Goal: Task Accomplishment & Management: Manage account settings

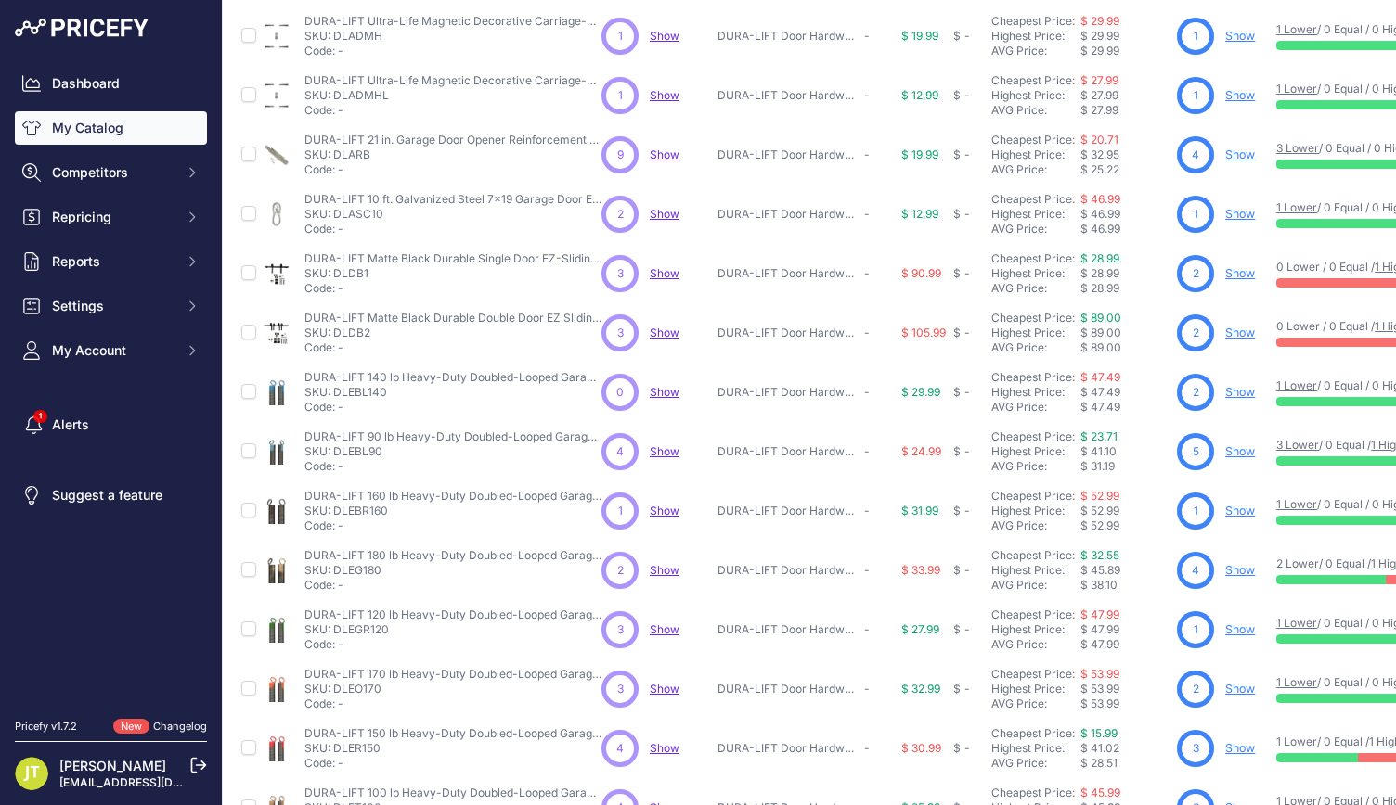
scroll to position [247, 0]
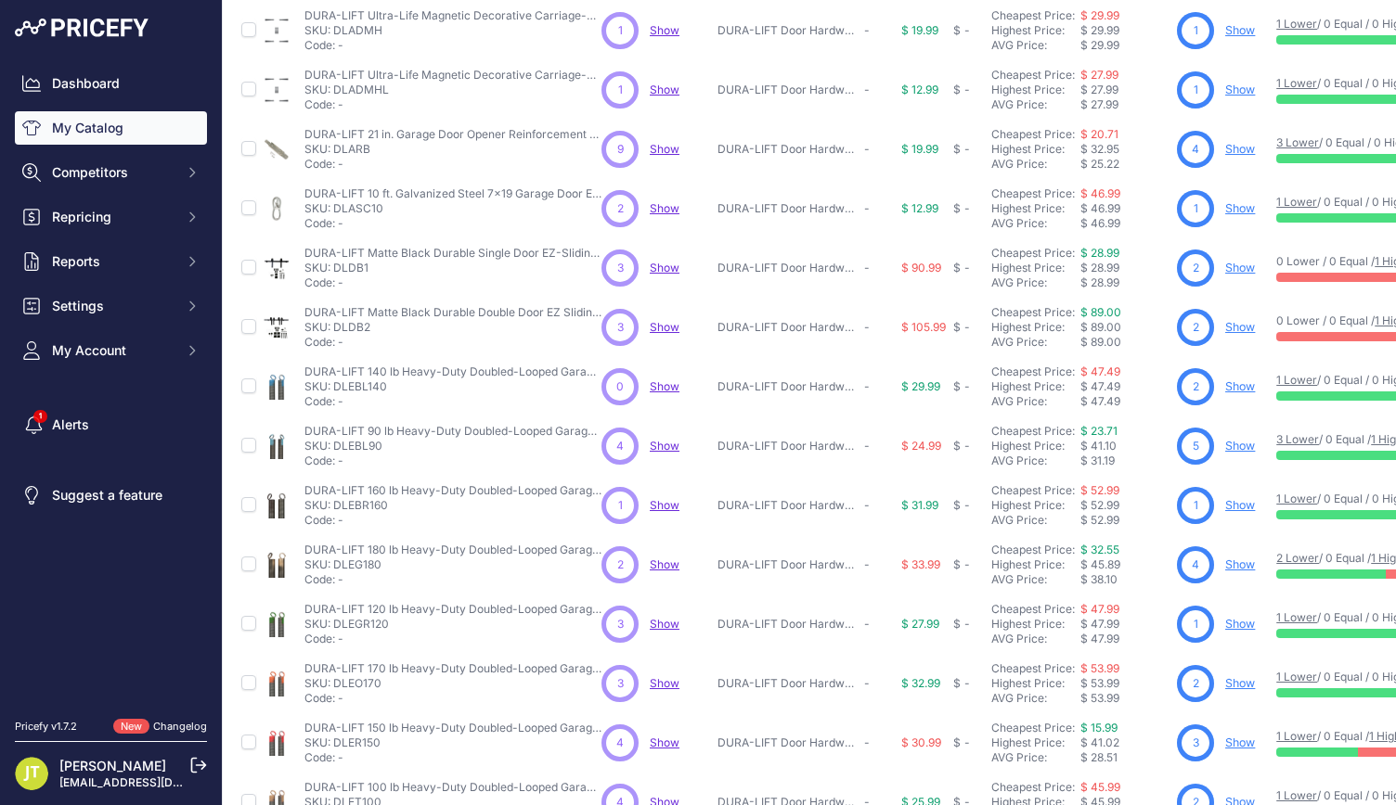
click at [674, 444] on span "Show" at bounding box center [665, 446] width 30 height 14
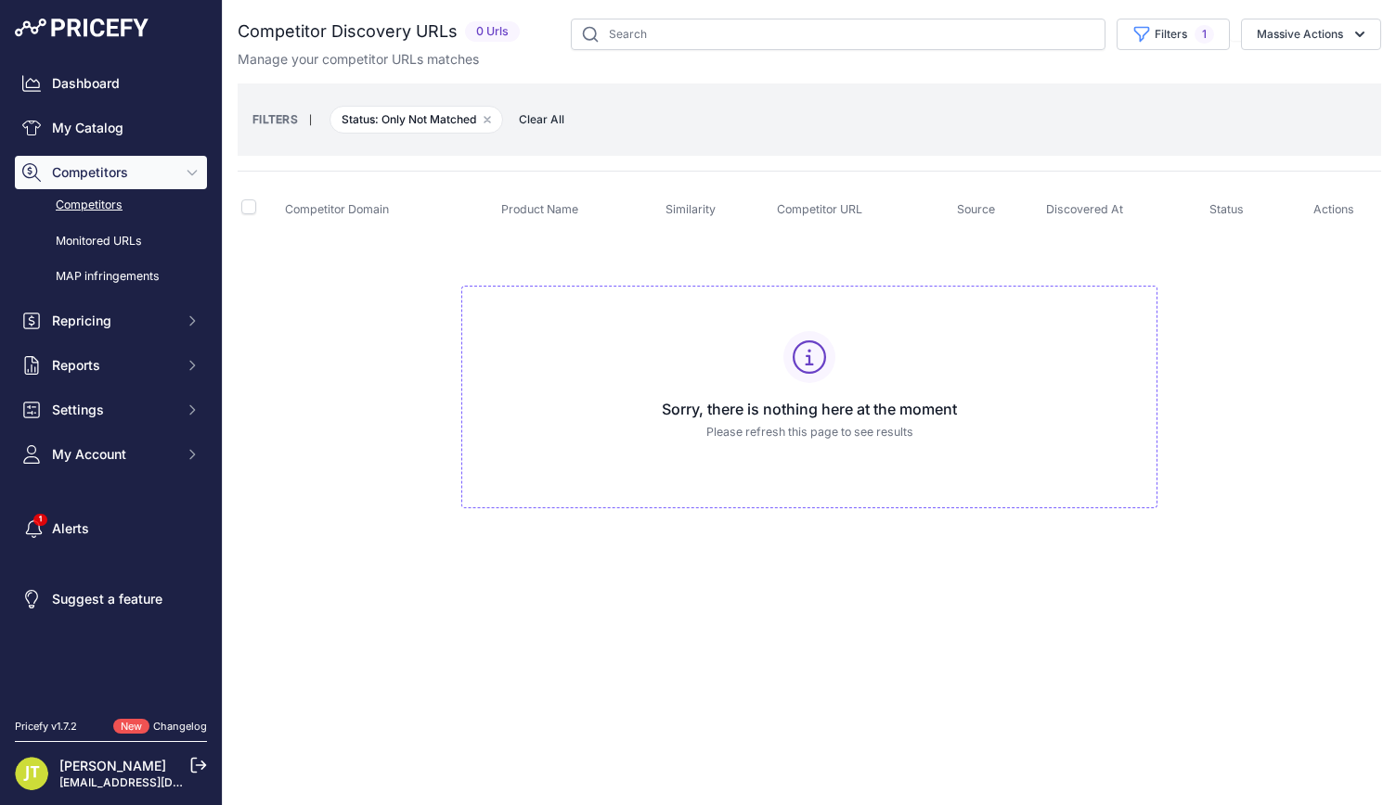
click at [556, 118] on span "Clear All" at bounding box center [541, 119] width 64 height 19
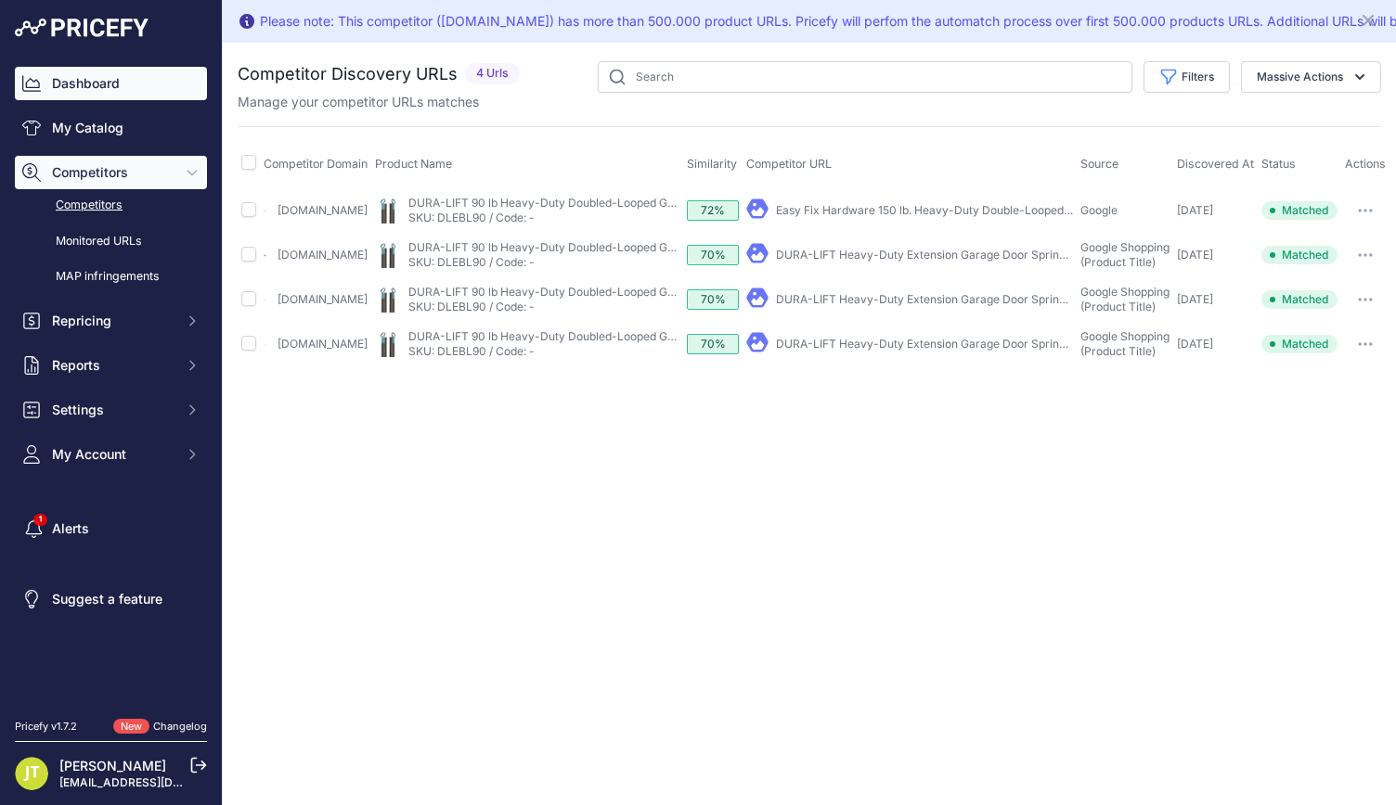
click at [140, 75] on link "Dashboard" at bounding box center [111, 83] width 192 height 33
click at [89, 199] on link "Competitors" at bounding box center [111, 205] width 192 height 32
click at [94, 237] on link "Monitored URLs" at bounding box center [111, 241] width 192 height 32
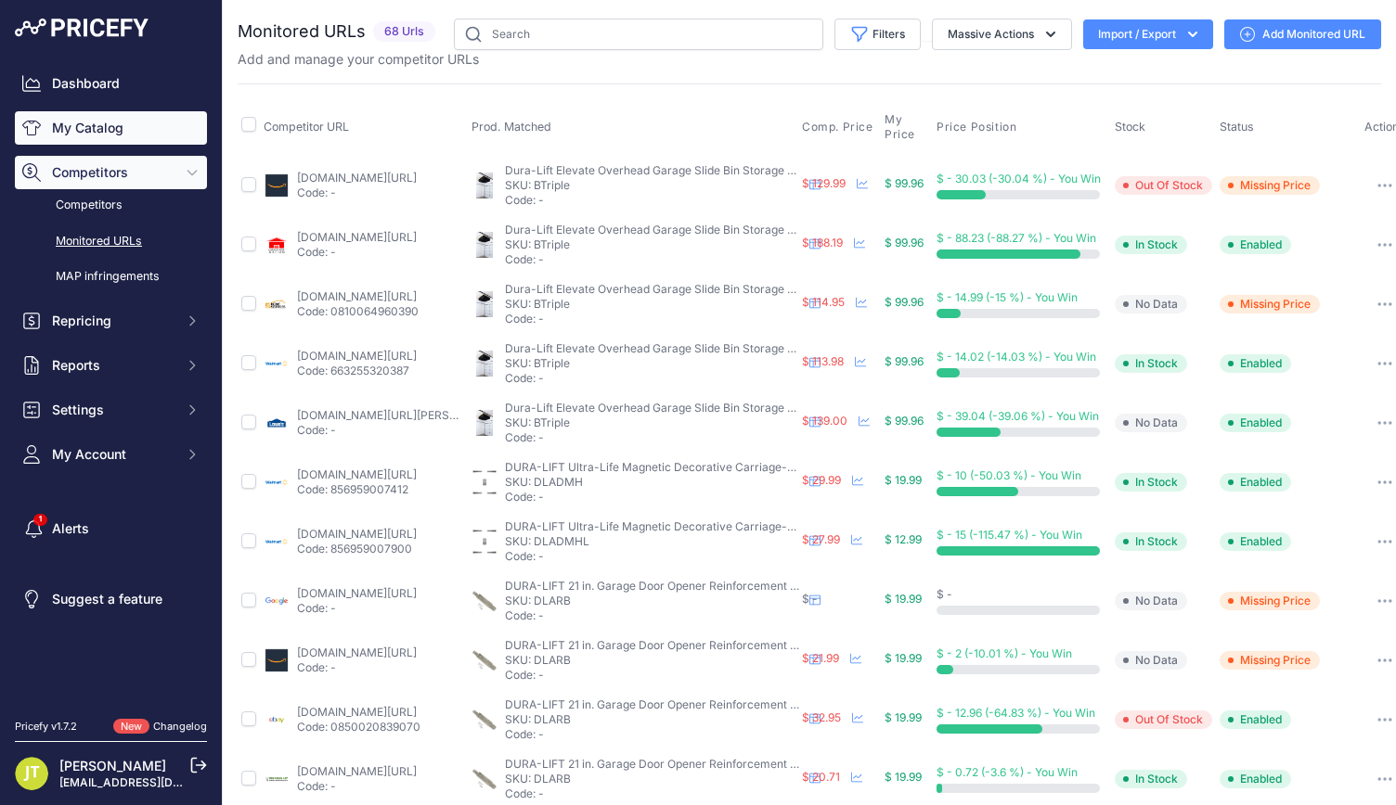
click at [115, 141] on link "My Catalog" at bounding box center [111, 127] width 192 height 33
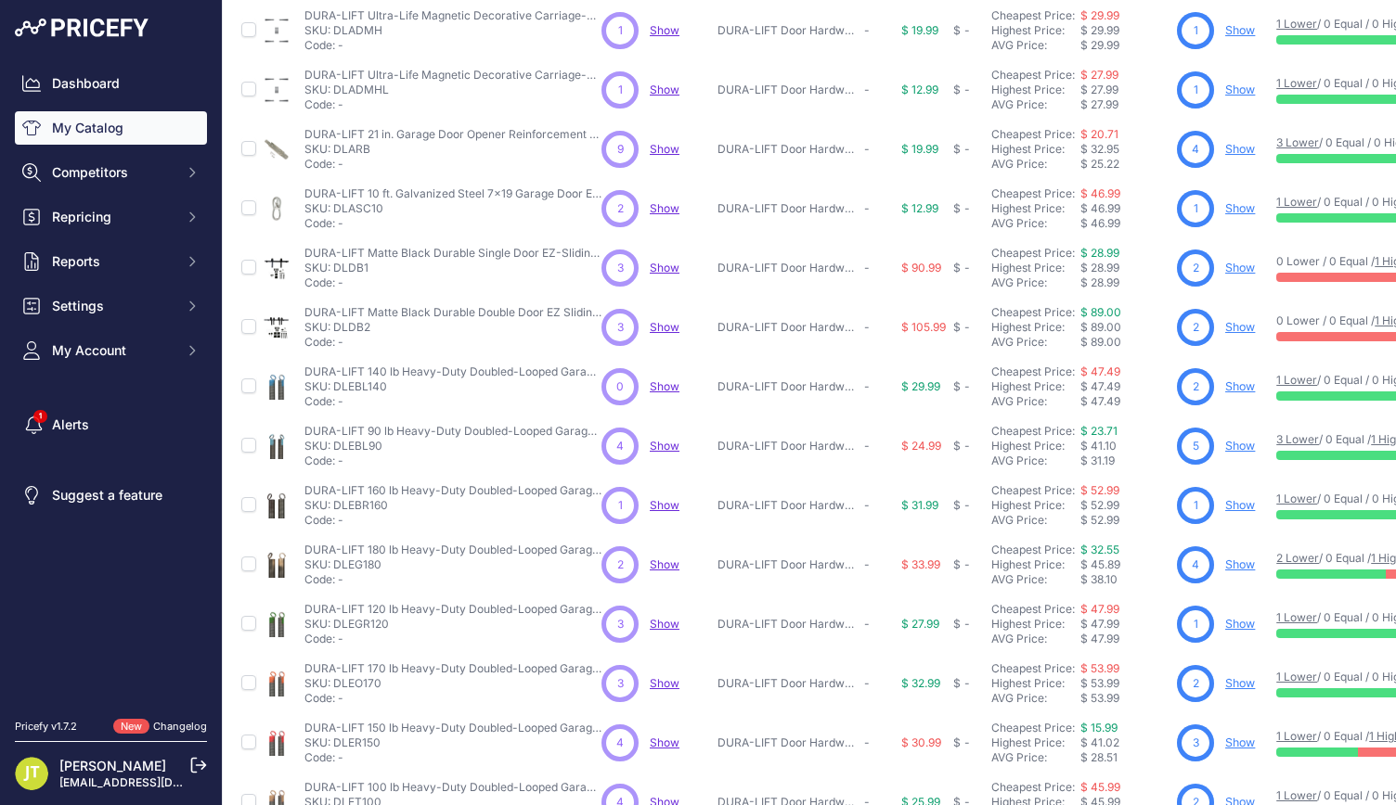
scroll to position [363, 0]
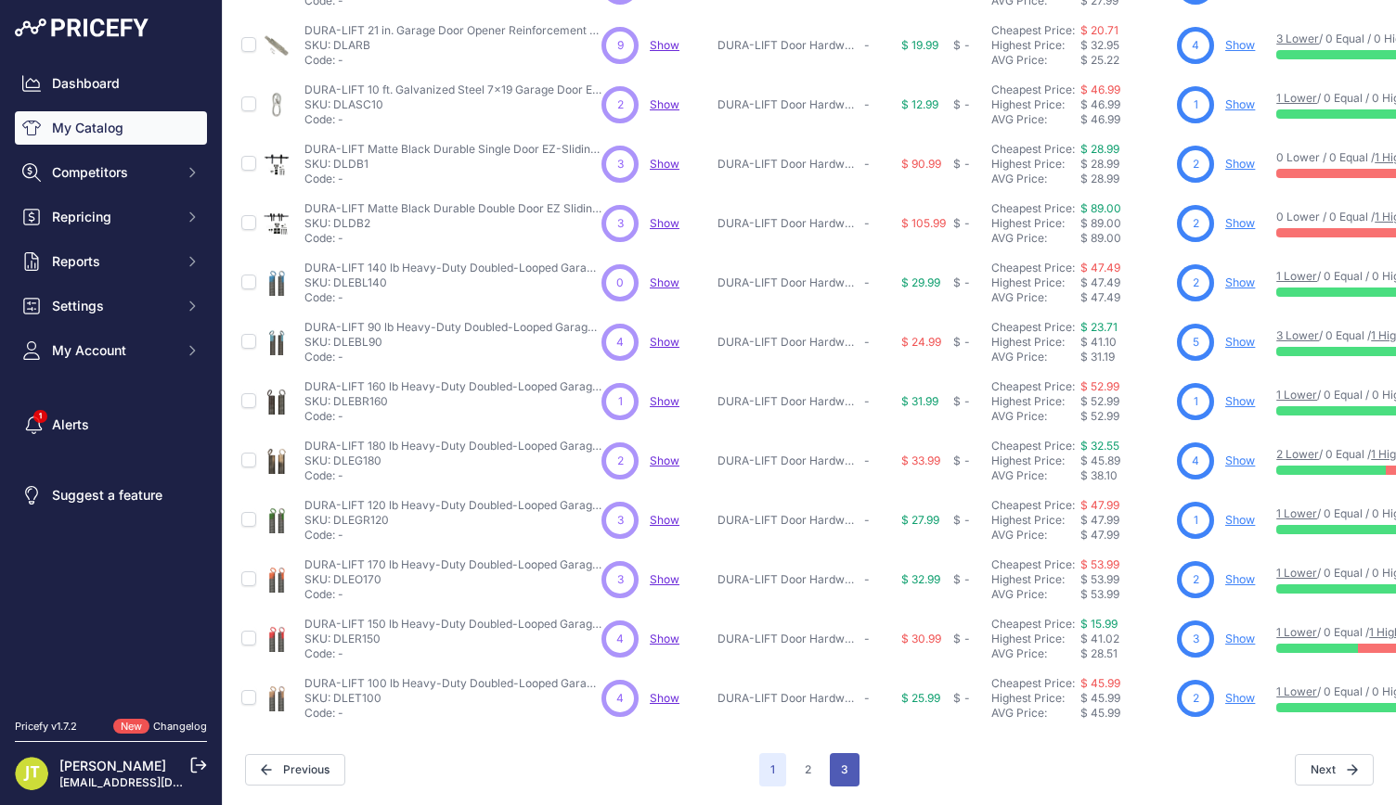
click at [832, 769] on button "3" at bounding box center [845, 769] width 30 height 33
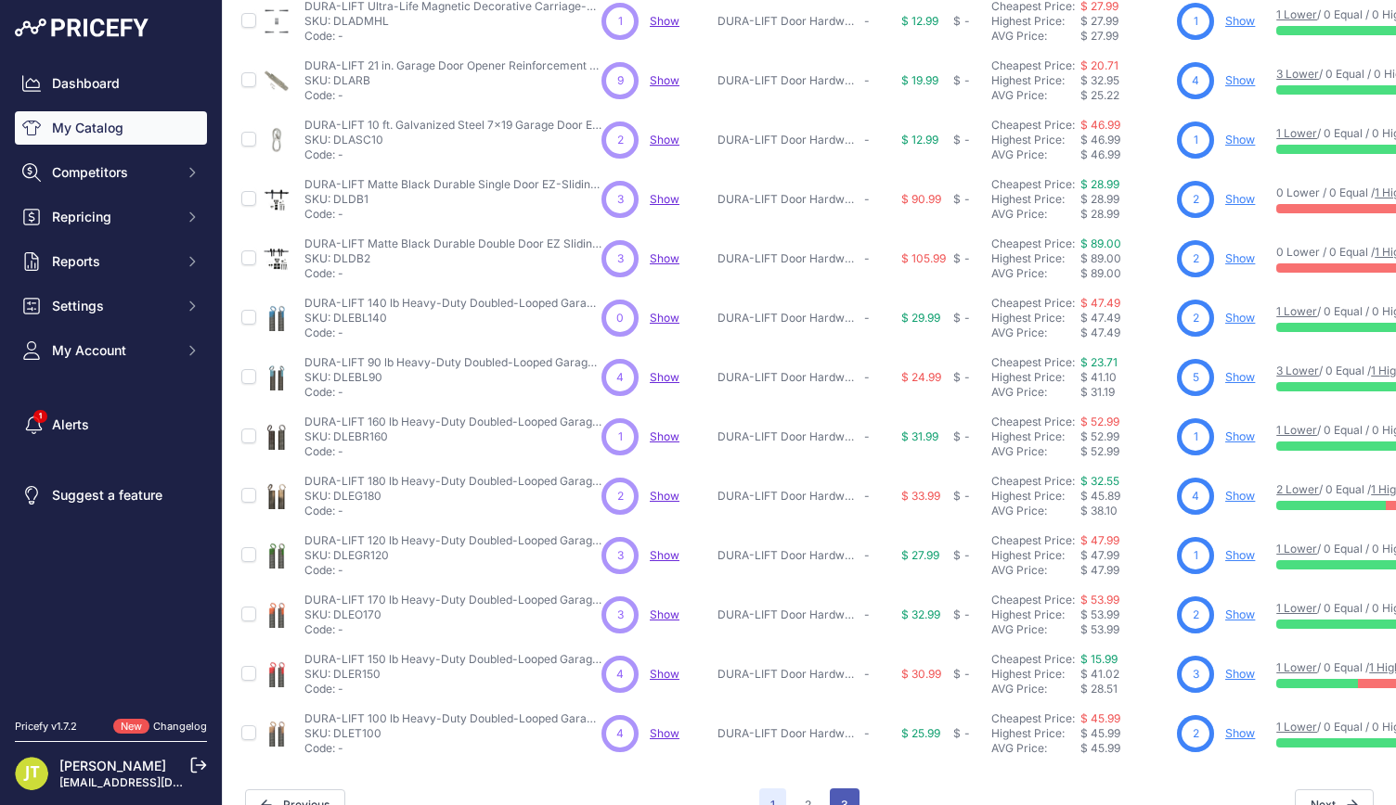
scroll to position [410, 0]
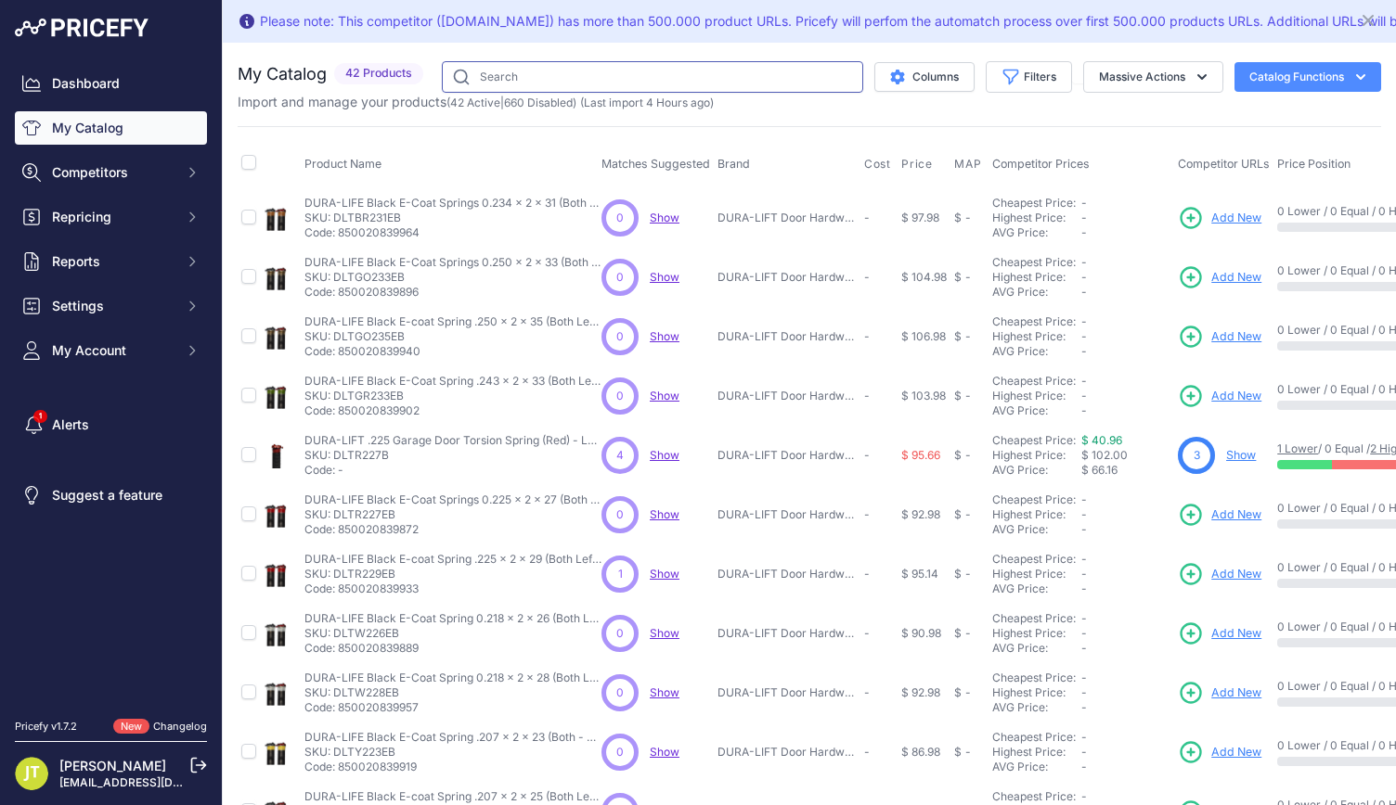
click at [496, 71] on input "text" at bounding box center [652, 77] width 421 height 32
paste input "PDOUBLE"
type input "PDOUBLE"
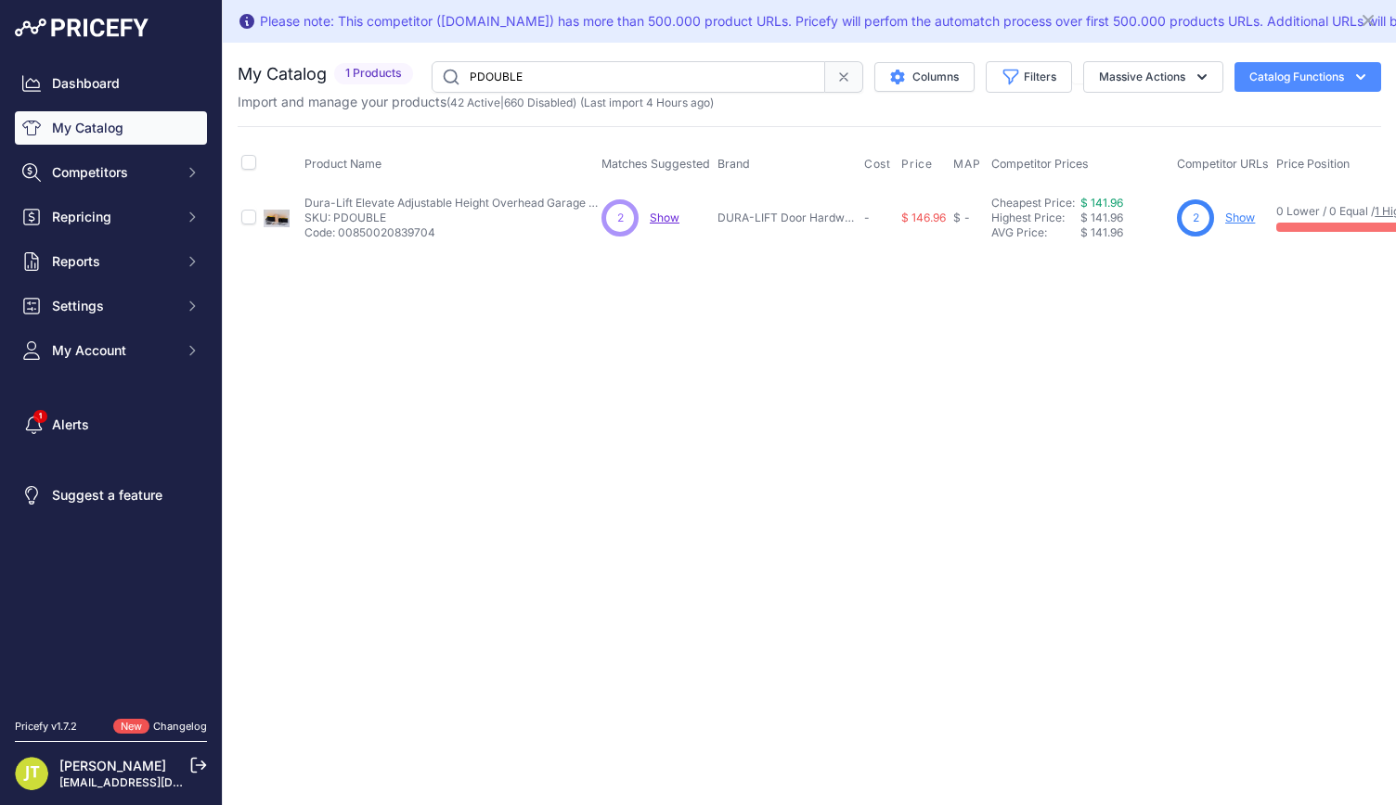
click at [242, 225] on td at bounding box center [249, 218] width 22 height 60
click at [254, 216] on input "checkbox" at bounding box center [248, 217] width 15 height 15
checkbox input "true"
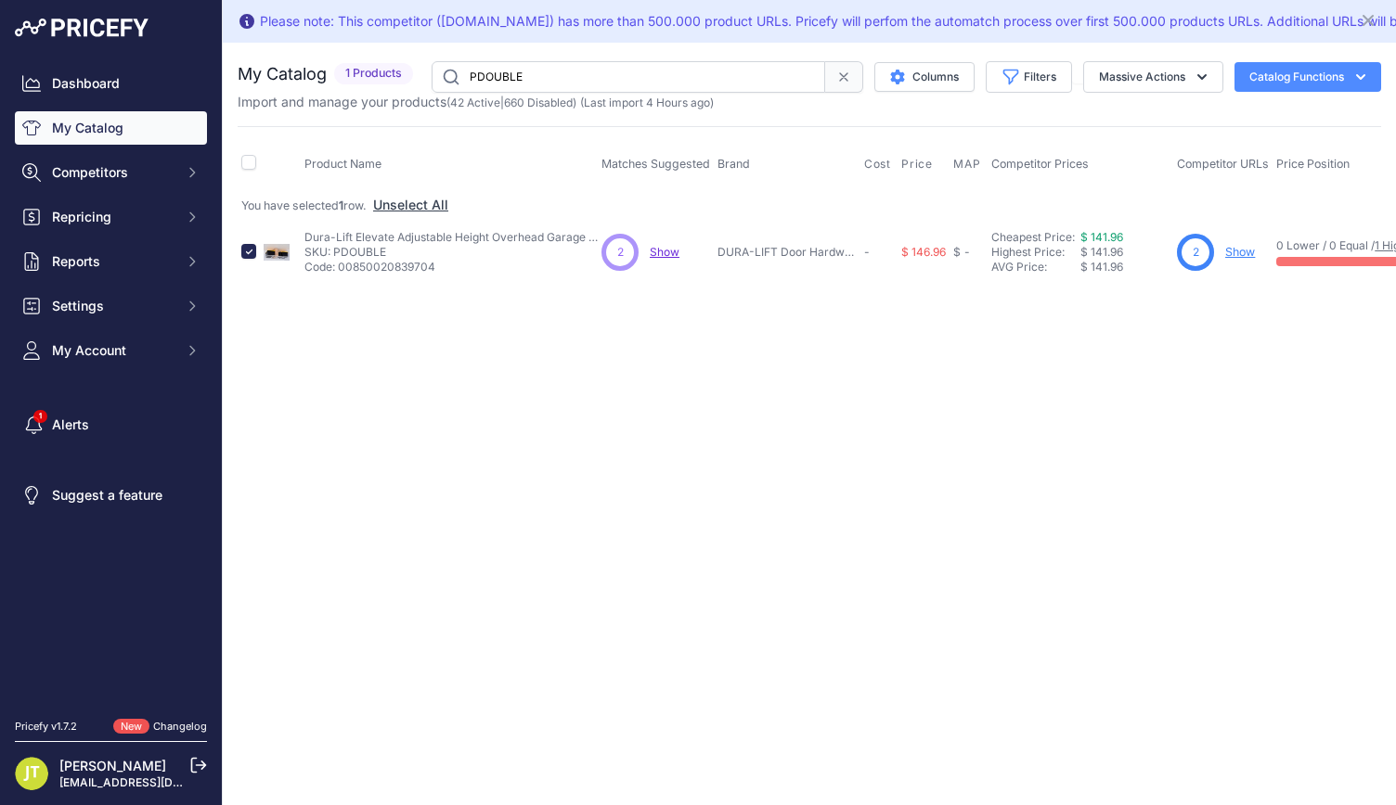
click at [1293, 64] on button "Catalog Functions" at bounding box center [1307, 77] width 147 height 30
click at [1177, 73] on button "Massive Actions" at bounding box center [1153, 77] width 140 height 32
click at [1137, 111] on button "Enable" at bounding box center [1148, 120] width 148 height 33
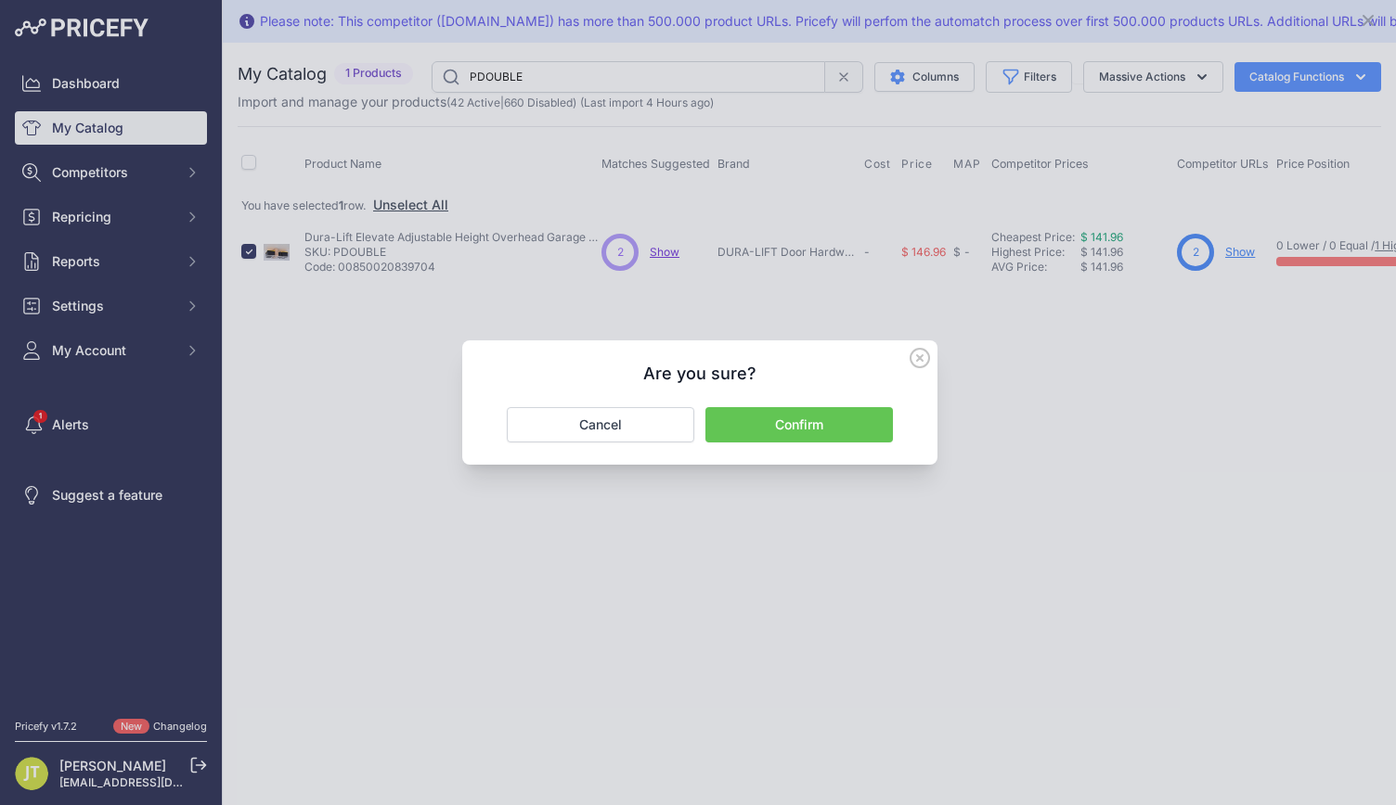
click at [850, 428] on button "Confirm" at bounding box center [798, 424] width 187 height 35
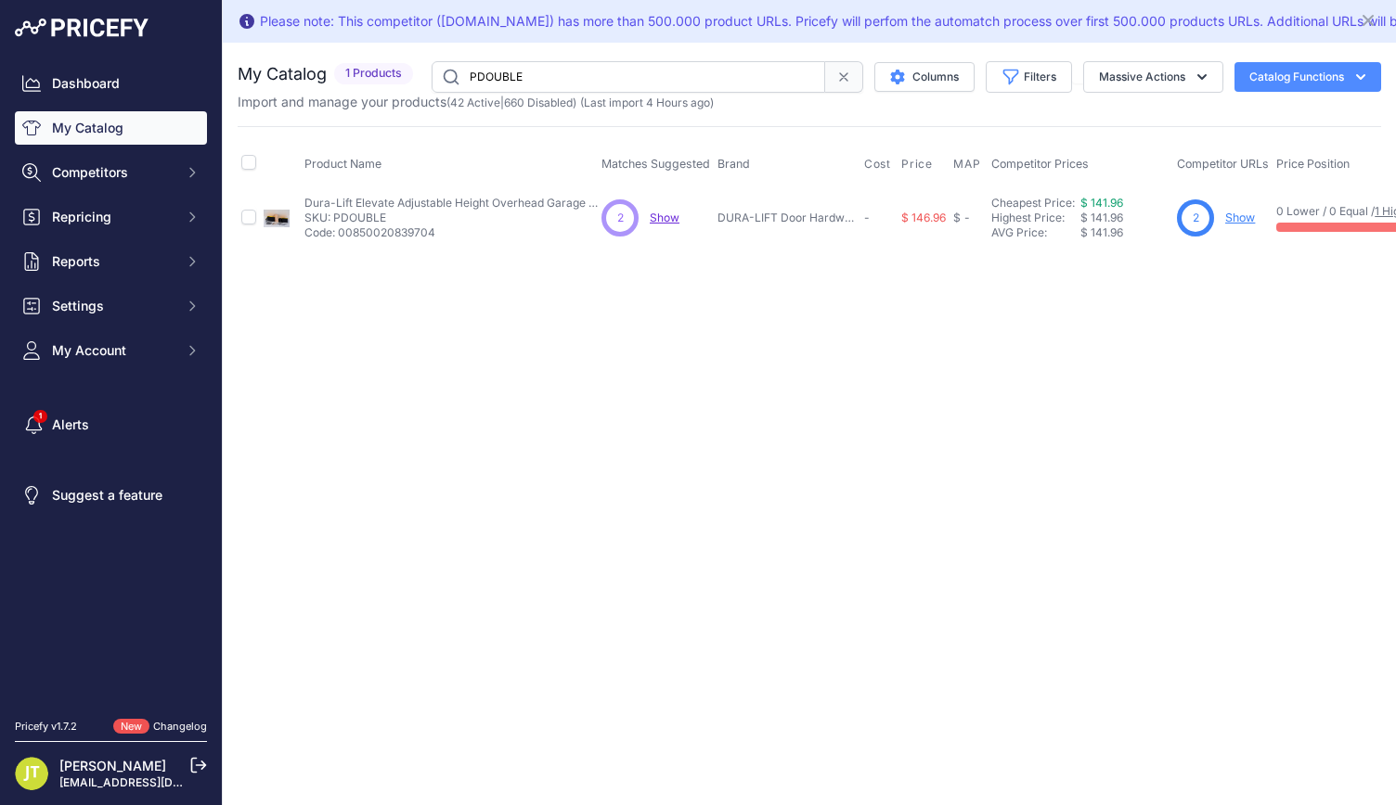
click at [592, 75] on input "PDOUBLE" at bounding box center [627, 77] width 393 height 32
paste input "TRIP"
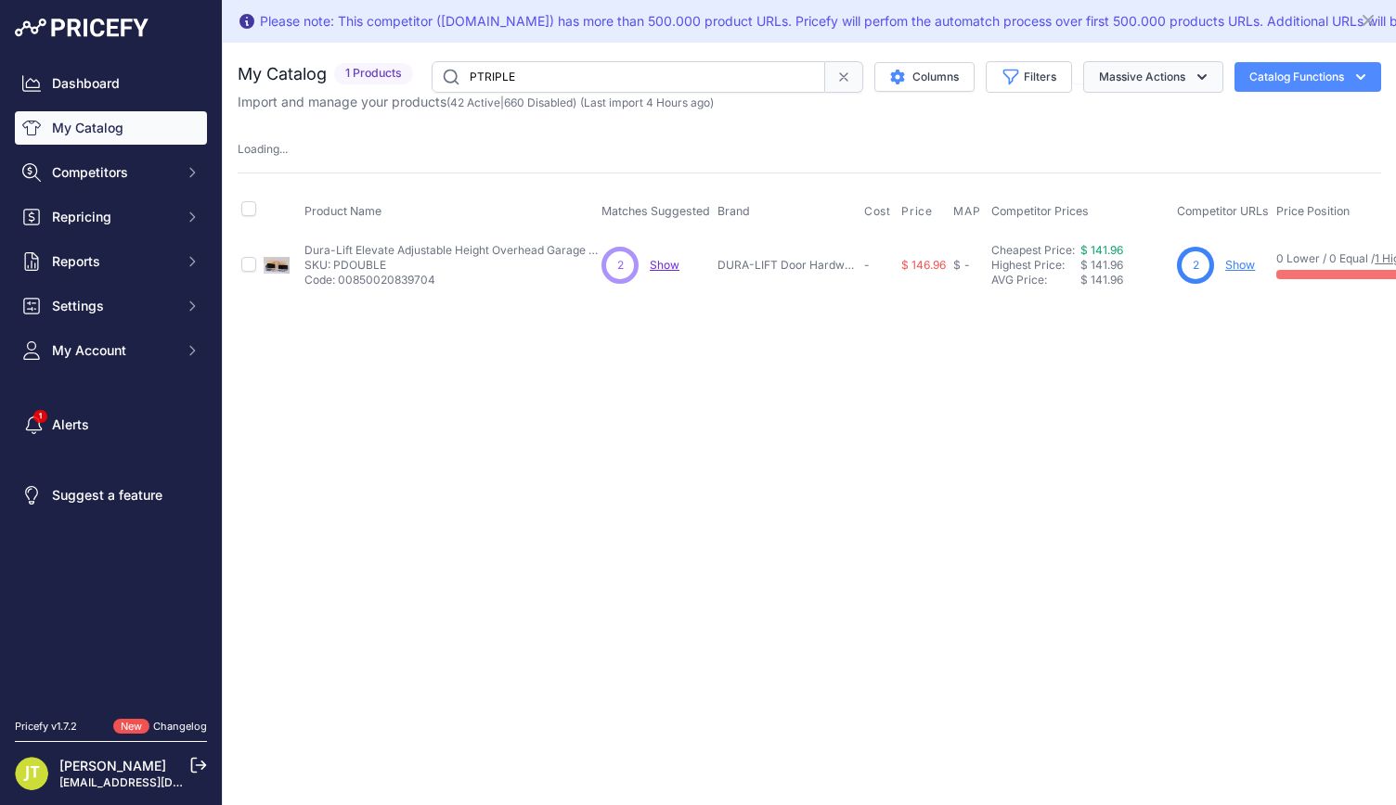
click at [1095, 77] on button "Massive Actions" at bounding box center [1153, 77] width 140 height 32
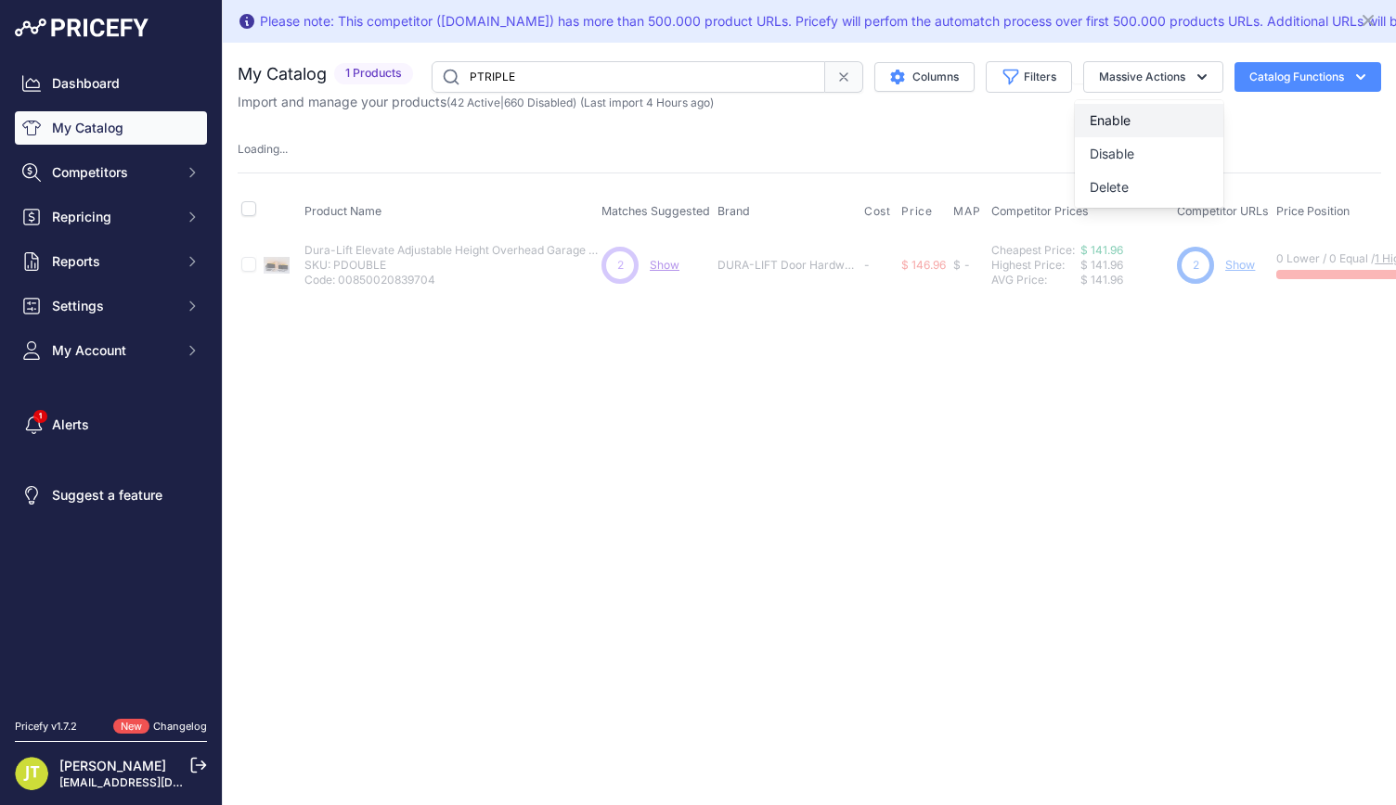
click at [1103, 123] on span "Enable" at bounding box center [1109, 120] width 41 height 16
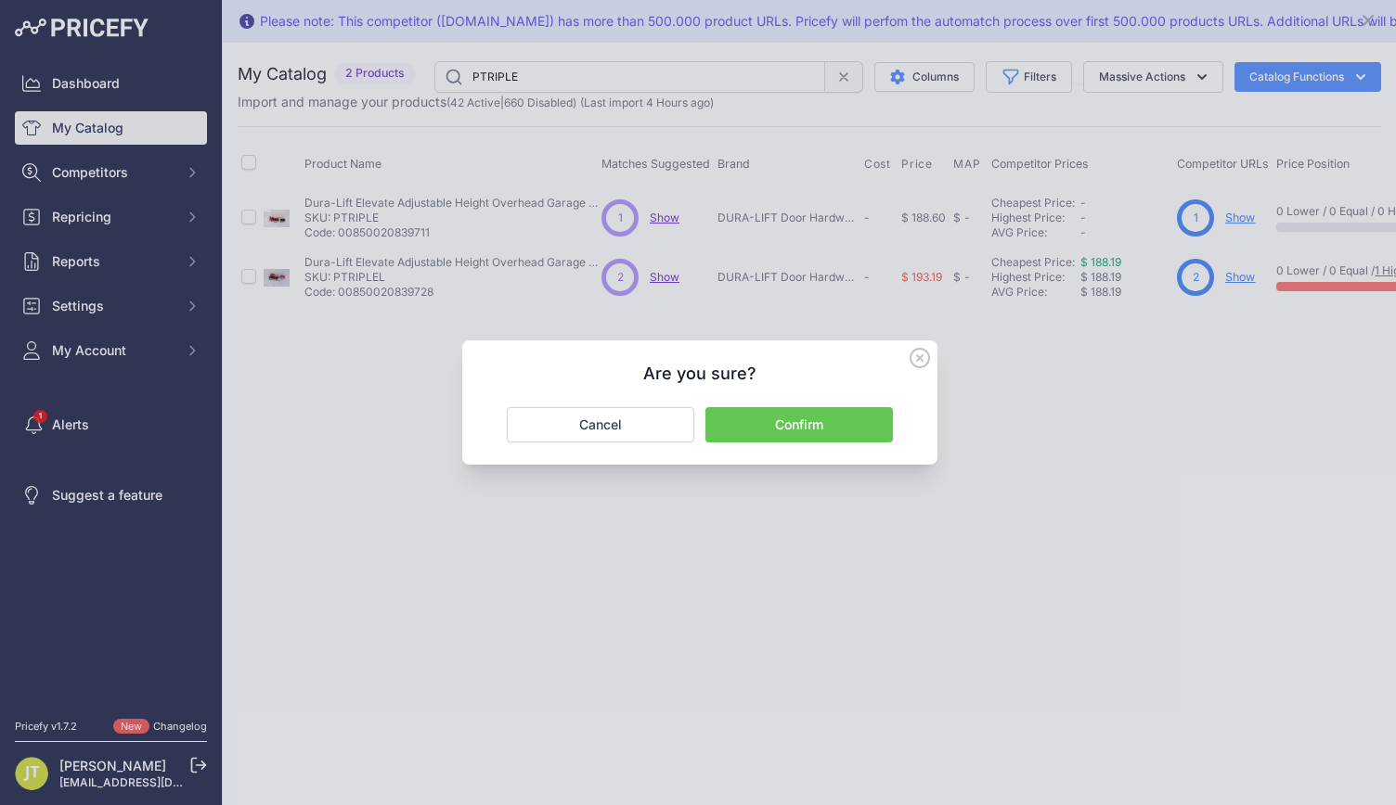
click at [871, 428] on button "Confirm" at bounding box center [798, 424] width 187 height 35
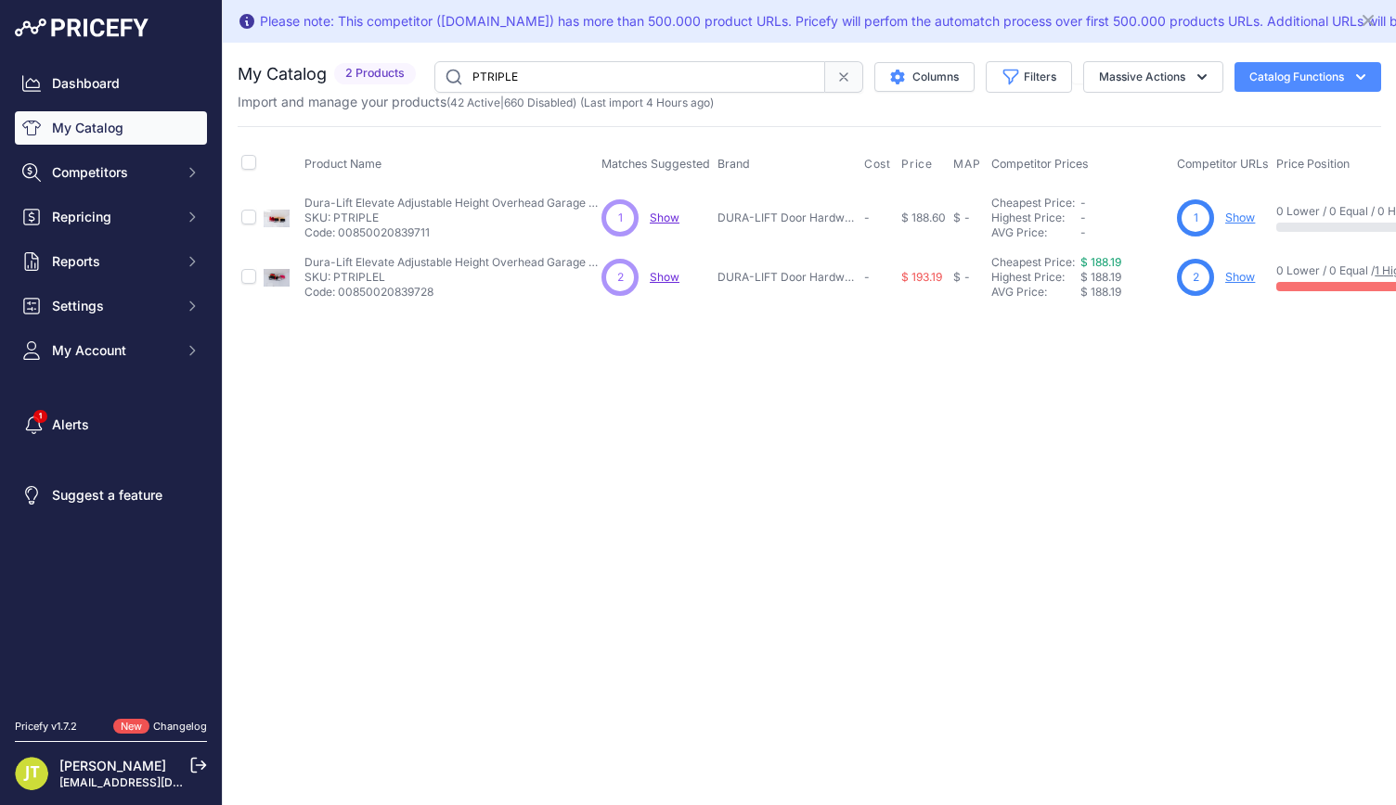
click at [570, 73] on input "PTRIPLE" at bounding box center [629, 77] width 391 height 32
paste input "CC-18P"
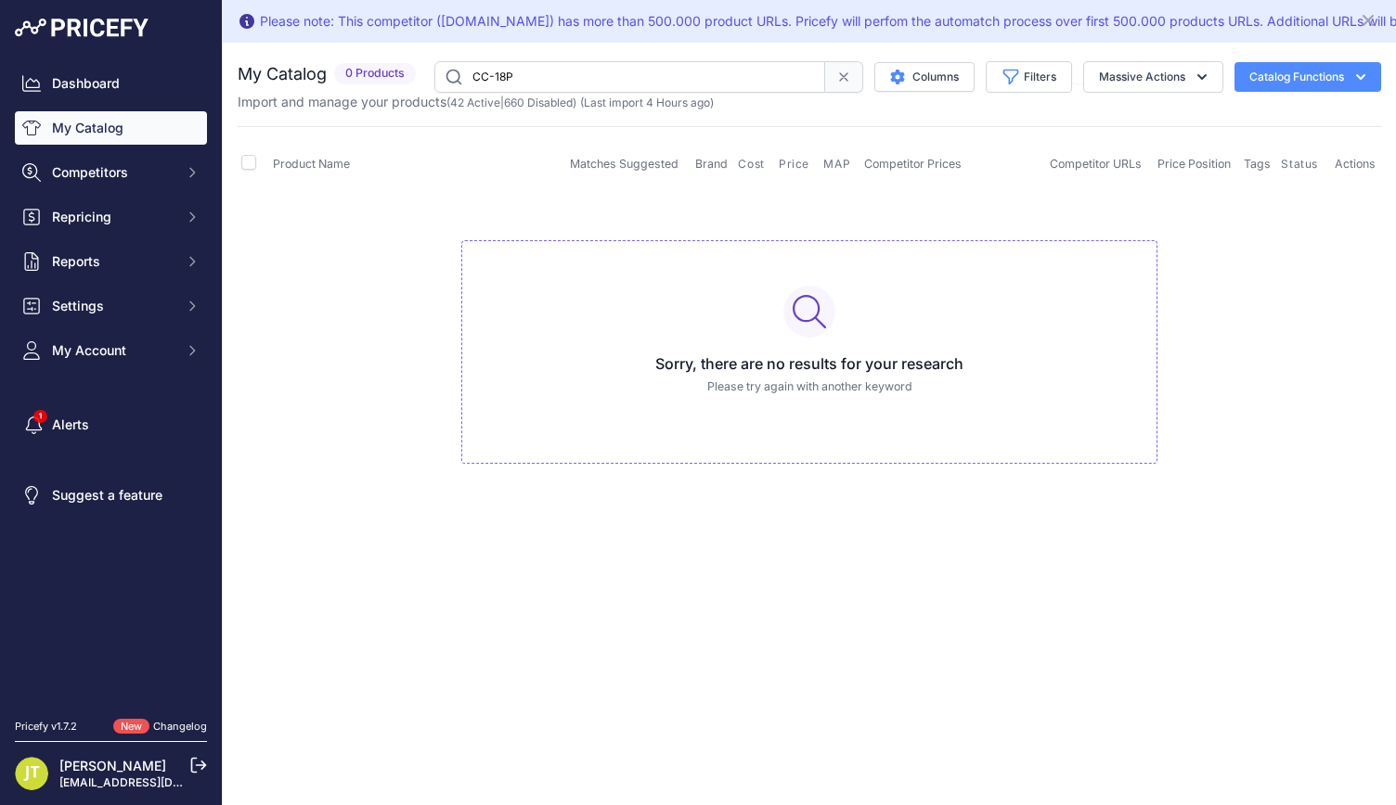
click at [555, 70] on input "CC-18P" at bounding box center [629, 77] width 391 height 32
click at [547, 79] on input "CC-18P" at bounding box center [629, 77] width 391 height 32
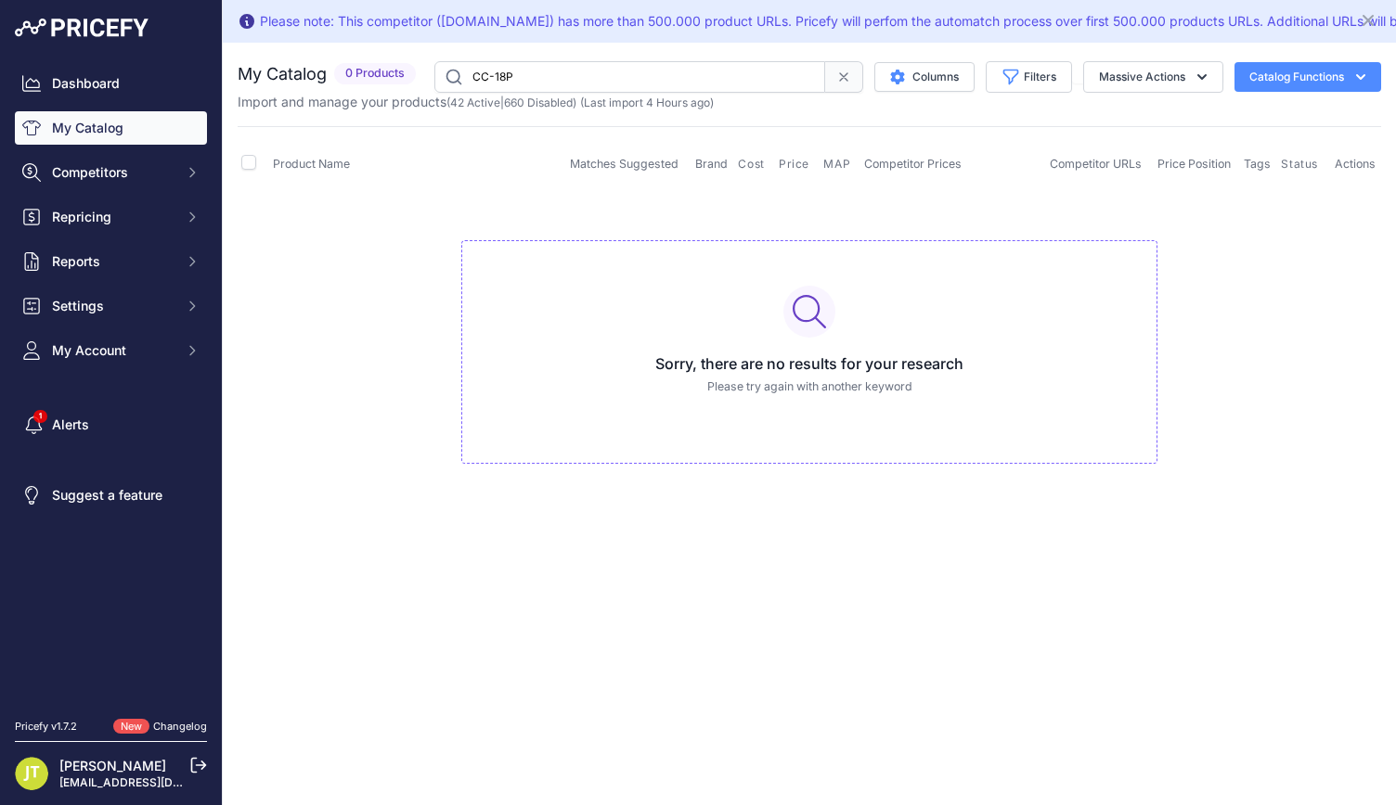
click at [547, 79] on input "CC-18P" at bounding box center [629, 77] width 391 height 32
paste input "DLTBL17538B"
type input "DLTBL17538B"
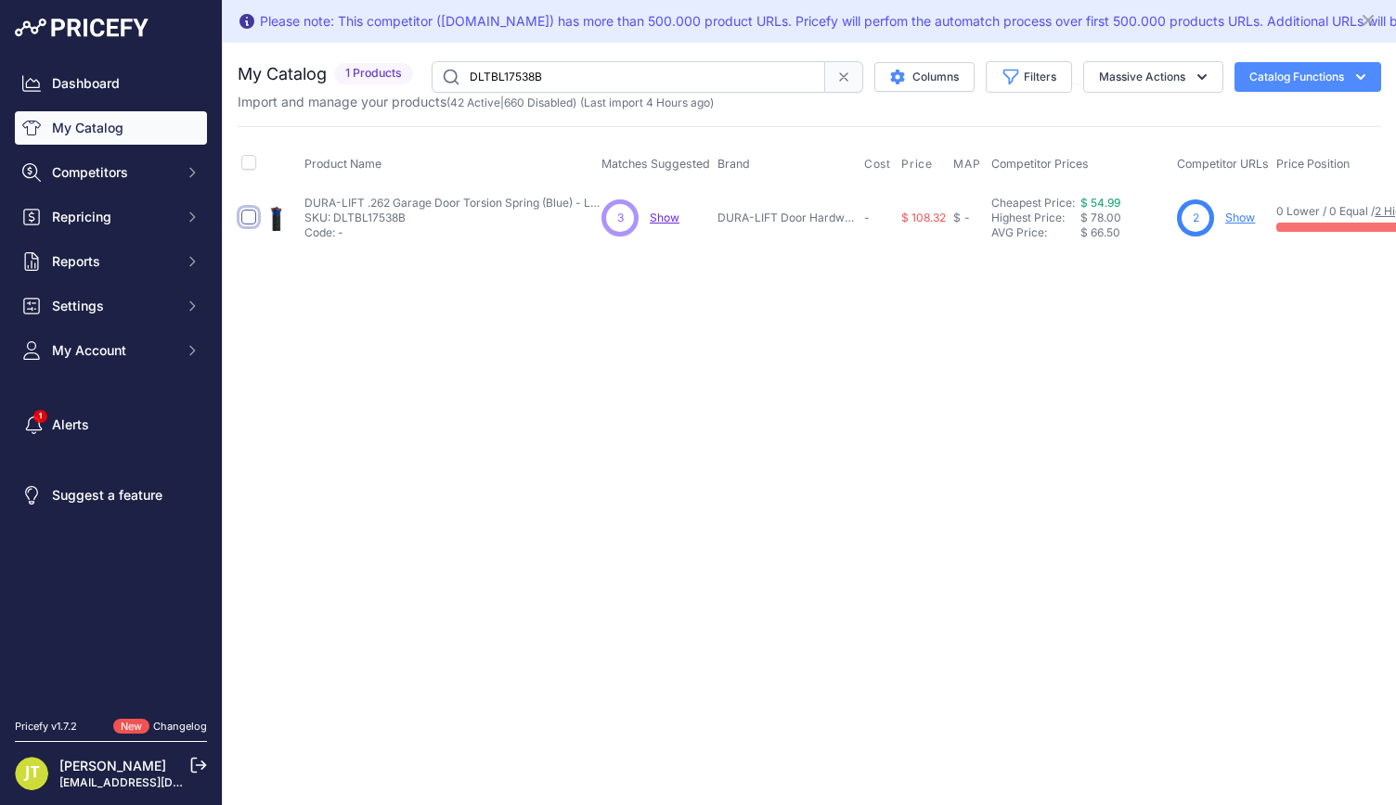
click at [252, 217] on input "checkbox" at bounding box center [248, 217] width 15 height 15
checkbox input "true"
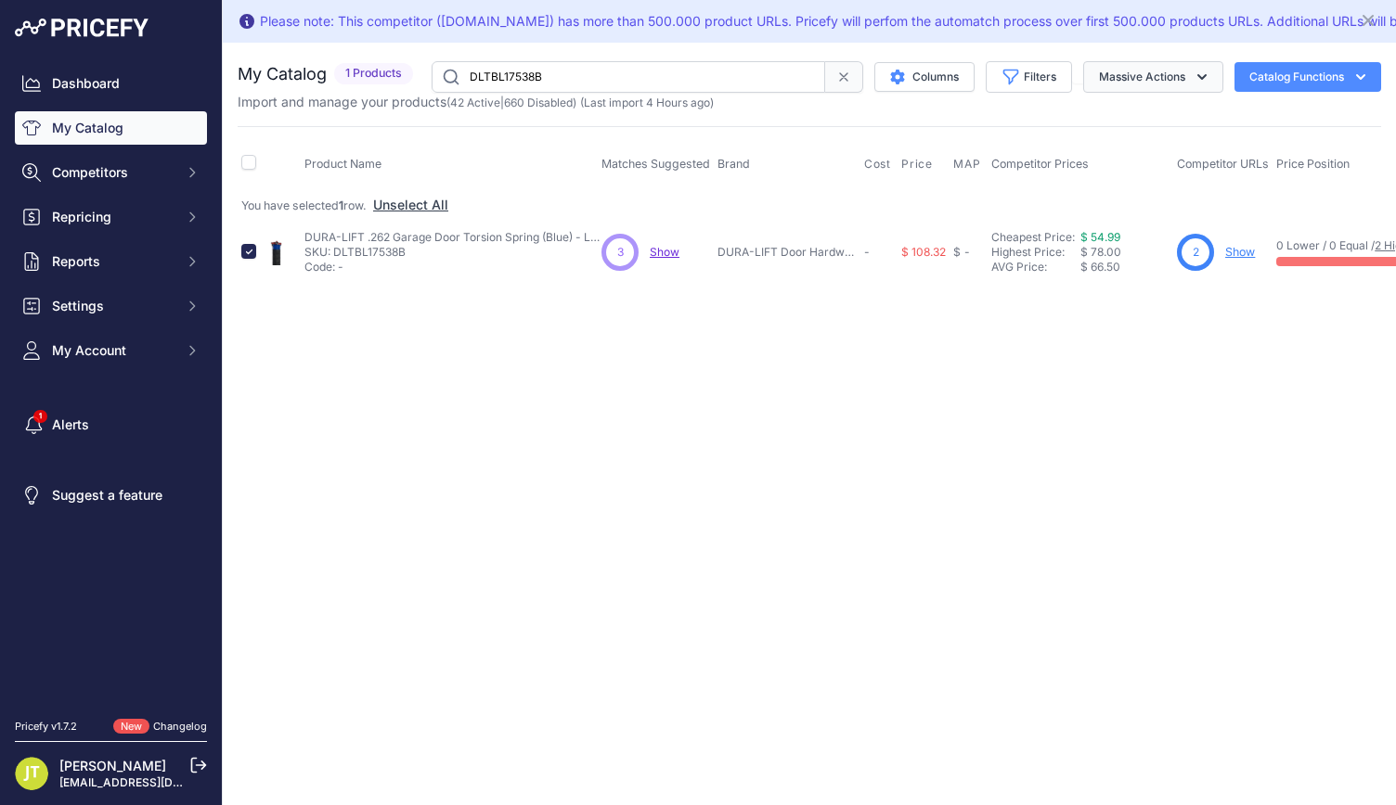
click at [1100, 79] on button "Massive Actions" at bounding box center [1153, 77] width 140 height 32
click at [1095, 122] on span "Enable" at bounding box center [1109, 120] width 41 height 16
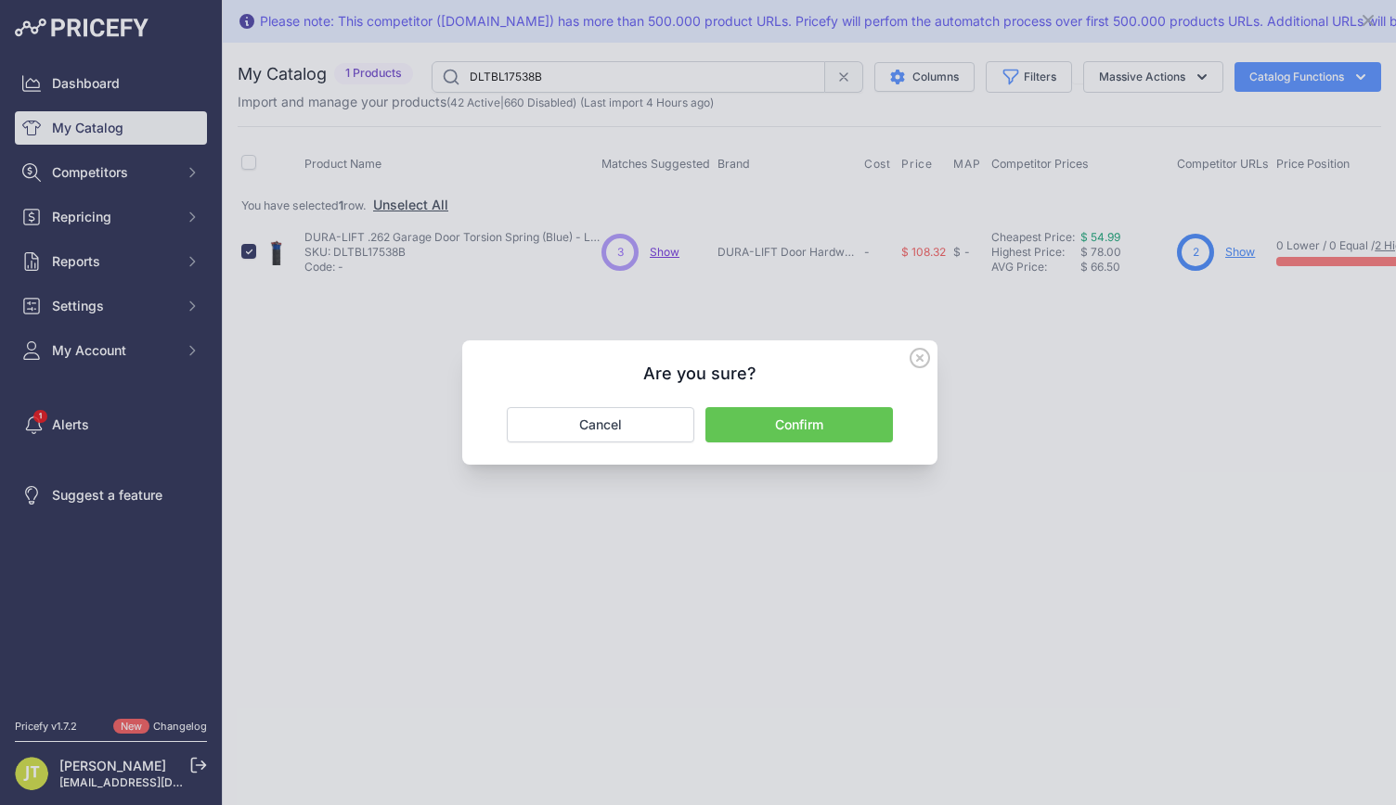
click at [802, 426] on button "Confirm" at bounding box center [798, 424] width 187 height 35
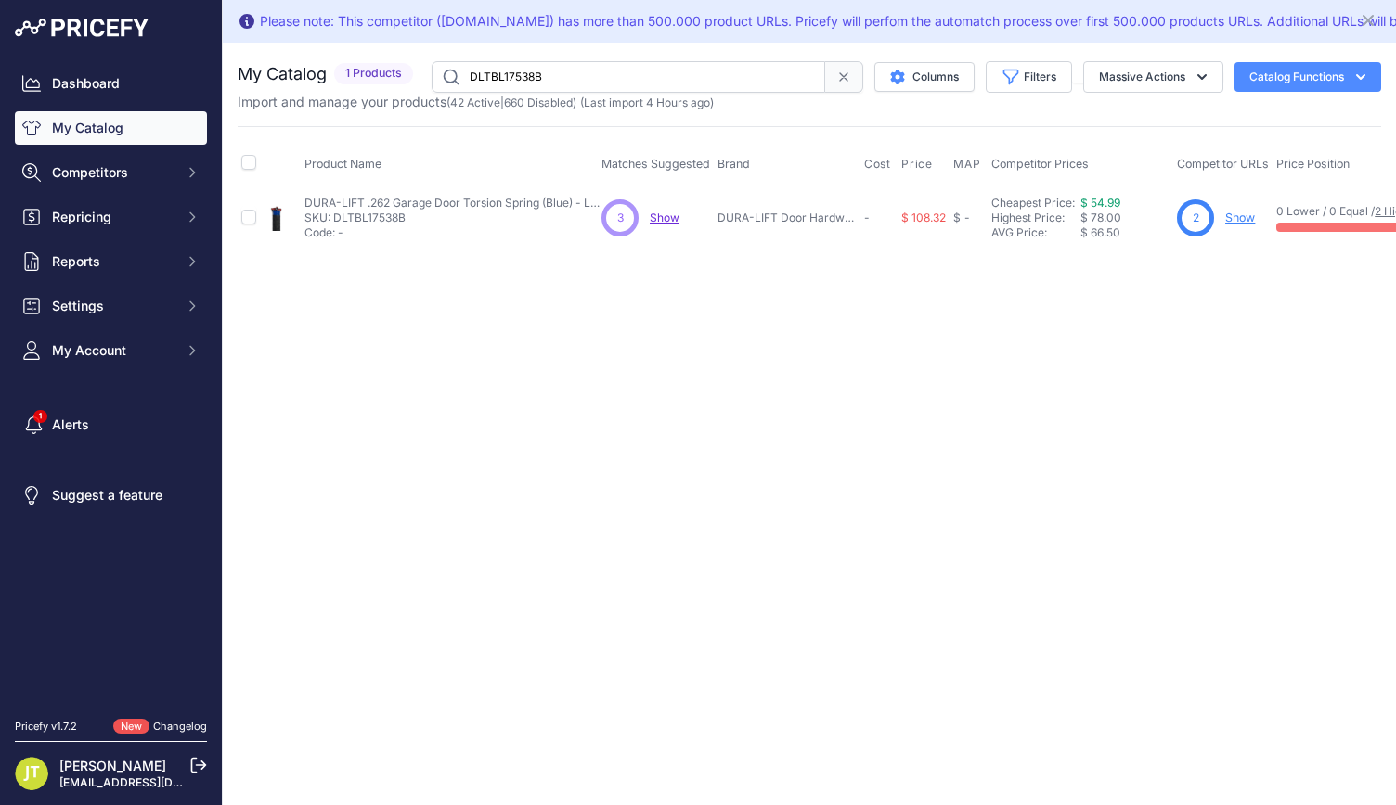
click at [547, 81] on input "DLTBL17538B" at bounding box center [627, 77] width 393 height 32
paste input "236"
type input "DLTBL236B"
click at [254, 220] on input "checkbox" at bounding box center [248, 217] width 15 height 15
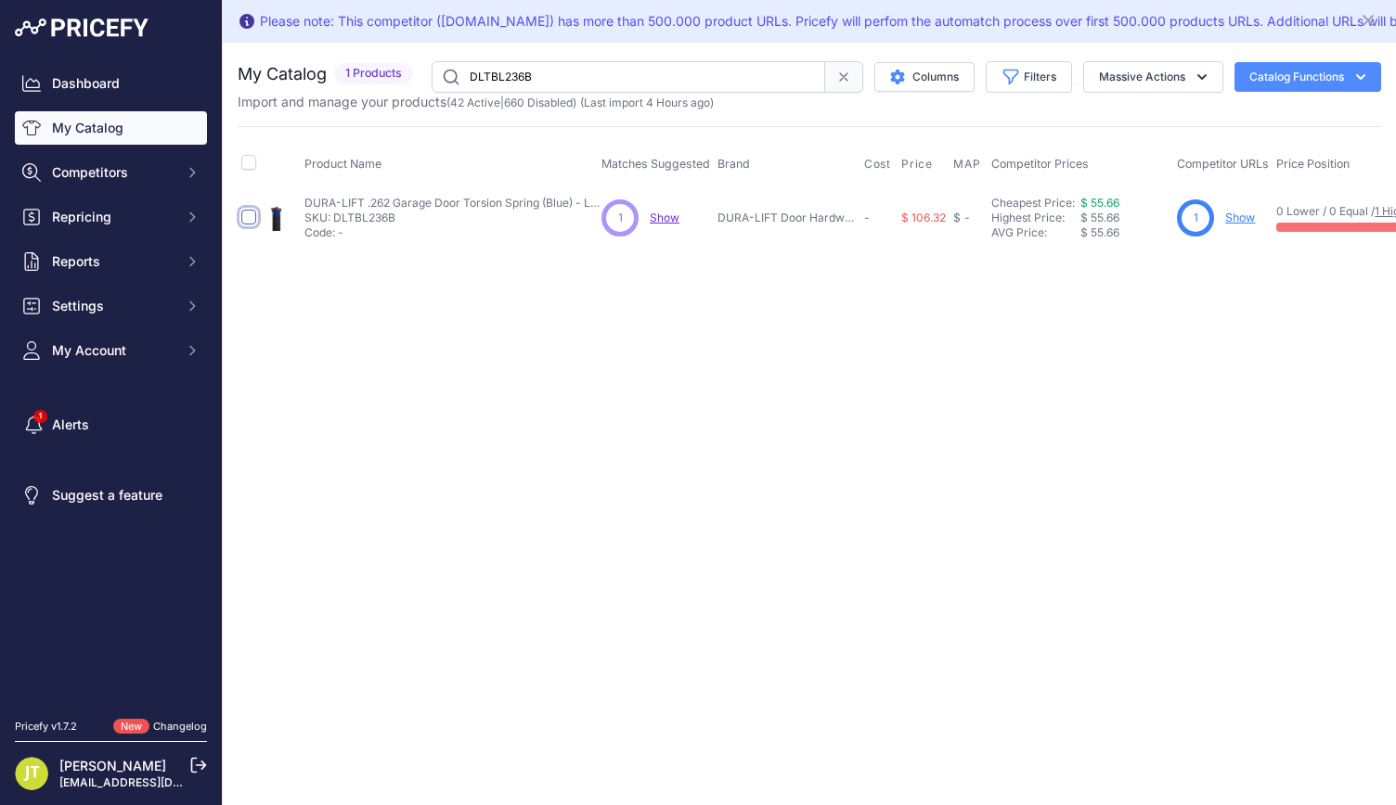
checkbox input "true"
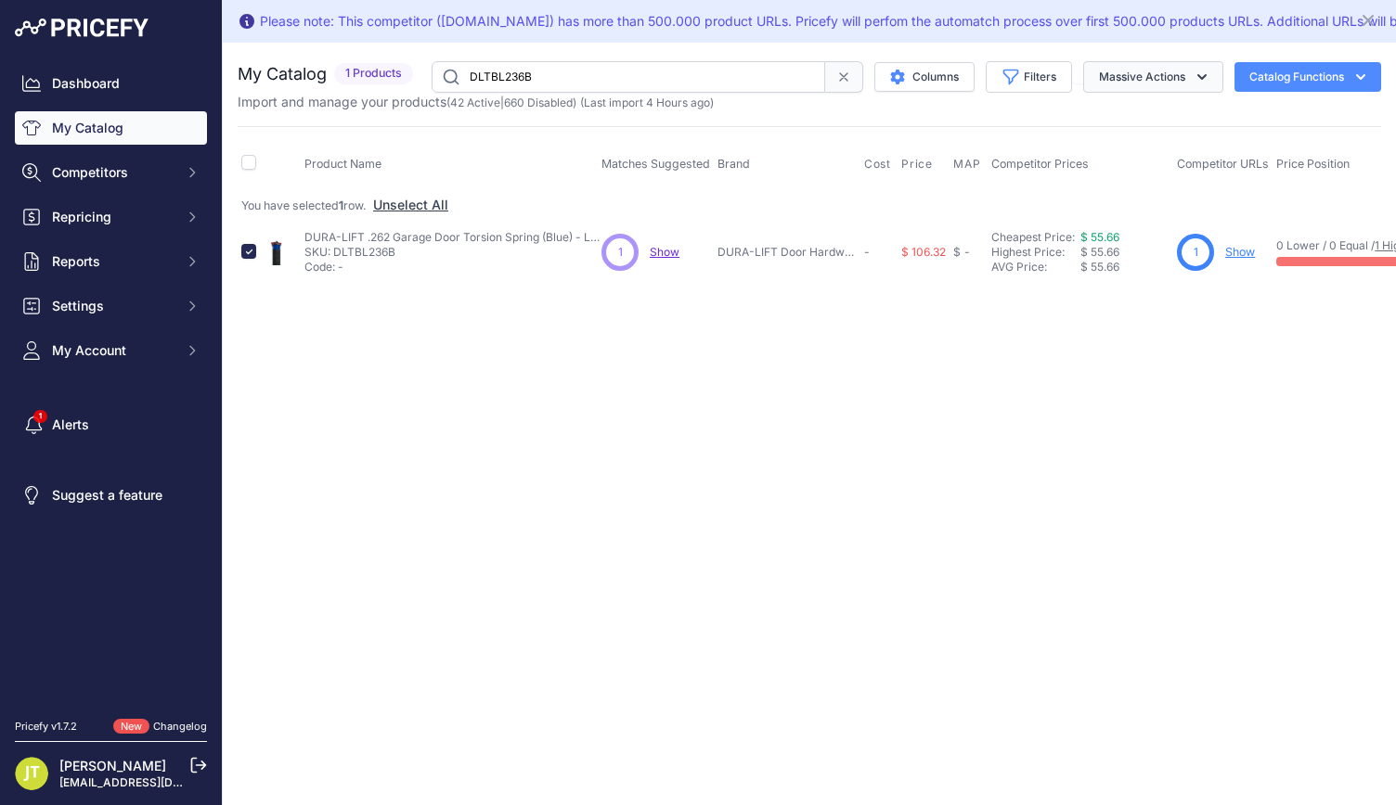
click at [1207, 77] on icon "button" at bounding box center [1201, 77] width 19 height 19
click at [1175, 112] on button "Enable" at bounding box center [1148, 120] width 148 height 33
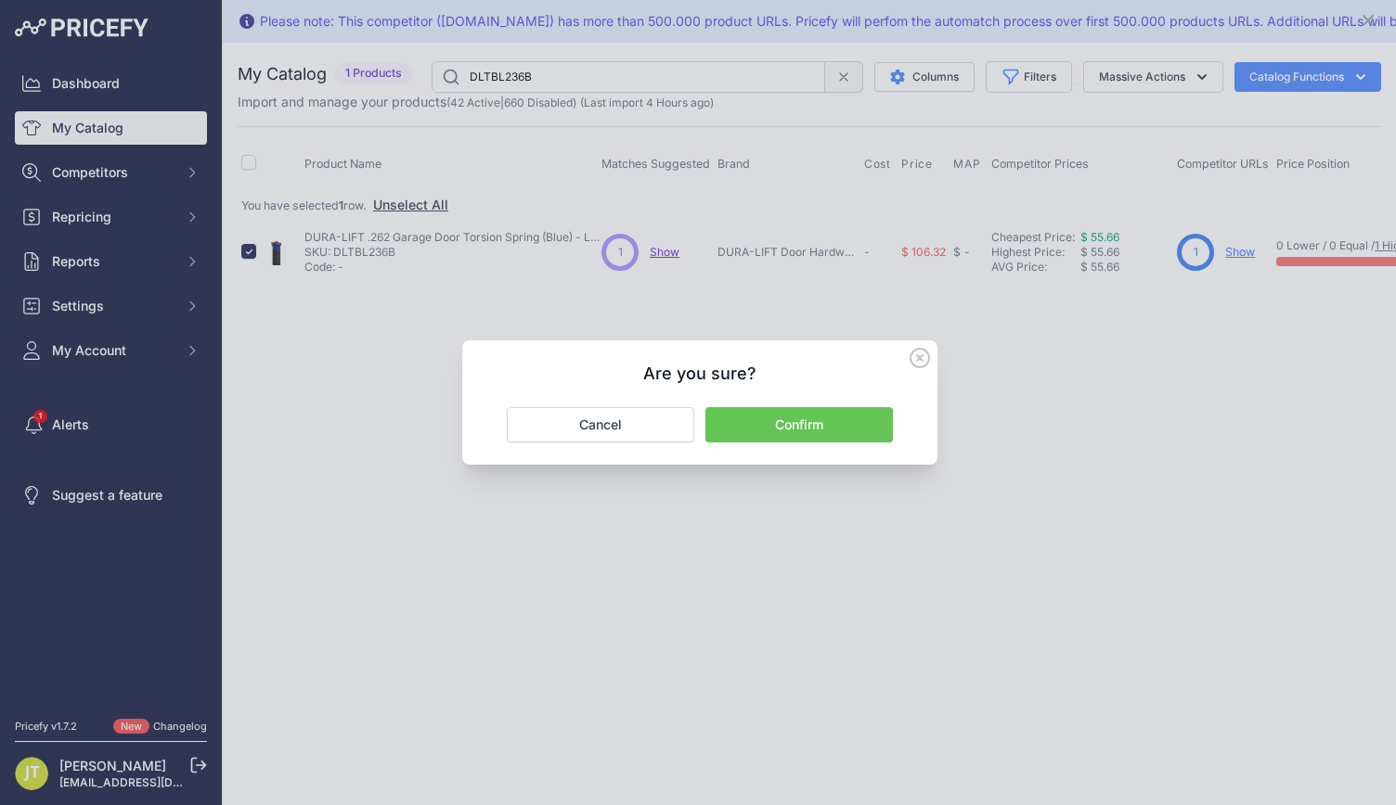
click at [844, 431] on button "Confirm" at bounding box center [798, 424] width 187 height 35
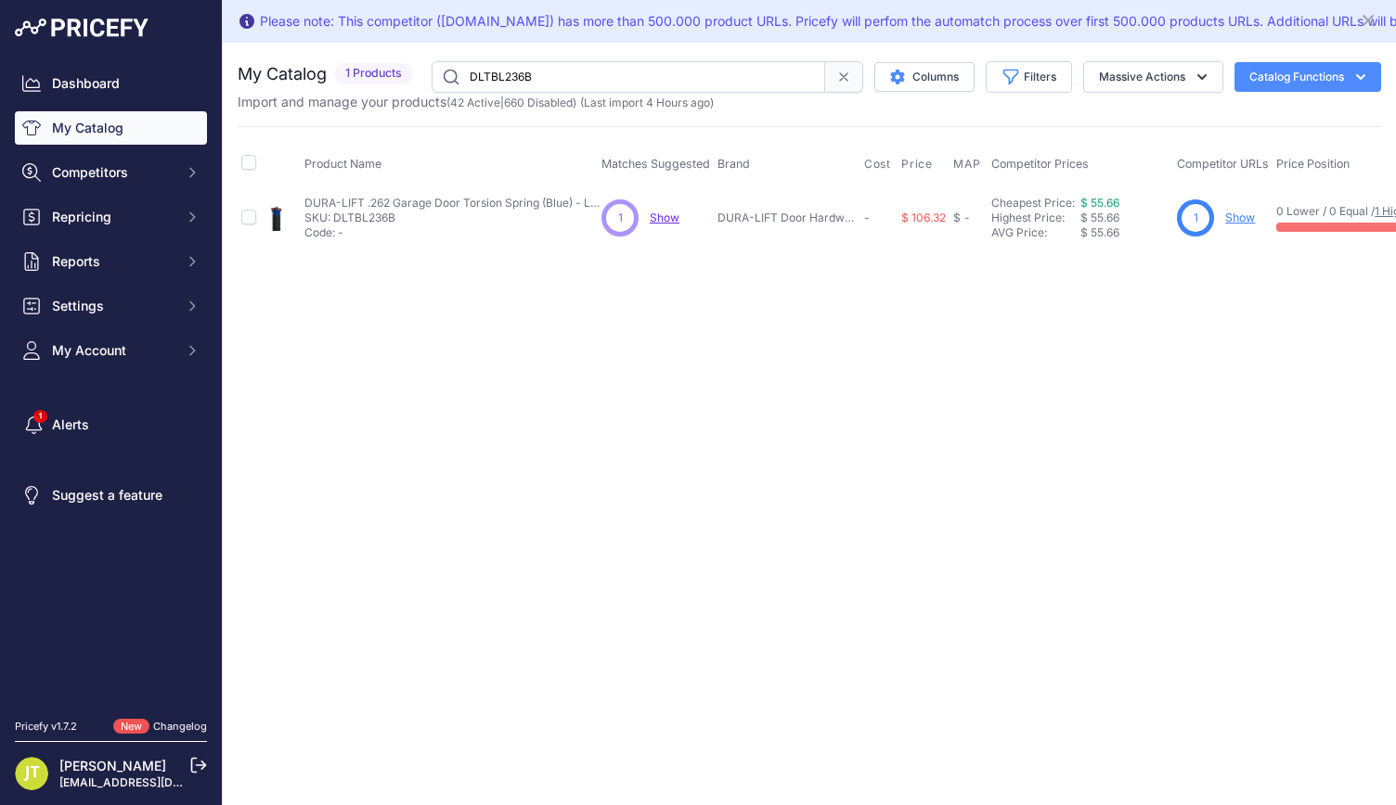
click at [558, 79] on input "DLTBL236B" at bounding box center [627, 77] width 393 height 32
paste input "R17528"
type input "DLTBR17528B"
click at [251, 212] on input "checkbox" at bounding box center [248, 217] width 15 height 15
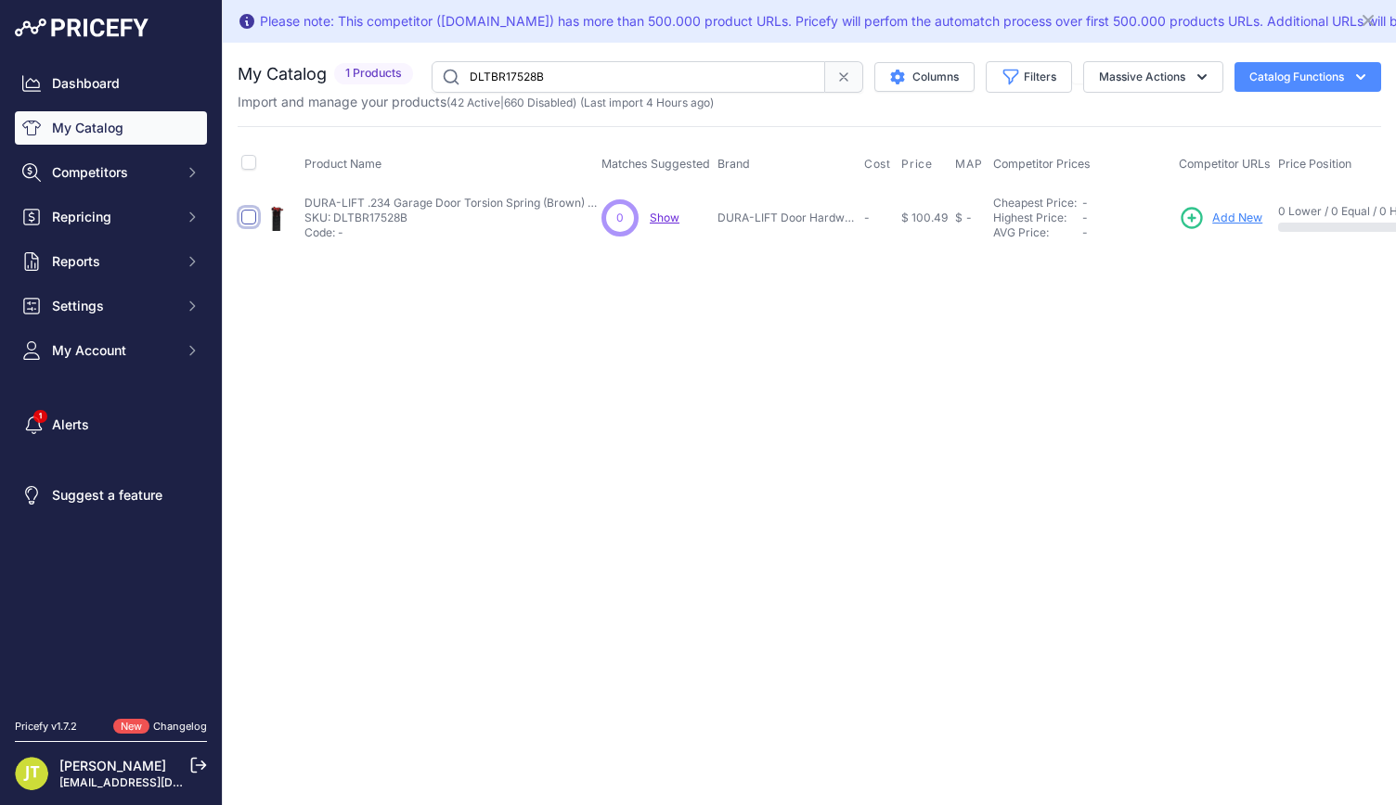
checkbox input "true"
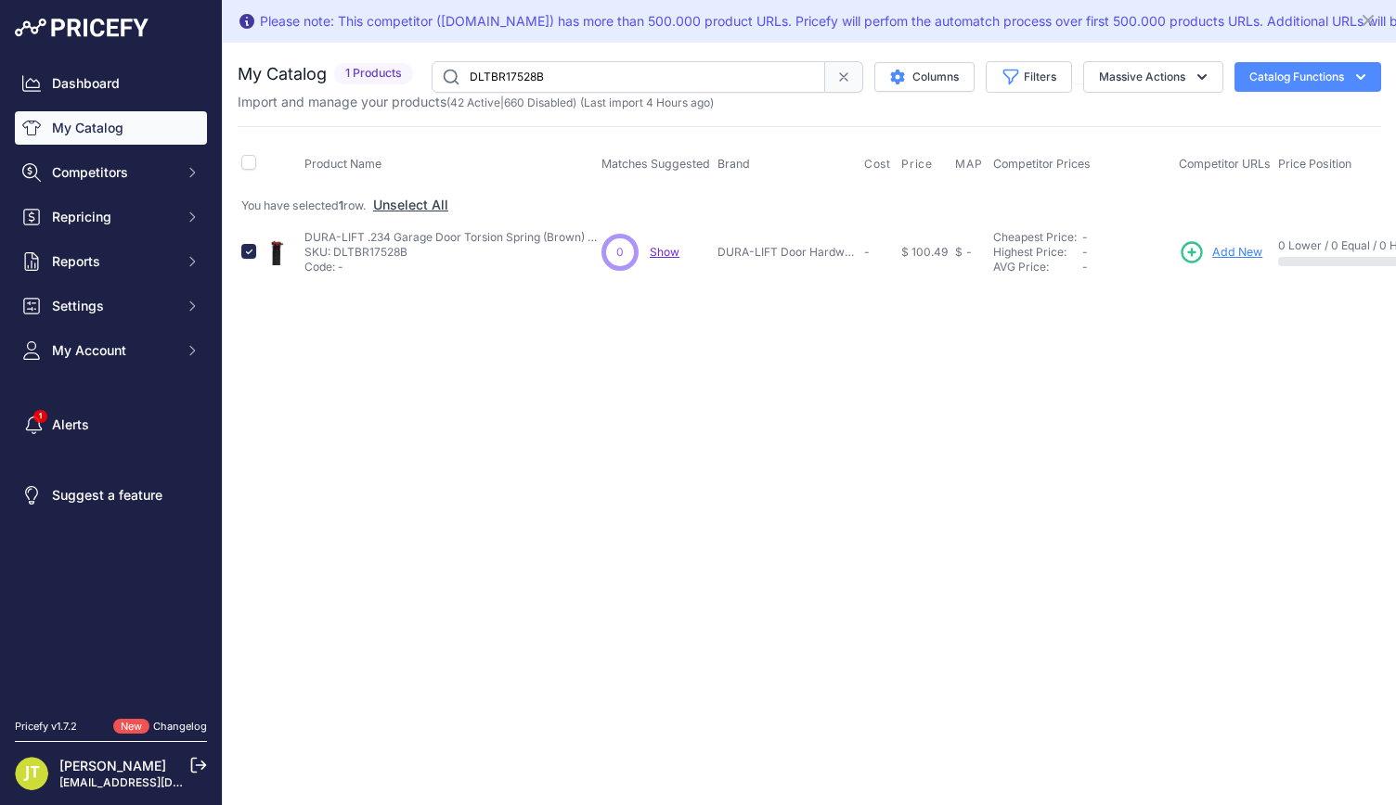
click at [508, 73] on input "DLTBR17528B" at bounding box center [627, 77] width 393 height 32
paste input "231"
type input "DLTBR231B"
click at [247, 251] on input "checkbox" at bounding box center [248, 251] width 15 height 15
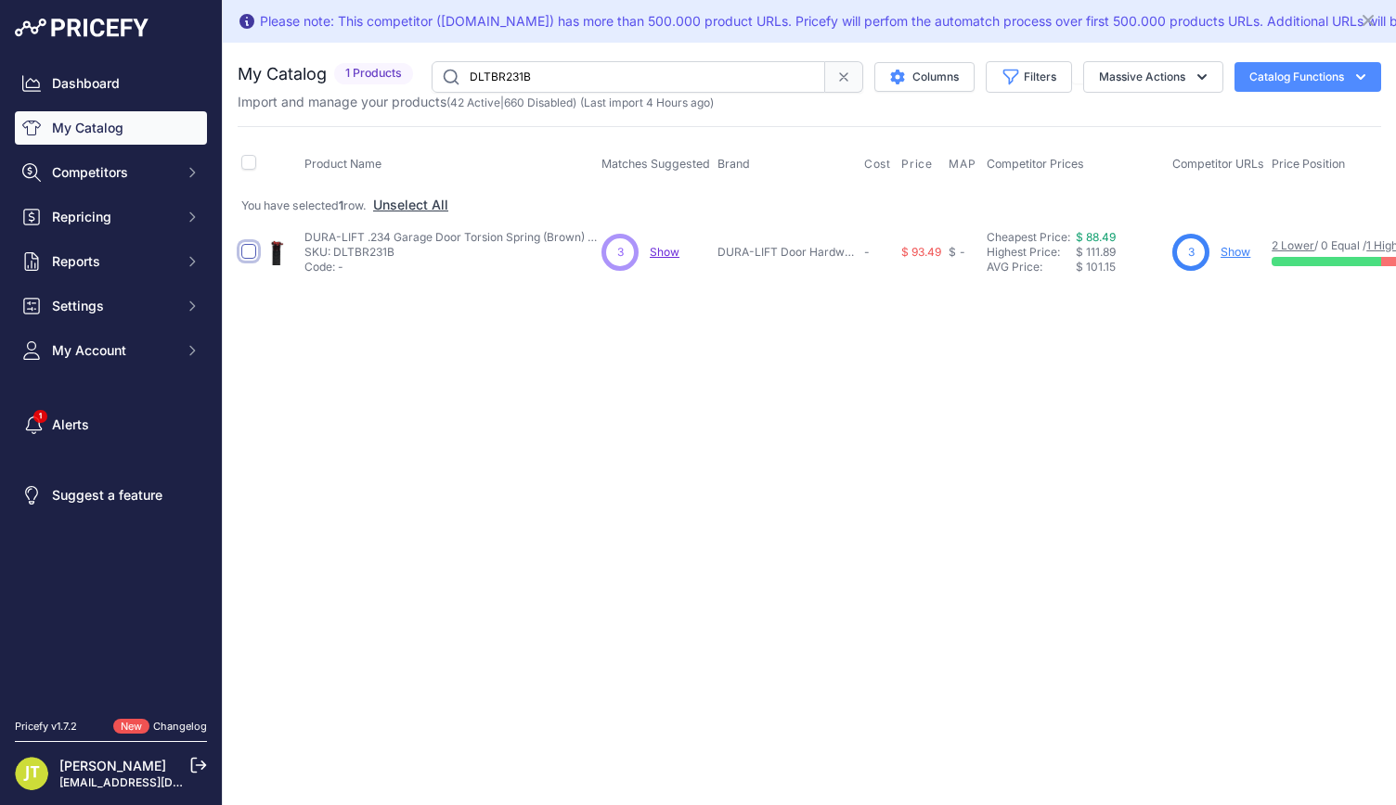
checkbox input "true"
click at [1148, 73] on button "Massive Actions" at bounding box center [1153, 77] width 140 height 32
click at [1131, 121] on button "Enable" at bounding box center [1148, 120] width 148 height 33
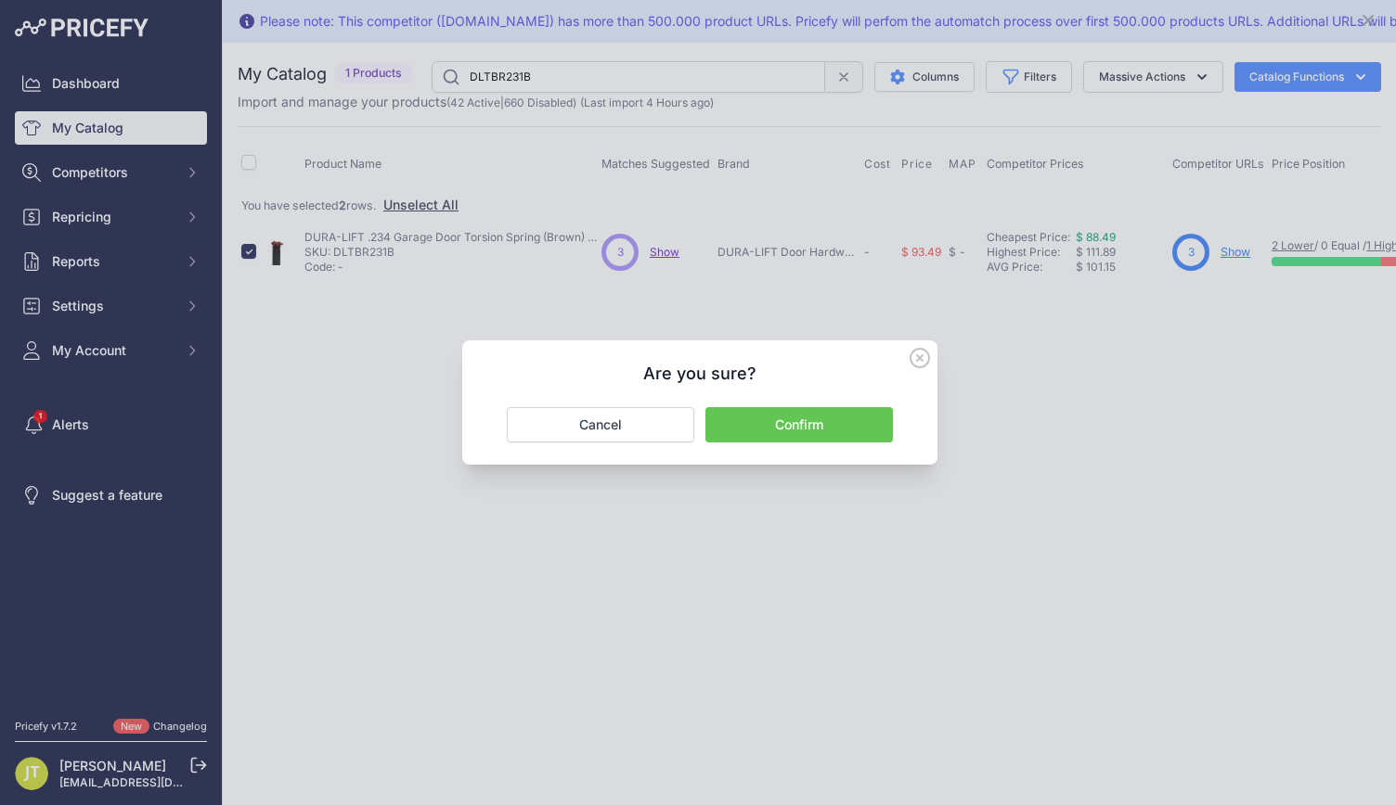
click at [826, 424] on button "Confirm" at bounding box center [798, 424] width 187 height 35
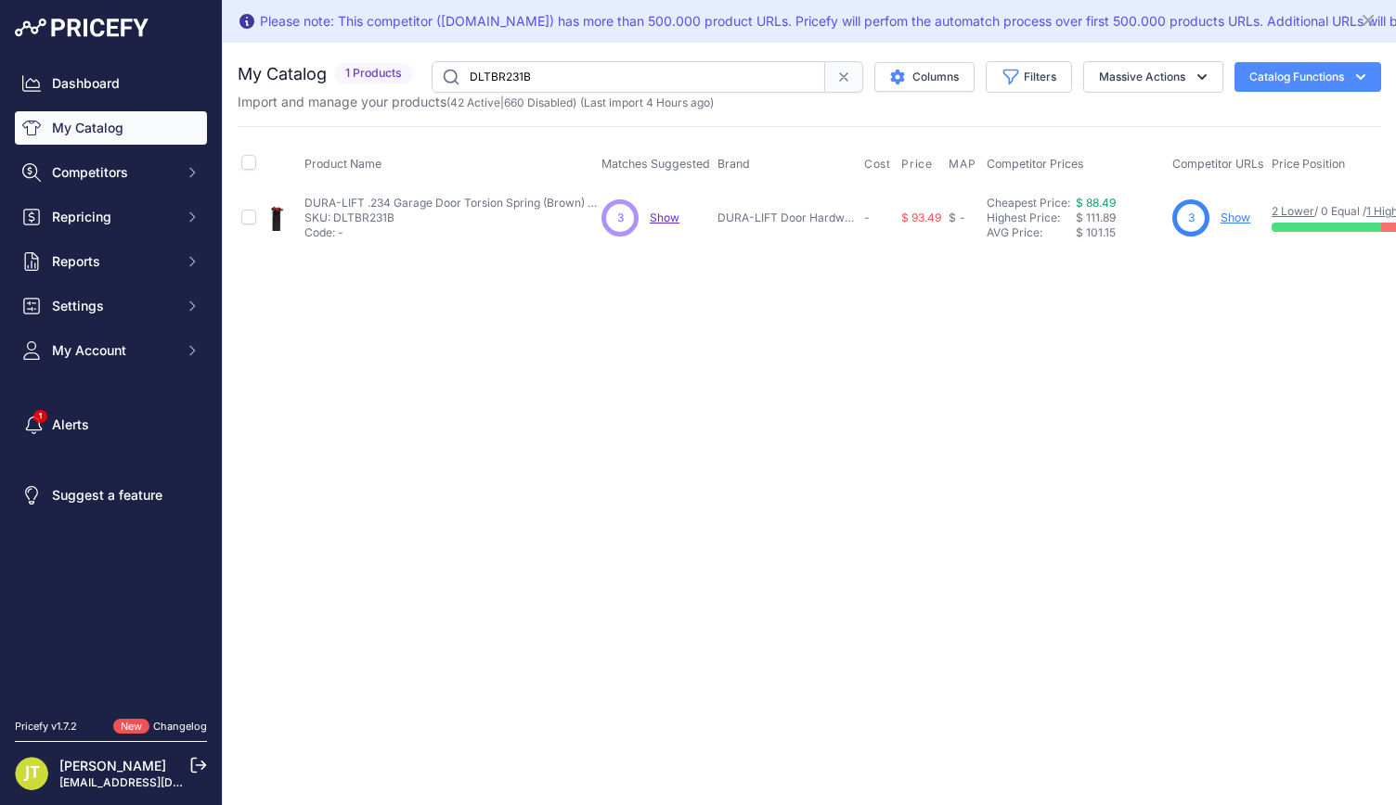
click at [516, 82] on input "DLTBR231B" at bounding box center [627, 77] width 393 height 32
click at [516, 81] on input "DLTBR231B" at bounding box center [627, 77] width 393 height 32
click at [514, 86] on input "DLTBR231B" at bounding box center [627, 77] width 393 height 32
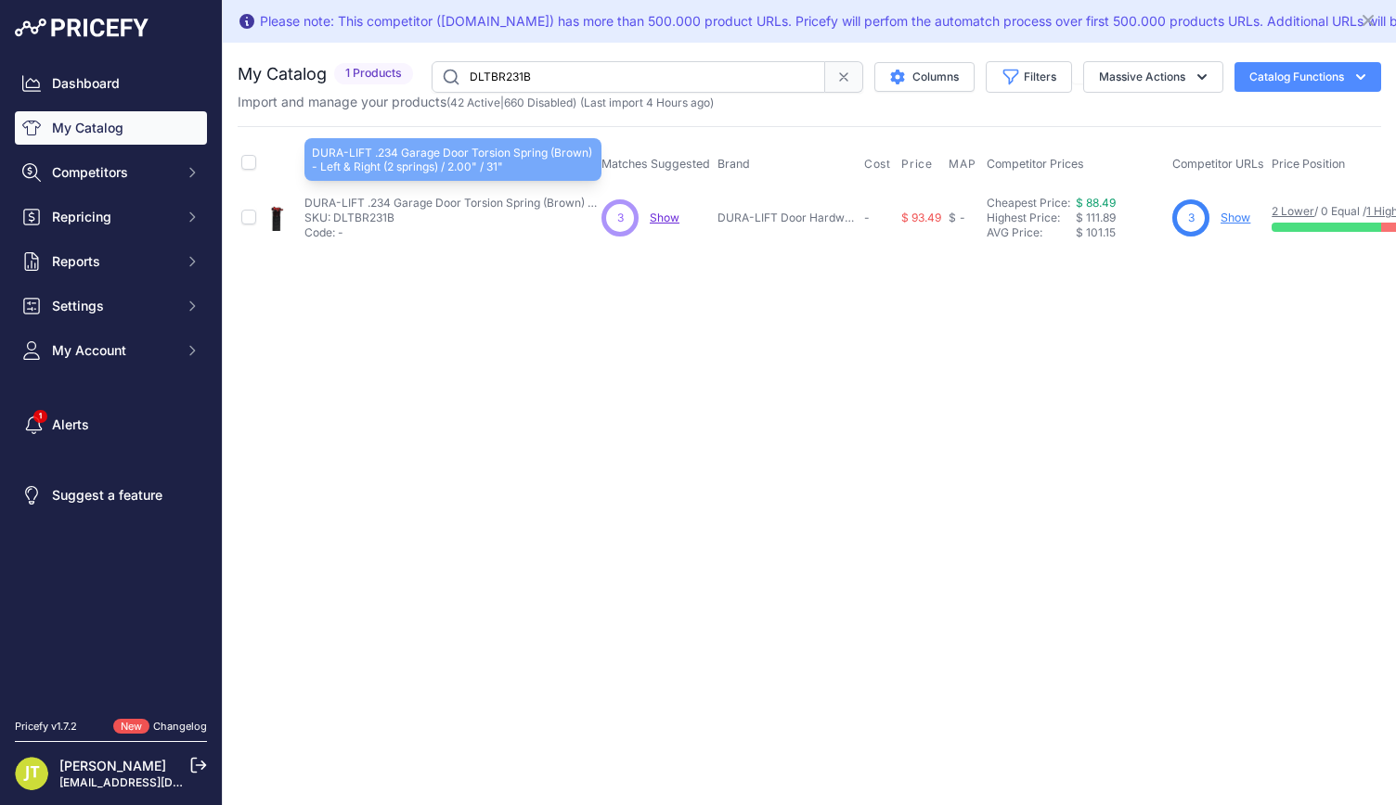
paste input "GO17535"
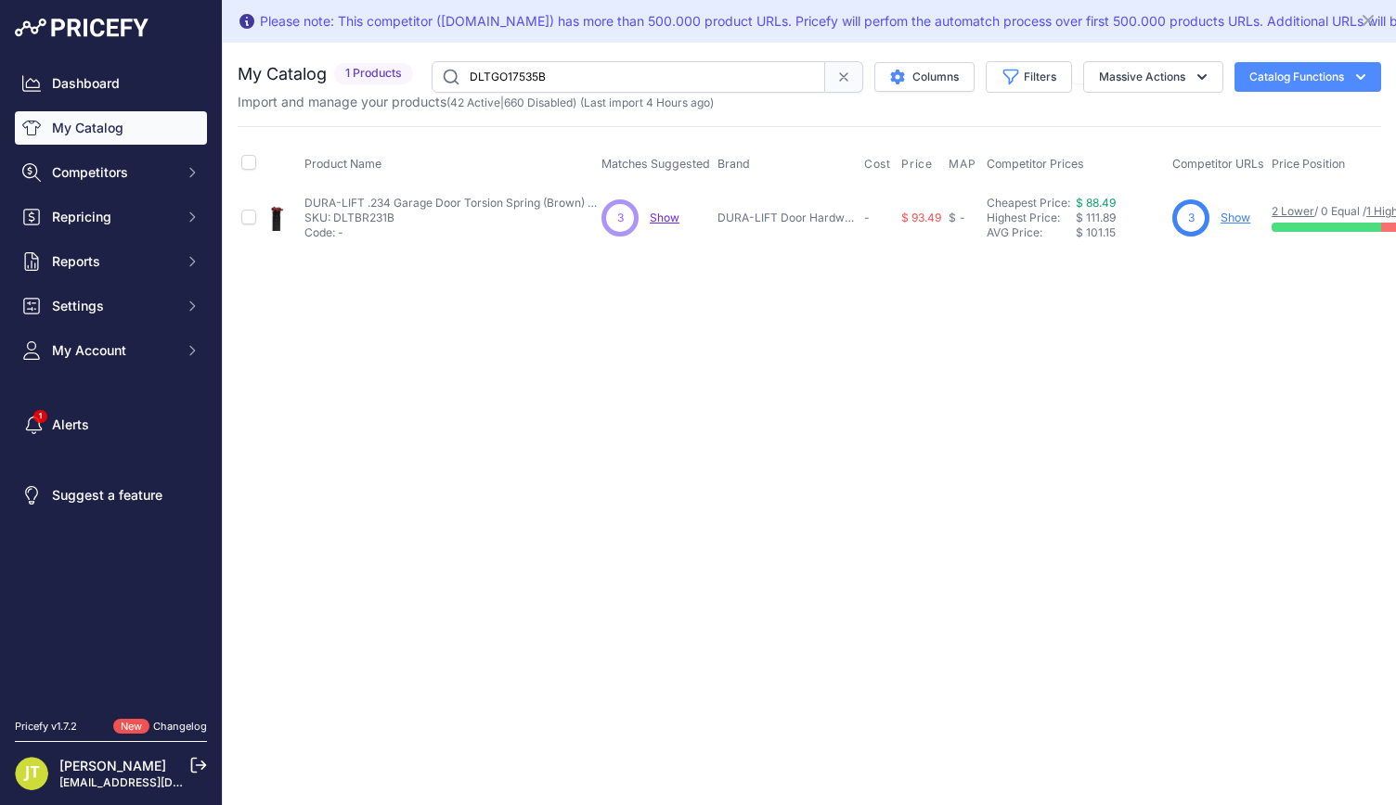
type input "DLTGO17535B"
click at [249, 222] on input "checkbox" at bounding box center [248, 217] width 15 height 15
checkbox input "true"
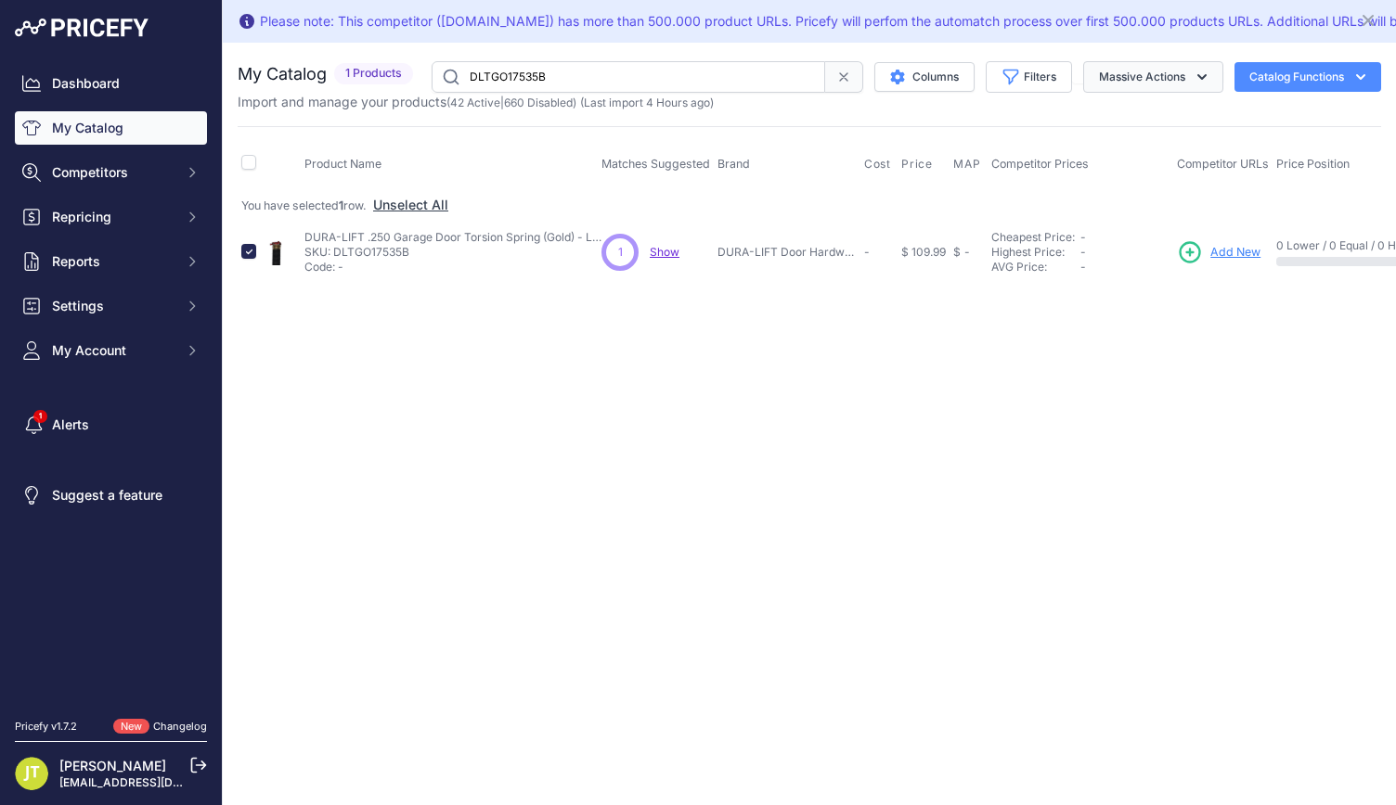
click at [1121, 71] on button "Massive Actions" at bounding box center [1153, 77] width 140 height 32
click at [1113, 112] on span "Enable" at bounding box center [1109, 120] width 41 height 16
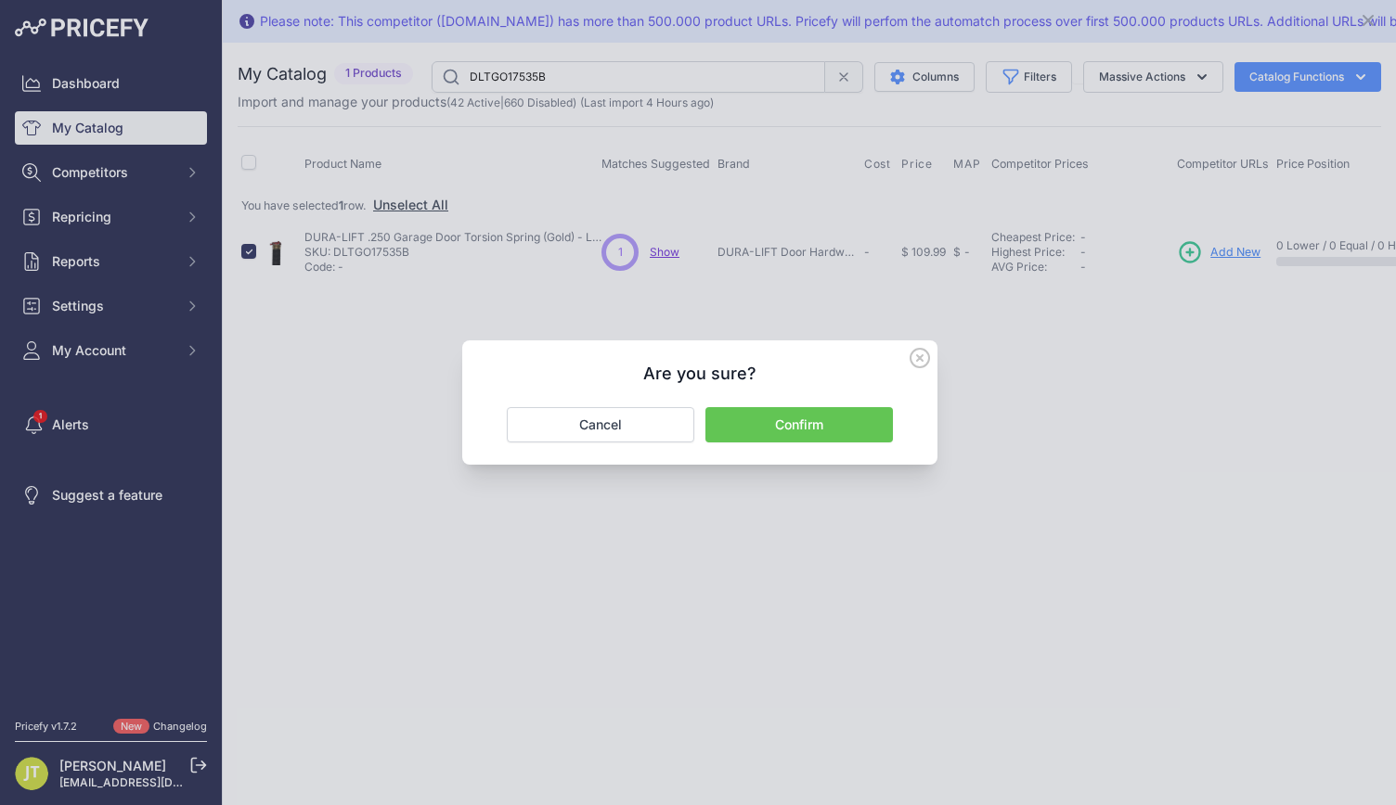
click at [781, 417] on button "Confirm" at bounding box center [798, 424] width 187 height 35
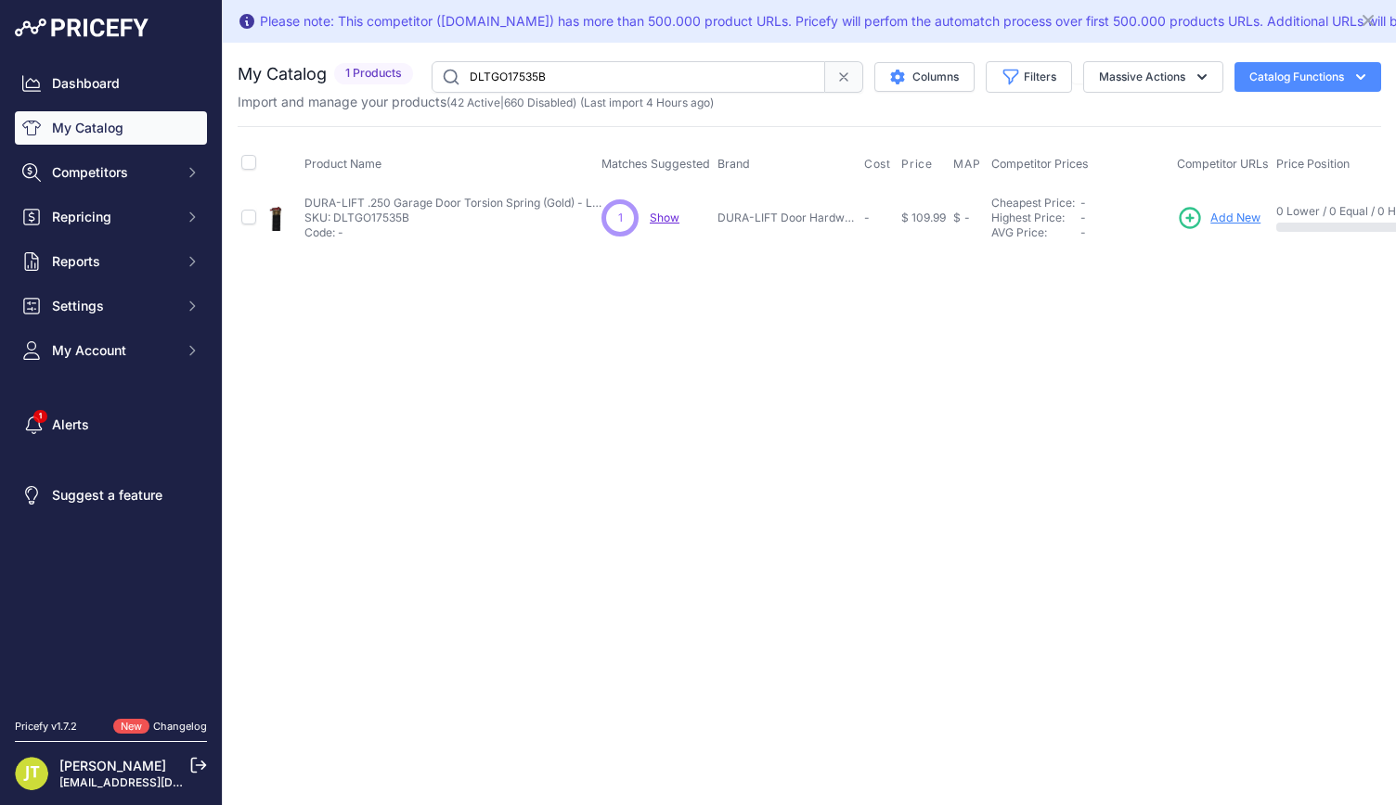
click at [525, 79] on input "DLTGO17535B" at bounding box center [627, 77] width 393 height 32
paste input "9"
type input "DLTGO17539B"
click at [249, 218] on input "checkbox" at bounding box center [248, 217] width 15 height 15
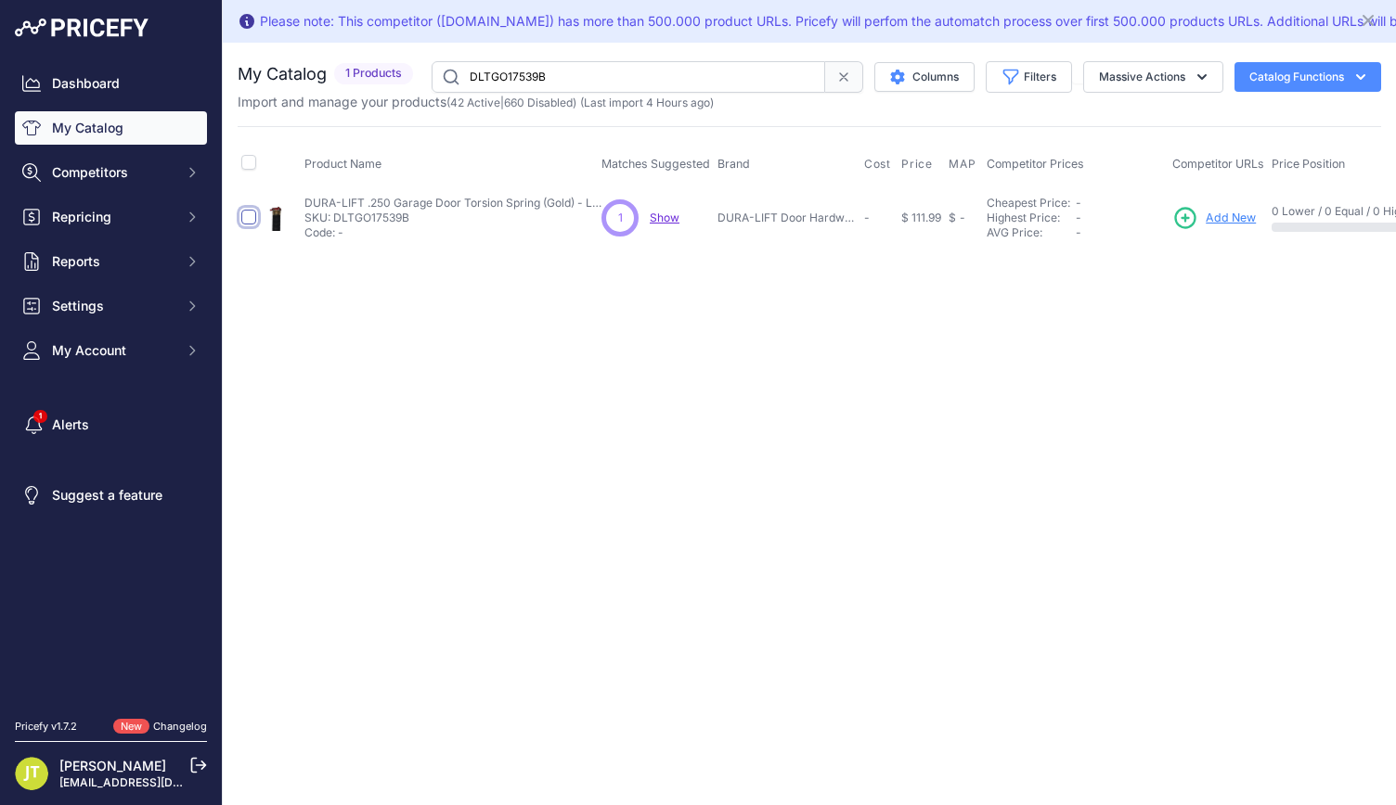
checkbox input "true"
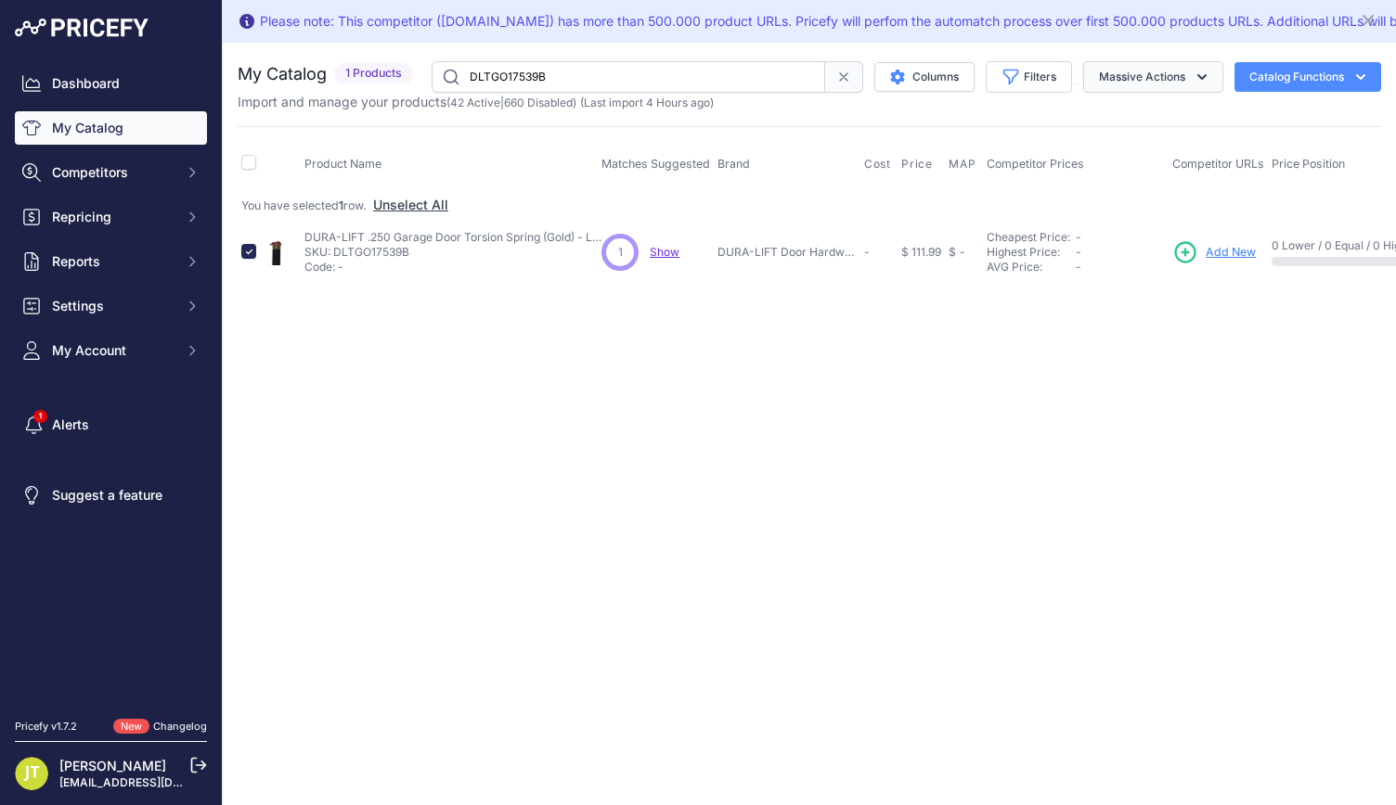
click at [1169, 89] on button "Massive Actions" at bounding box center [1153, 77] width 140 height 32
click at [1162, 125] on button "Enable" at bounding box center [1148, 120] width 148 height 33
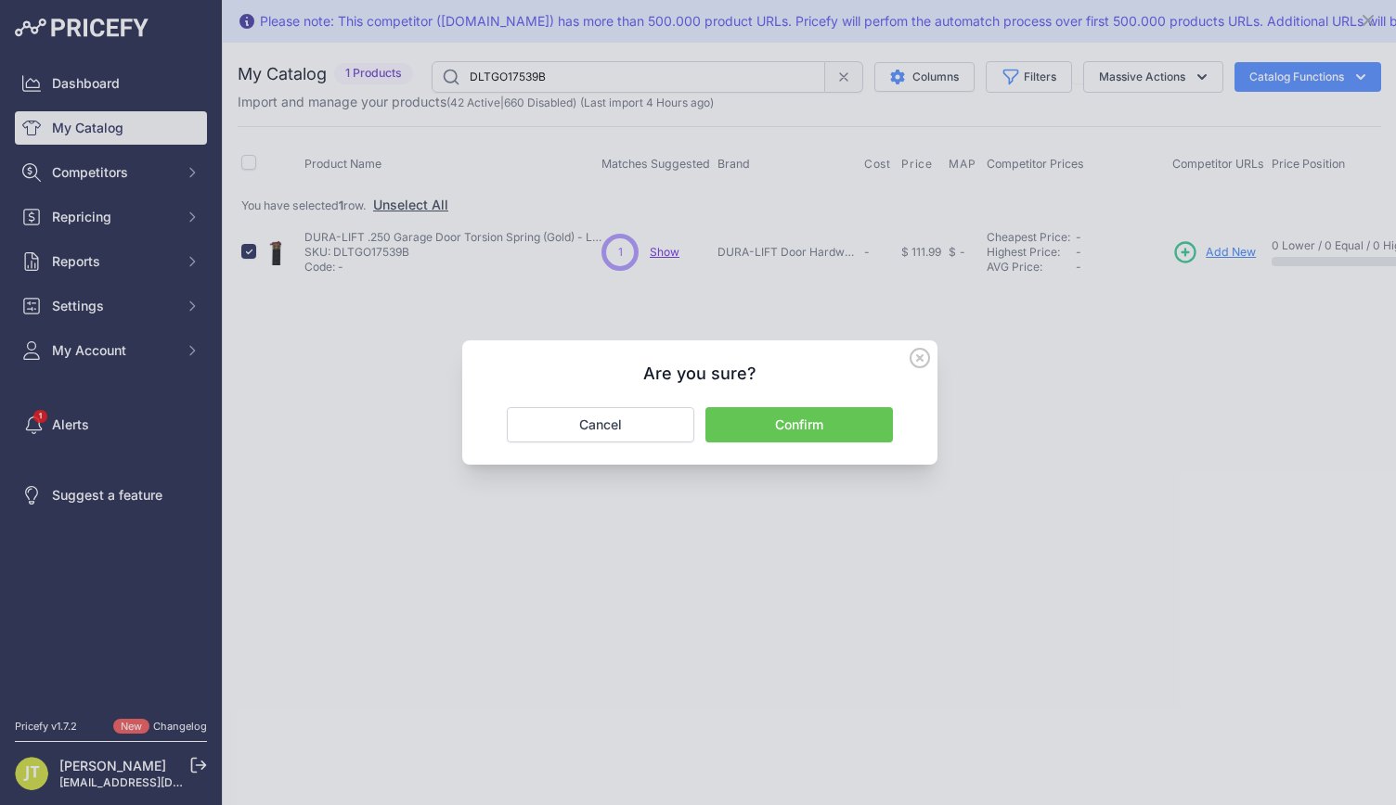
click at [831, 407] on button "Confirm" at bounding box center [798, 424] width 187 height 35
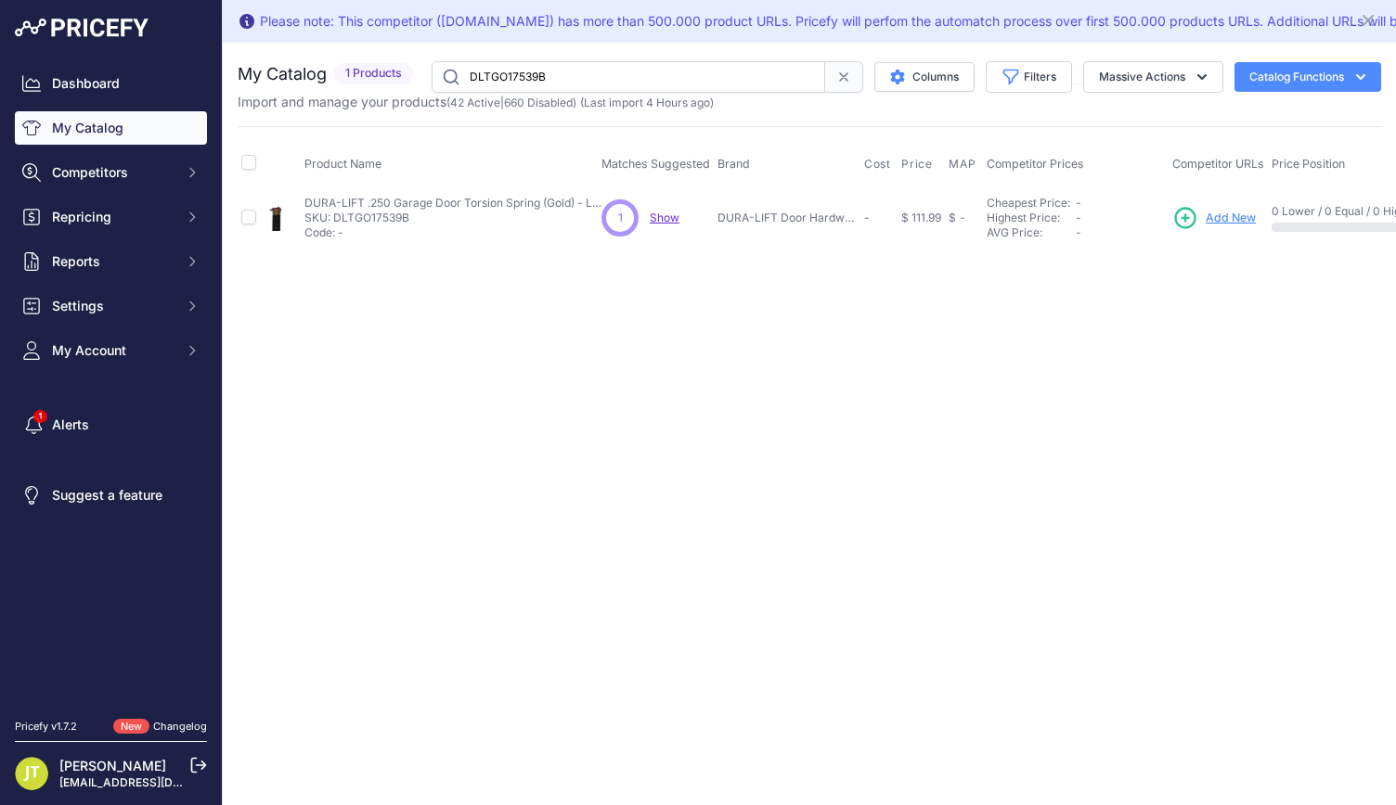
click at [551, 84] on input "DLTGO17539B" at bounding box center [627, 77] width 393 height 32
click at [550, 83] on input "DLTGO17539B" at bounding box center [627, 77] width 393 height 32
click at [551, 83] on input "DLTGO17539B" at bounding box center [627, 77] width 393 height 32
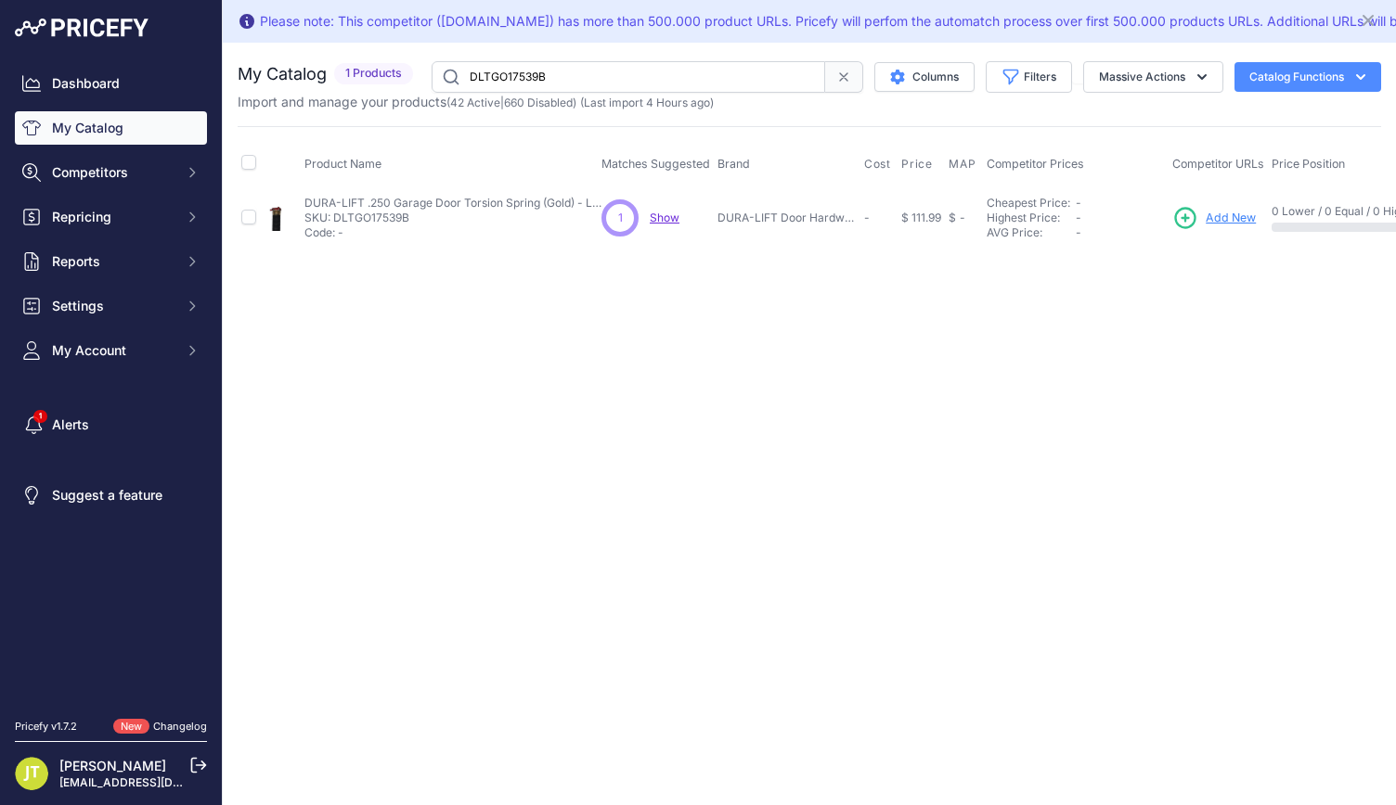
click at [551, 83] on input "DLTGO17539B" at bounding box center [627, 77] width 393 height 32
paste input "233"
type input "DLTGO233B"
click at [247, 216] on input "checkbox" at bounding box center [248, 217] width 15 height 15
checkbox input "true"
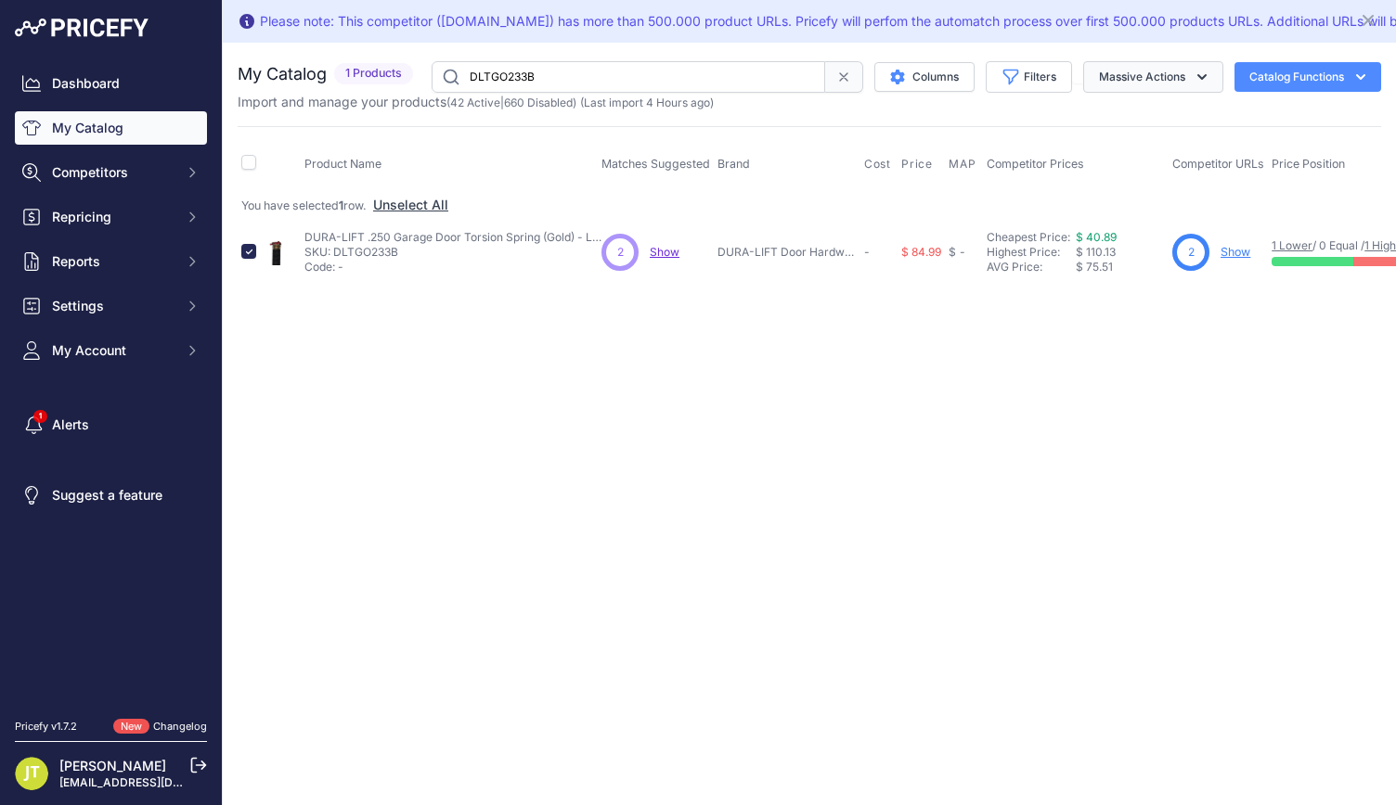
click at [1141, 81] on button "Massive Actions" at bounding box center [1153, 77] width 140 height 32
click at [1146, 119] on button "Enable" at bounding box center [1148, 120] width 148 height 33
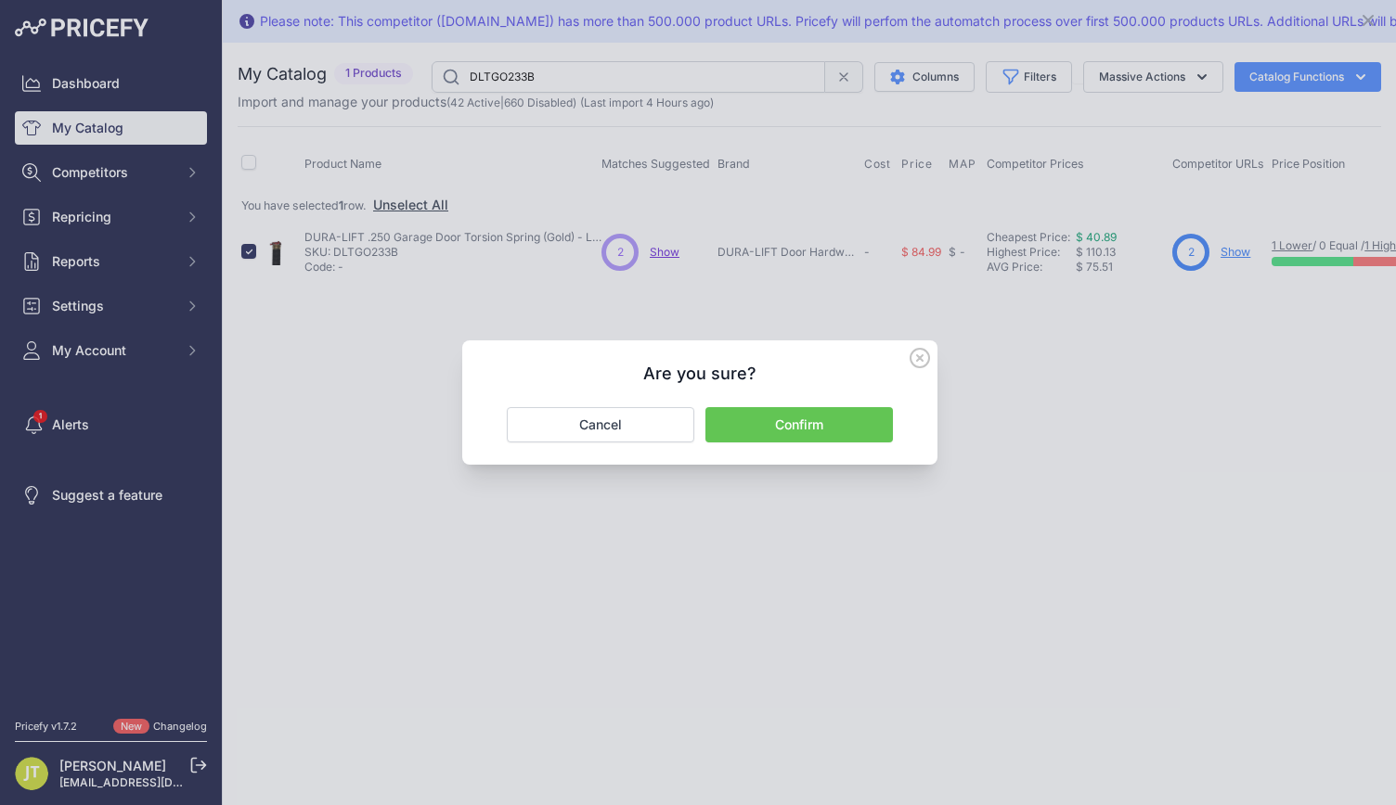
click at [809, 428] on button "Confirm" at bounding box center [798, 424] width 187 height 35
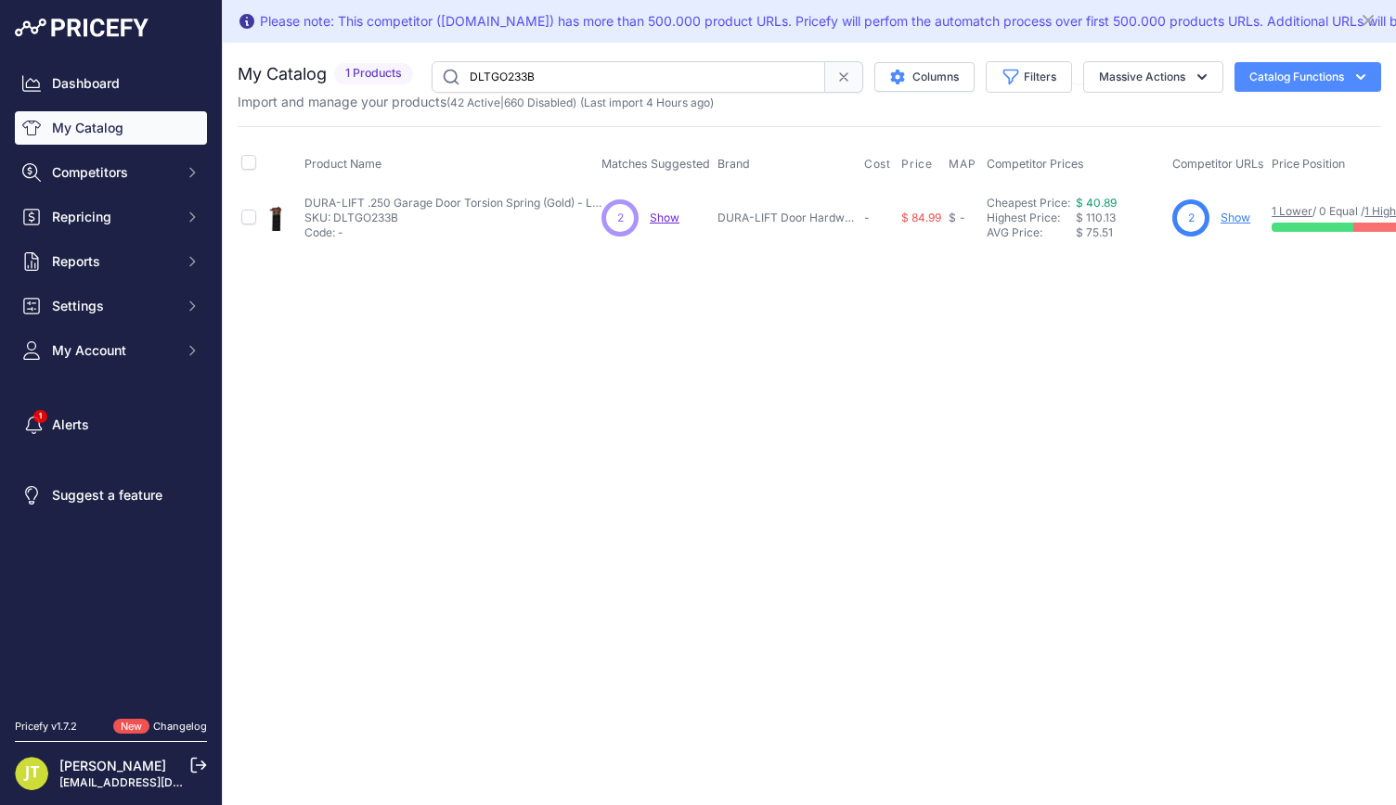
click at [592, 70] on input "DLTGO233B" at bounding box center [627, 77] width 393 height 32
paste input "5"
type input "DLTGO235B"
click at [249, 214] on input "checkbox" at bounding box center [248, 217] width 15 height 15
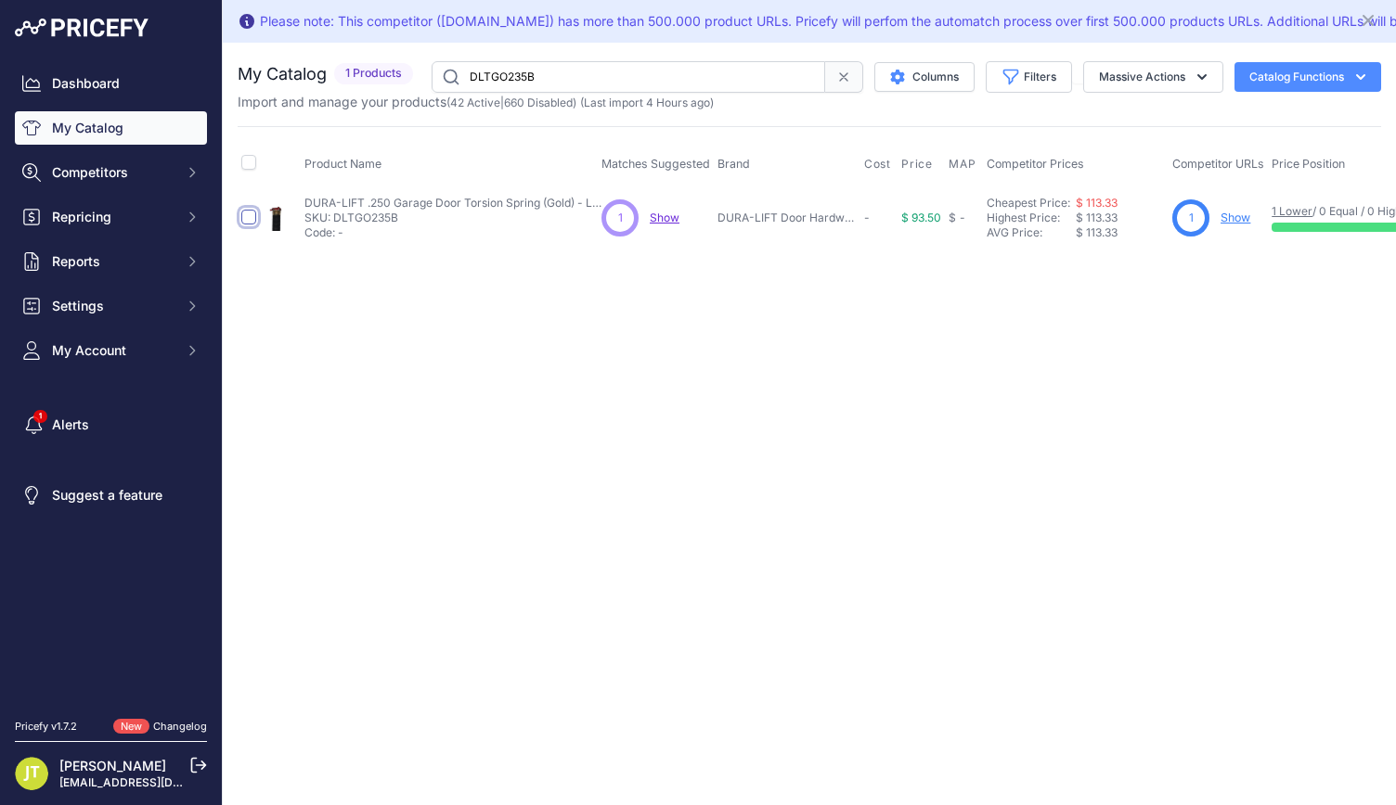
checkbox input "true"
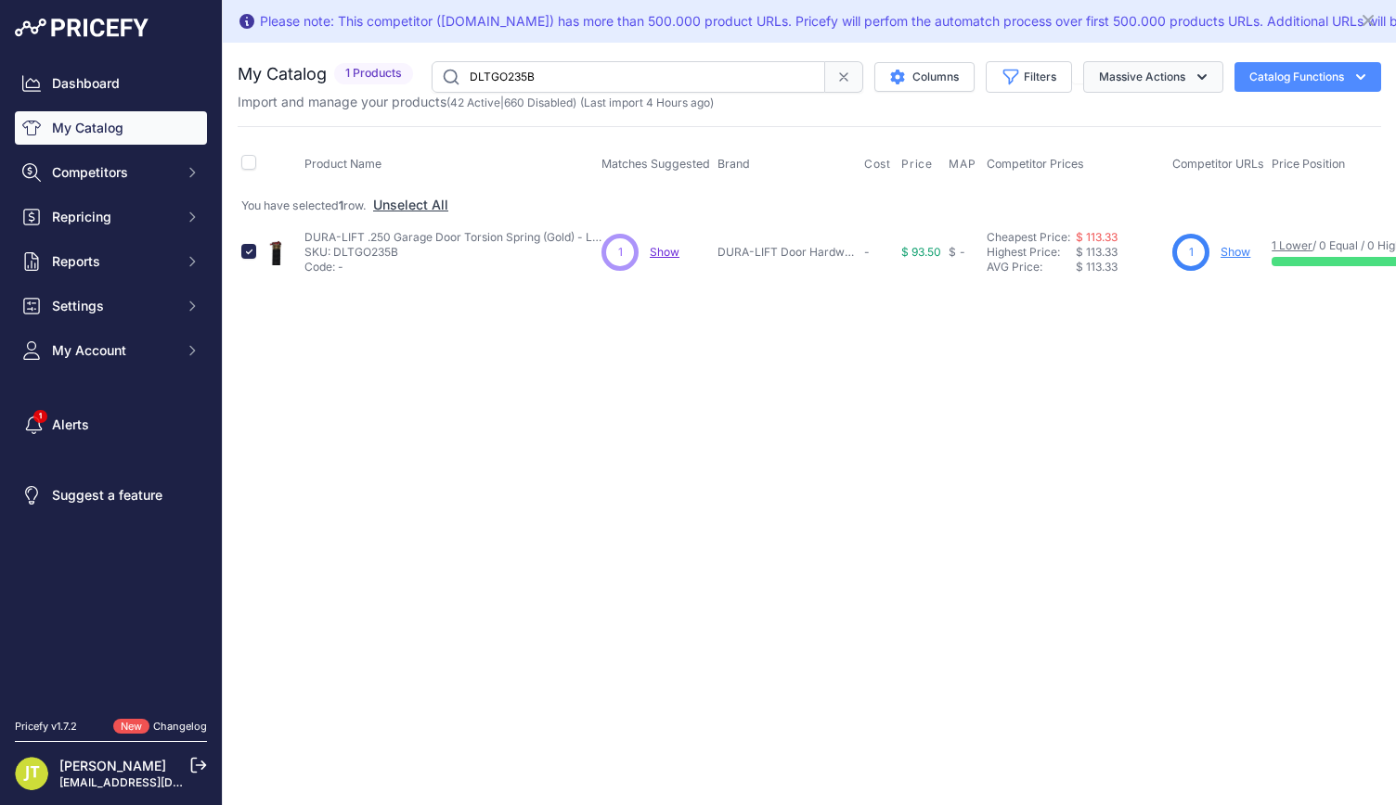
click at [1151, 87] on button "Massive Actions" at bounding box center [1153, 77] width 140 height 32
click at [1139, 110] on button "Enable" at bounding box center [1148, 120] width 148 height 33
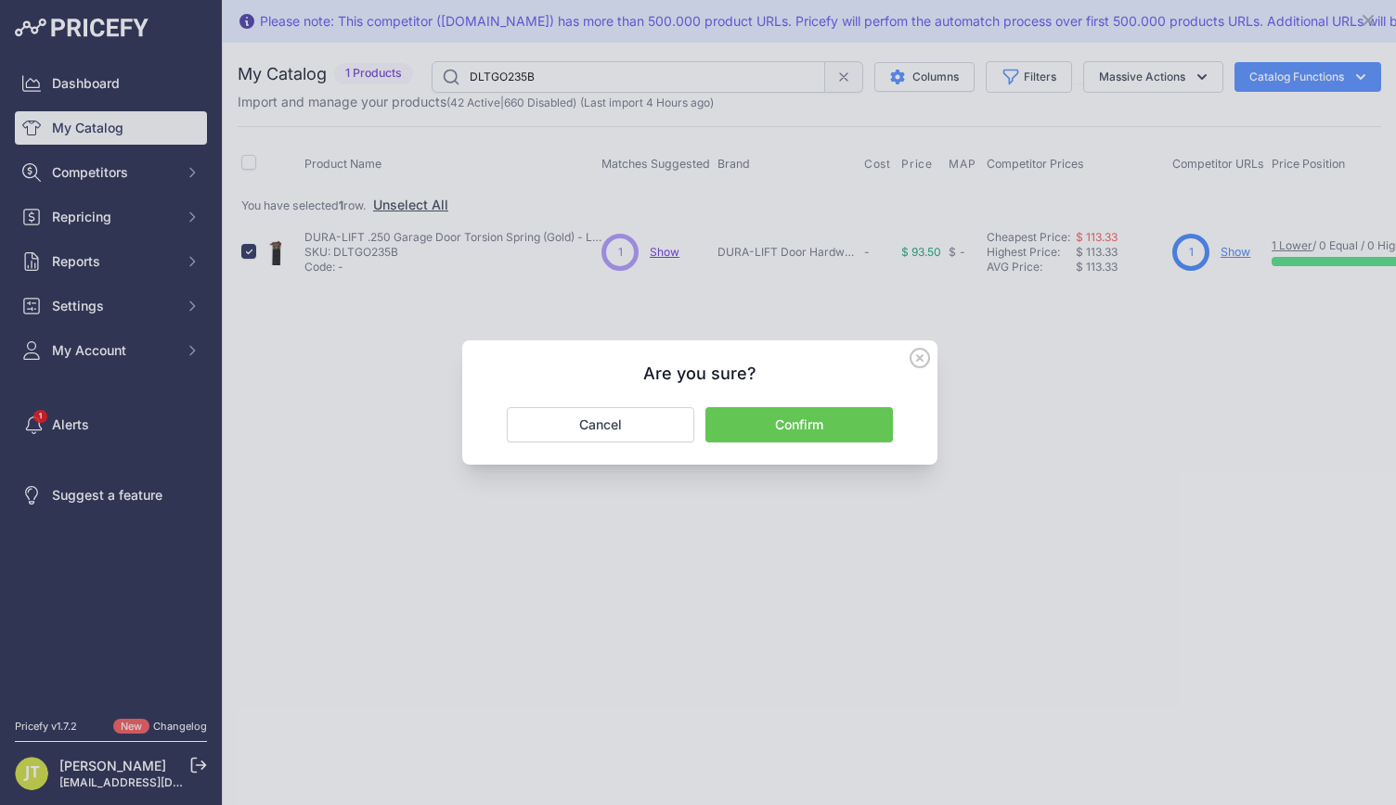
click at [849, 420] on button "Confirm" at bounding box center [798, 424] width 187 height 35
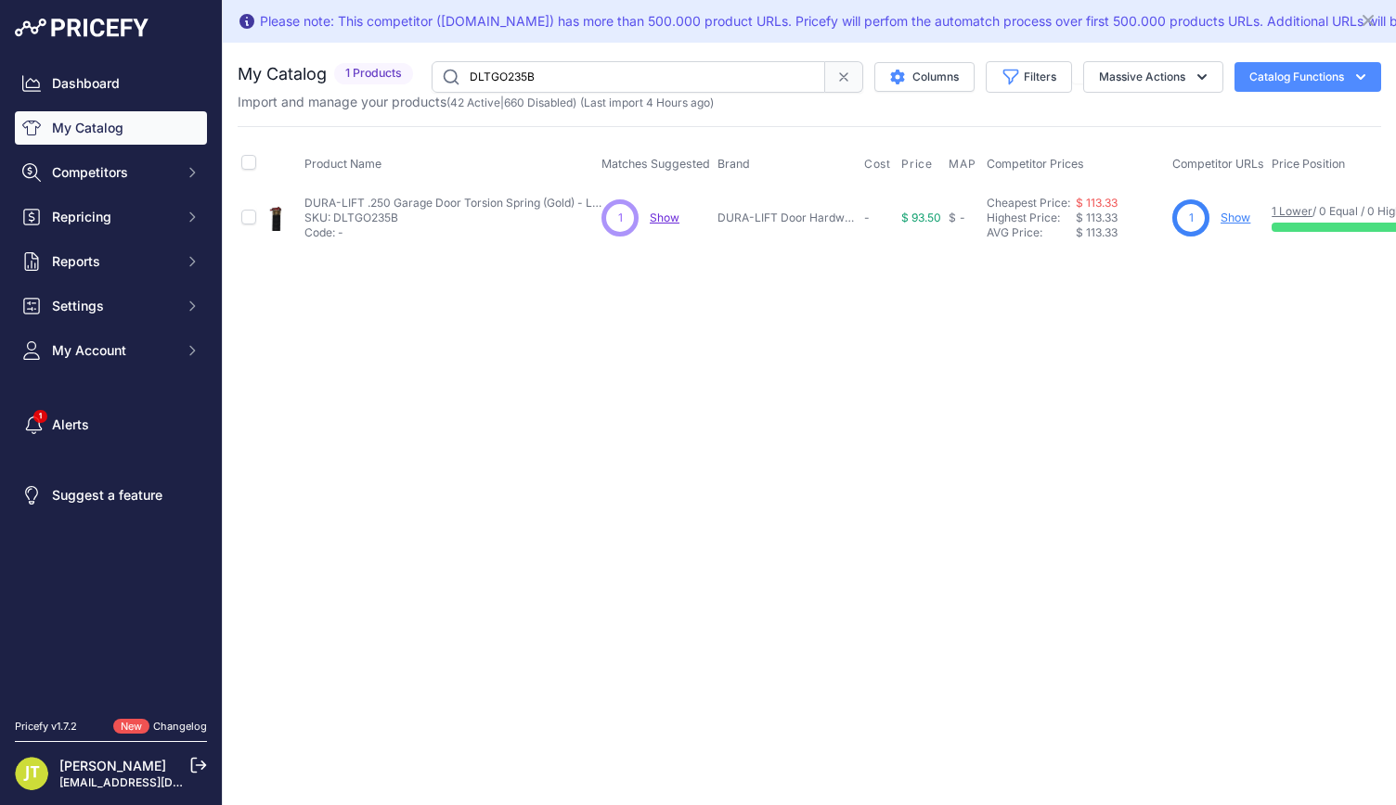
click at [550, 80] on input "DLTGO235B" at bounding box center [627, 77] width 393 height 32
paste input "9"
type input "DLTGO239B"
click at [251, 217] on input "checkbox" at bounding box center [248, 217] width 15 height 15
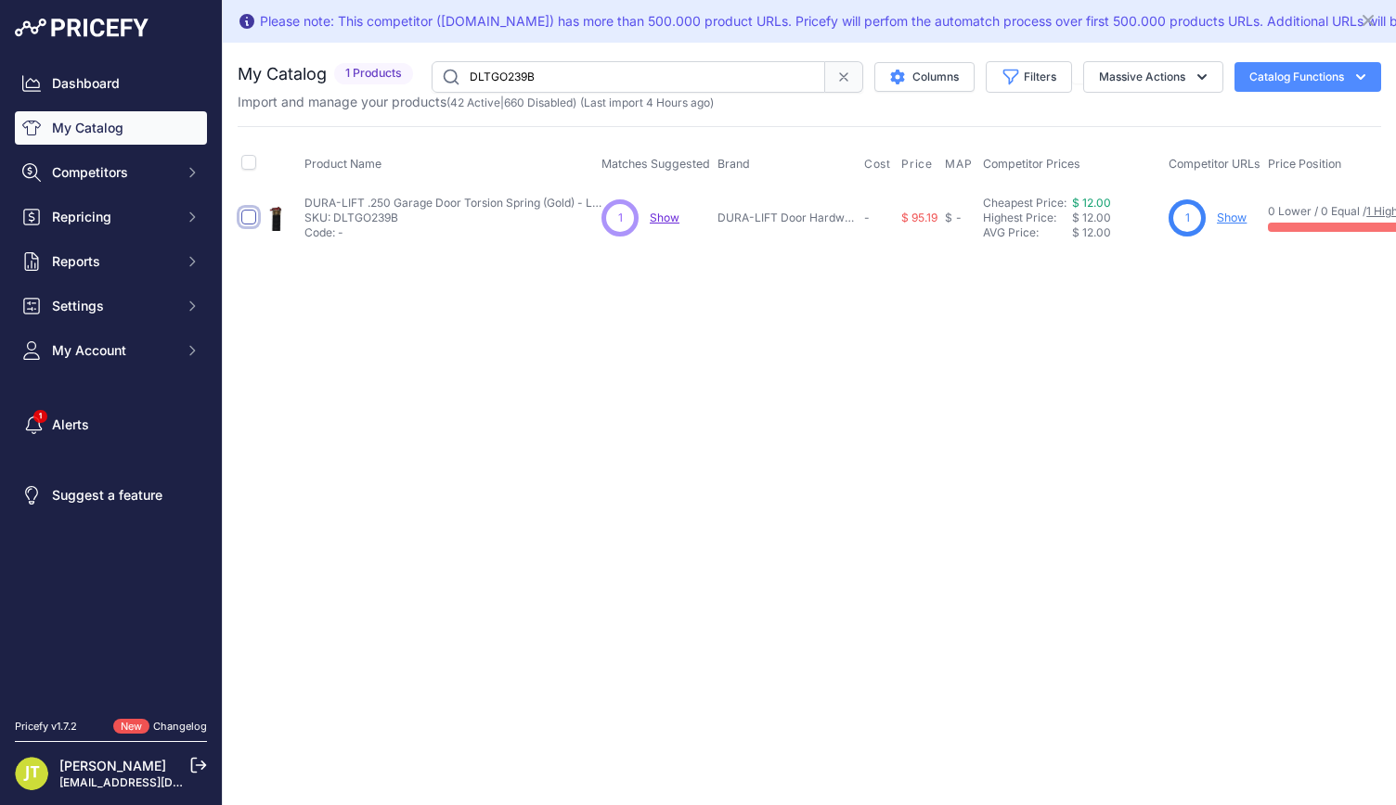
checkbox input "true"
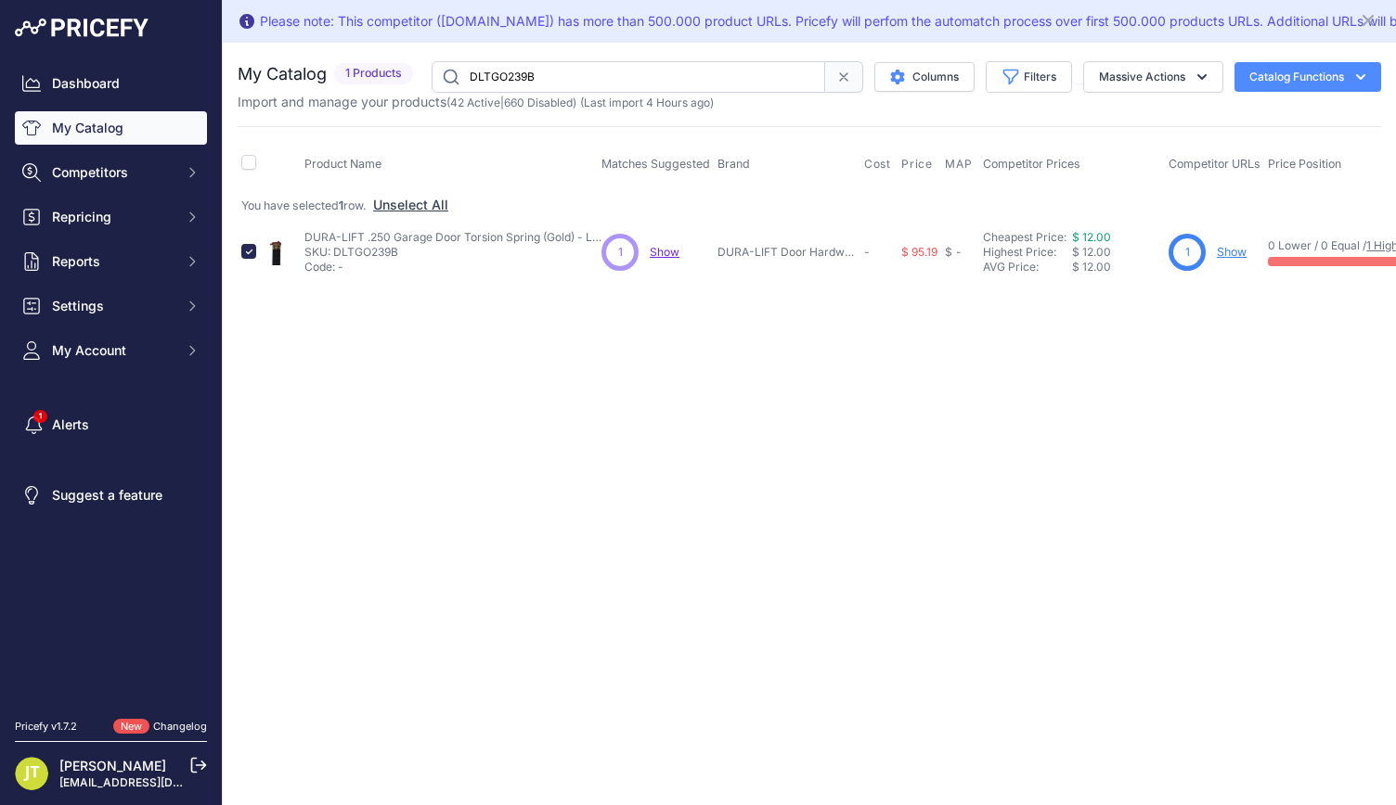
click at [1104, 95] on div "Import and manage your products ( 42 Active | 660 Disabled ) (Last import 4 Hou…" at bounding box center [809, 102] width 1143 height 19
click at [1117, 84] on button "Massive Actions" at bounding box center [1153, 77] width 140 height 32
click at [1107, 134] on button "Enable" at bounding box center [1148, 120] width 148 height 33
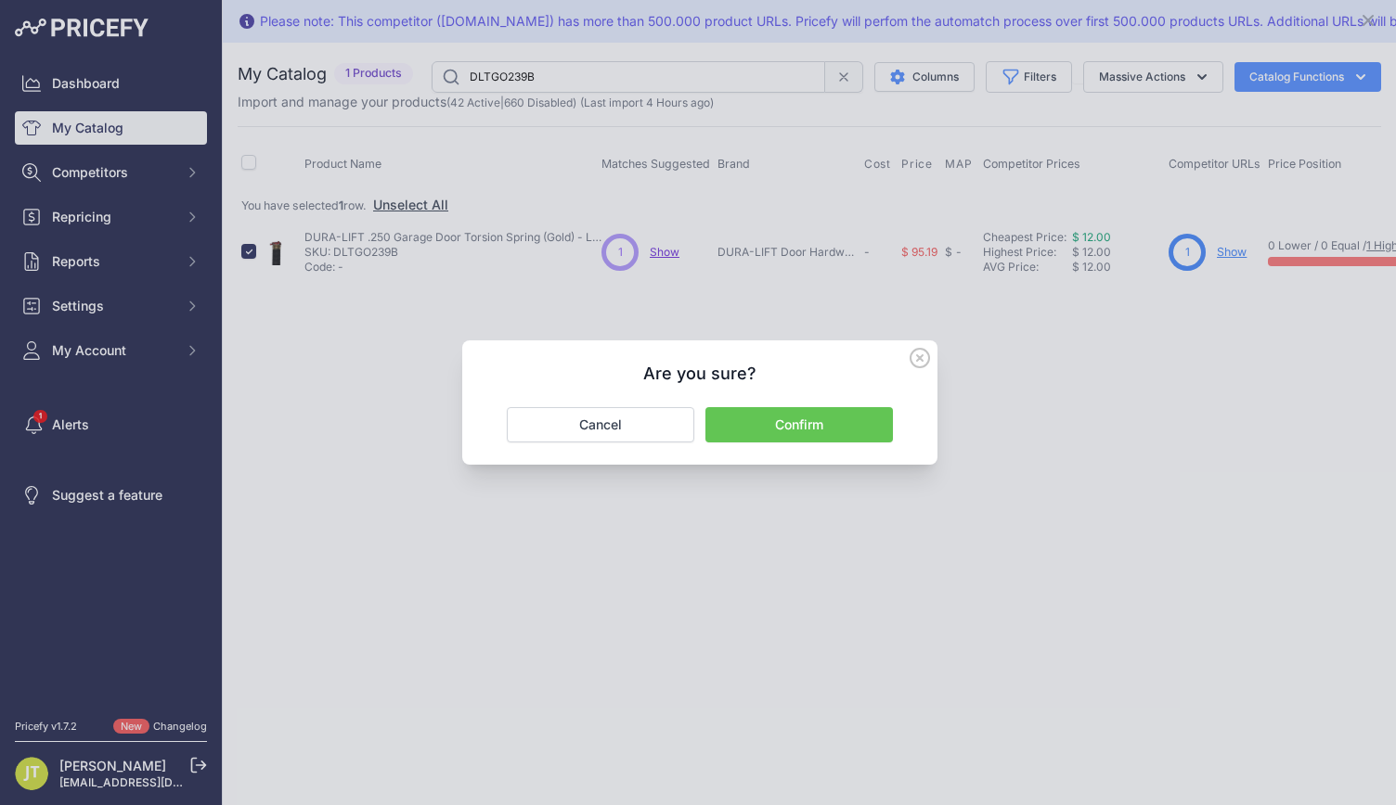
click at [787, 425] on button "Confirm" at bounding box center [798, 424] width 187 height 35
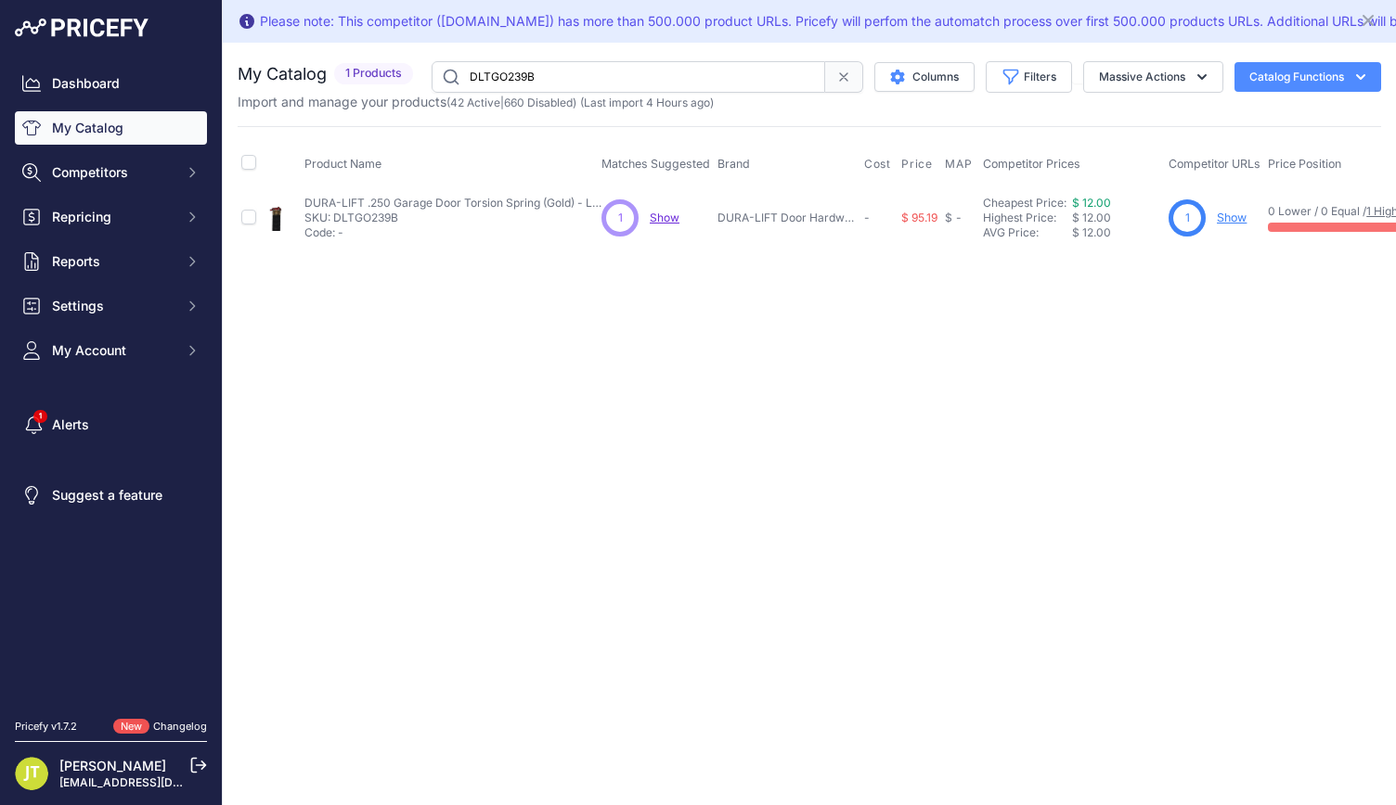
click at [488, 77] on input "DLTGO239B" at bounding box center [627, 77] width 393 height 32
paste input "R231"
type input "DLTGR231B"
click at [252, 216] on input "checkbox" at bounding box center [248, 217] width 15 height 15
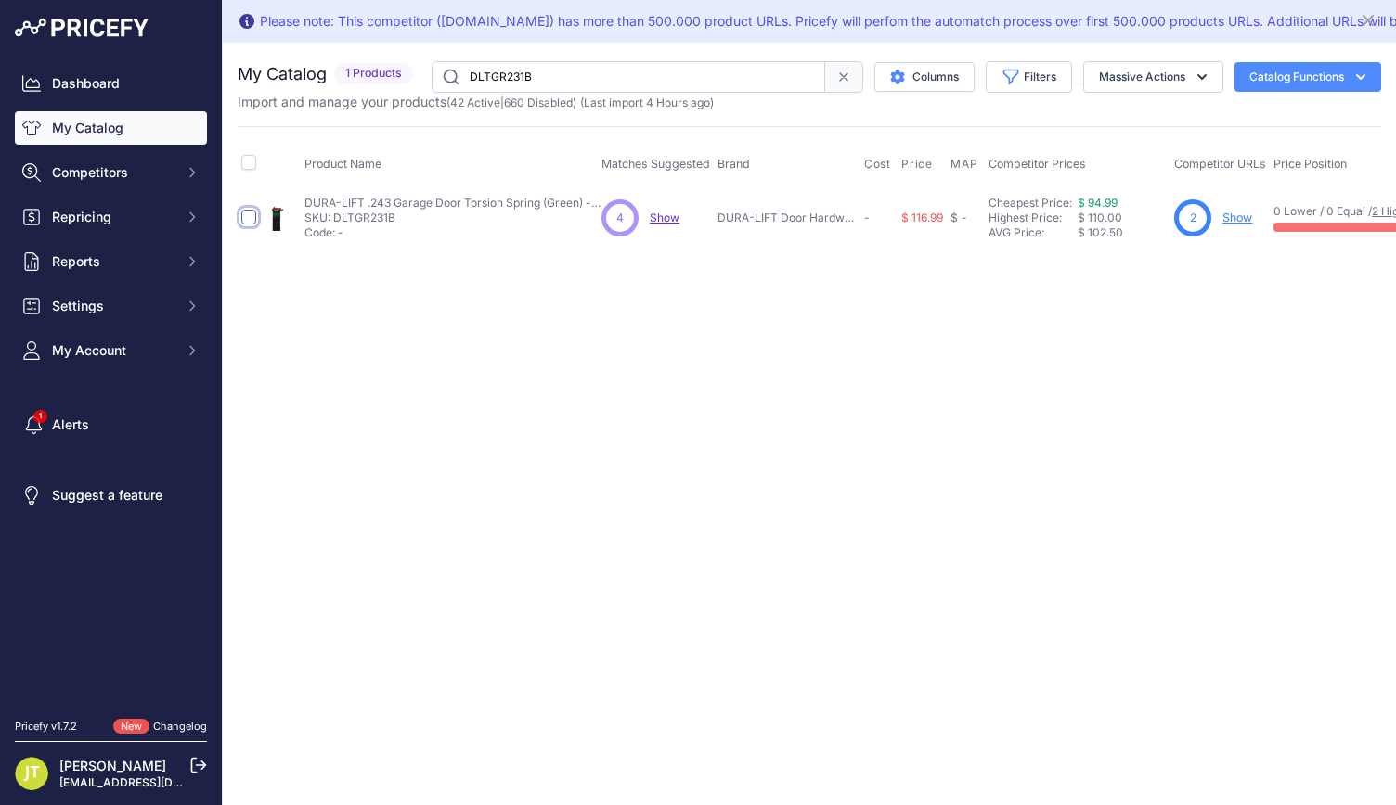
checkbox input "true"
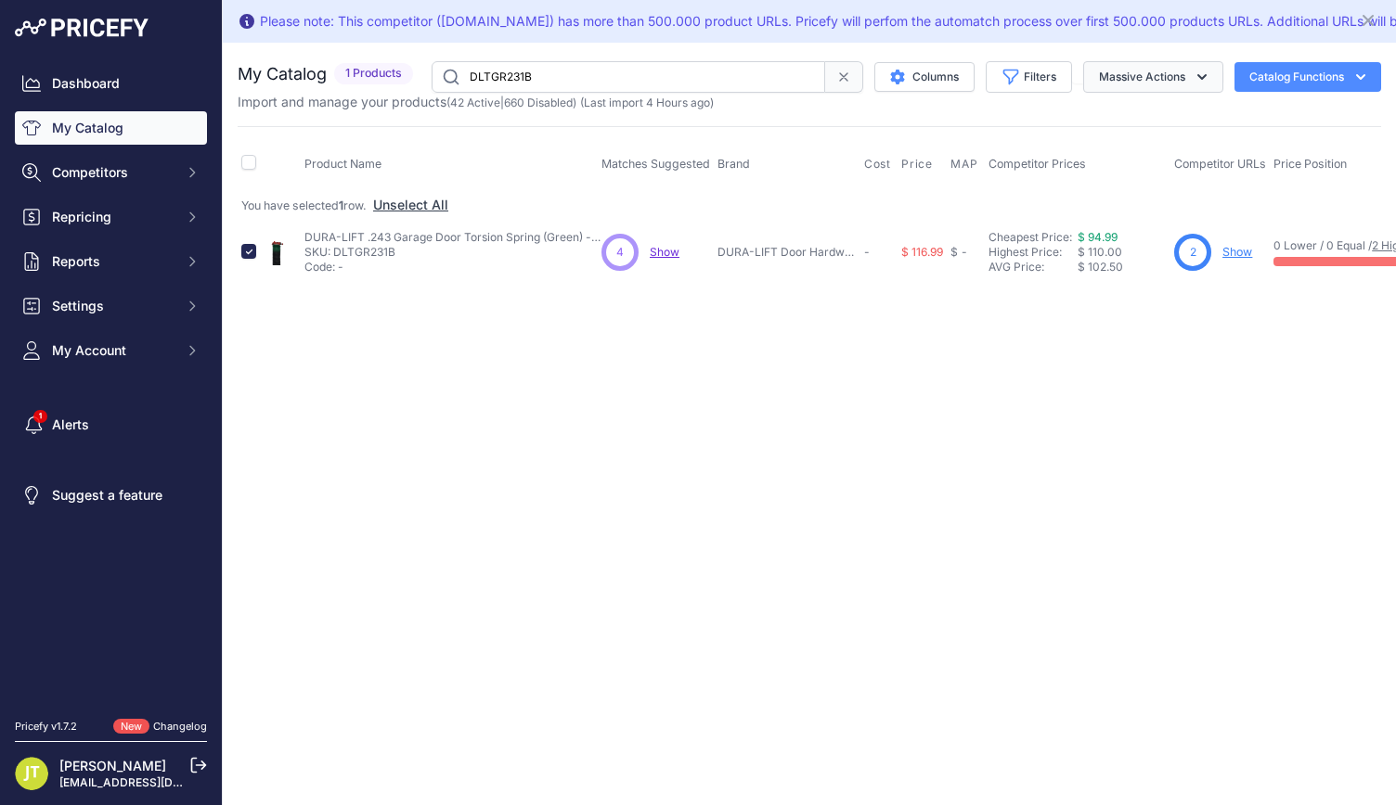
click at [1149, 77] on button "Massive Actions" at bounding box center [1153, 77] width 140 height 32
click at [1143, 112] on button "Enable" at bounding box center [1148, 120] width 148 height 33
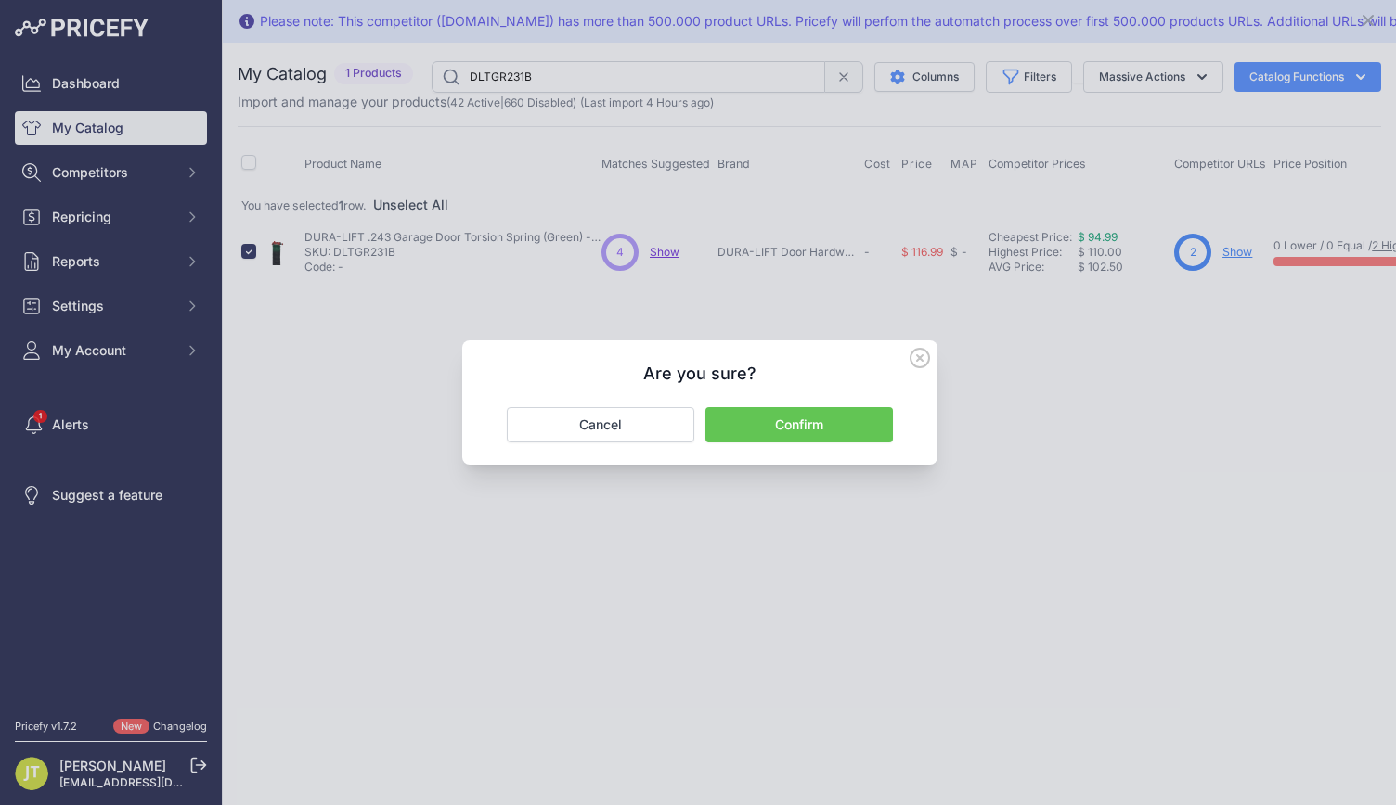
click at [778, 417] on button "Confirm" at bounding box center [798, 424] width 187 height 35
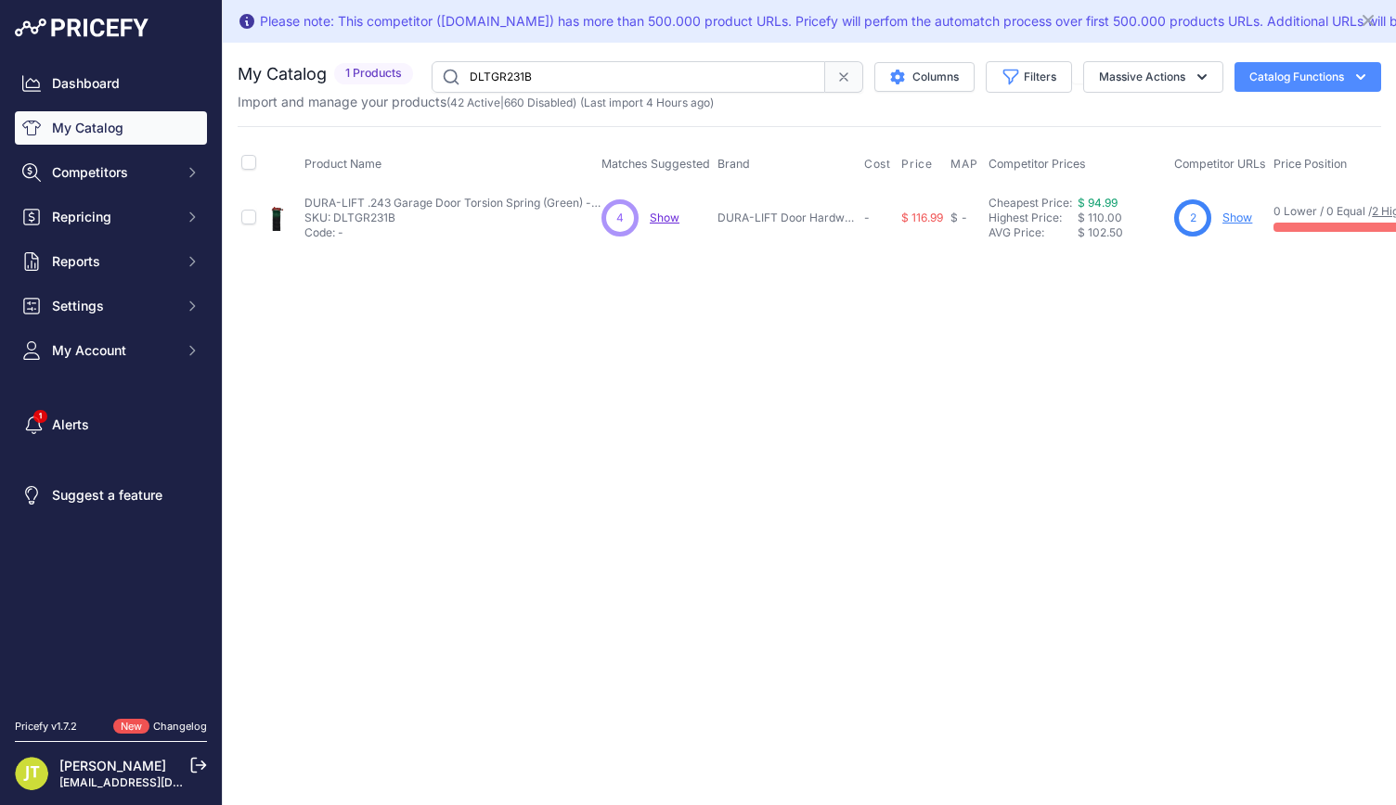
click at [521, 73] on input "DLTGR231B" at bounding box center [627, 77] width 393 height 32
paste input "3"
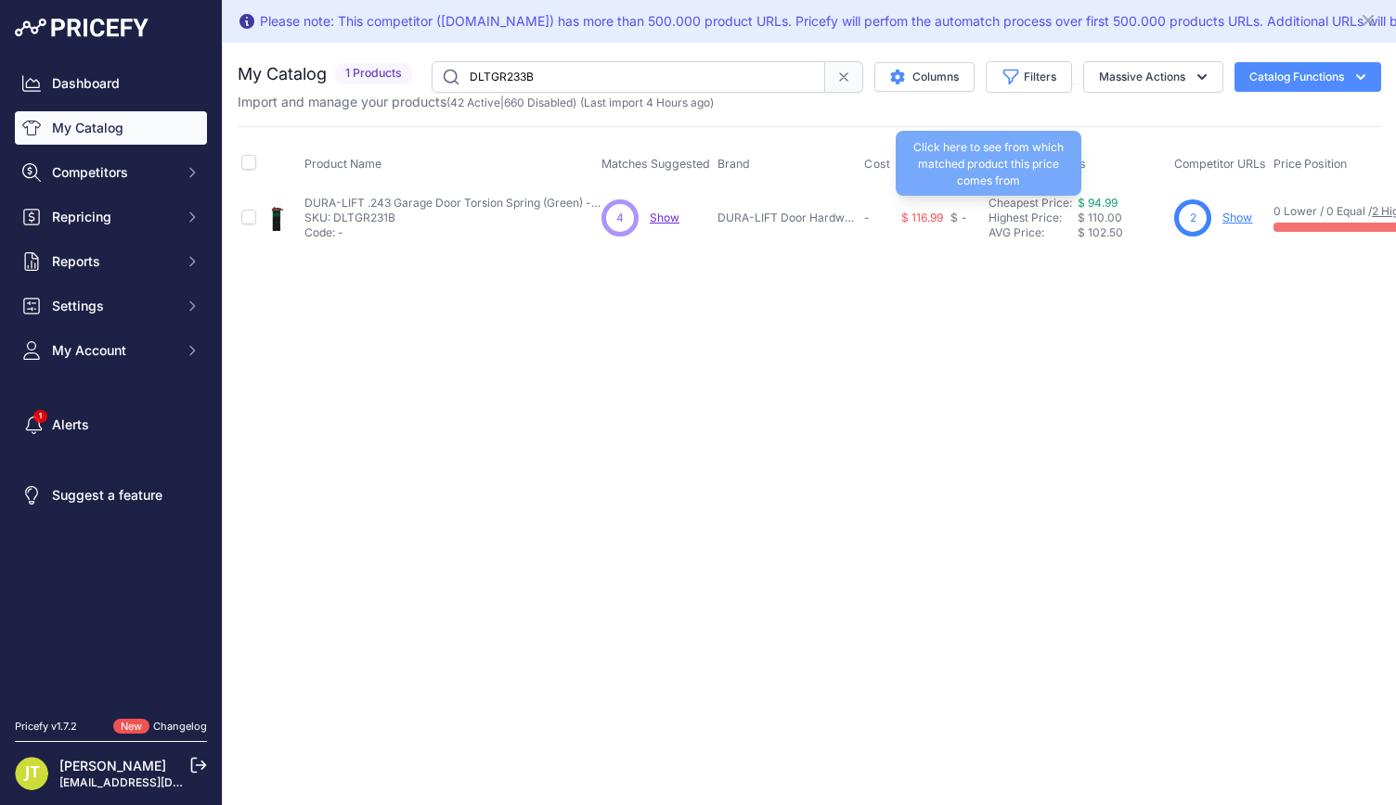
type input "DLTGR233B"
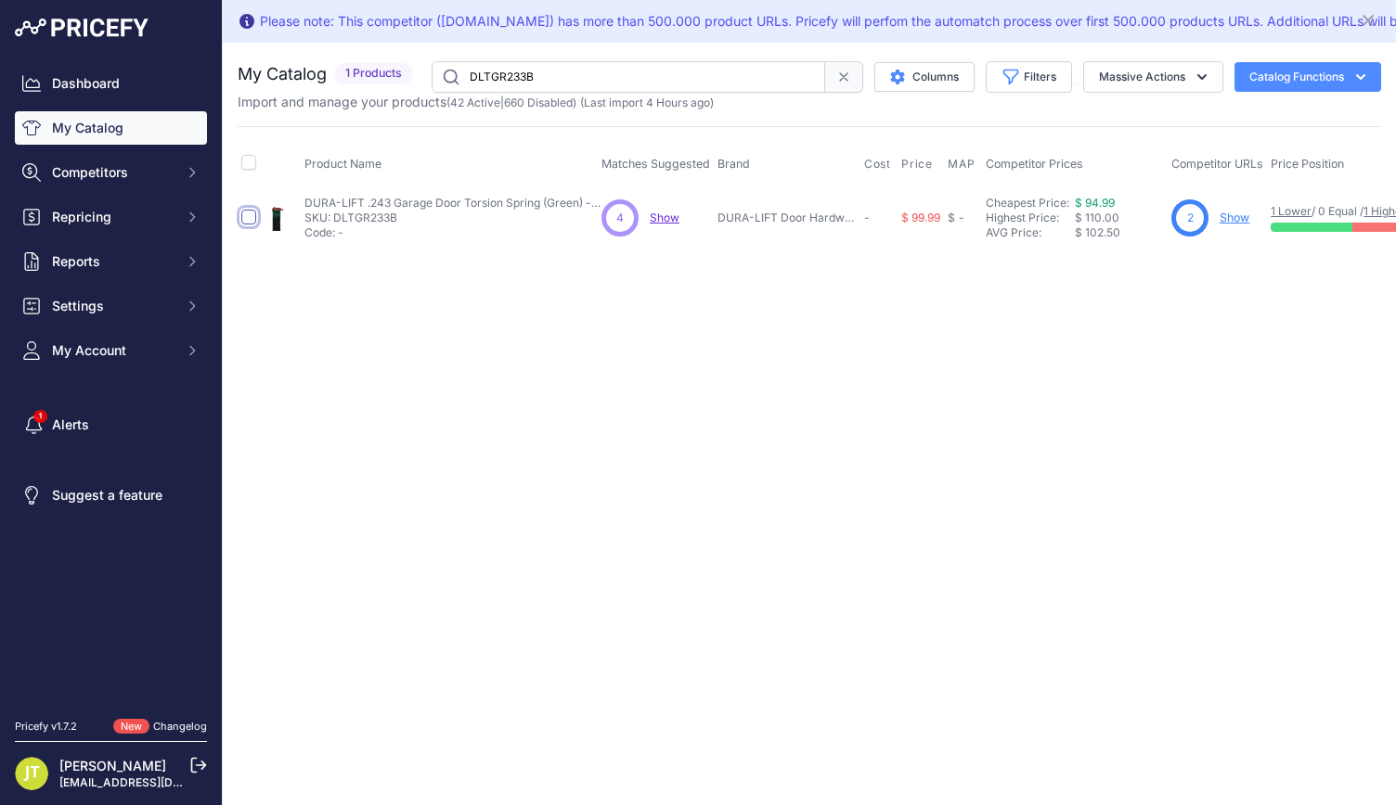
click at [253, 213] on input "checkbox" at bounding box center [248, 217] width 15 height 15
checkbox input "true"
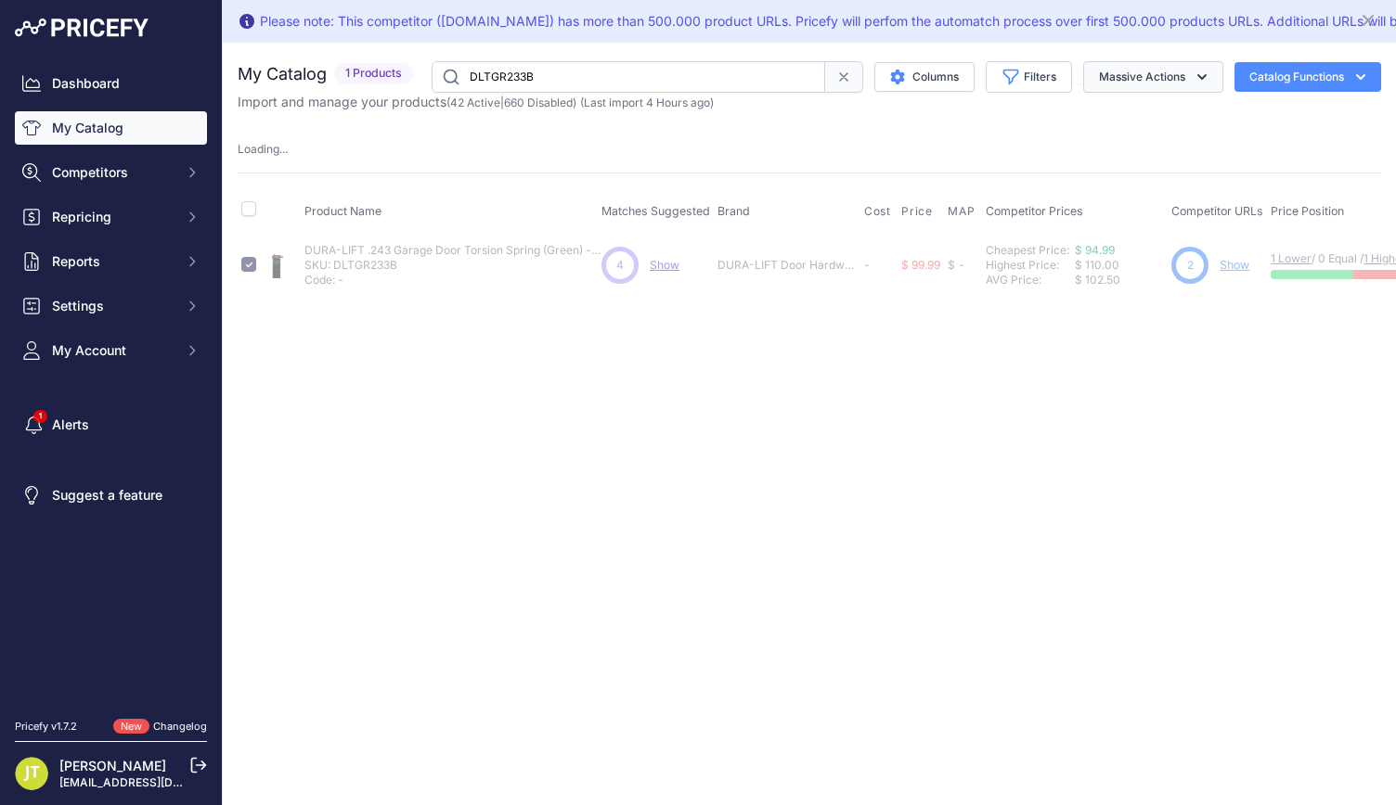
click at [1157, 71] on button "Massive Actions" at bounding box center [1153, 77] width 140 height 32
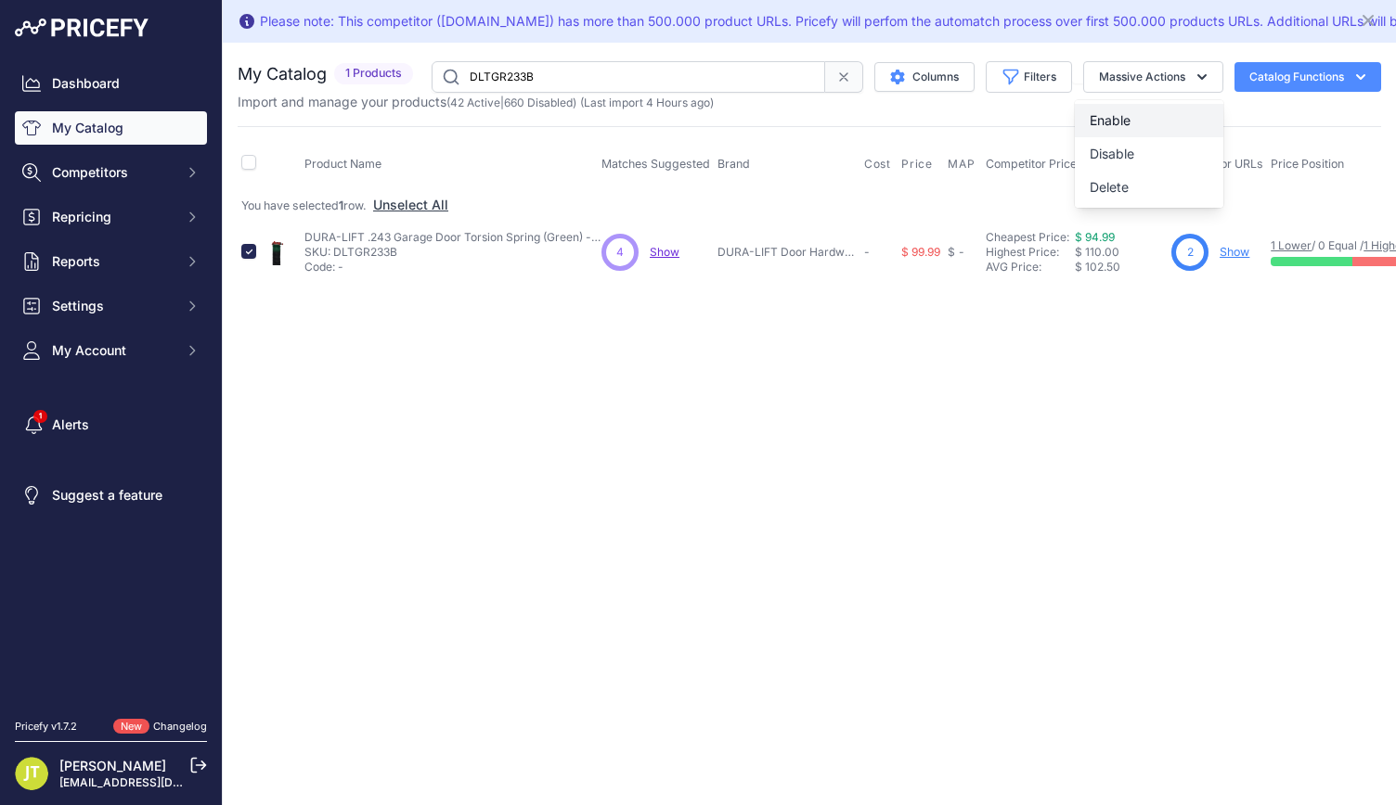
click at [1140, 135] on button "Enable" at bounding box center [1148, 120] width 148 height 33
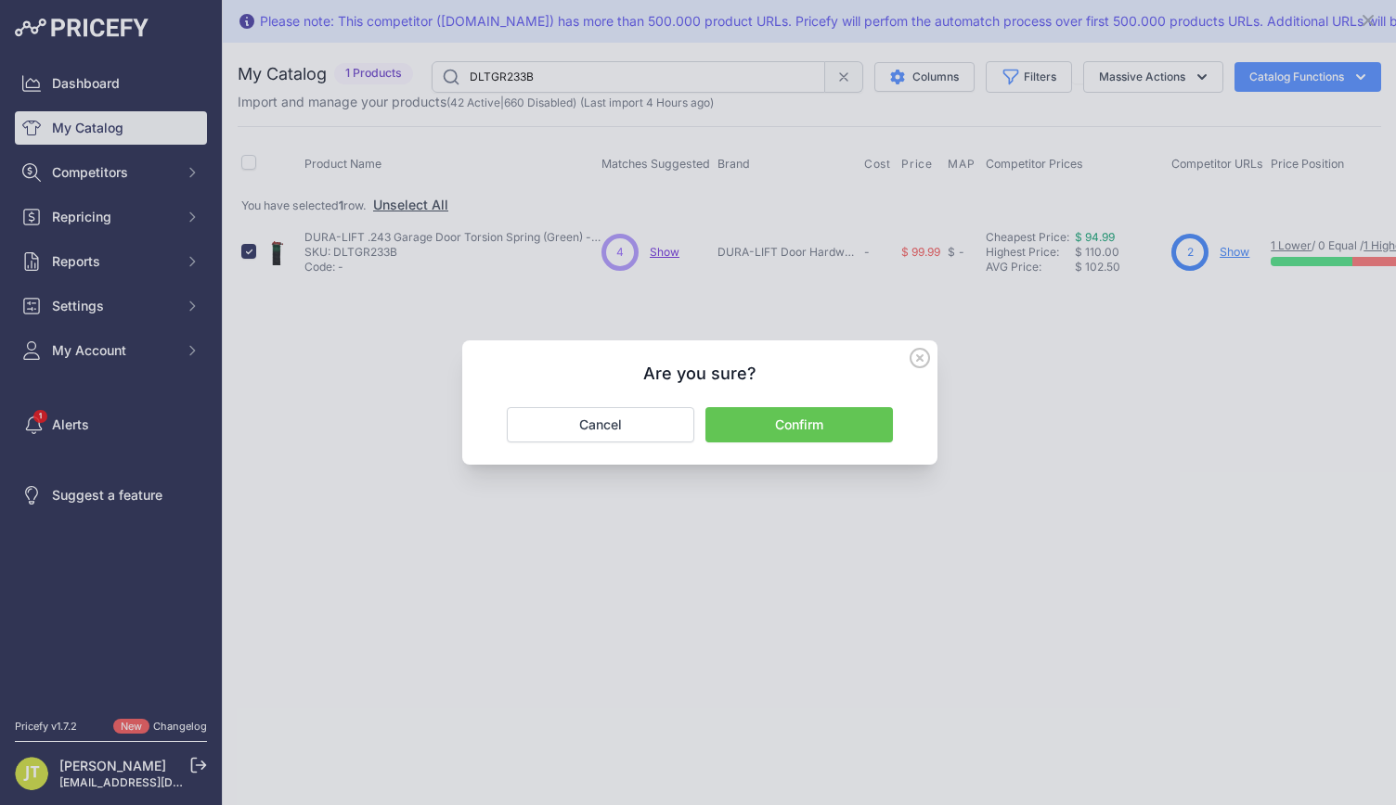
drag, startPoint x: 854, startPoint y: 421, endPoint x: 841, endPoint y: 430, distance: 15.4
click at [852, 422] on button "Confirm" at bounding box center [798, 424] width 187 height 35
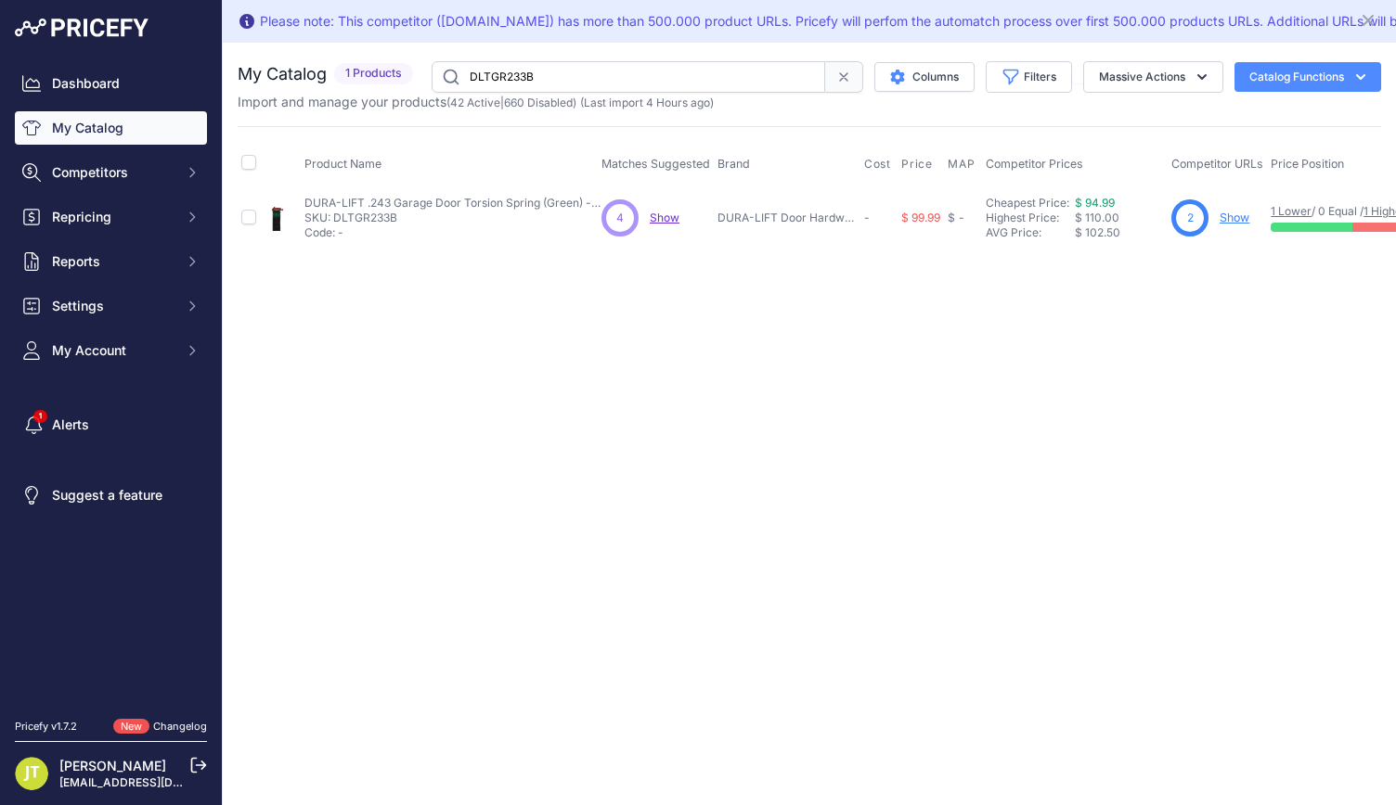
click at [538, 81] on input "DLTGR233B" at bounding box center [627, 77] width 393 height 32
paste input "R17527"
type input "DLTR17527B"
click at [249, 219] on input "checkbox" at bounding box center [248, 217] width 15 height 15
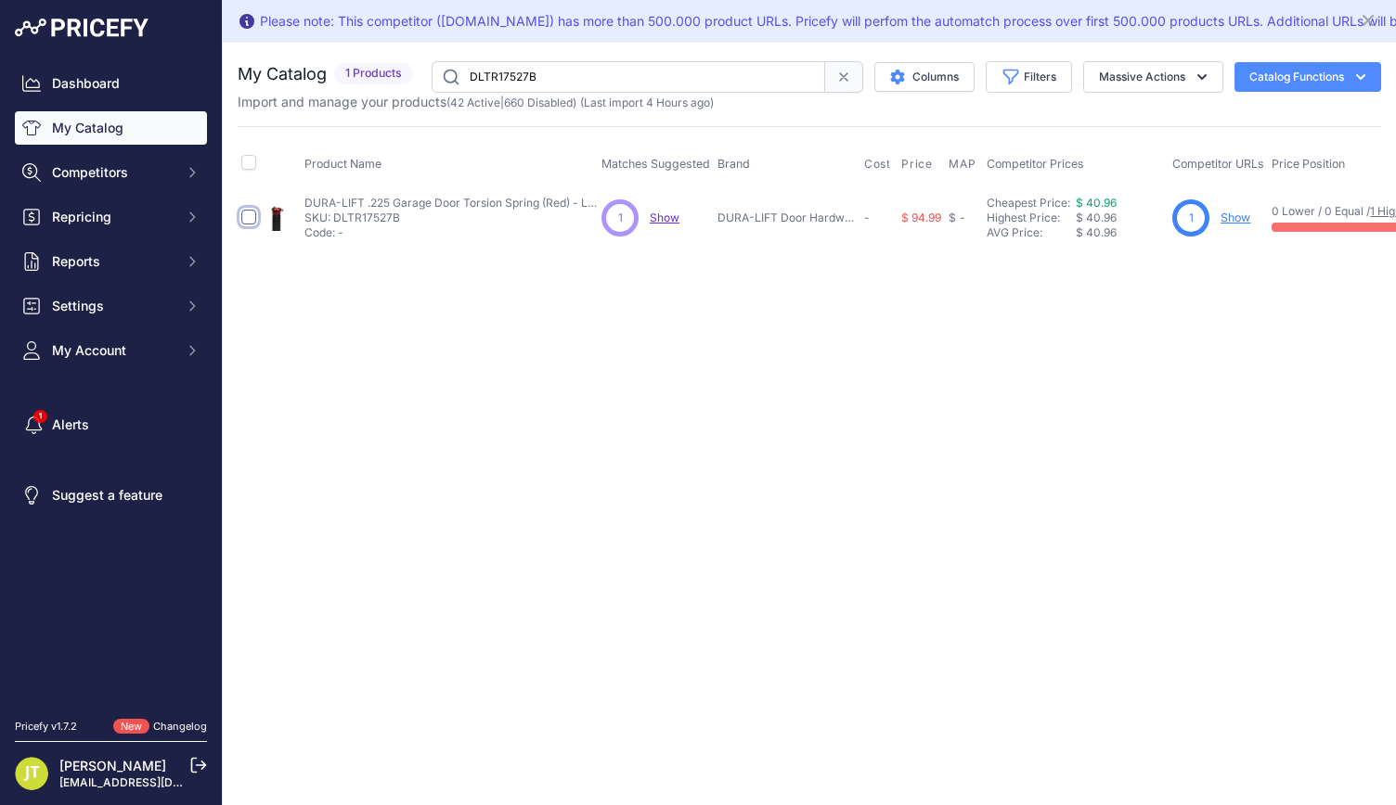
checkbox input "true"
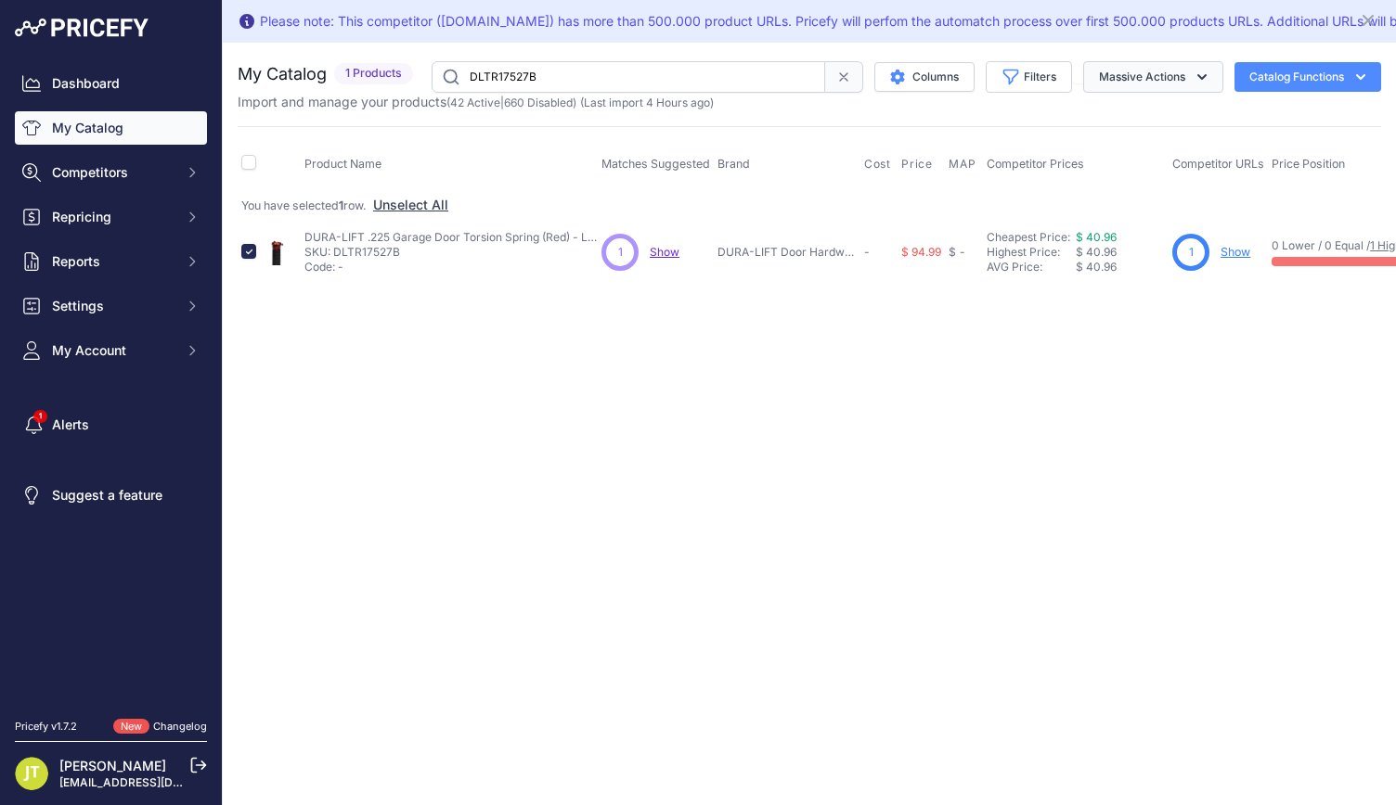
click at [1120, 81] on button "Massive Actions" at bounding box center [1153, 77] width 140 height 32
click at [1102, 122] on span "Enable" at bounding box center [1109, 120] width 41 height 16
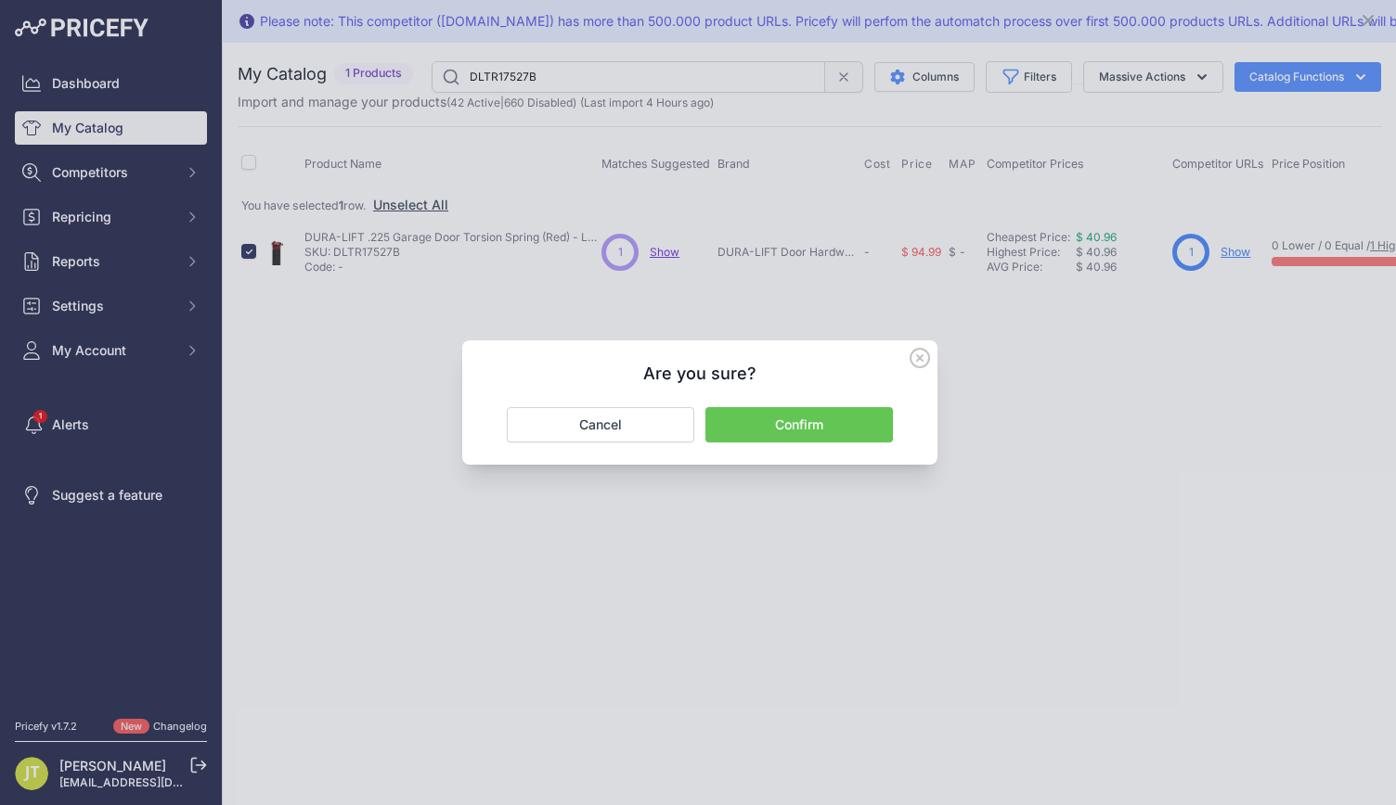
click at [781, 418] on button "Confirm" at bounding box center [798, 424] width 187 height 35
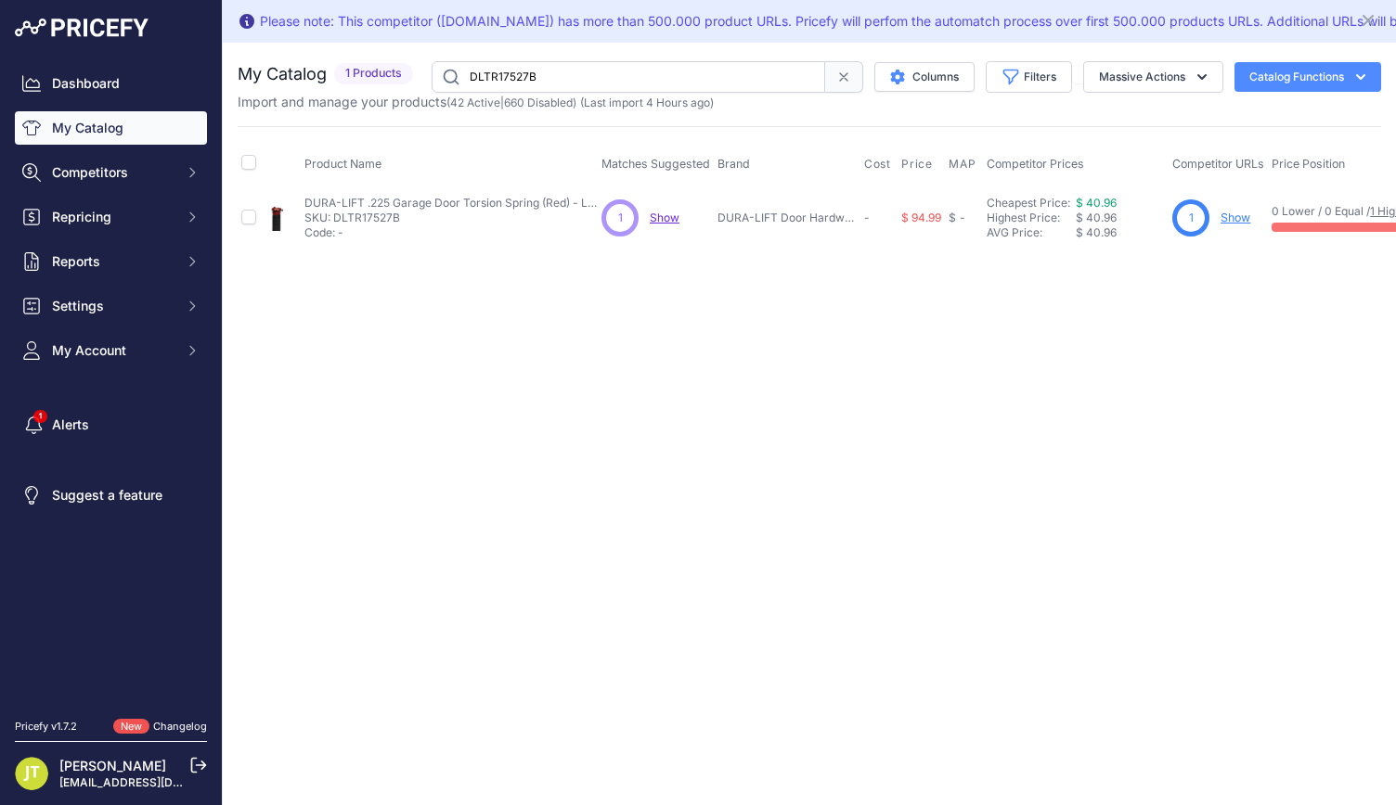
click at [497, 71] on input "DLTR17527B" at bounding box center [627, 77] width 393 height 32
paste input "9"
type input "DLTR17529B"
click at [251, 215] on input "checkbox" at bounding box center [248, 217] width 15 height 15
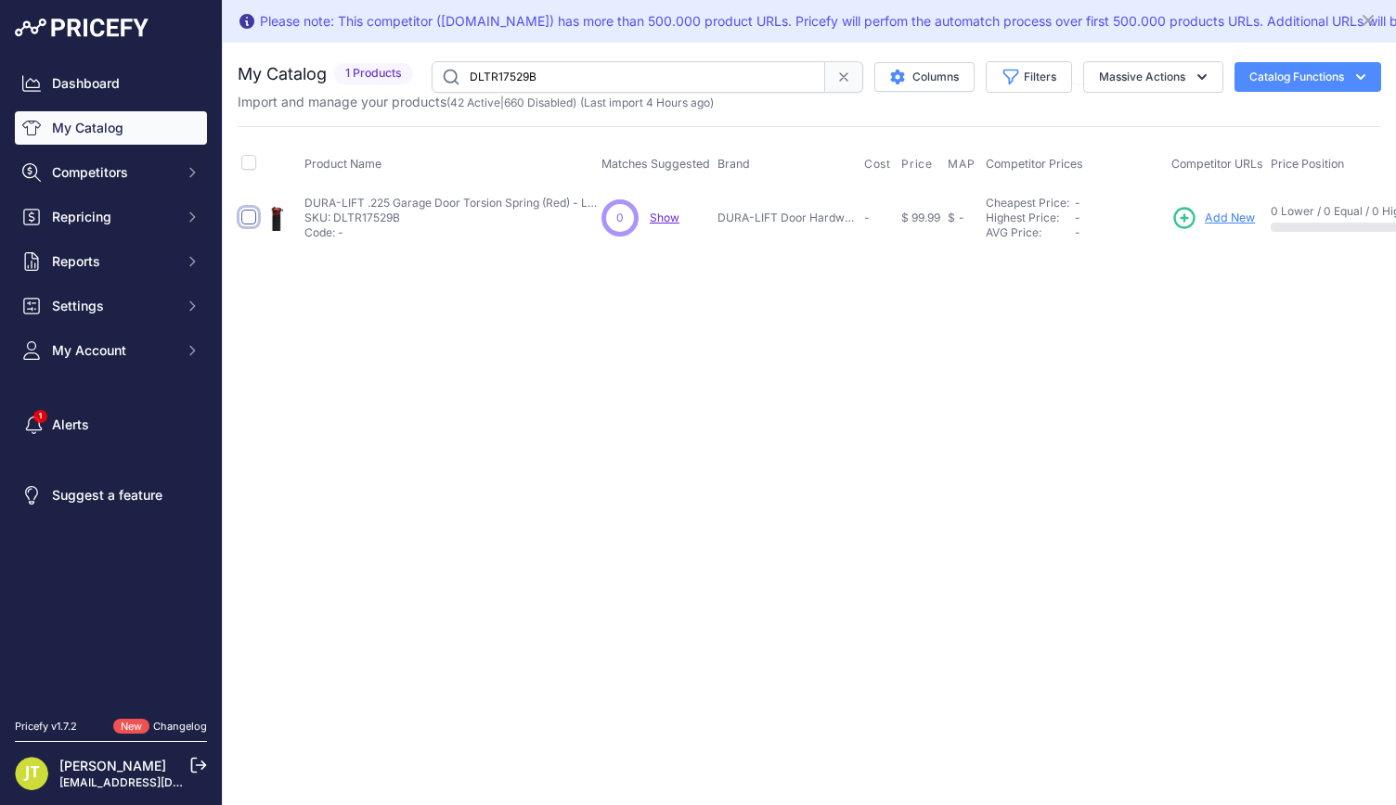
checkbox input "true"
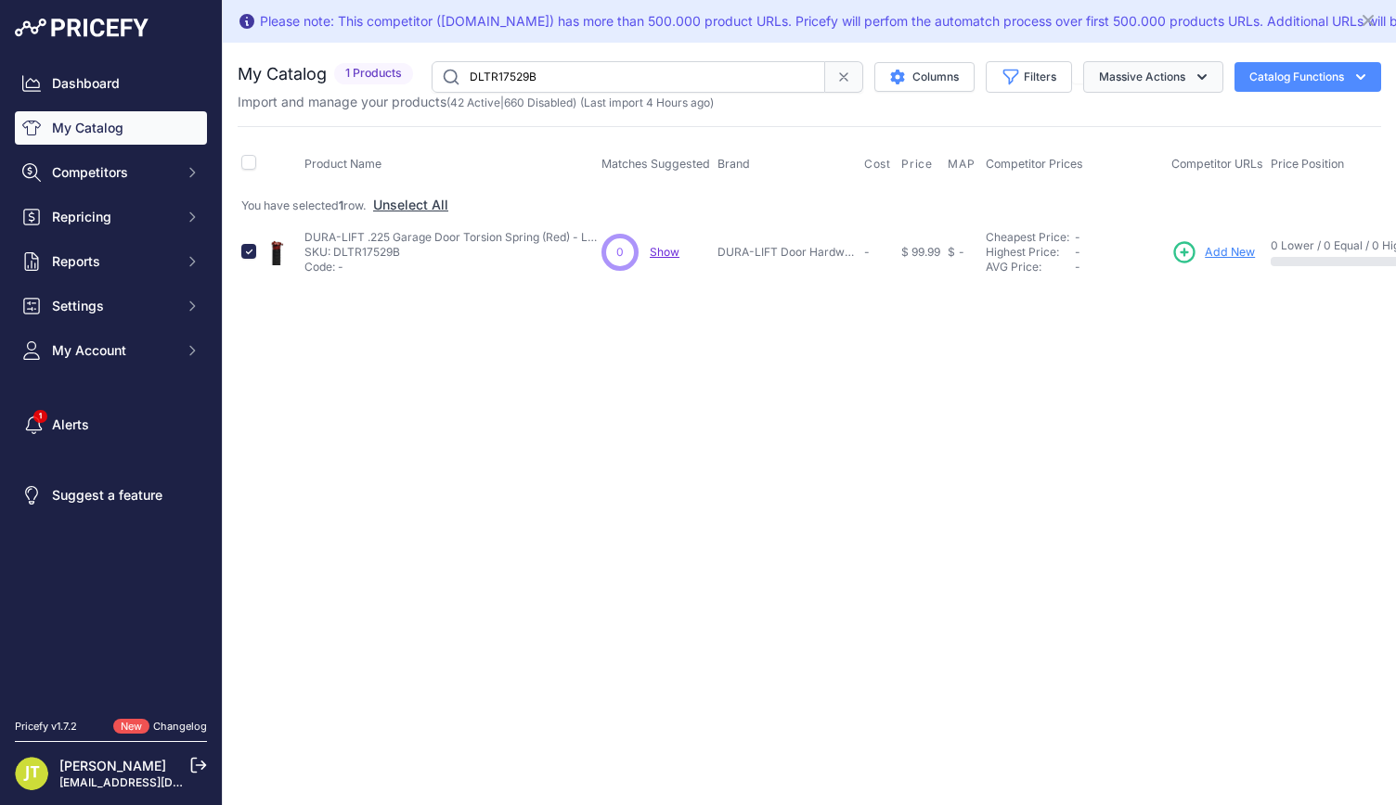
click at [1121, 76] on button "Massive Actions" at bounding box center [1153, 77] width 140 height 32
click at [1122, 133] on button "Enable" at bounding box center [1148, 120] width 148 height 33
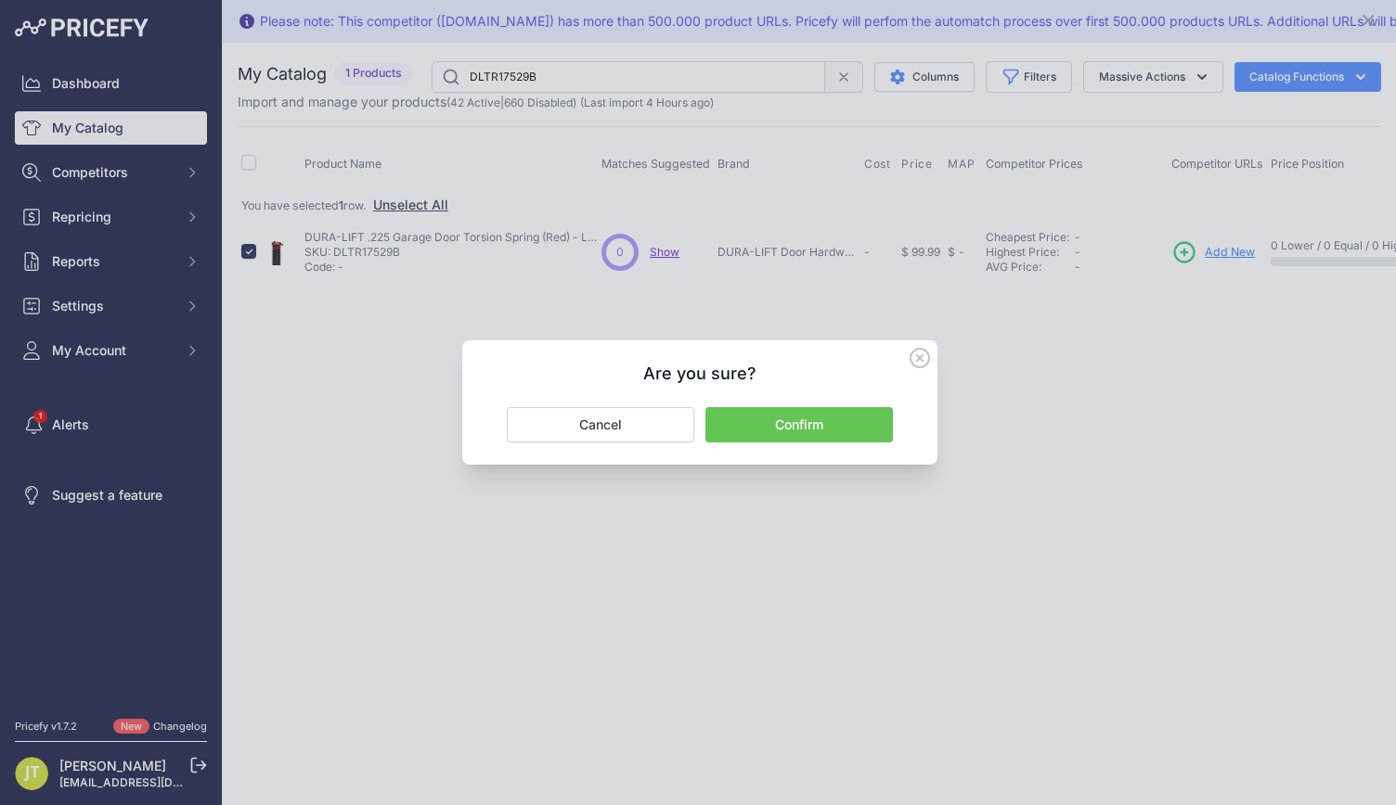
click at [853, 433] on button "Confirm" at bounding box center [798, 424] width 187 height 35
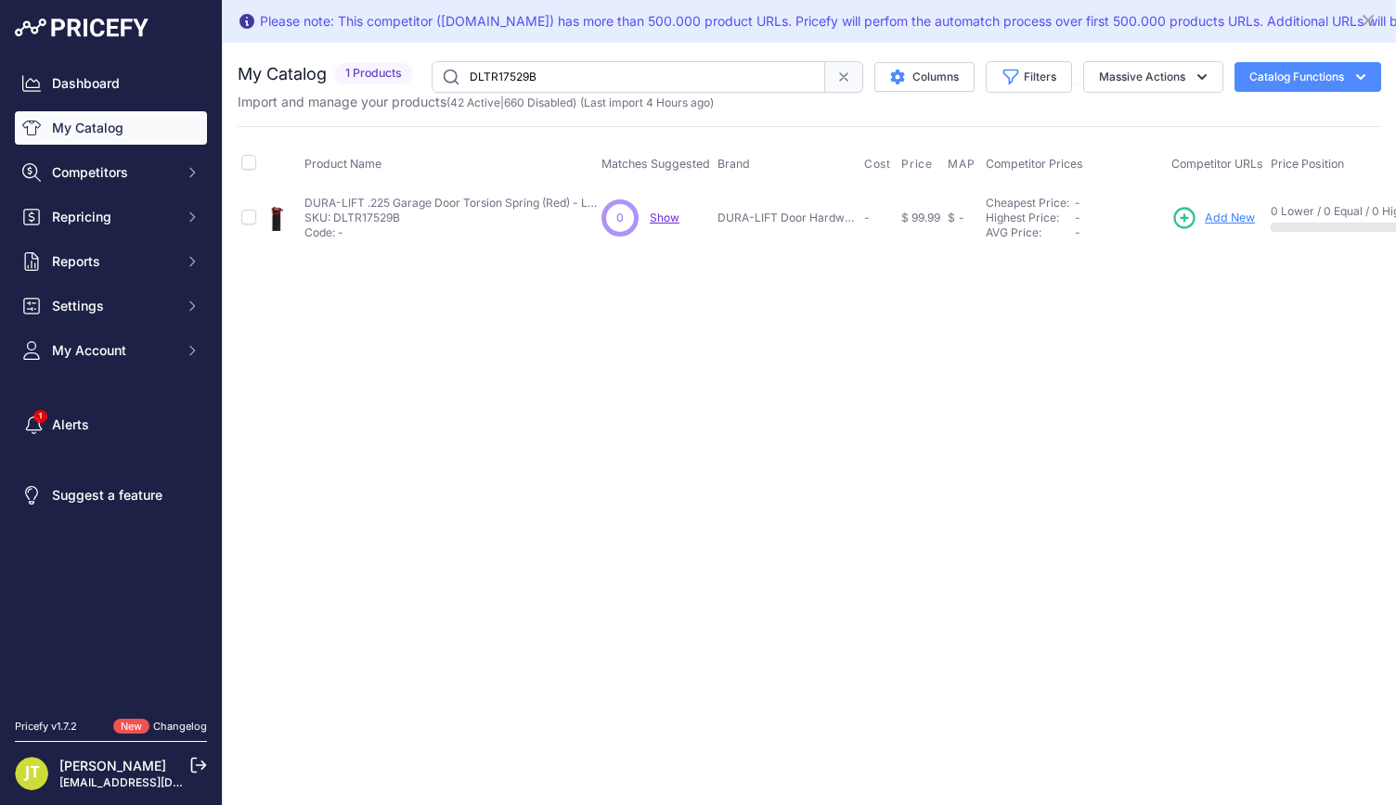
click at [534, 66] on input "DLTR17529B" at bounding box center [627, 77] width 393 height 32
paste input "227"
type input "DLTR227B"
click at [253, 216] on input "checkbox" at bounding box center [248, 217] width 15 height 15
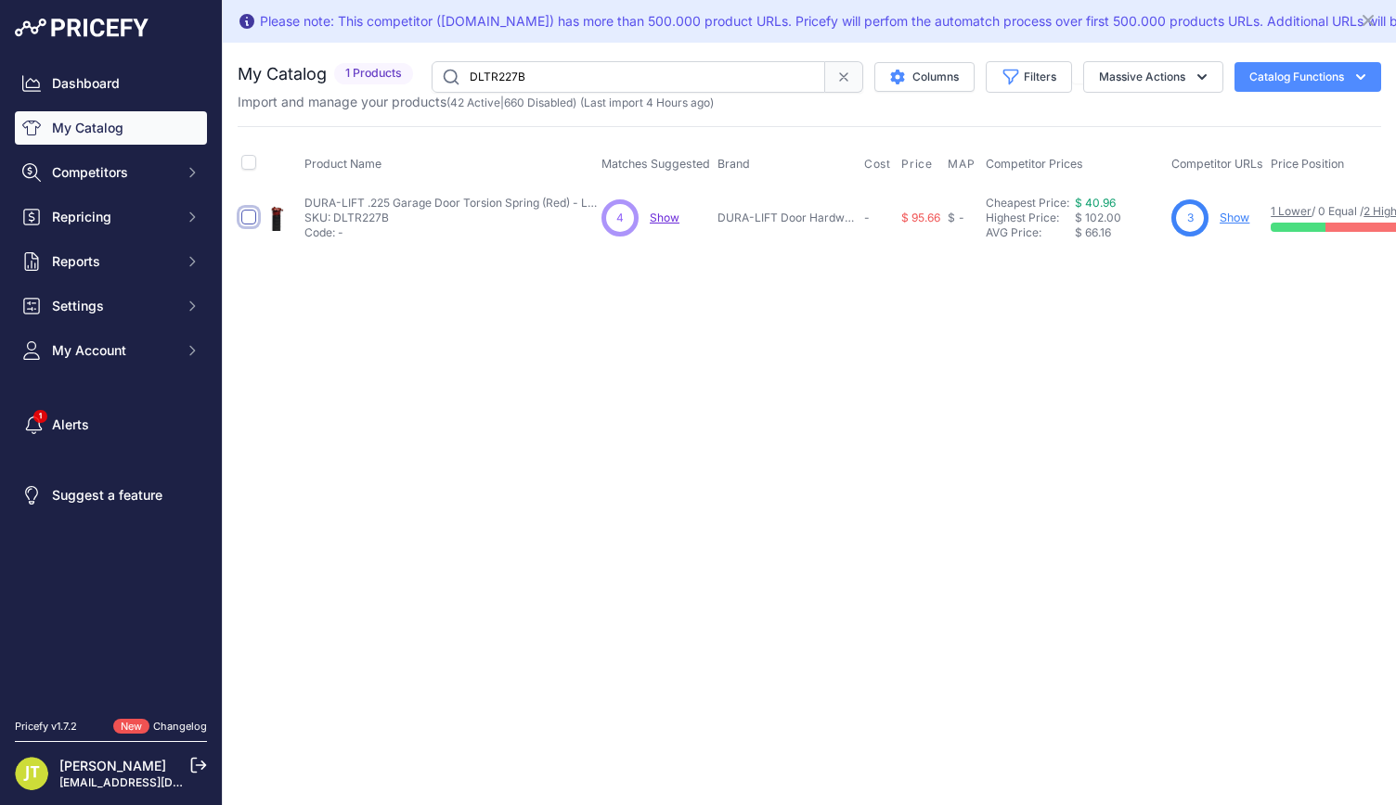
checkbox input "true"
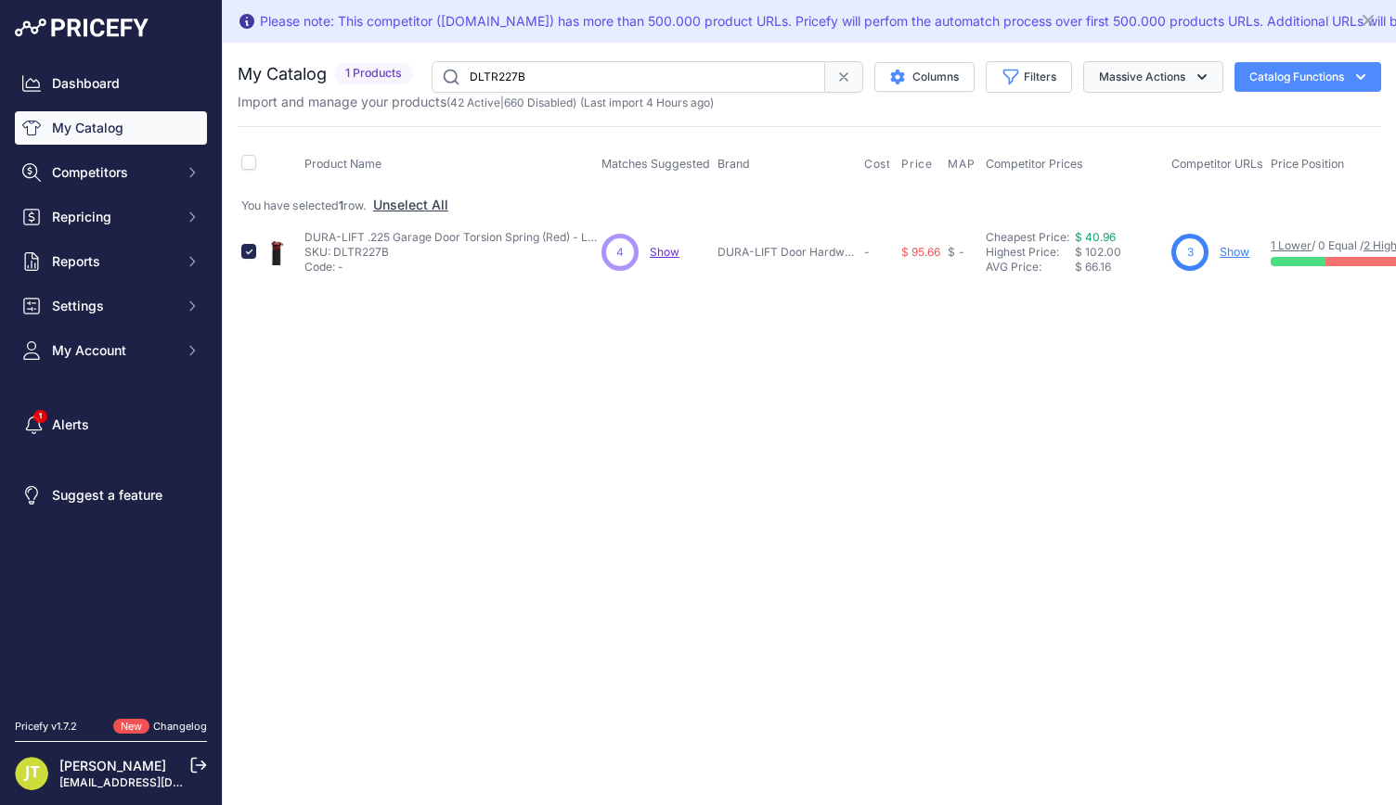
click at [1201, 81] on icon "button" at bounding box center [1201, 77] width 19 height 19
drag, startPoint x: 1171, startPoint y: 117, endPoint x: 1168, endPoint y: 126, distance: 9.7
click at [1169, 122] on button "Enable" at bounding box center [1148, 120] width 148 height 33
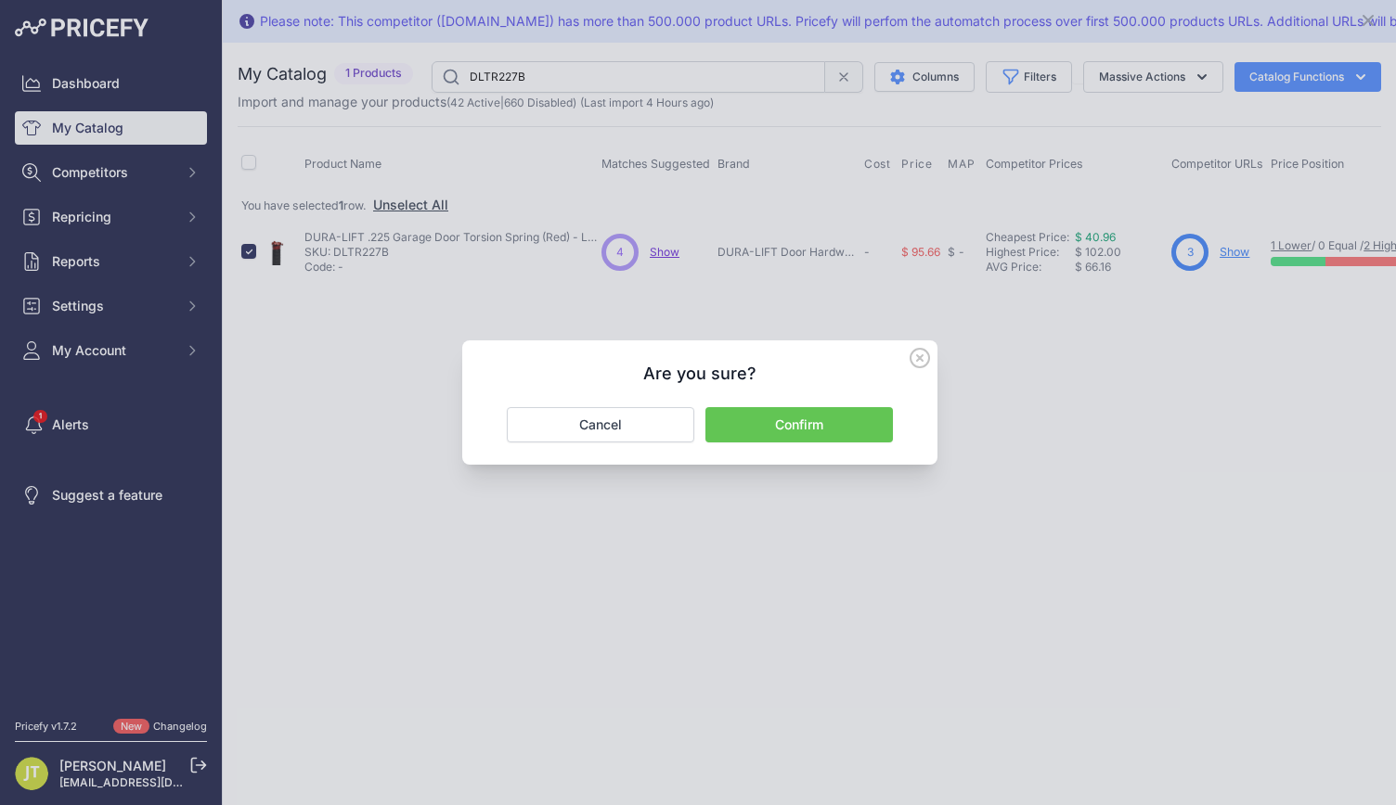
click at [827, 435] on button "Confirm" at bounding box center [798, 424] width 187 height 35
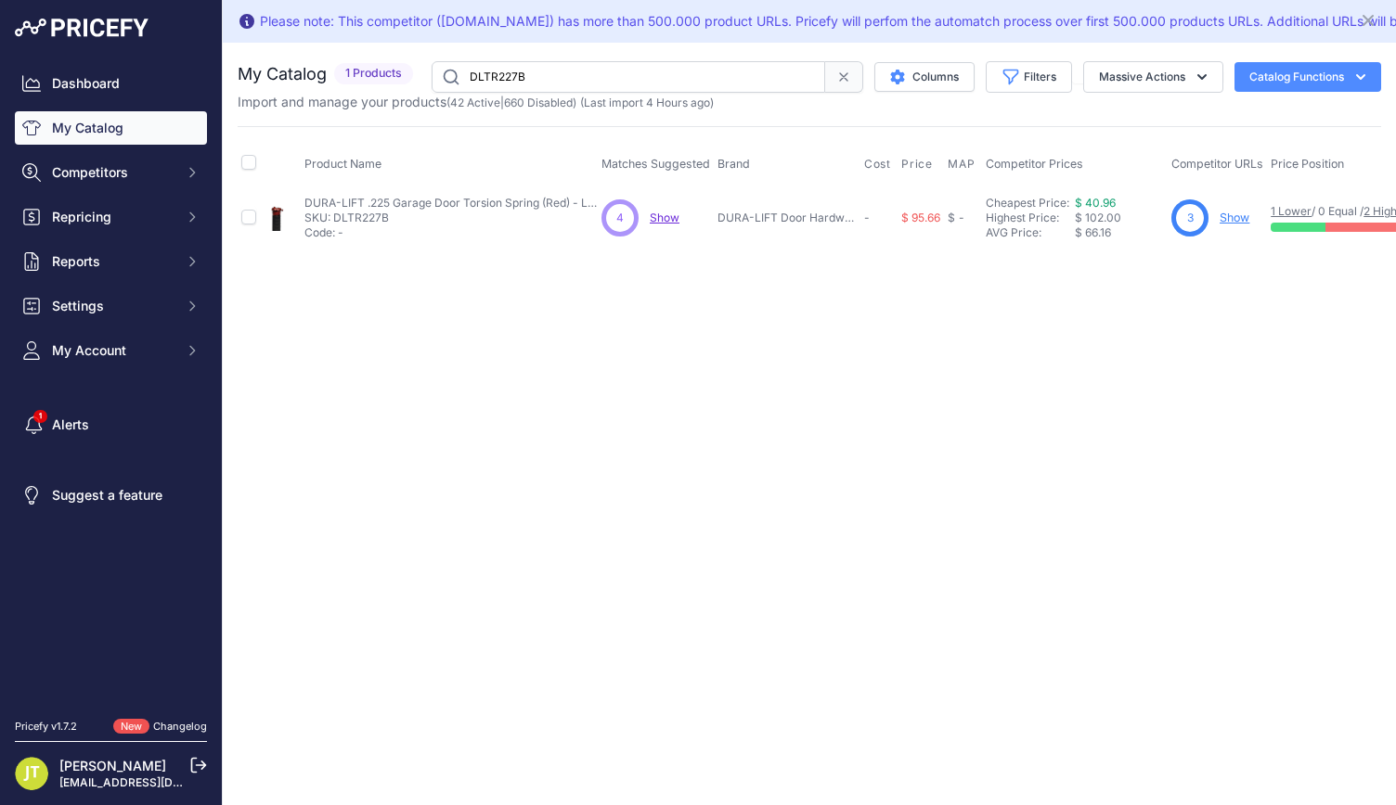
click at [485, 77] on input "DLTR227B" at bounding box center [627, 77] width 393 height 32
paste input "9"
type input "DLTR229B"
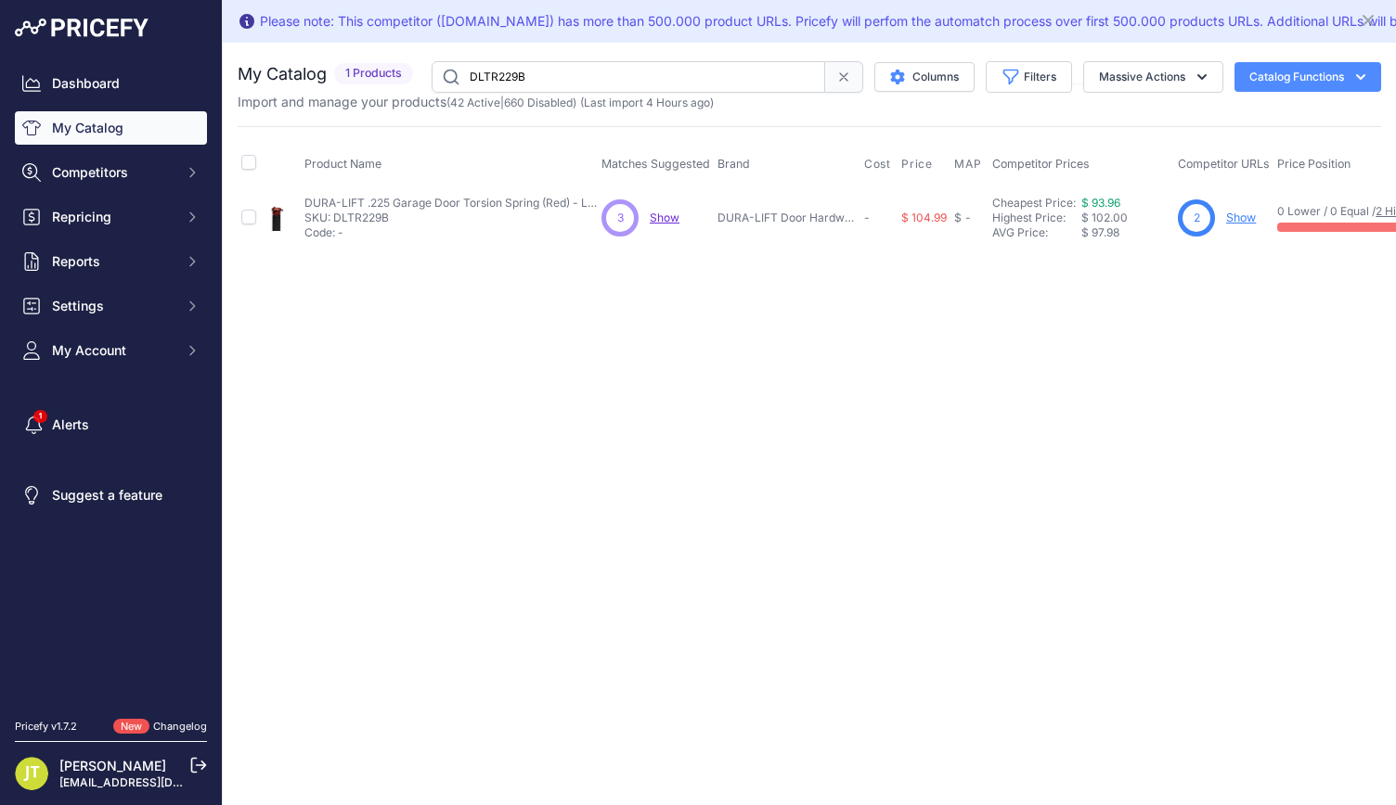
click at [257, 223] on td at bounding box center [249, 218] width 22 height 60
click at [247, 221] on input "checkbox" at bounding box center [248, 217] width 15 height 15
checkbox input "true"
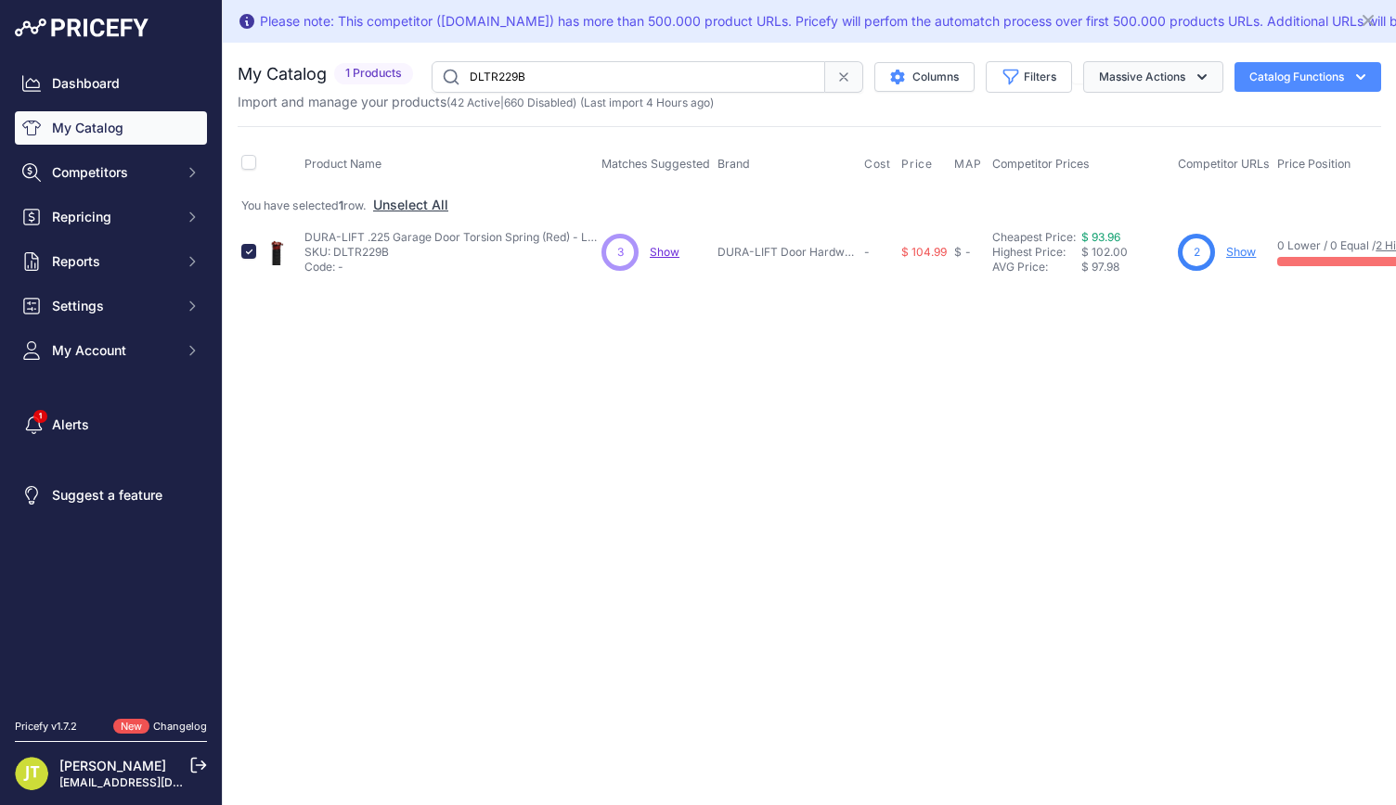
click at [1134, 77] on button "Massive Actions" at bounding box center [1153, 77] width 140 height 32
click at [1139, 112] on button "Enable" at bounding box center [1148, 120] width 148 height 33
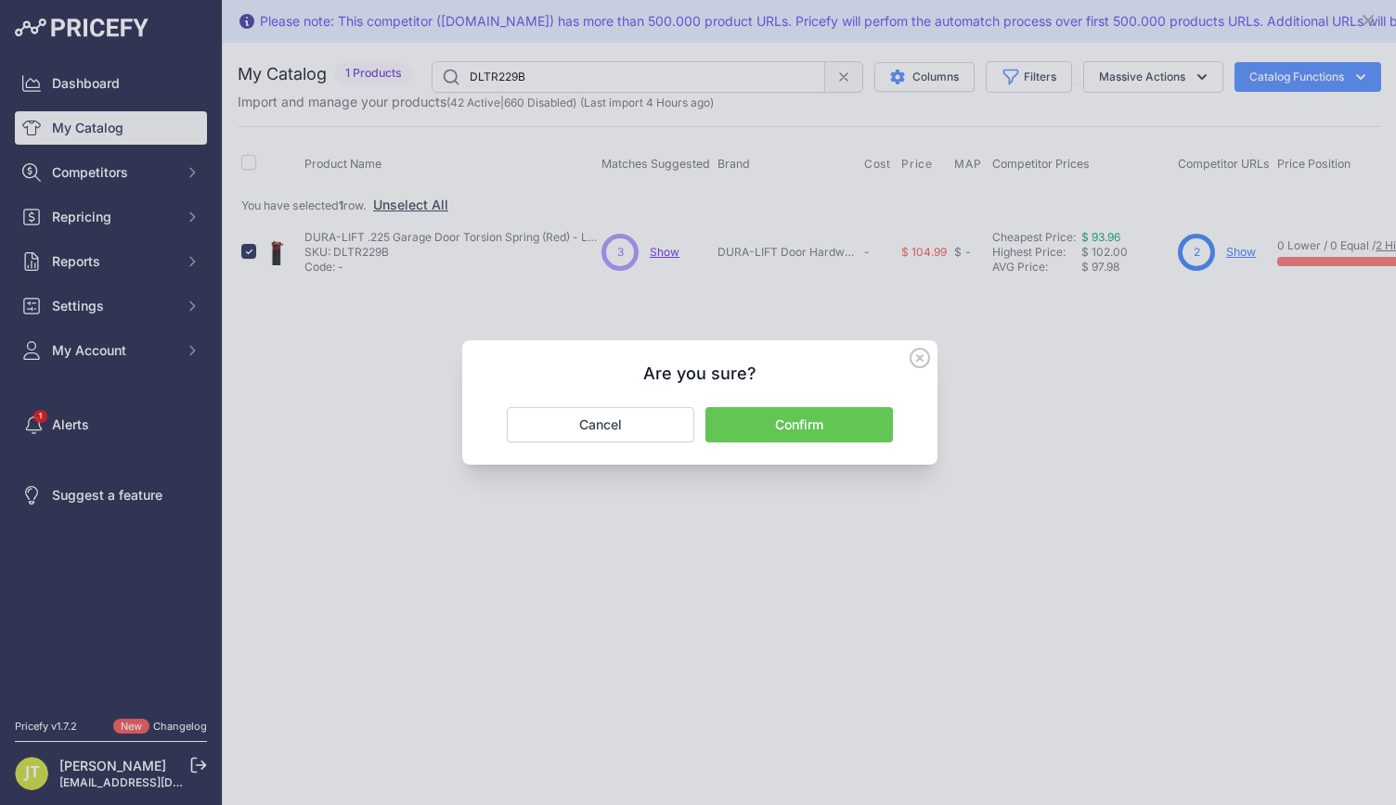
click at [861, 425] on button "Confirm" at bounding box center [798, 424] width 187 height 35
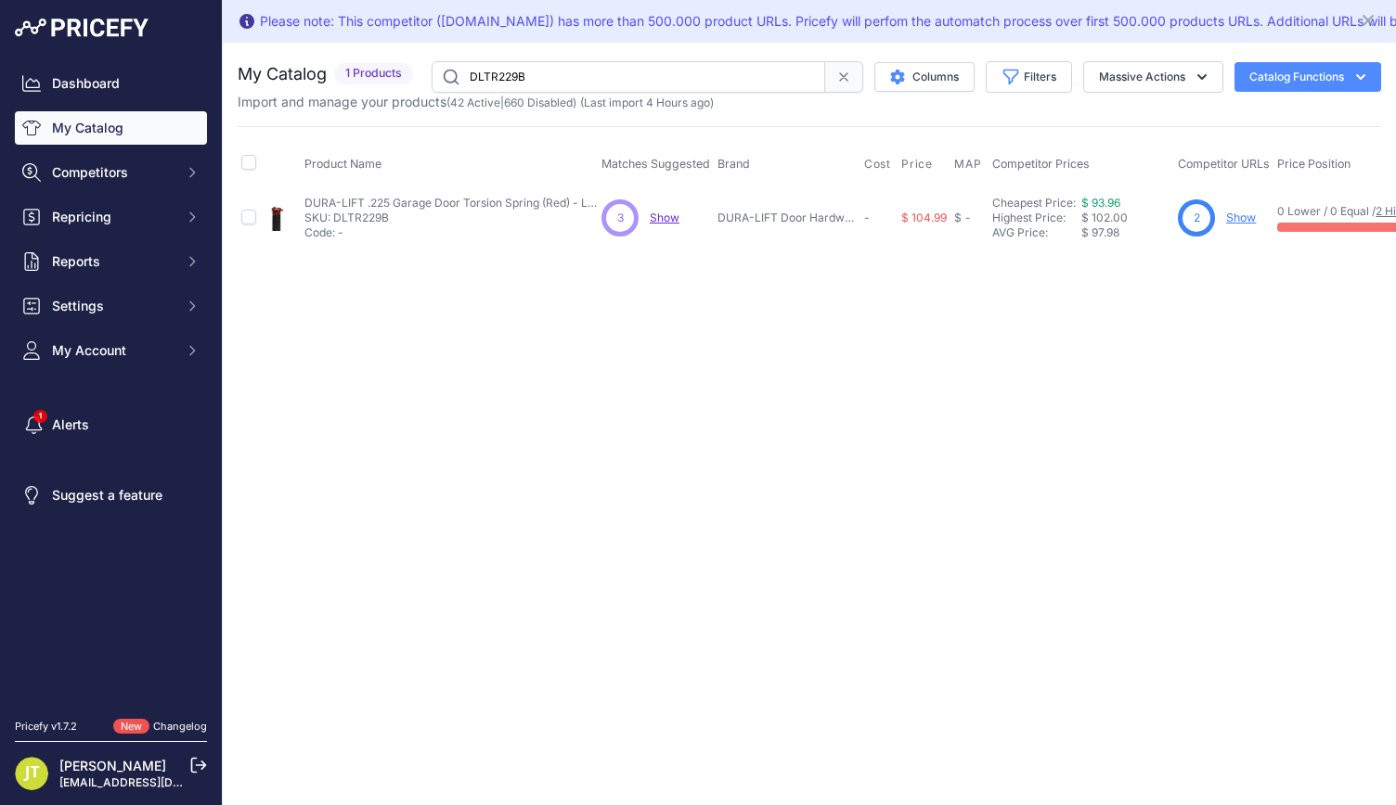
click at [503, 61] on input "DLTR229B" at bounding box center [627, 77] width 393 height 32
paste input "31"
type input "DLTR231B"
click at [241, 218] on input "checkbox" at bounding box center [248, 217] width 15 height 15
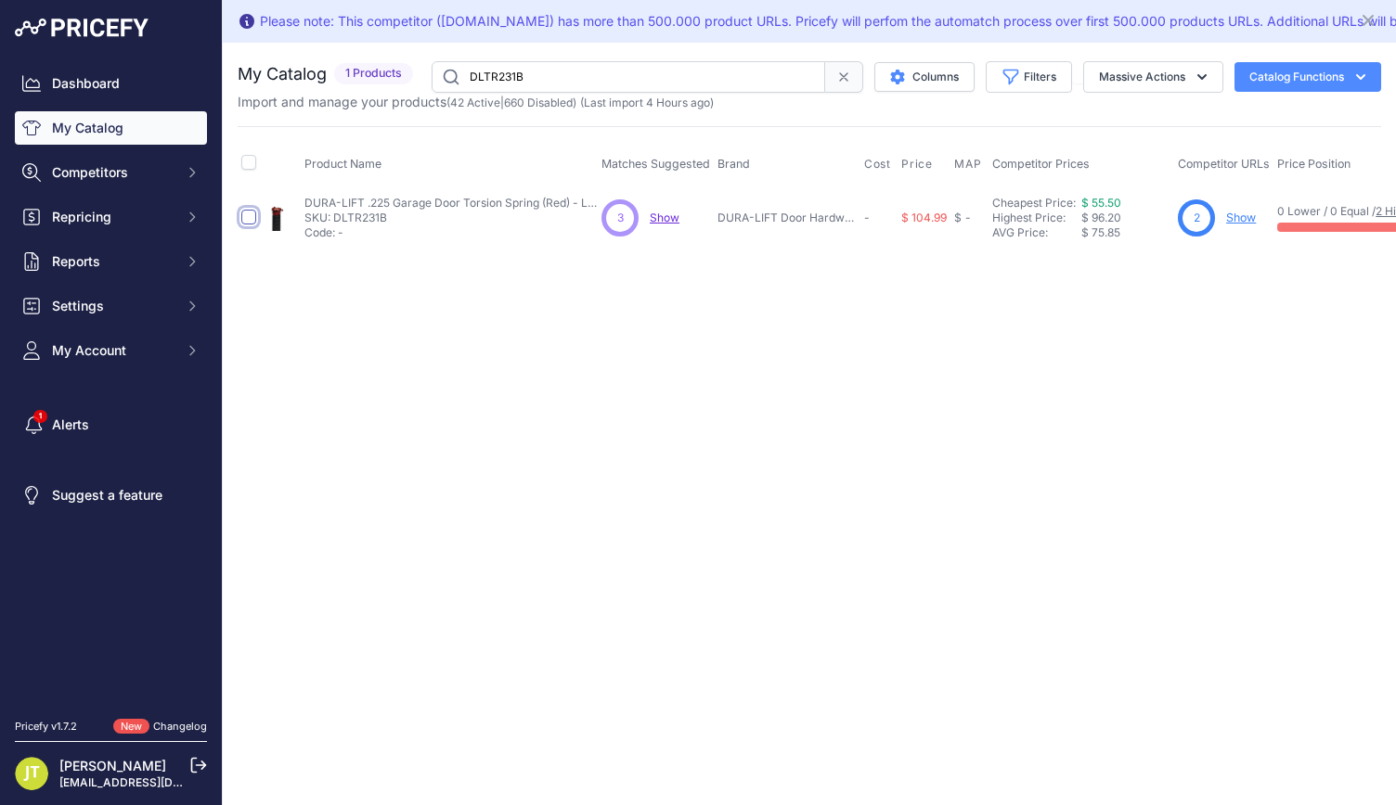
checkbox input "true"
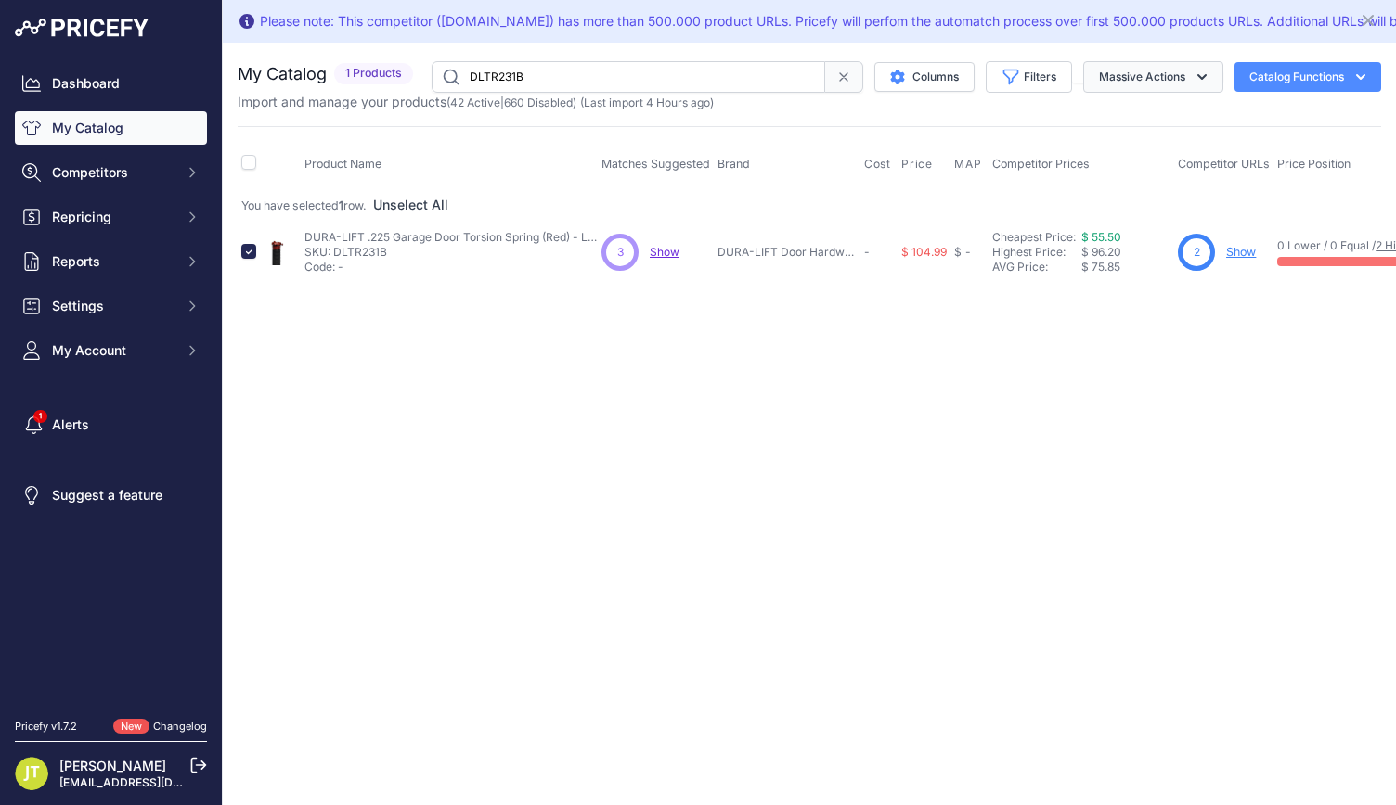
click at [1180, 74] on button "Massive Actions" at bounding box center [1153, 77] width 140 height 32
click at [1154, 126] on button "Enable" at bounding box center [1148, 120] width 148 height 33
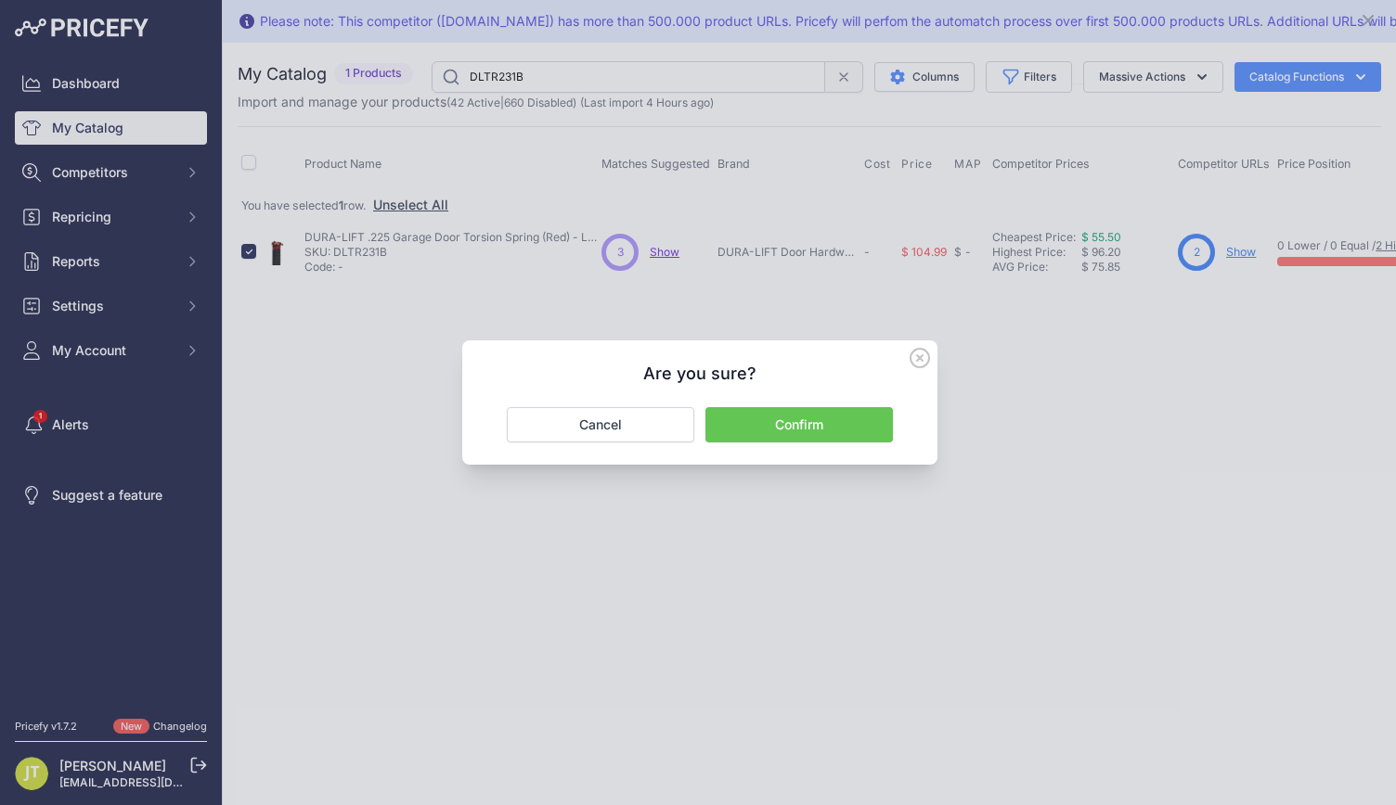
click at [827, 407] on button "Confirm" at bounding box center [798, 424] width 187 height 35
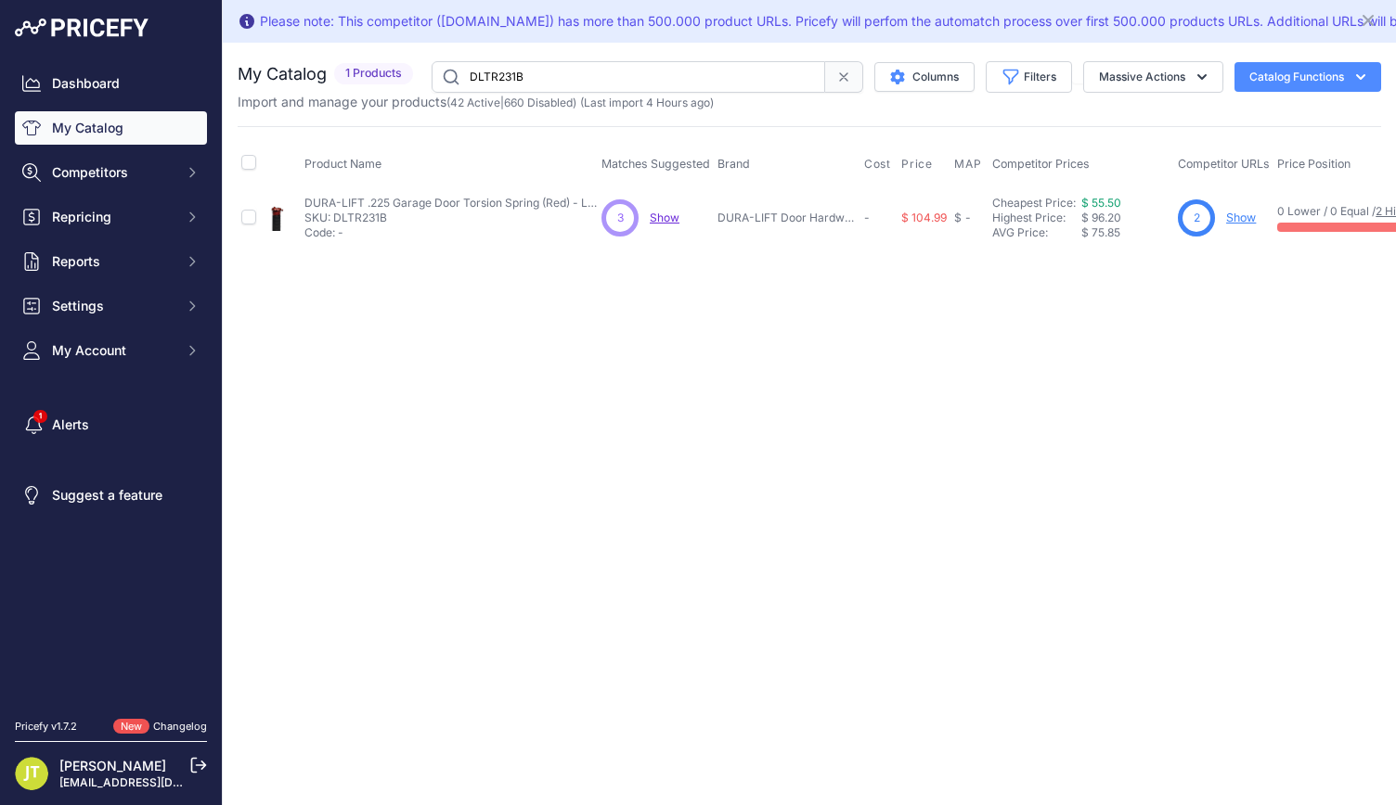
click at [492, 77] on input "DLTR231B" at bounding box center [627, 77] width 393 height 32
click at [493, 77] on input "DLTR231B" at bounding box center [627, 77] width 393 height 32
paste input "W175"
type input "DLTW17531B"
click at [245, 218] on input "checkbox" at bounding box center [248, 217] width 15 height 15
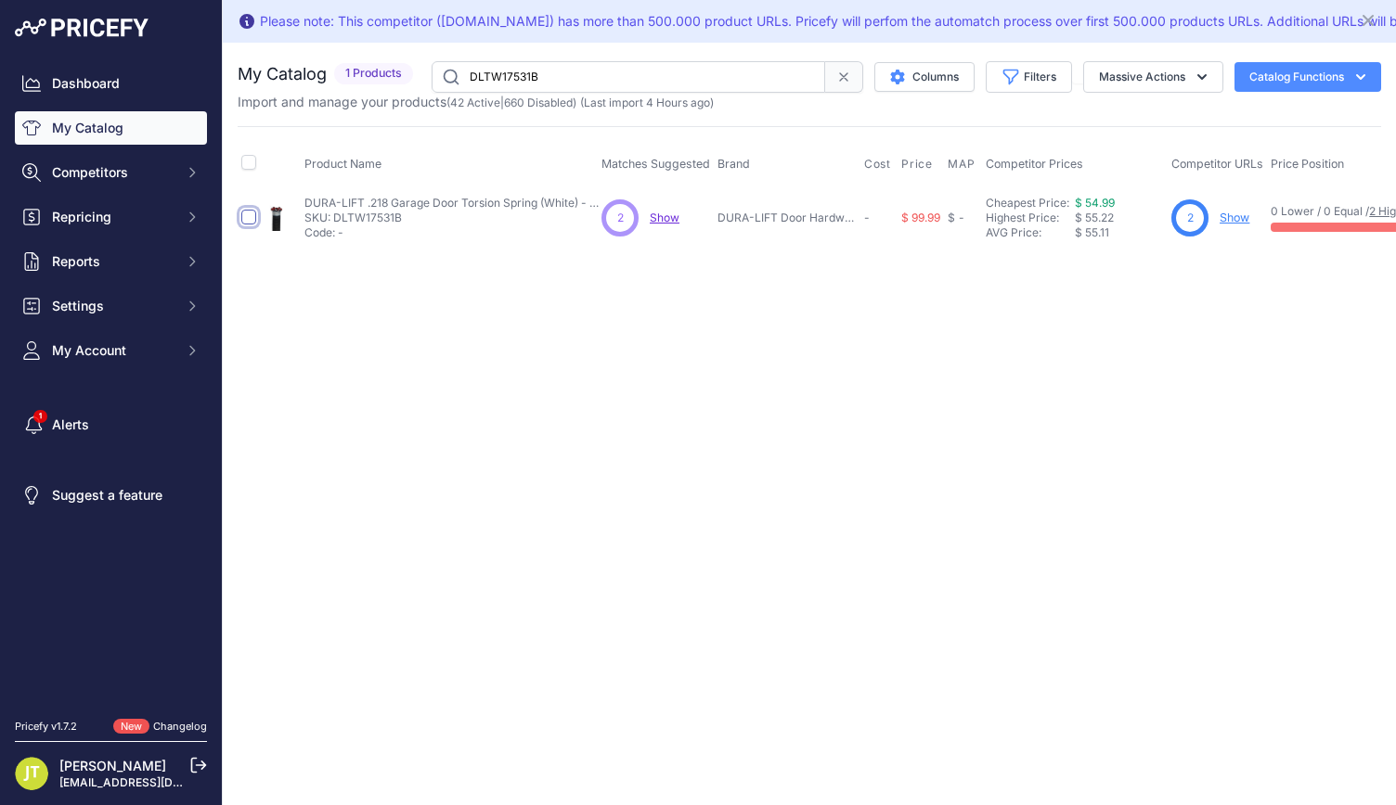
checkbox input "true"
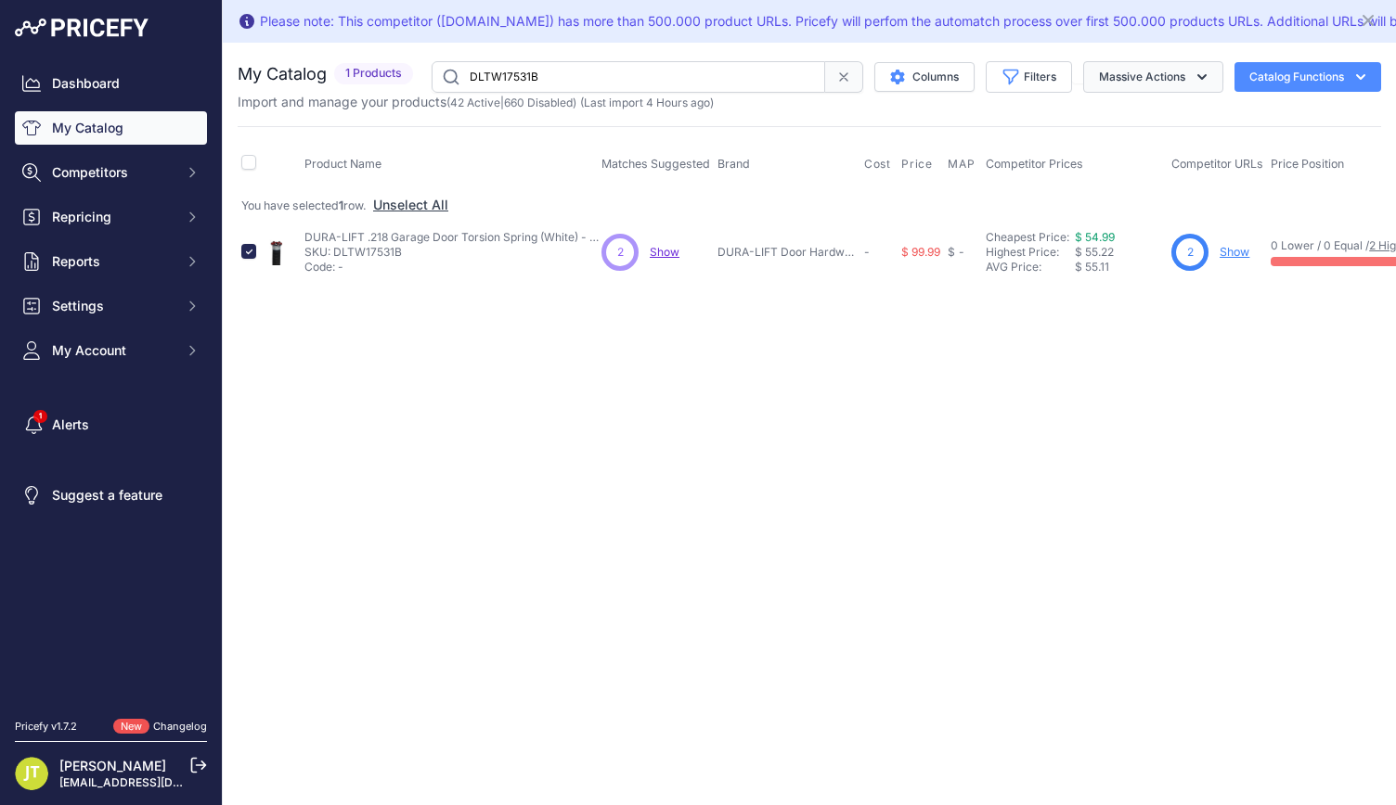
click at [1168, 71] on button "Massive Actions" at bounding box center [1153, 77] width 140 height 32
click at [1169, 109] on button "Enable" at bounding box center [1148, 120] width 148 height 33
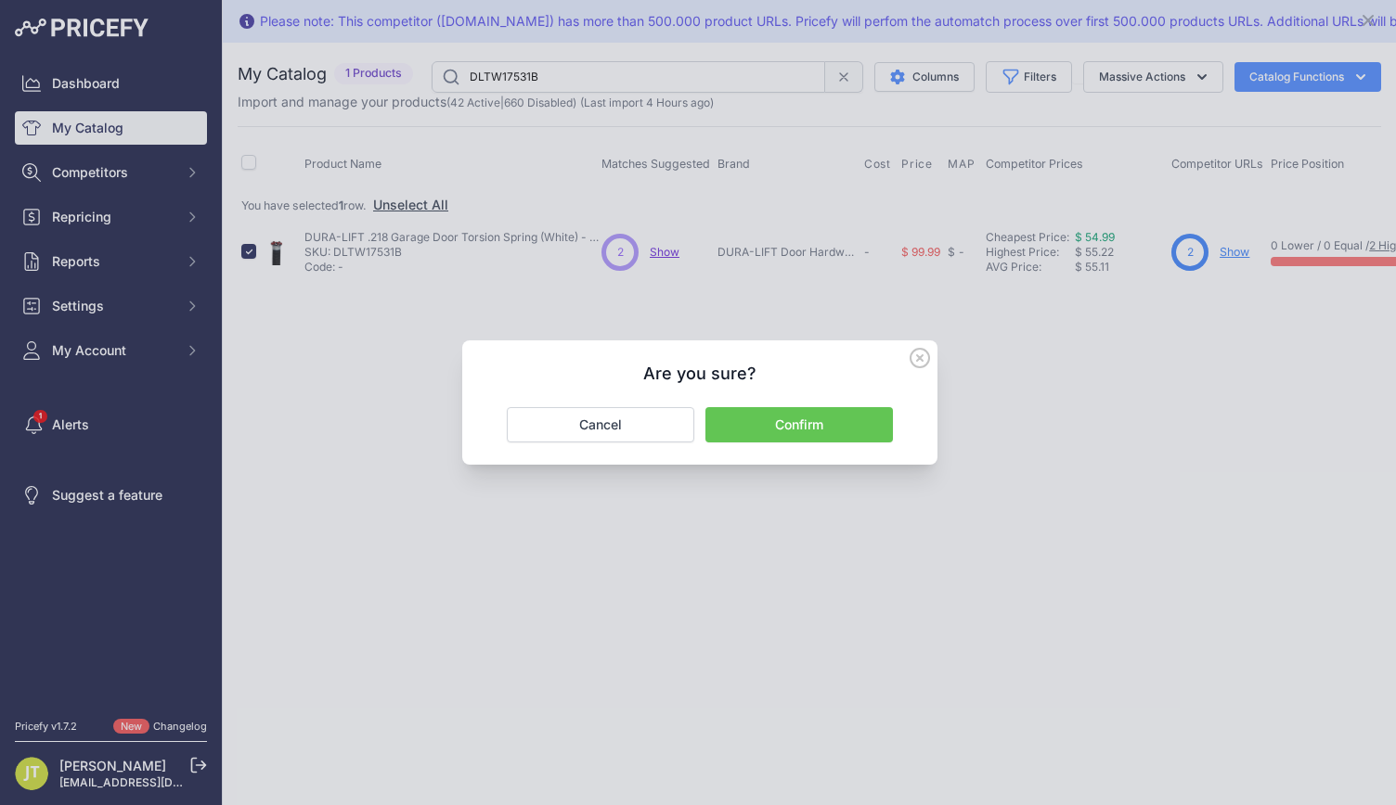
click at [844, 413] on button "Confirm" at bounding box center [798, 424] width 187 height 35
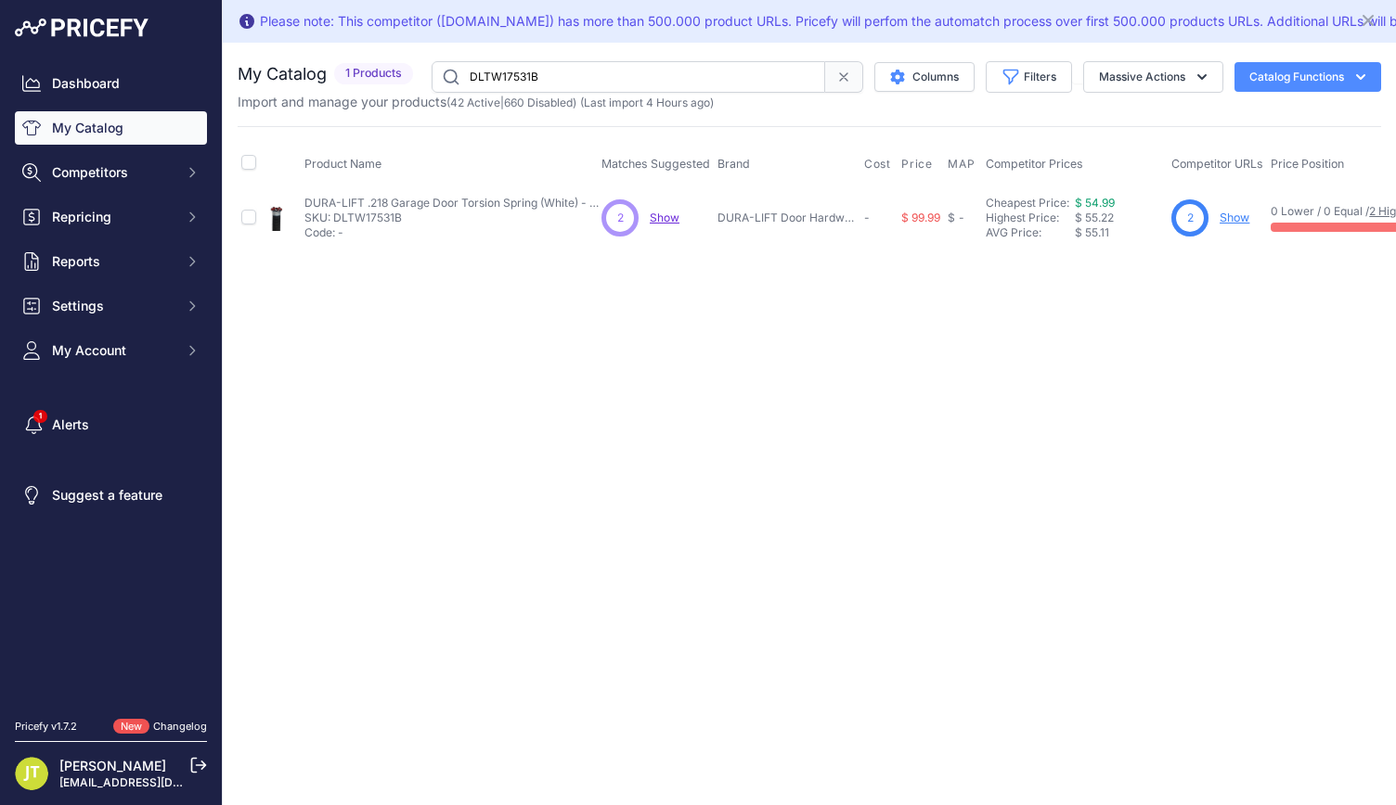
click at [510, 71] on input "DLTW17531B" at bounding box center [627, 77] width 393 height 32
paste input "226"
type input "DLTW226B"
click at [258, 223] on td at bounding box center [249, 218] width 22 height 60
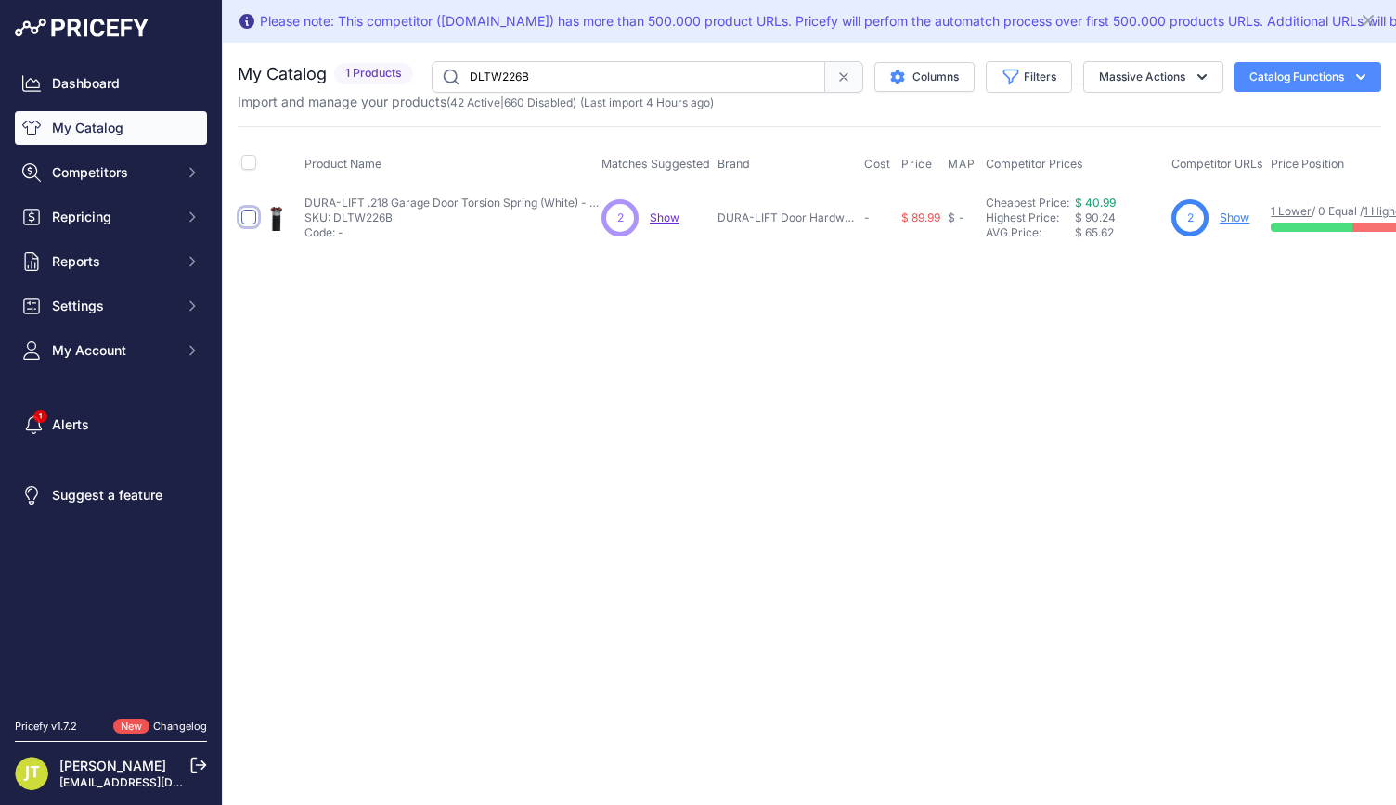
click at [254, 221] on input "checkbox" at bounding box center [248, 217] width 15 height 15
checkbox input "true"
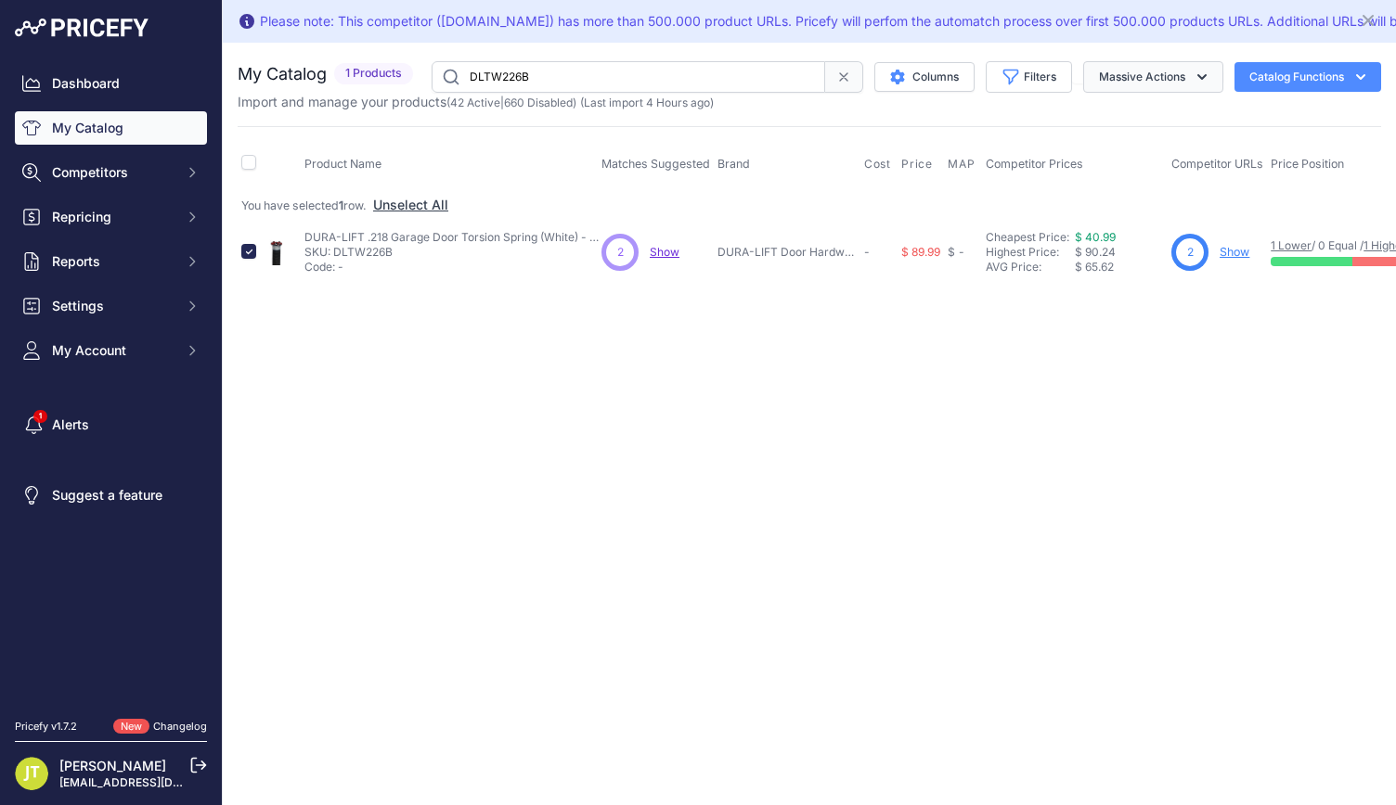
click at [1093, 83] on button "Massive Actions" at bounding box center [1153, 77] width 140 height 32
click at [1095, 132] on button "Enable" at bounding box center [1148, 120] width 148 height 33
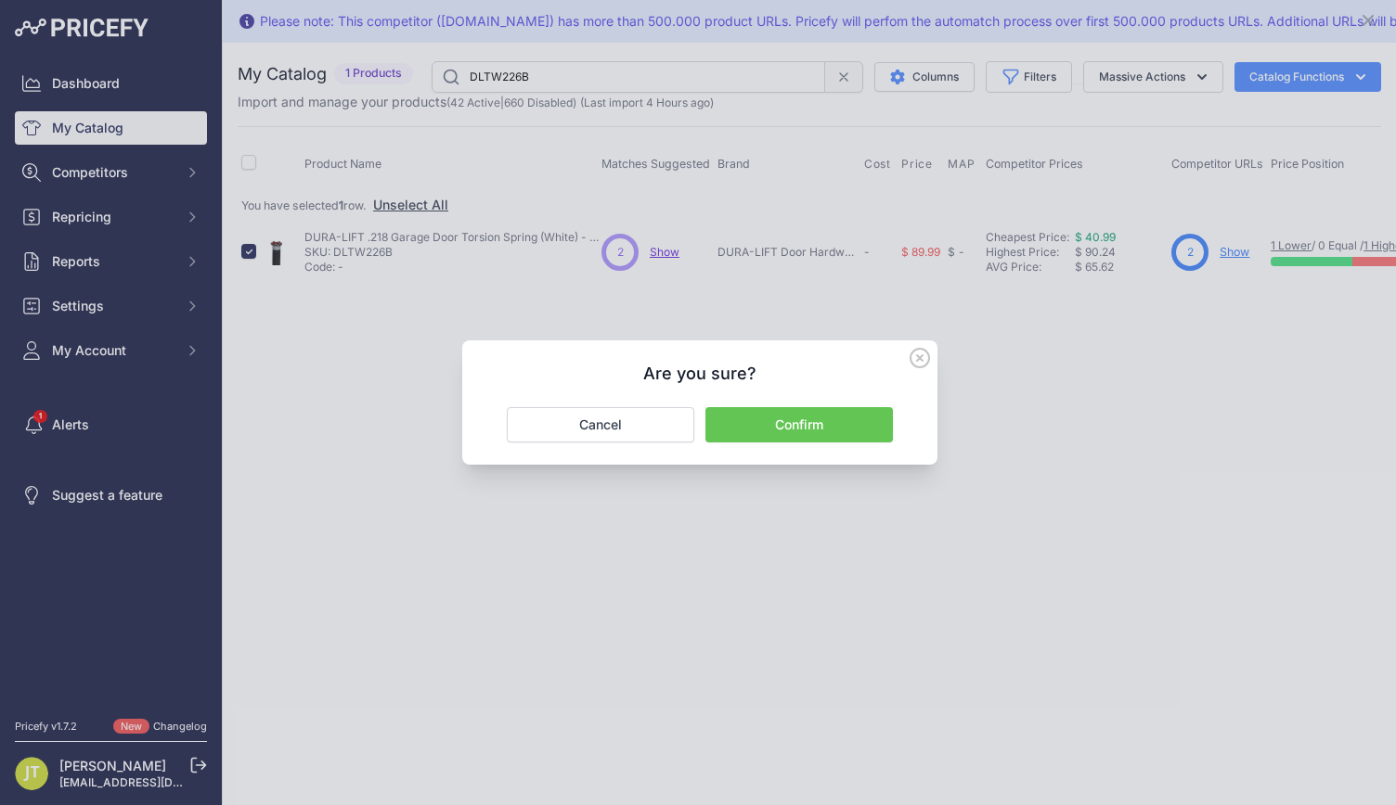
click at [811, 439] on button "Confirm" at bounding box center [798, 424] width 187 height 35
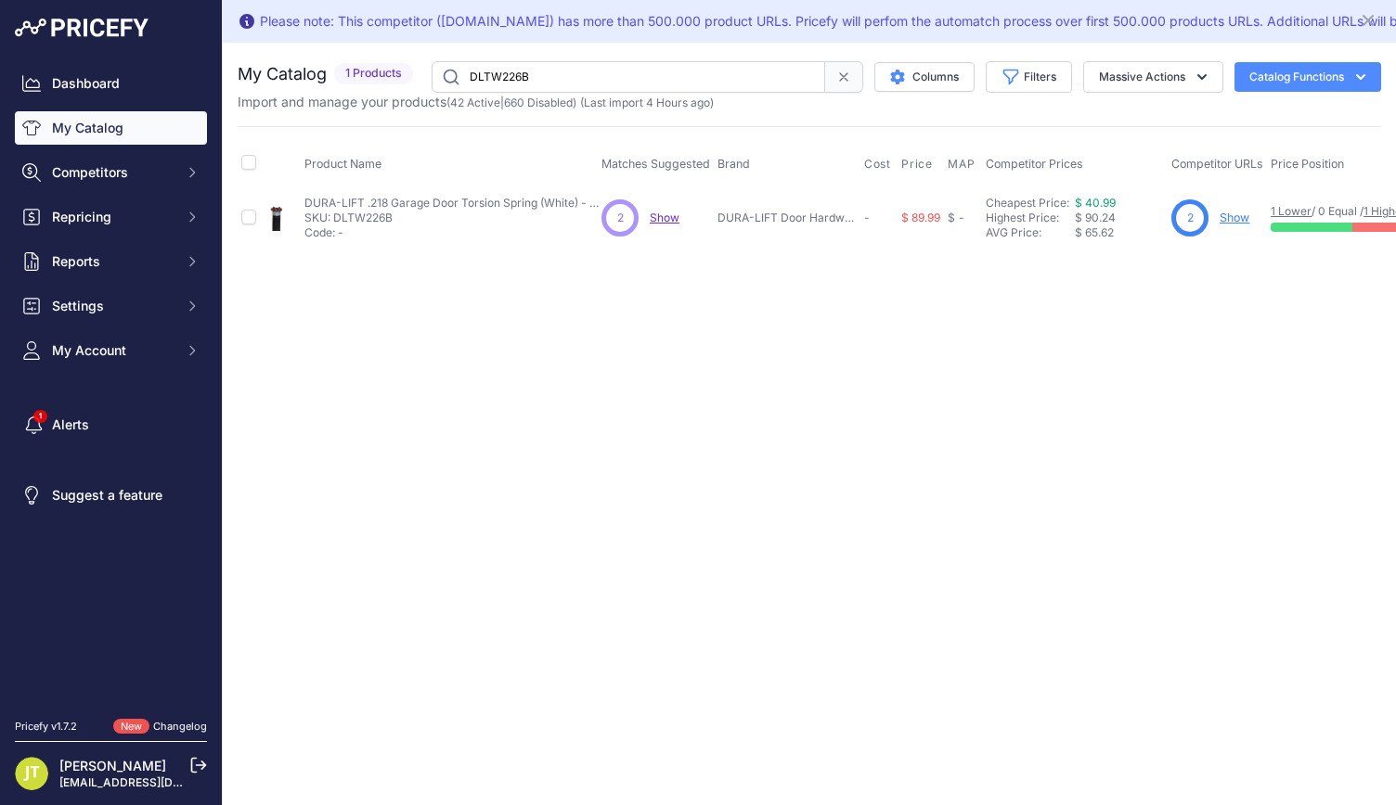
click at [523, 80] on input "DLTW226B" at bounding box center [627, 77] width 393 height 32
paste input "8"
type input "DLTW228B"
click at [246, 211] on input "checkbox" at bounding box center [248, 217] width 15 height 15
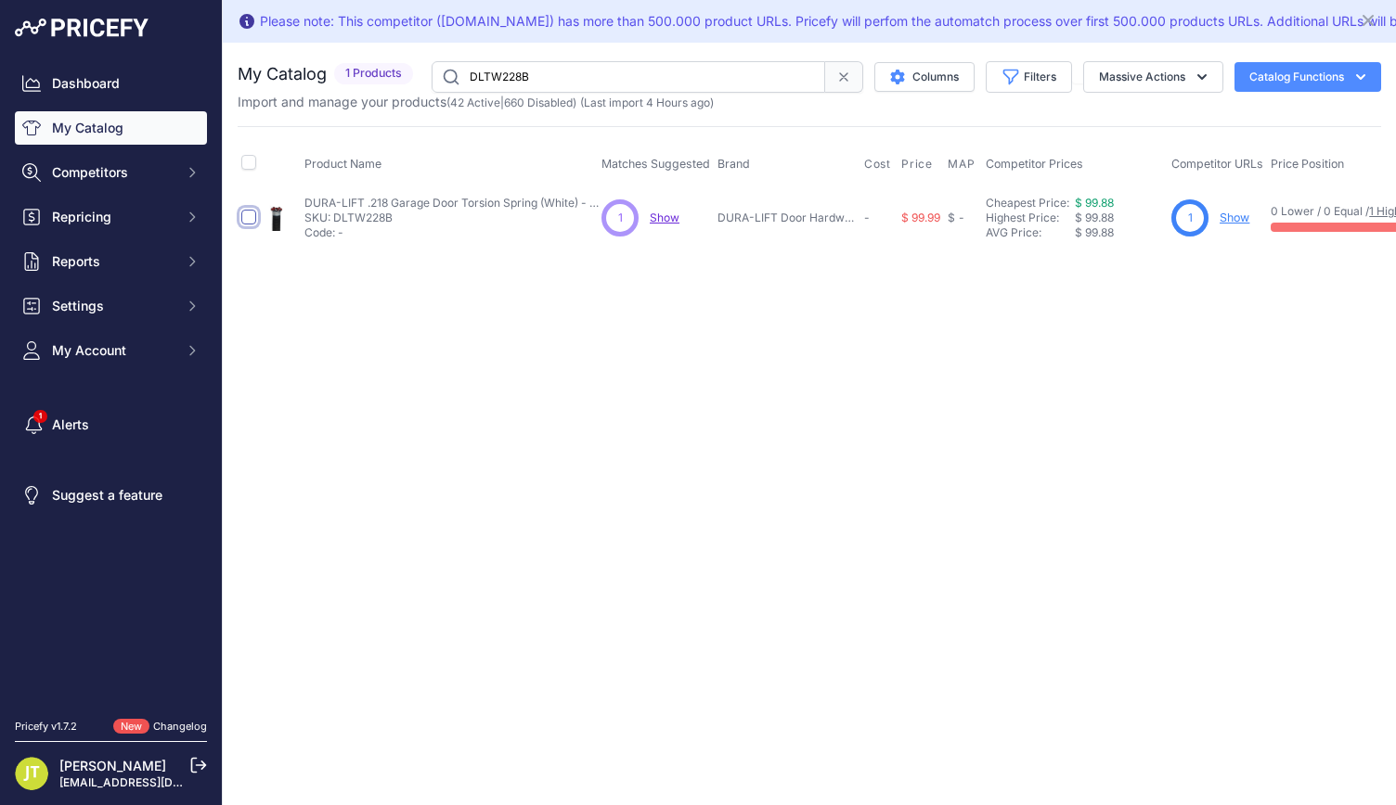
checkbox input "true"
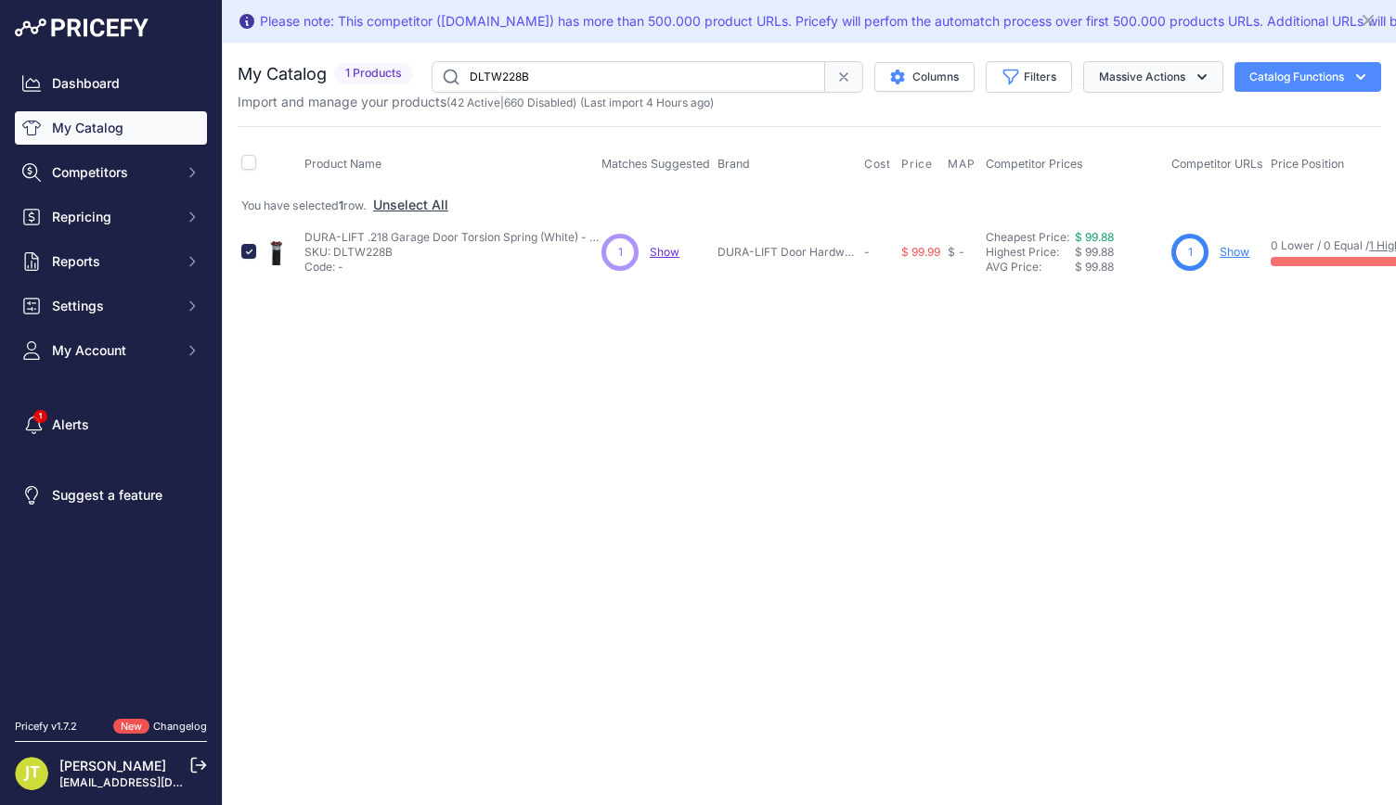
click at [1127, 72] on button "Massive Actions" at bounding box center [1153, 77] width 140 height 32
click at [1120, 118] on span "Enable" at bounding box center [1109, 120] width 41 height 16
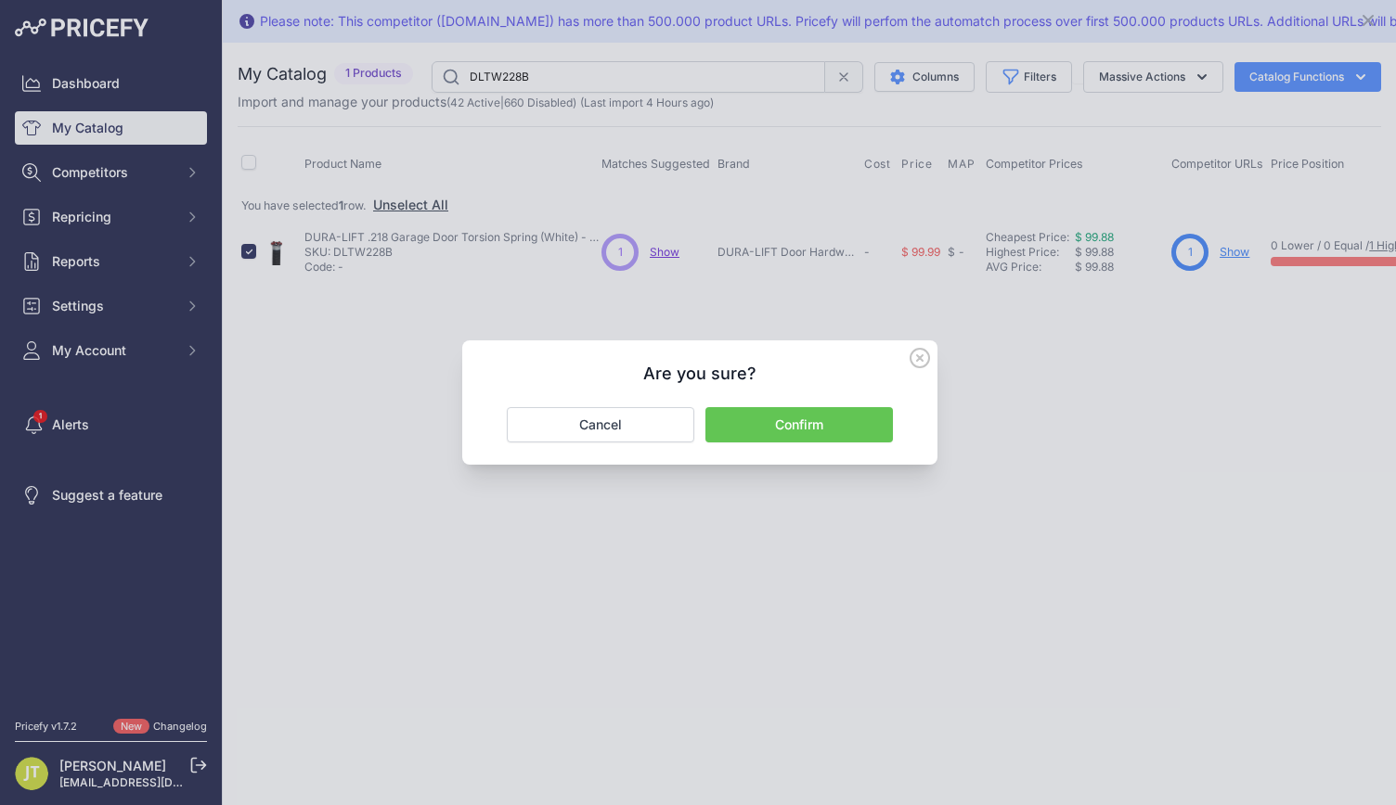
click at [855, 428] on button "Confirm" at bounding box center [798, 424] width 187 height 35
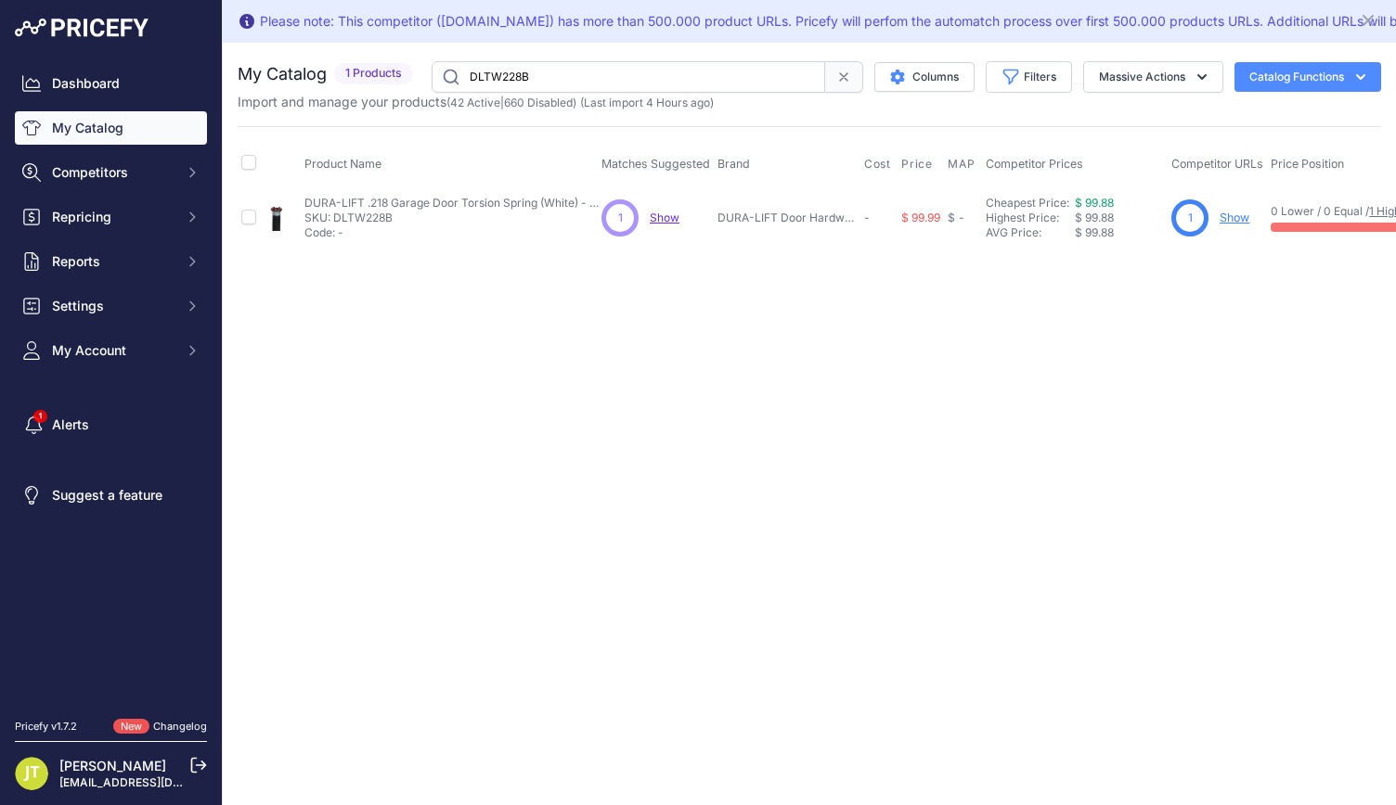
click at [507, 84] on input "DLTW228B" at bounding box center [627, 77] width 393 height 32
paste input "Y17523"
click at [512, 71] on input "DLTY17523B" at bounding box center [627, 77] width 393 height 32
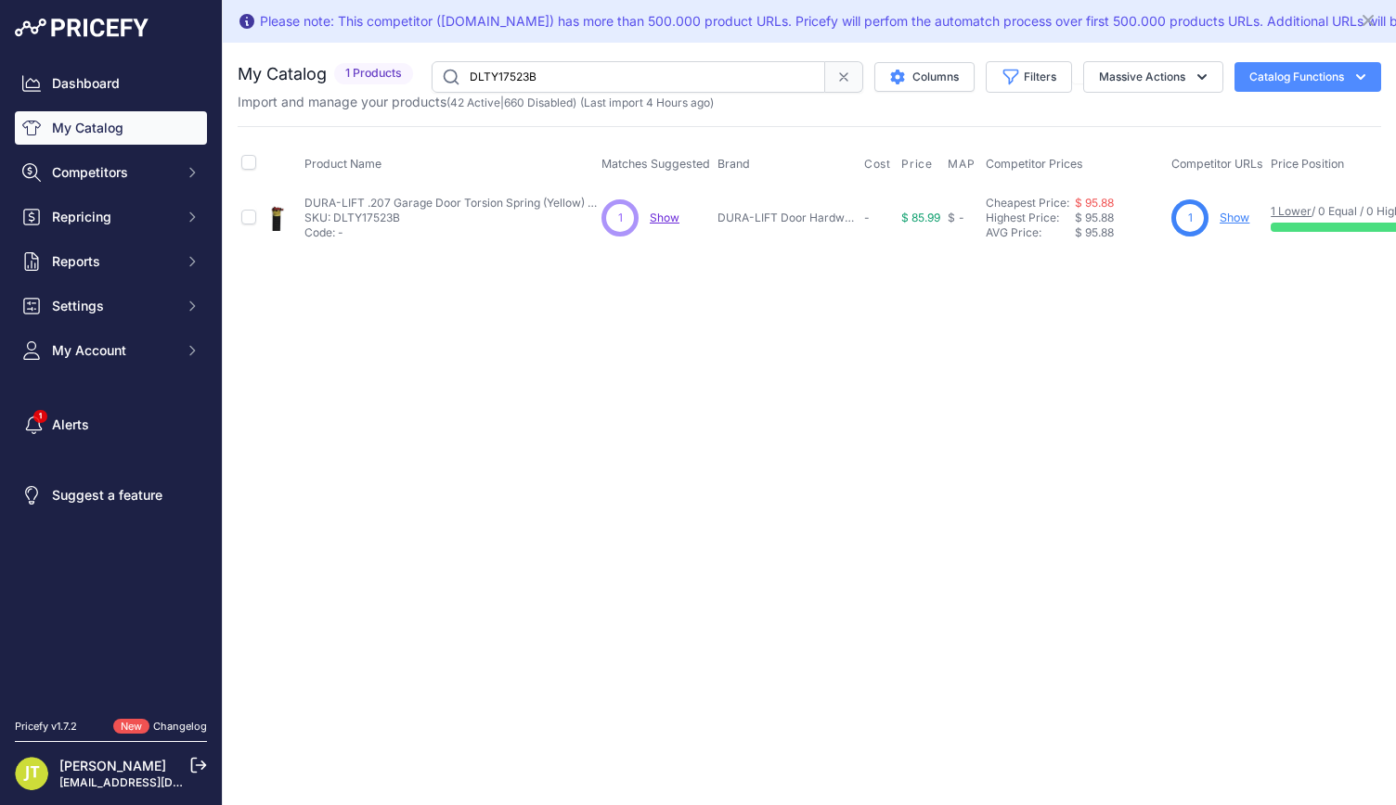
paste input "5"
type input "DLTY17525B"
click at [252, 212] on input "checkbox" at bounding box center [248, 217] width 15 height 15
checkbox input "true"
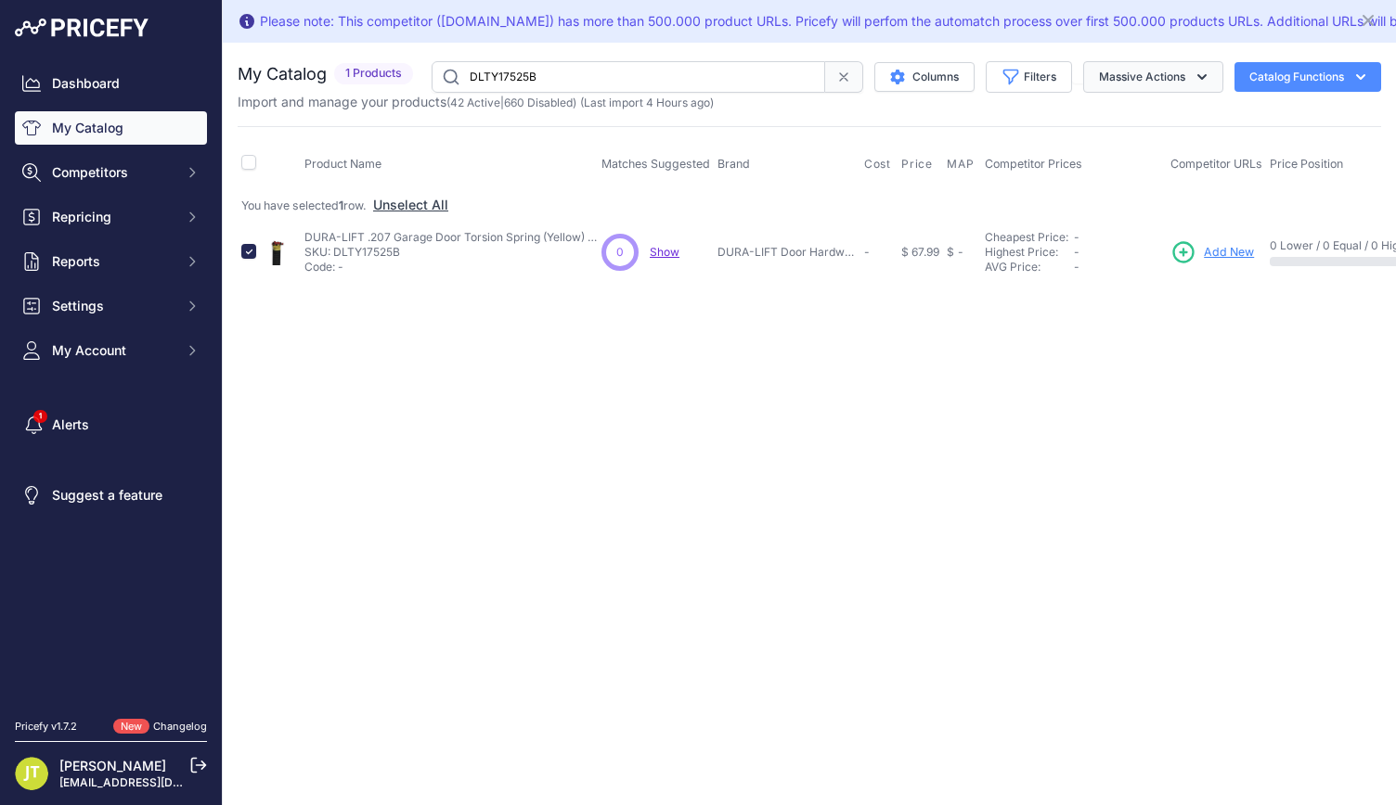
click at [1139, 63] on button "Massive Actions" at bounding box center [1153, 77] width 140 height 32
click at [1131, 105] on button "Enable" at bounding box center [1148, 120] width 148 height 33
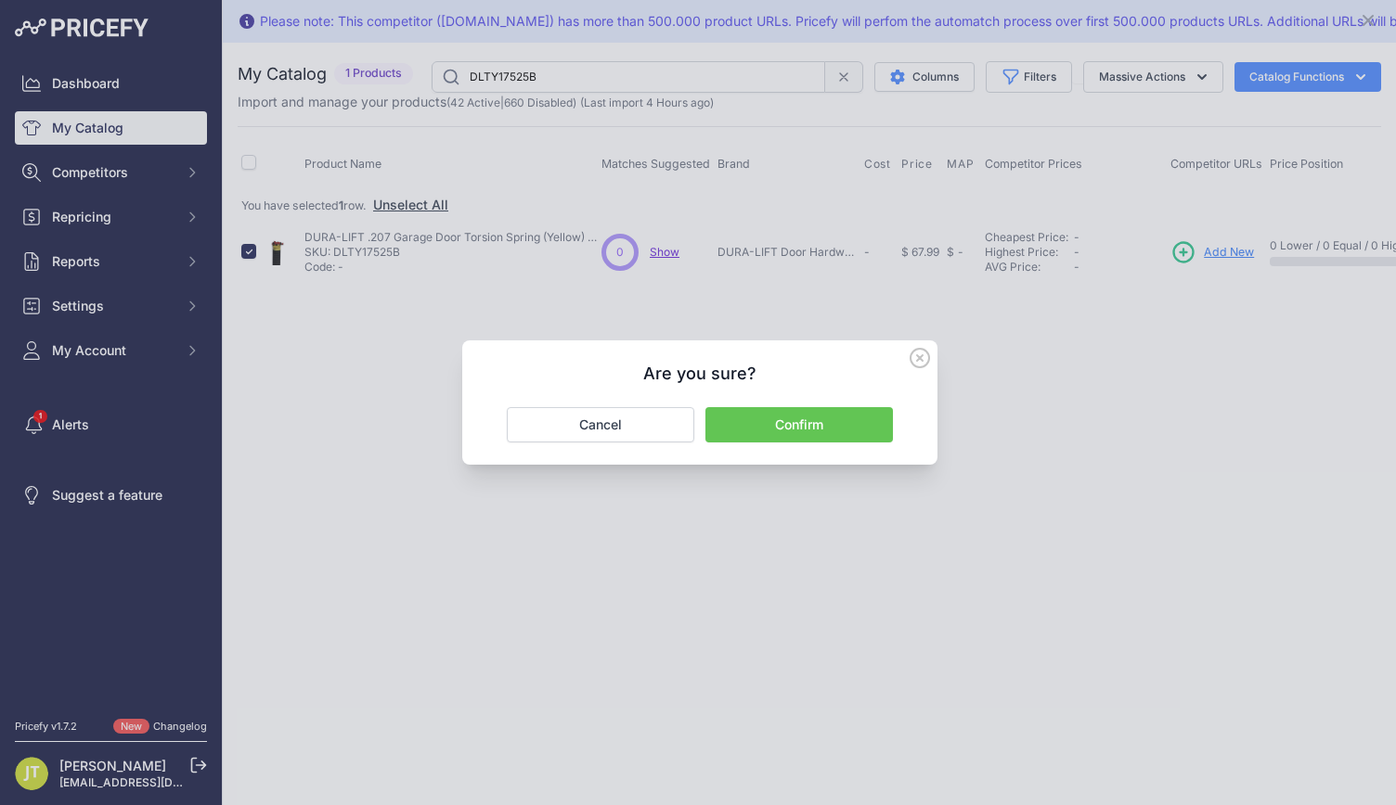
click at [760, 426] on button "Confirm" at bounding box center [798, 424] width 187 height 35
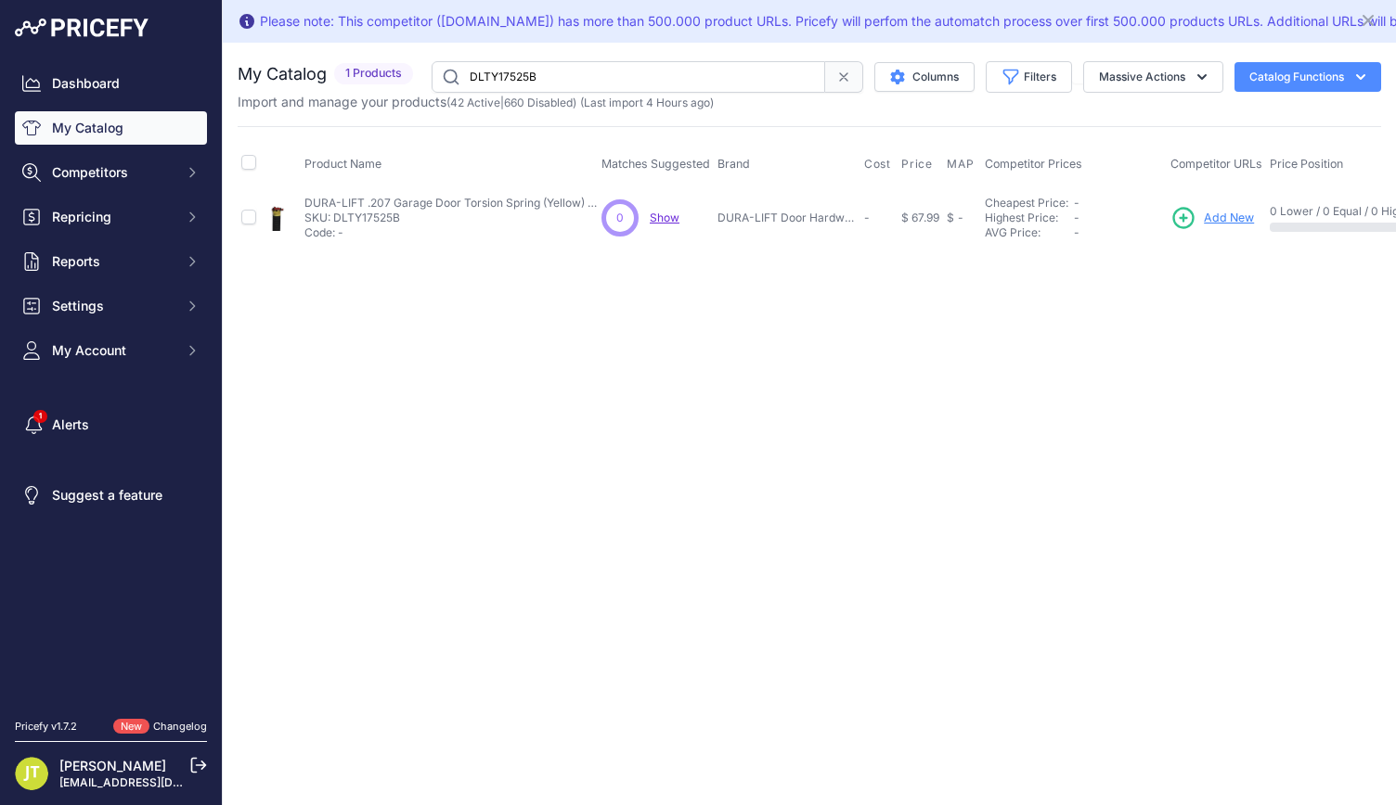
click at [566, 86] on input "DLTY17525B" at bounding box center [627, 77] width 393 height 32
paste input "223"
type input "DLTY223B"
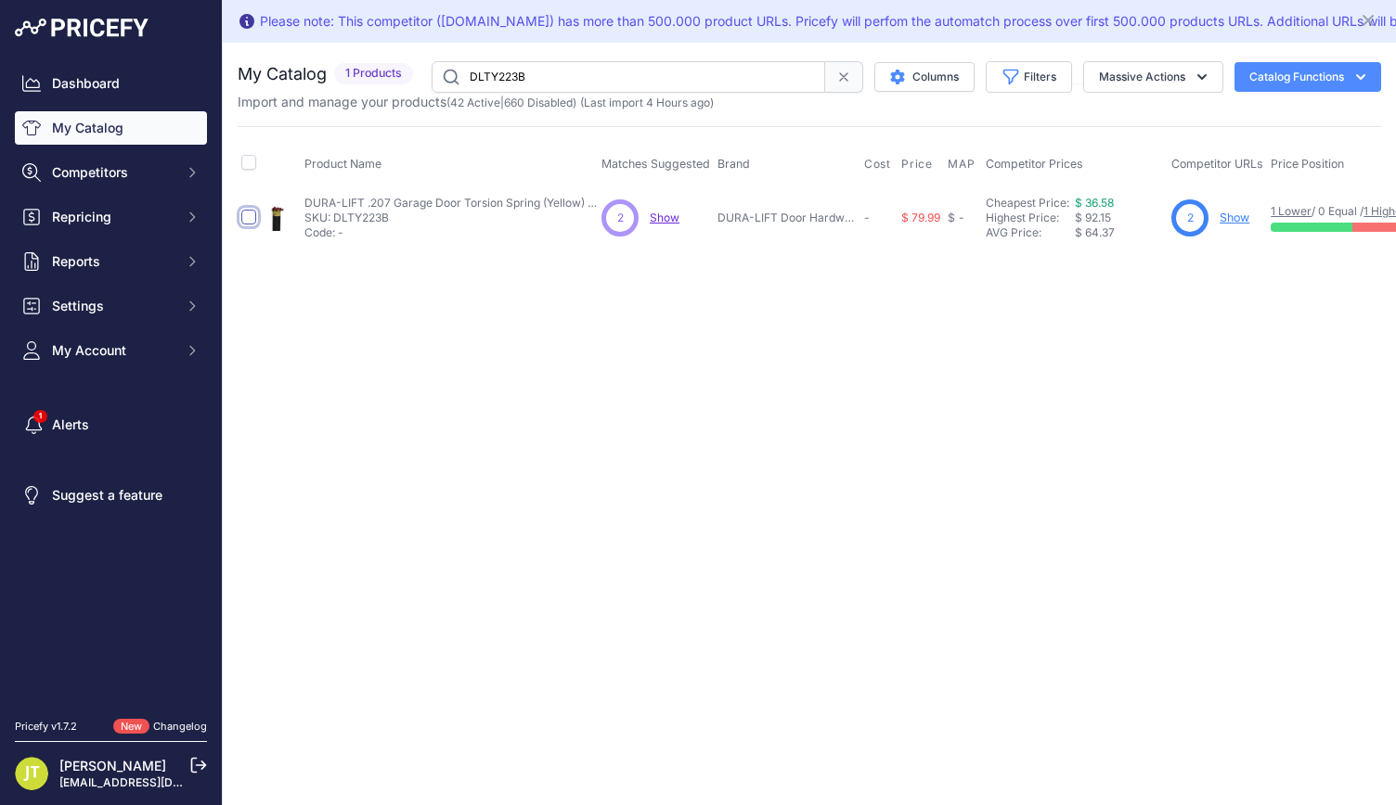
click at [249, 220] on input "checkbox" at bounding box center [248, 217] width 15 height 15
checkbox input "true"
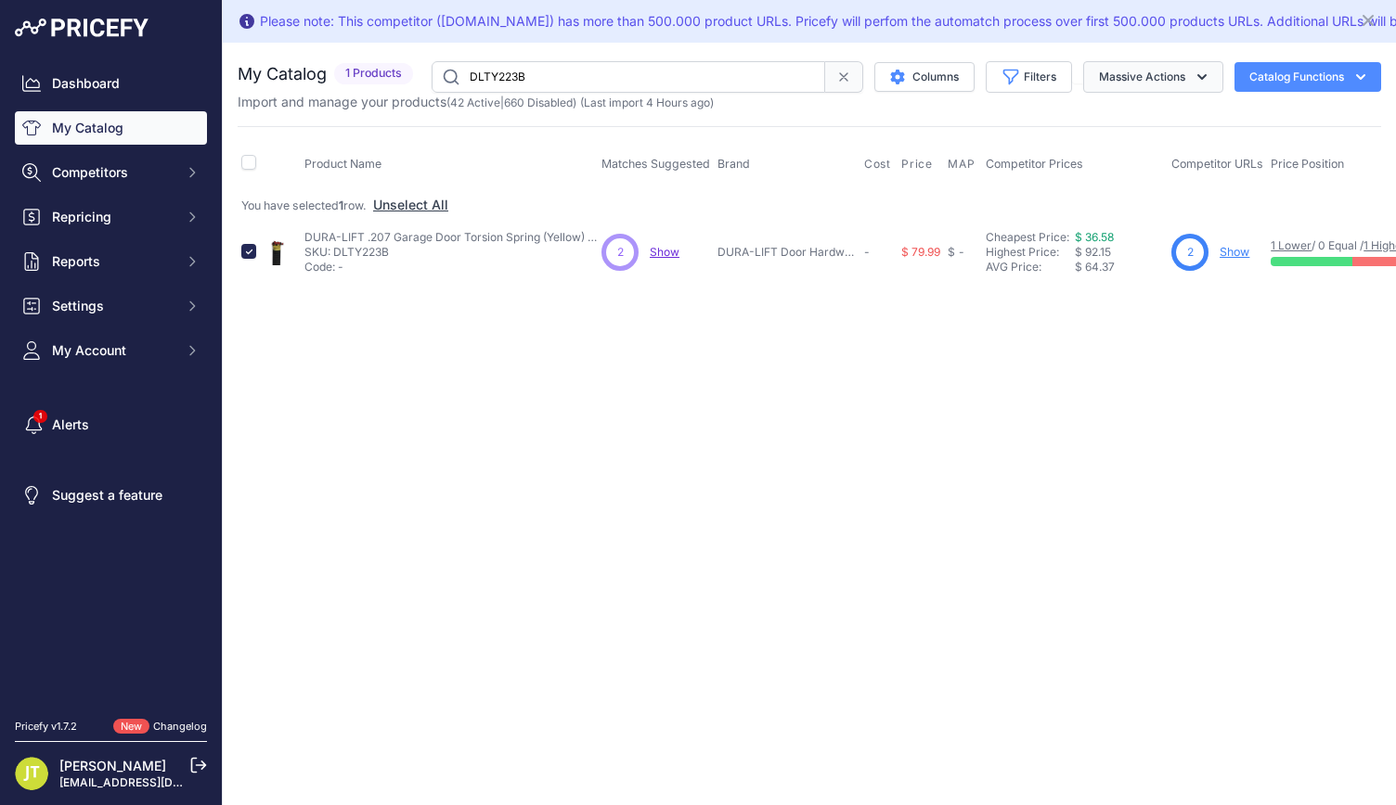
click at [1154, 78] on button "Massive Actions" at bounding box center [1153, 77] width 140 height 32
click at [1148, 124] on button "Enable" at bounding box center [1148, 120] width 148 height 33
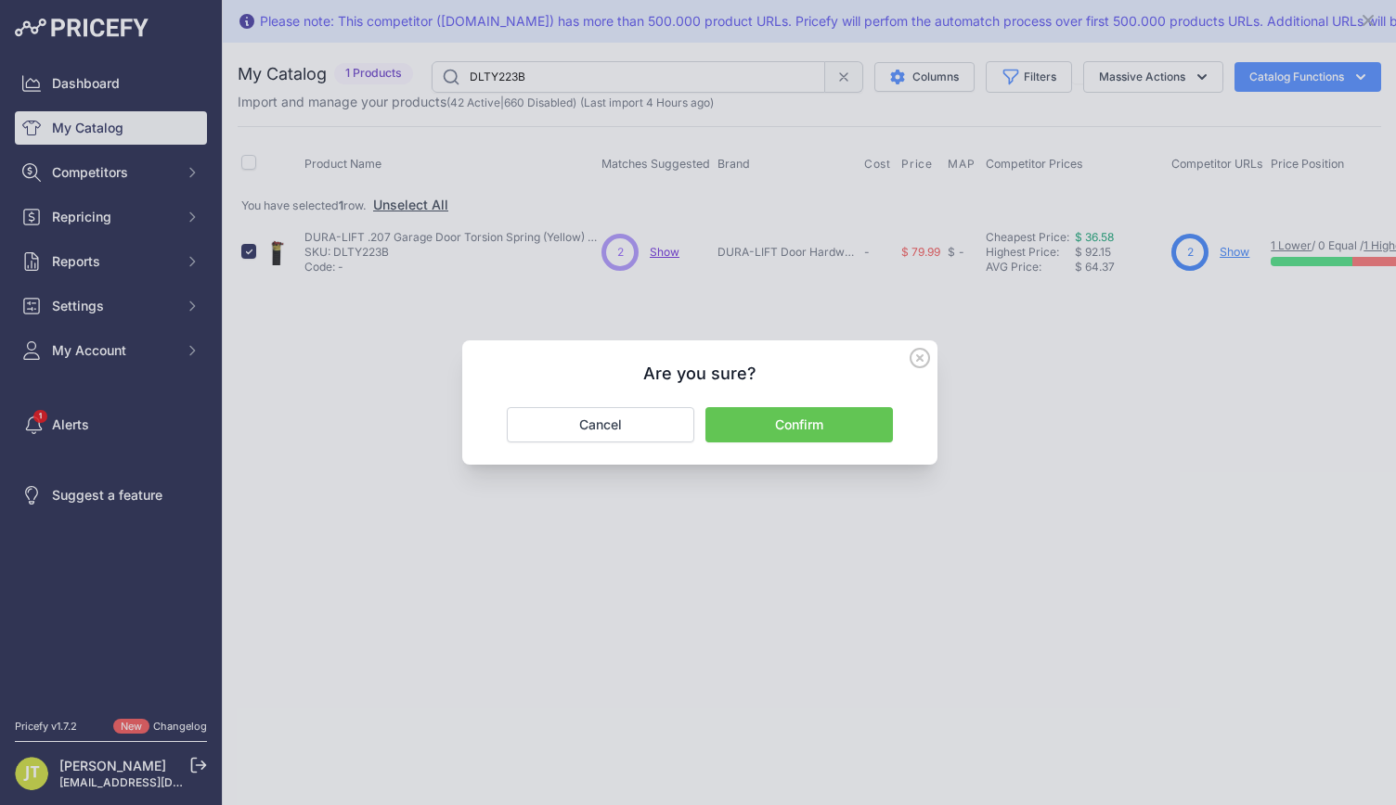
click at [830, 431] on button "Confirm" at bounding box center [798, 424] width 187 height 35
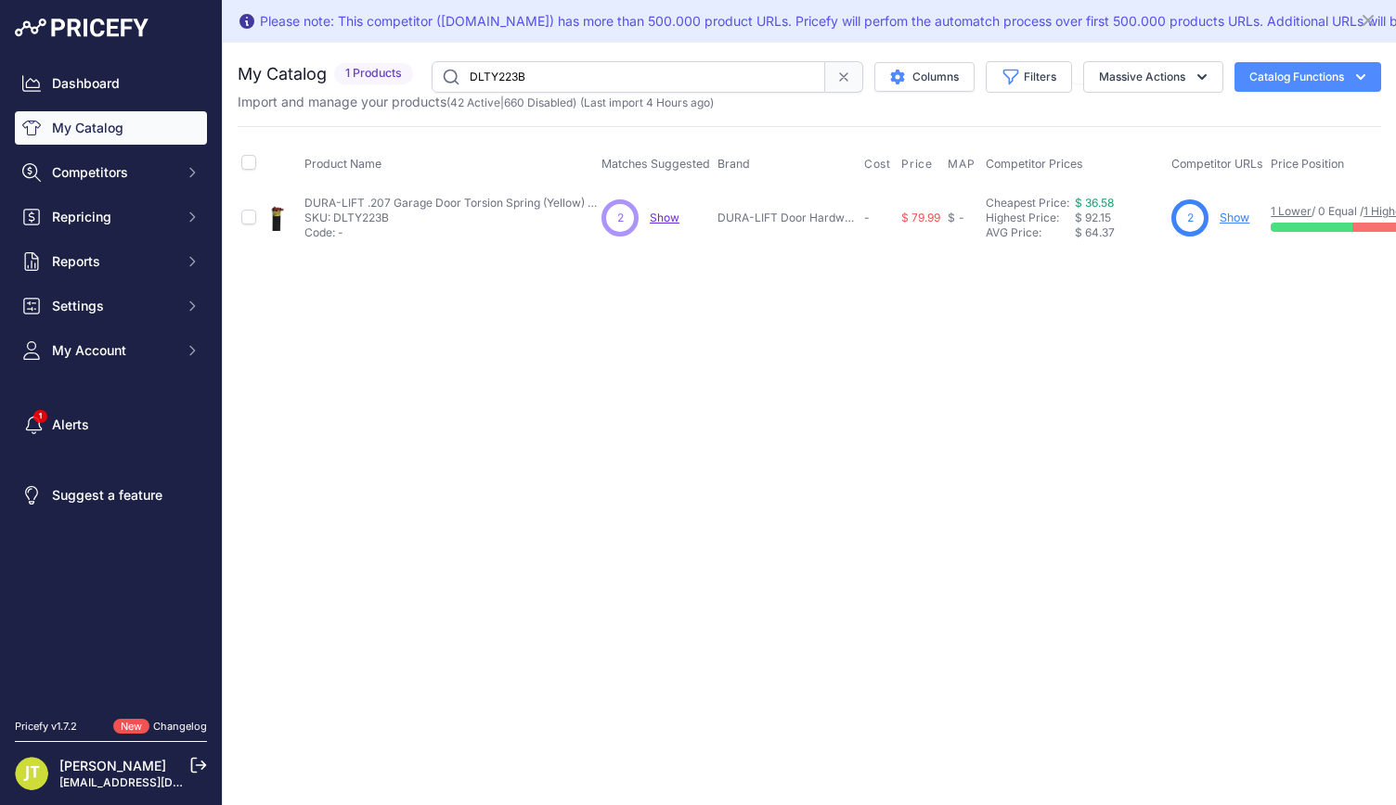
click at [518, 54] on div "You are not connected to the internet. My Catalog" at bounding box center [809, 155] width 1143 height 225
click at [520, 84] on input "DLTY223B" at bounding box center [627, 77] width 393 height 32
paste input "5"
type input "DLTY225B"
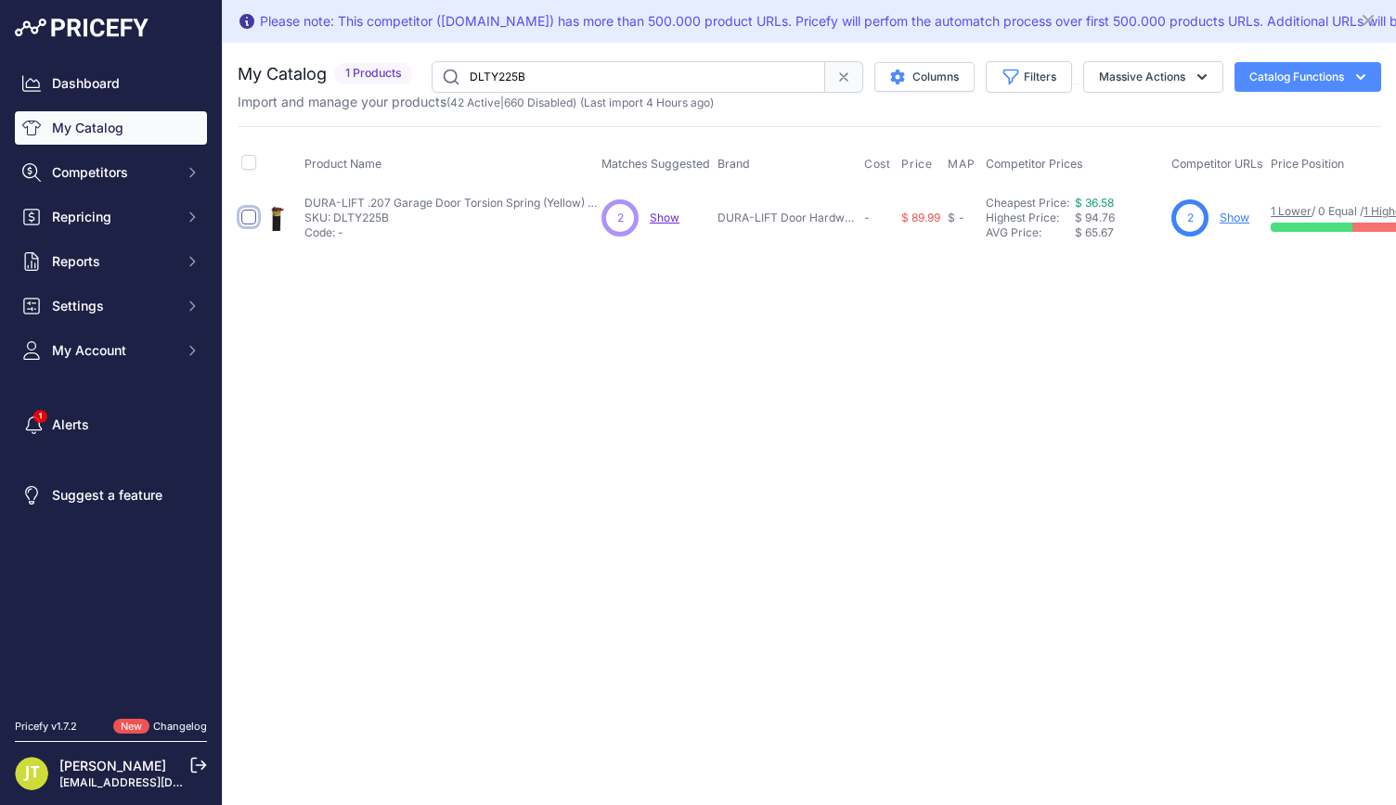
click at [255, 214] on input "checkbox" at bounding box center [248, 217] width 15 height 15
checkbox input "true"
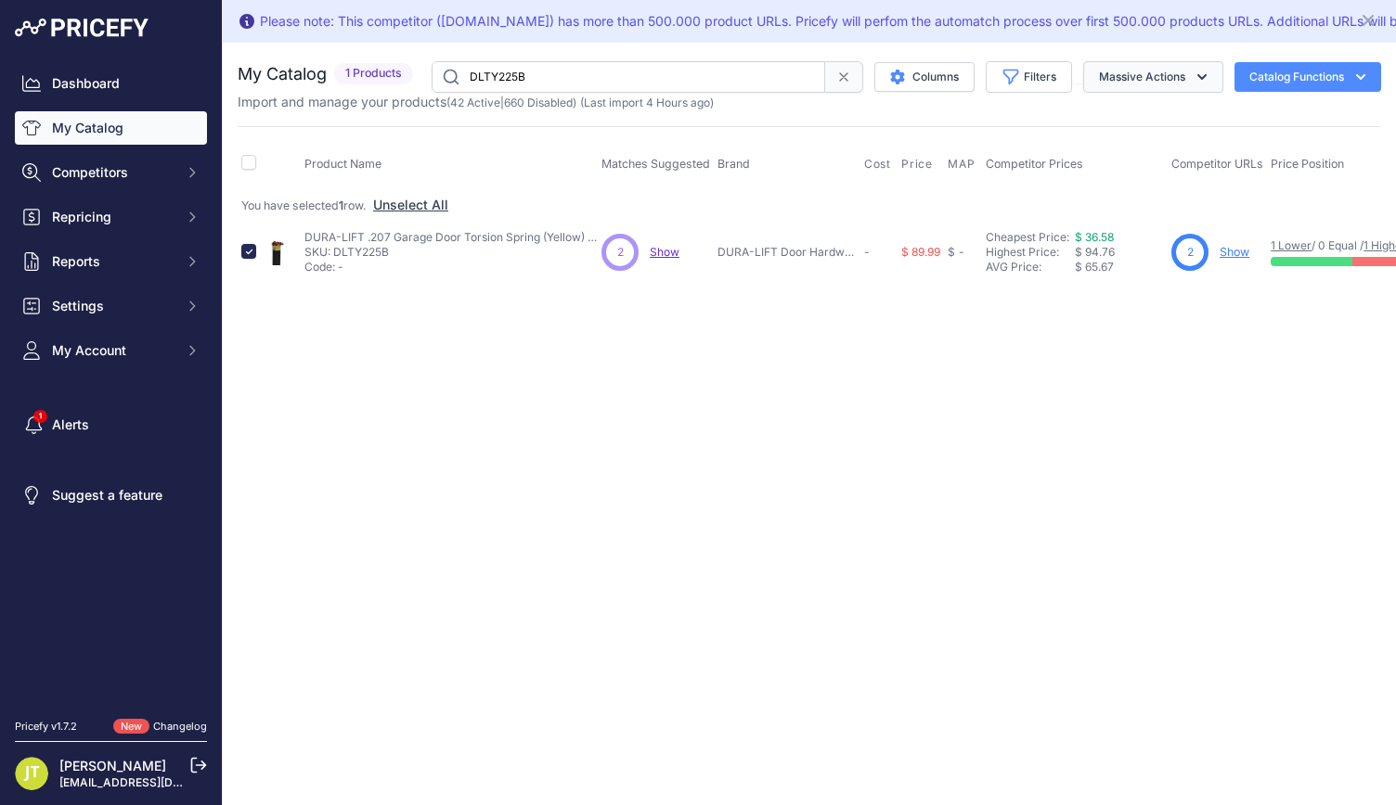
click at [1150, 65] on button "Massive Actions" at bounding box center [1153, 77] width 140 height 32
click at [1121, 113] on span "Enable" at bounding box center [1109, 120] width 41 height 16
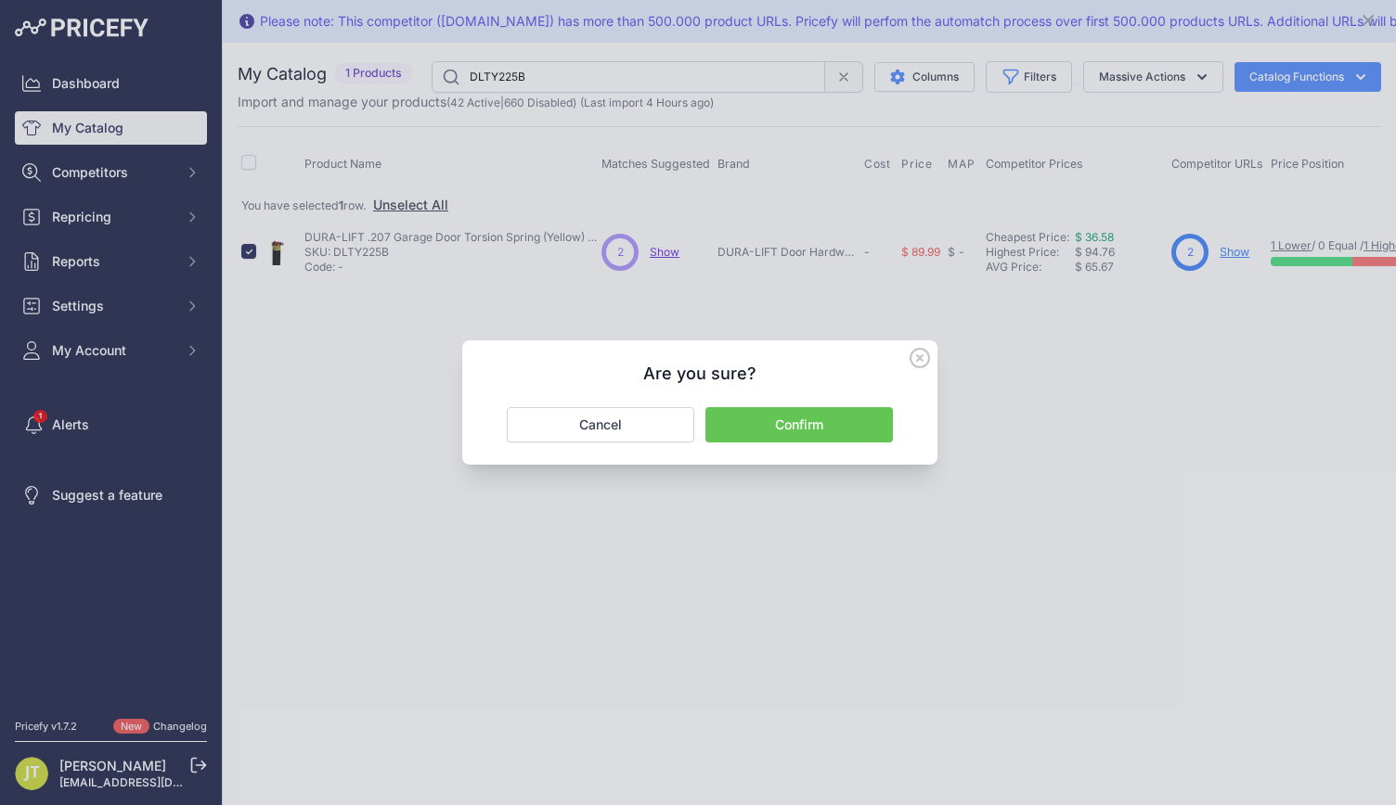
click at [782, 419] on button "Confirm" at bounding box center [798, 424] width 187 height 35
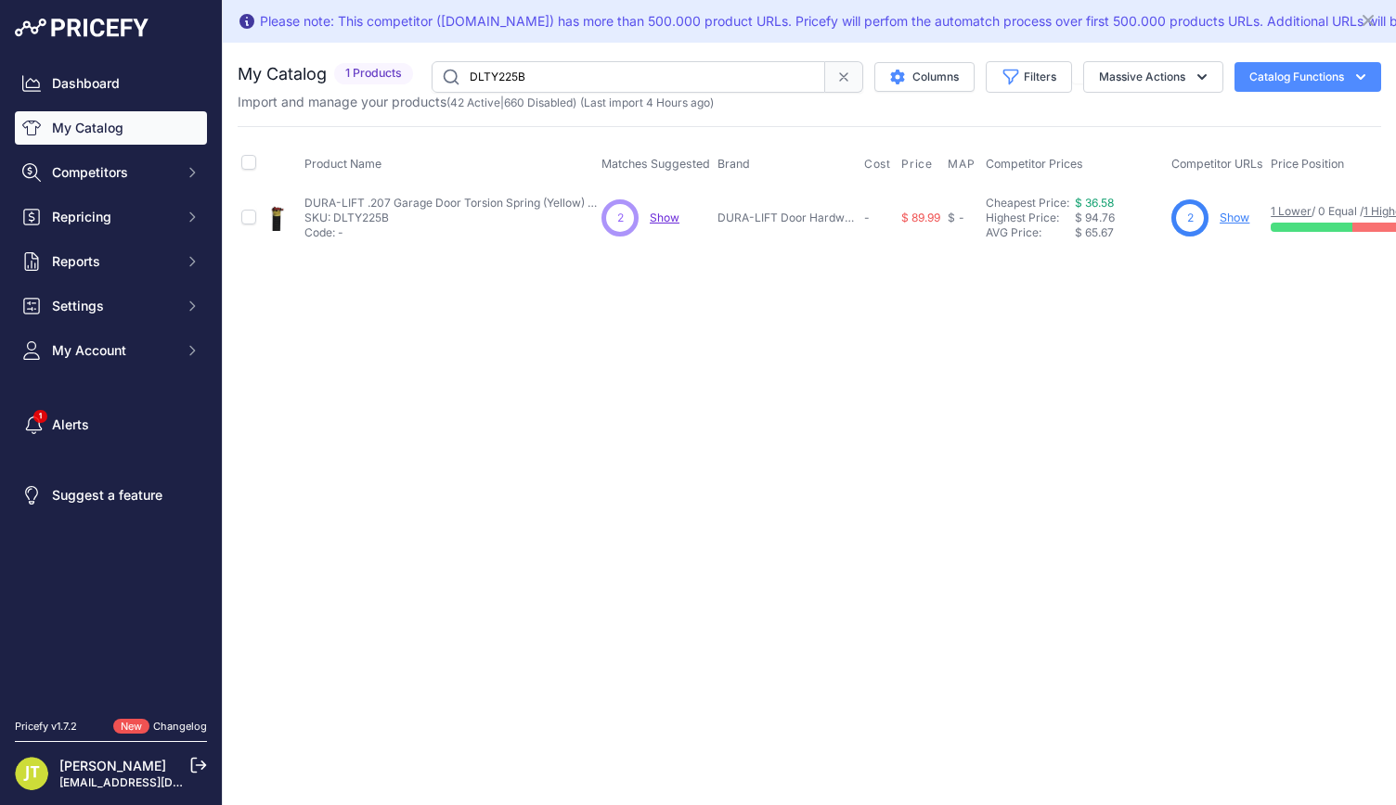
click at [132, 135] on link "My Catalog" at bounding box center [111, 127] width 192 height 33
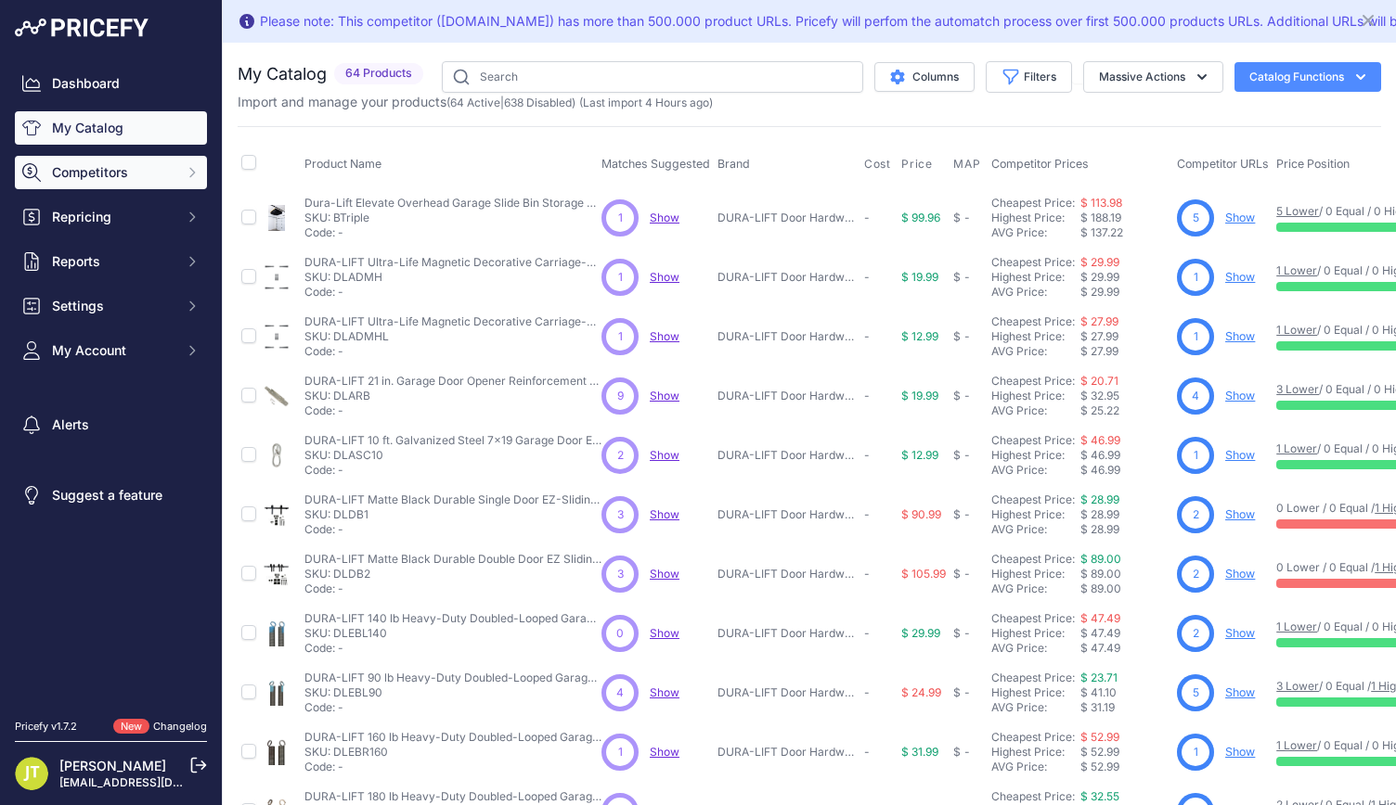
click at [117, 158] on button "Competitors" at bounding box center [111, 172] width 192 height 33
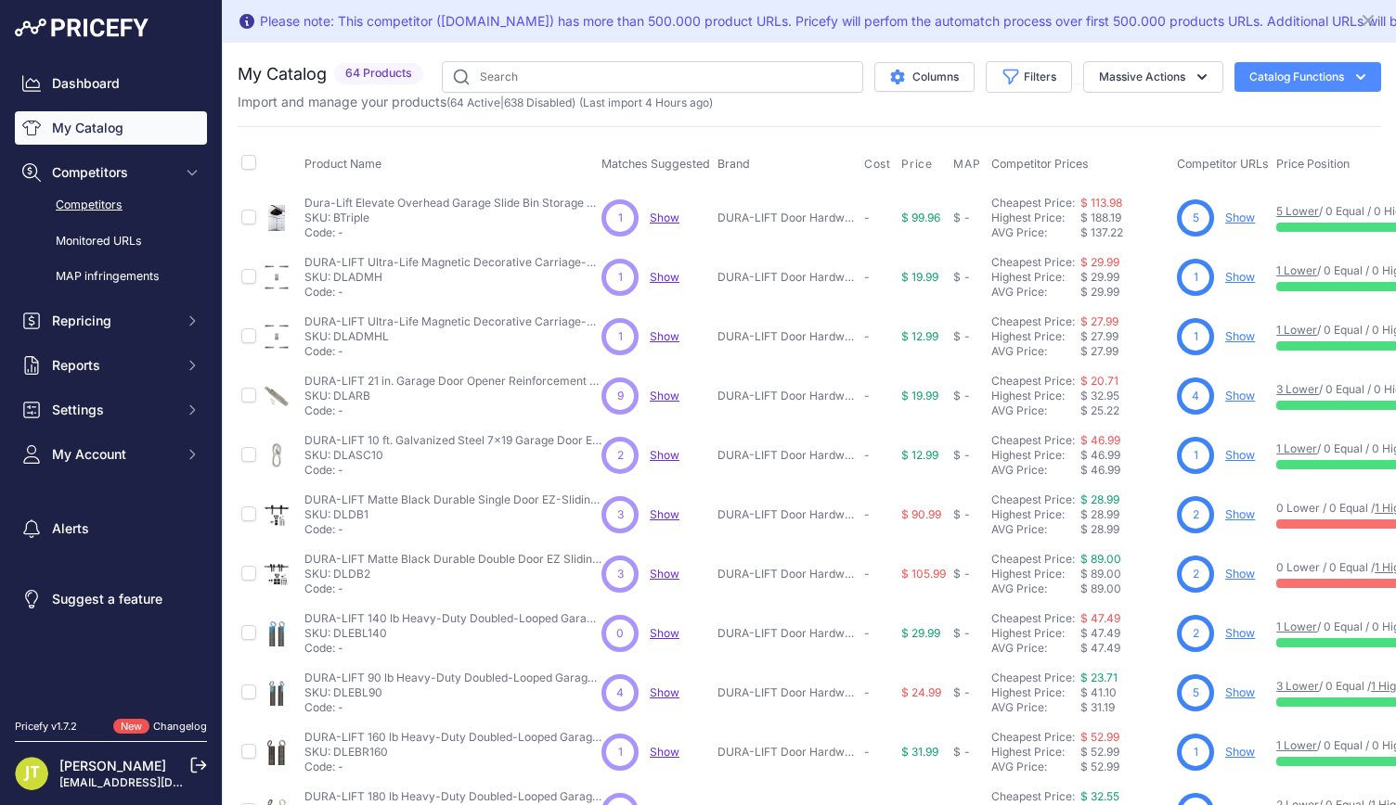
click at [115, 203] on link "Competitors" at bounding box center [111, 205] width 192 height 32
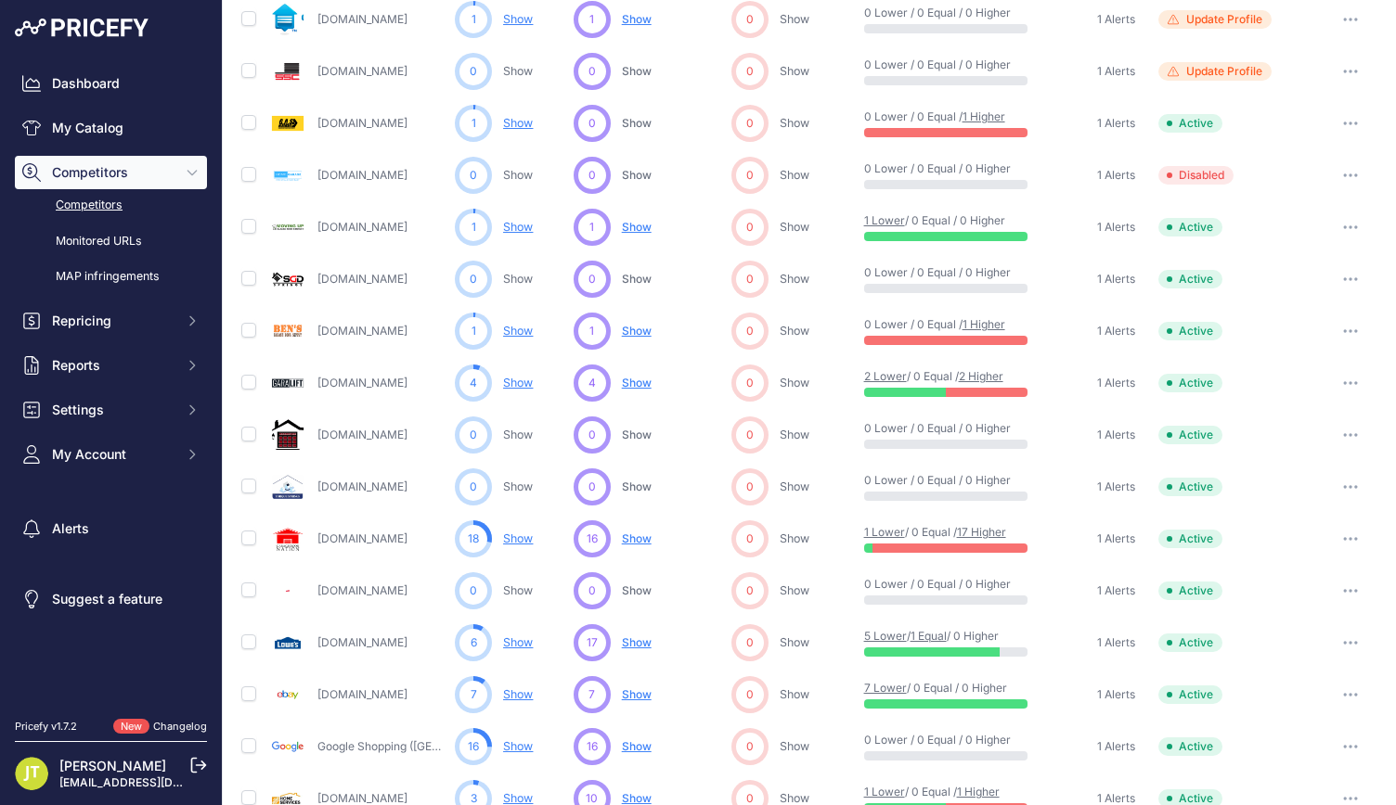
scroll to position [495, 0]
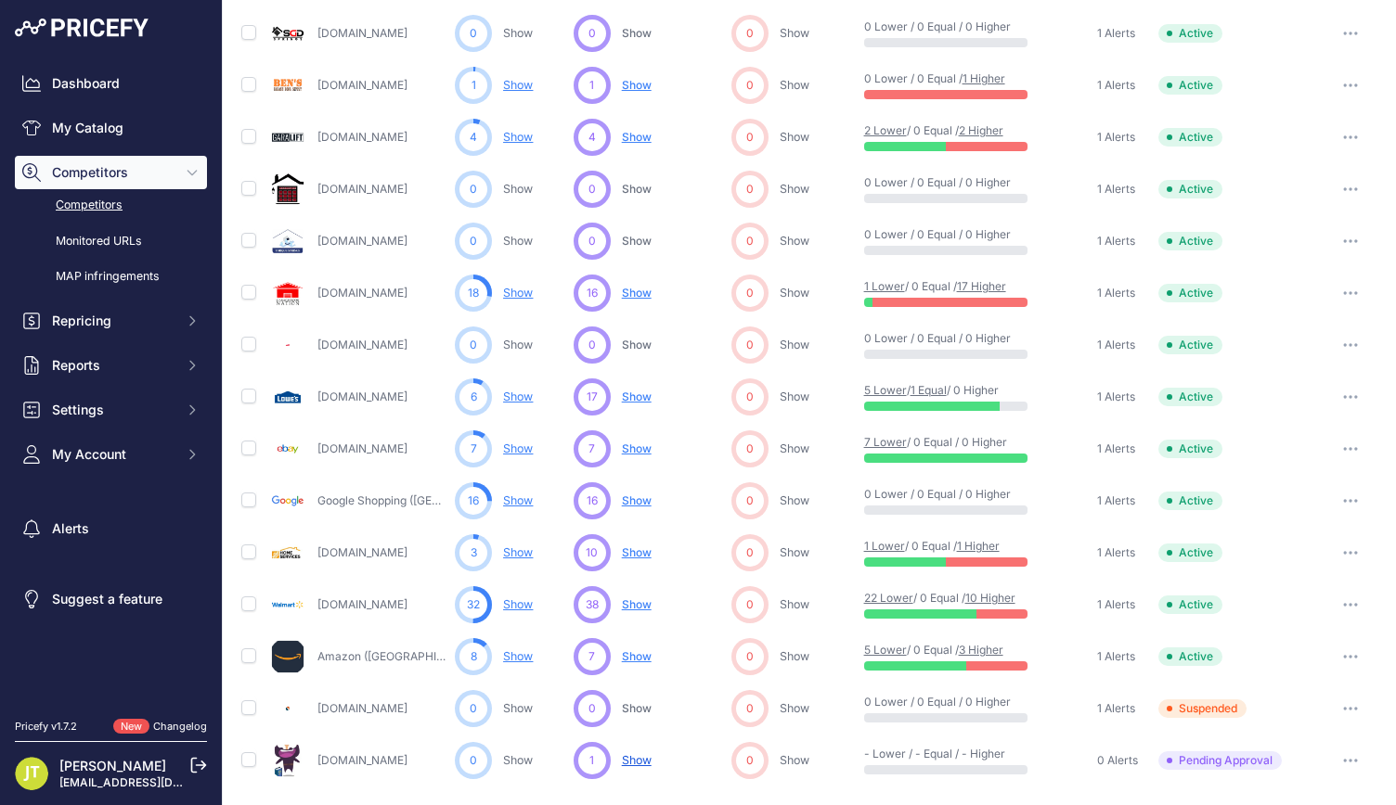
click at [633, 553] on span "Show" at bounding box center [637, 553] width 30 height 14
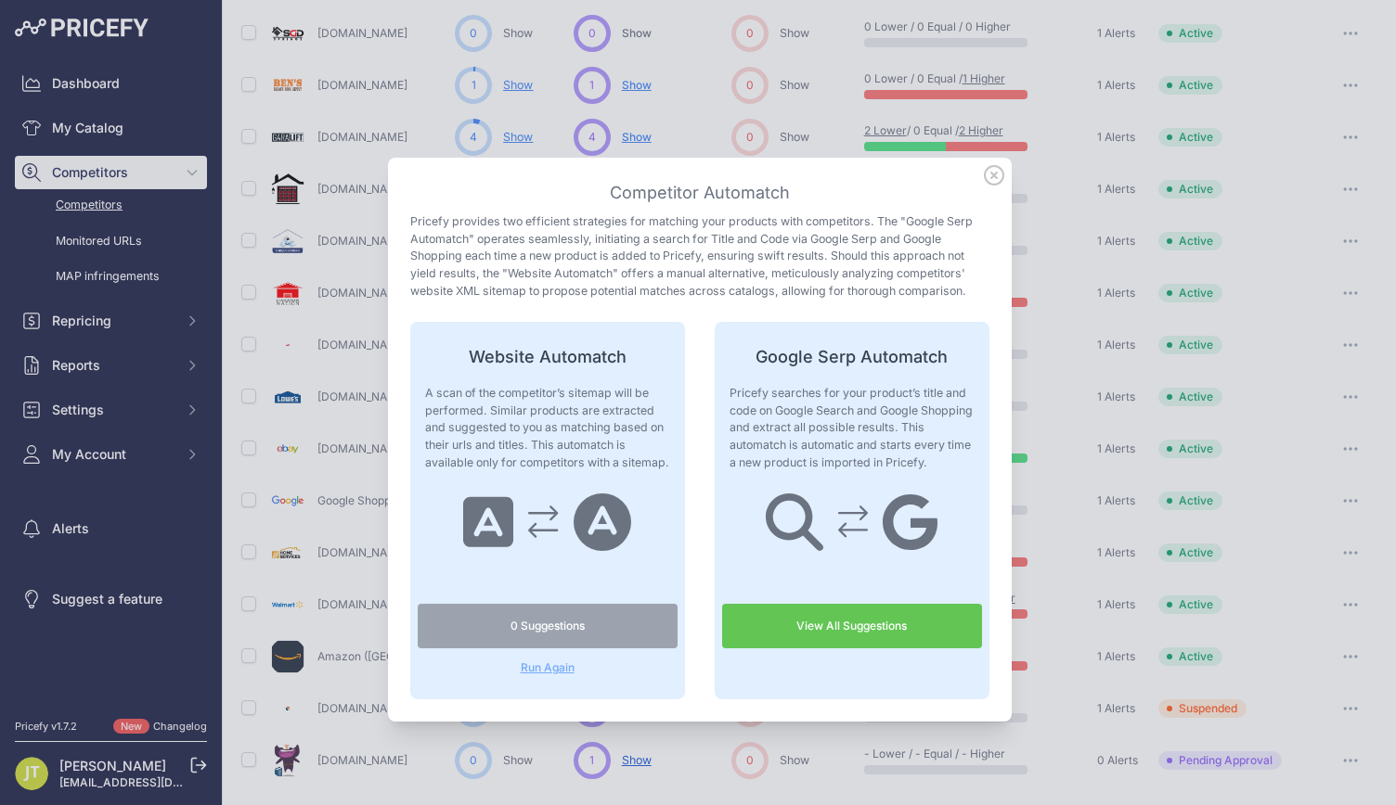
click at [560, 678] on div "Website Automatch A scan of the competitor’s sitemap will be performed. Similar…" at bounding box center [547, 511] width 275 height 378
click at [555, 675] on span "Run Again" at bounding box center [548, 668] width 260 height 15
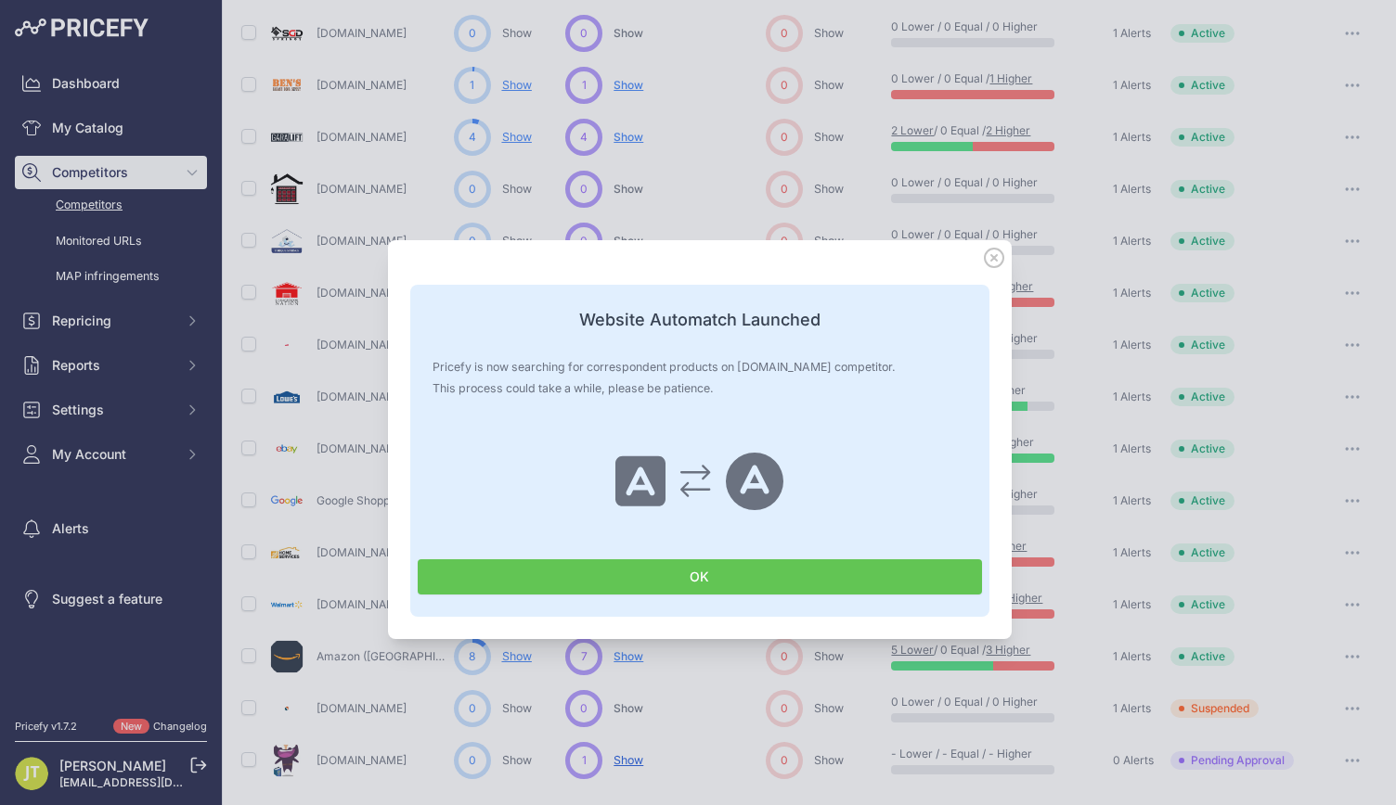
click at [474, 570] on button "OK" at bounding box center [700, 577] width 564 height 35
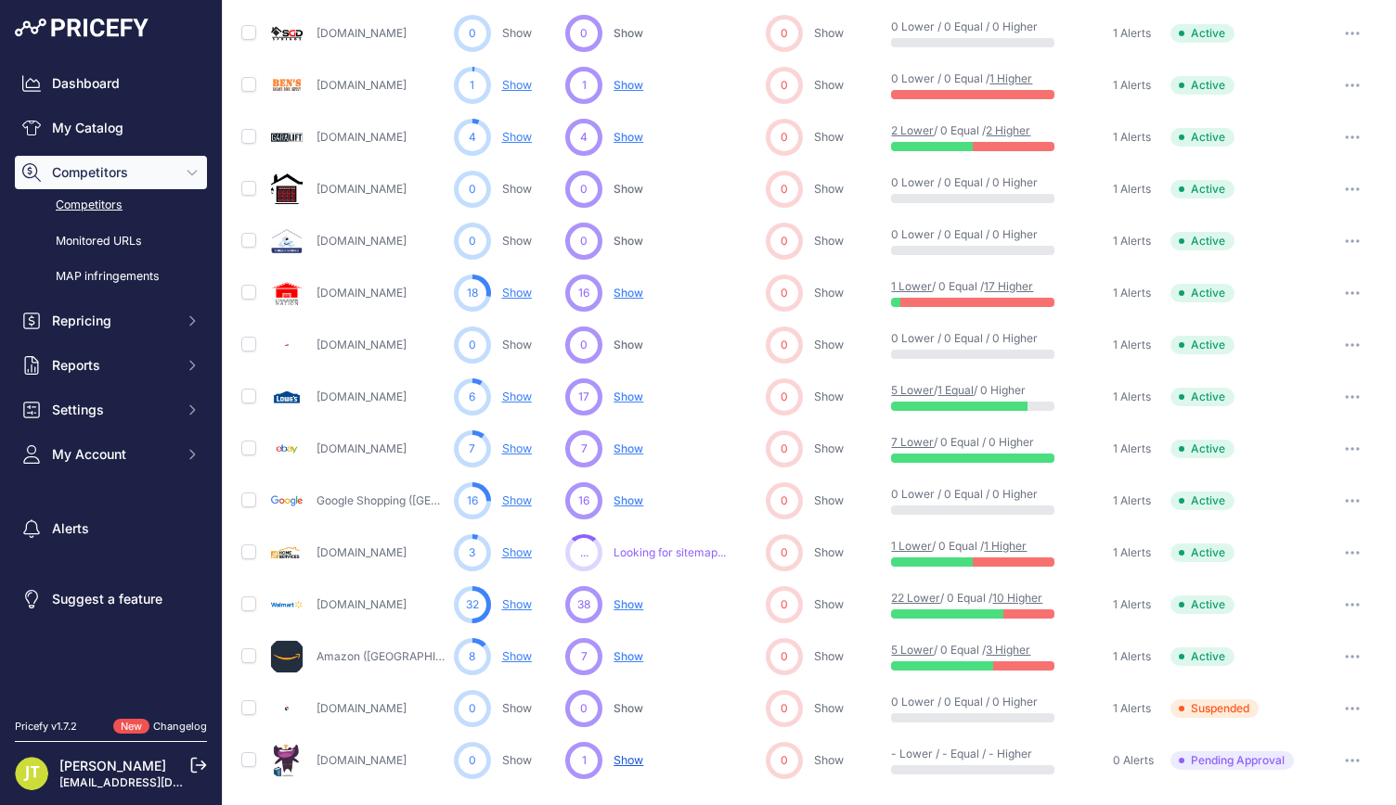
click at [507, 656] on link "Show" at bounding box center [517, 657] width 30 height 14
click at [510, 652] on link "Show" at bounding box center [517, 657] width 30 height 14
click at [622, 650] on span "Show" at bounding box center [628, 657] width 30 height 15
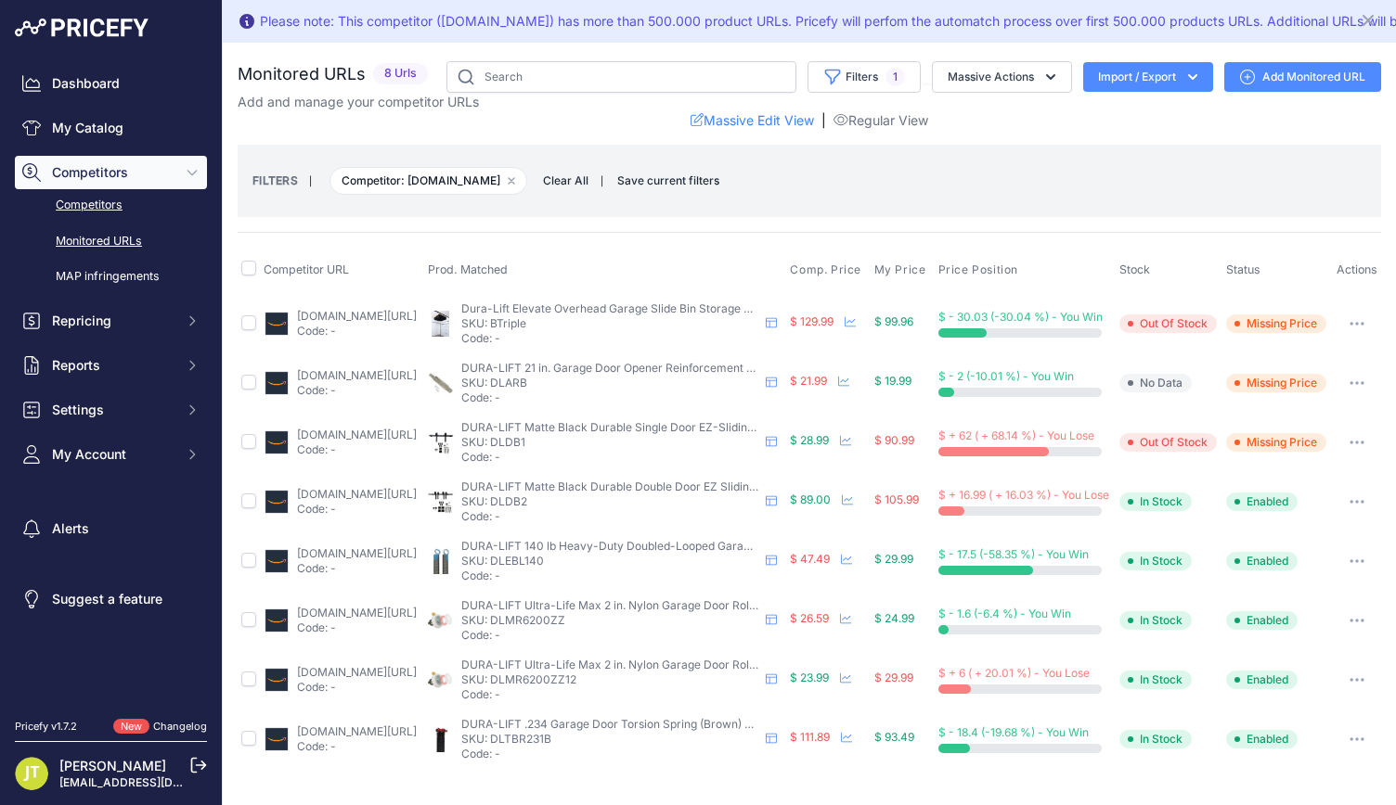
click at [91, 208] on link "Competitors" at bounding box center [111, 205] width 192 height 32
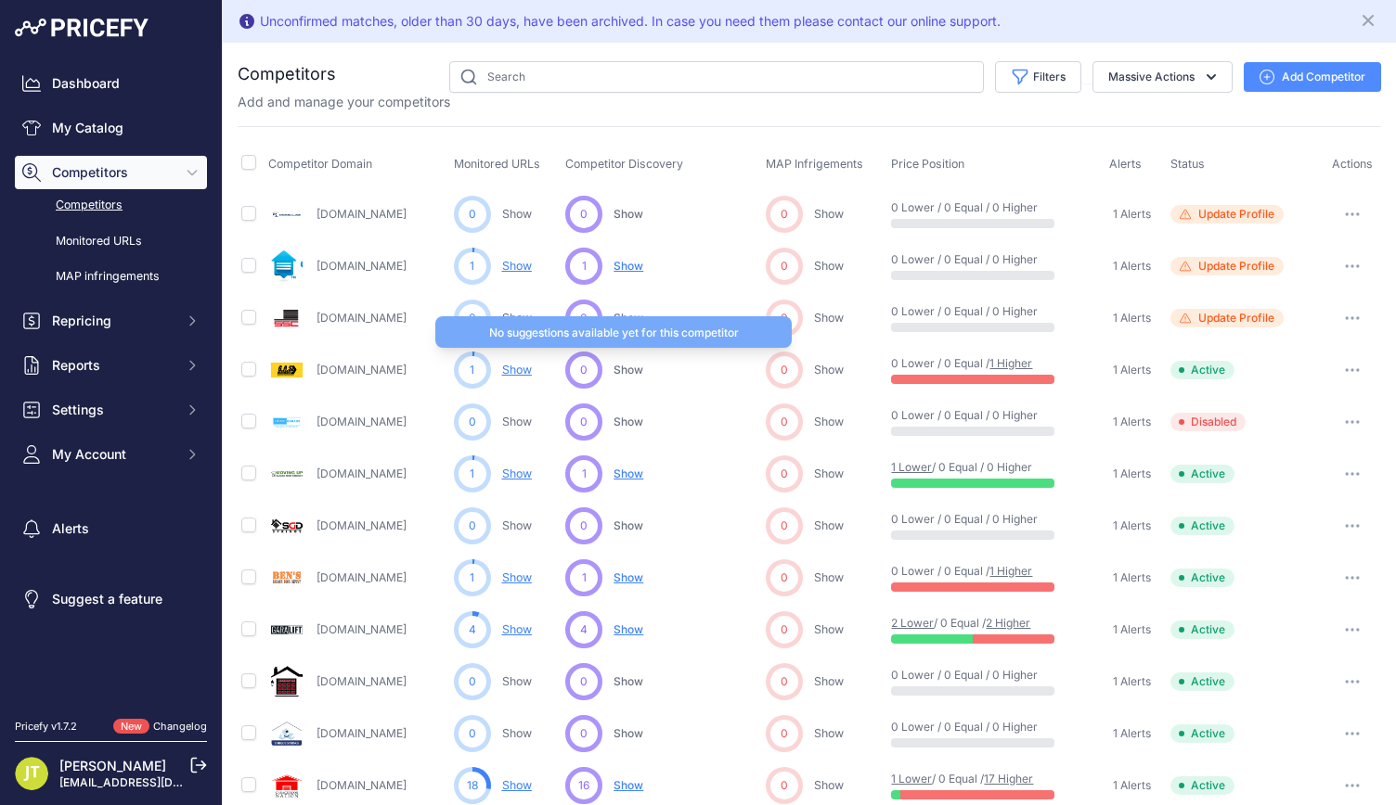
click at [625, 363] on span "Show" at bounding box center [628, 370] width 30 height 14
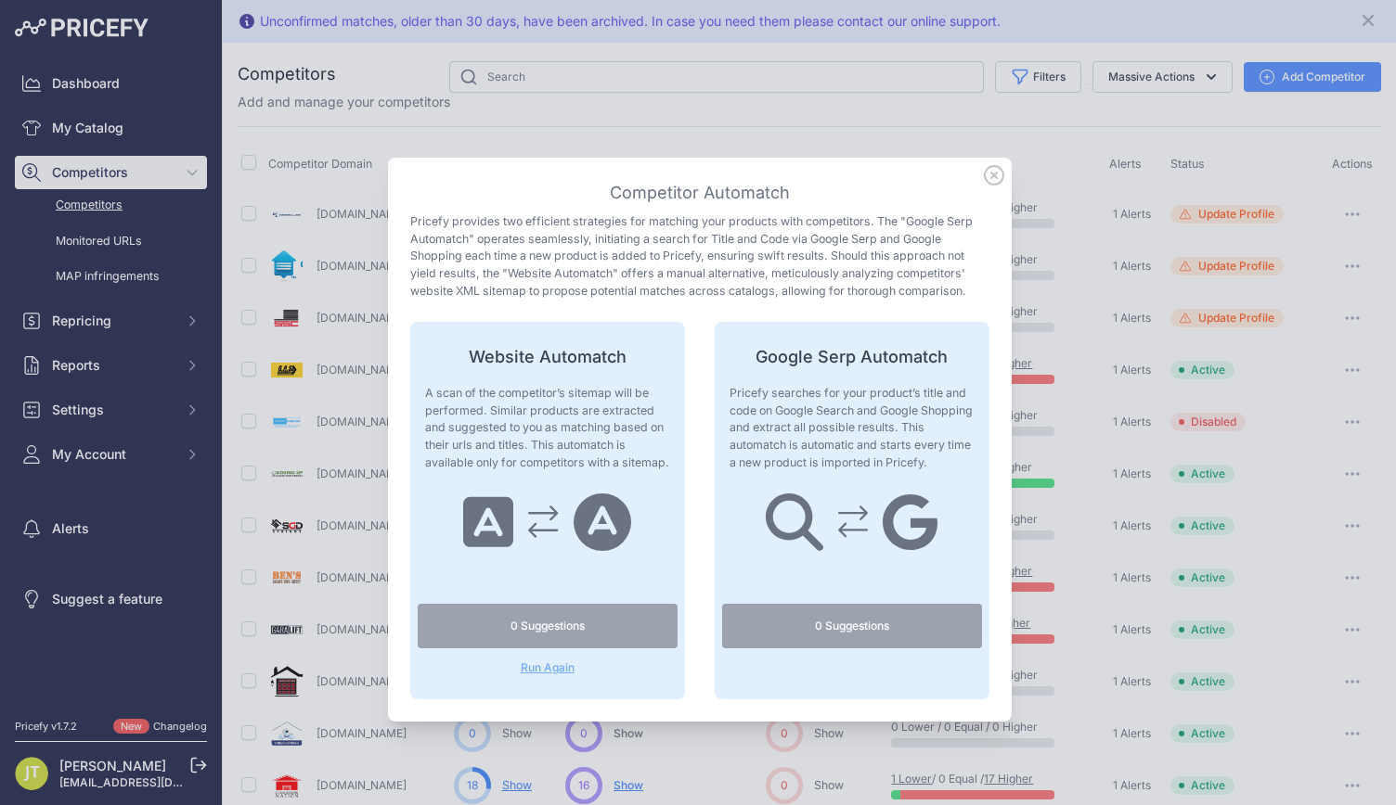
click at [551, 660] on p "Run Again" at bounding box center [548, 669] width 260 height 18
click at [548, 671] on span "Run Again" at bounding box center [548, 668] width 260 height 15
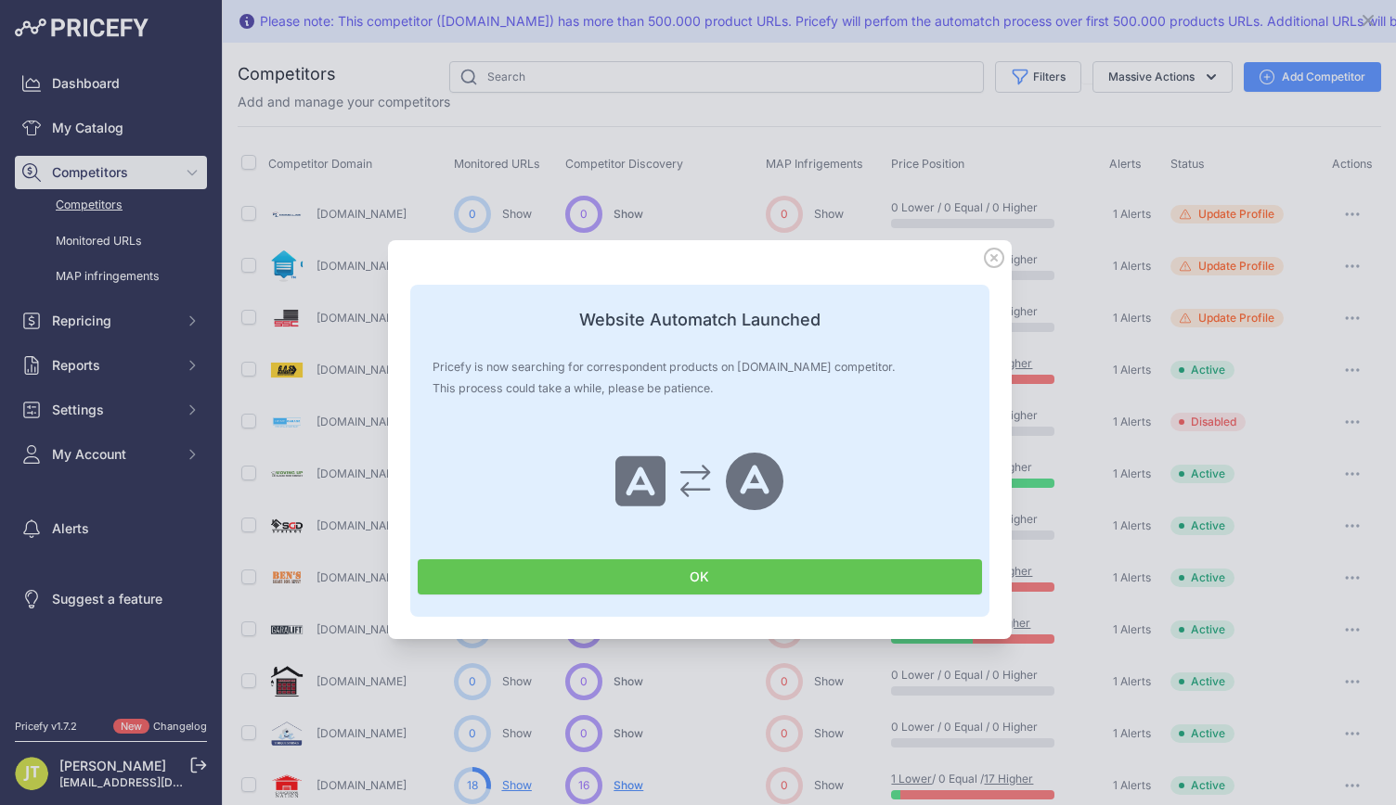
click at [609, 587] on button "OK" at bounding box center [700, 577] width 564 height 35
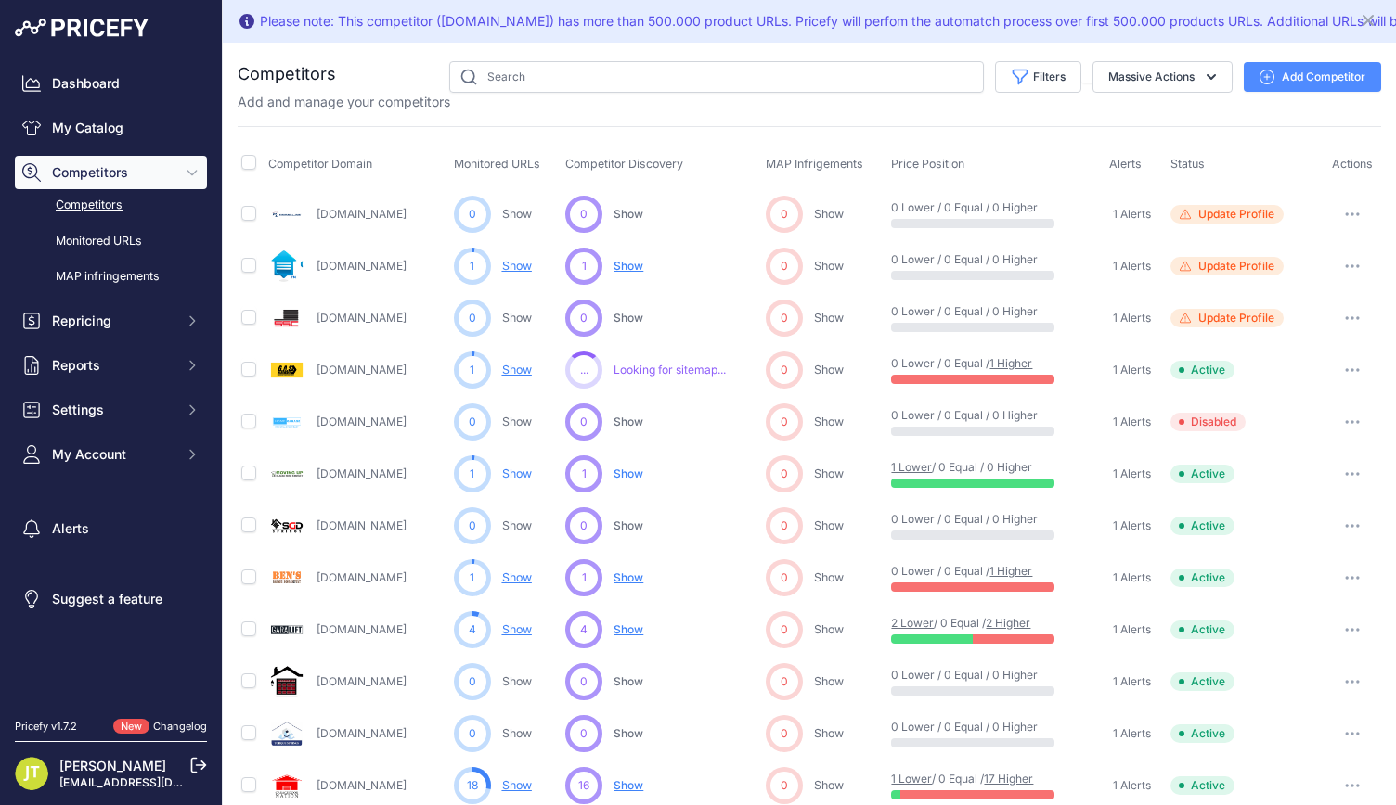
click at [1259, 70] on icon "button" at bounding box center [1266, 77] width 15 height 15
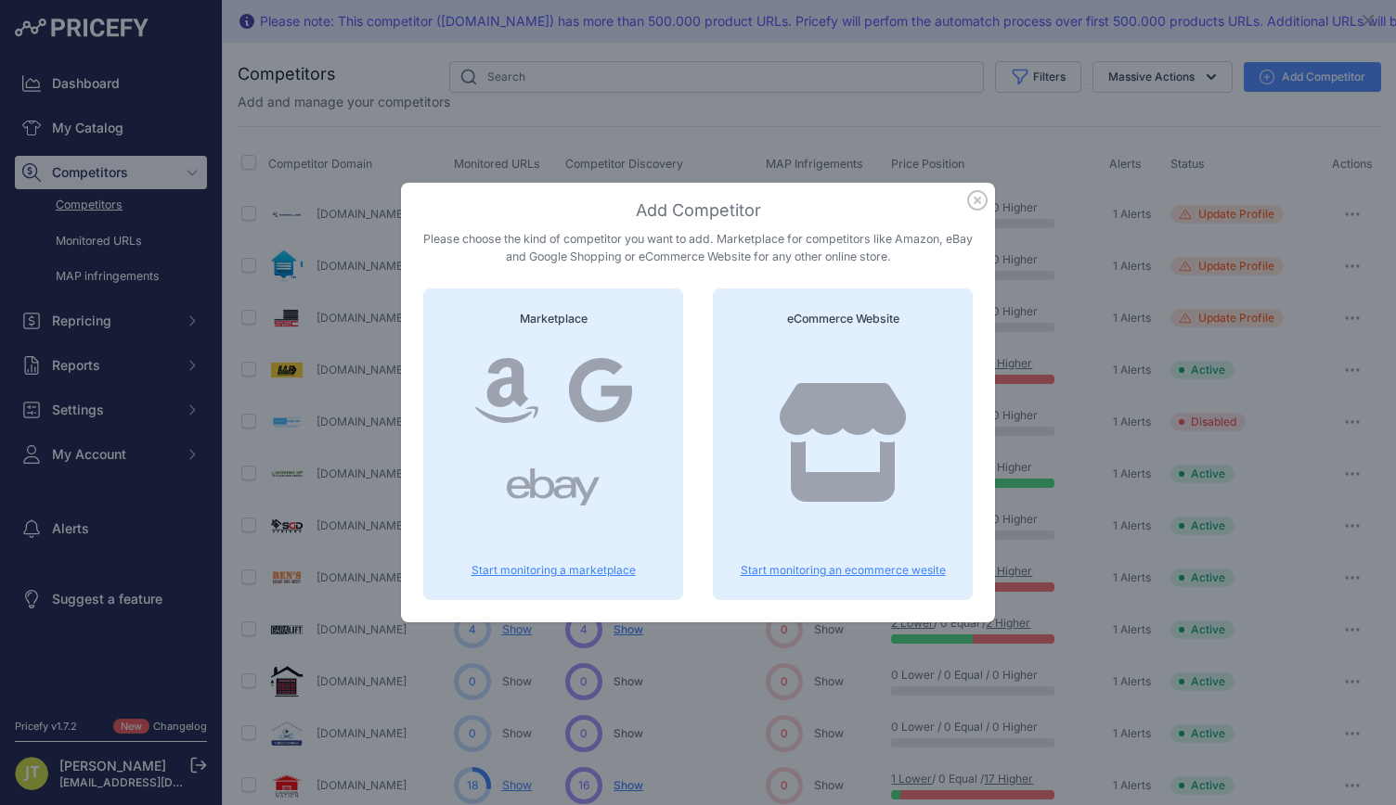
click at [874, 383] on icon at bounding box center [842, 442] width 126 height 119
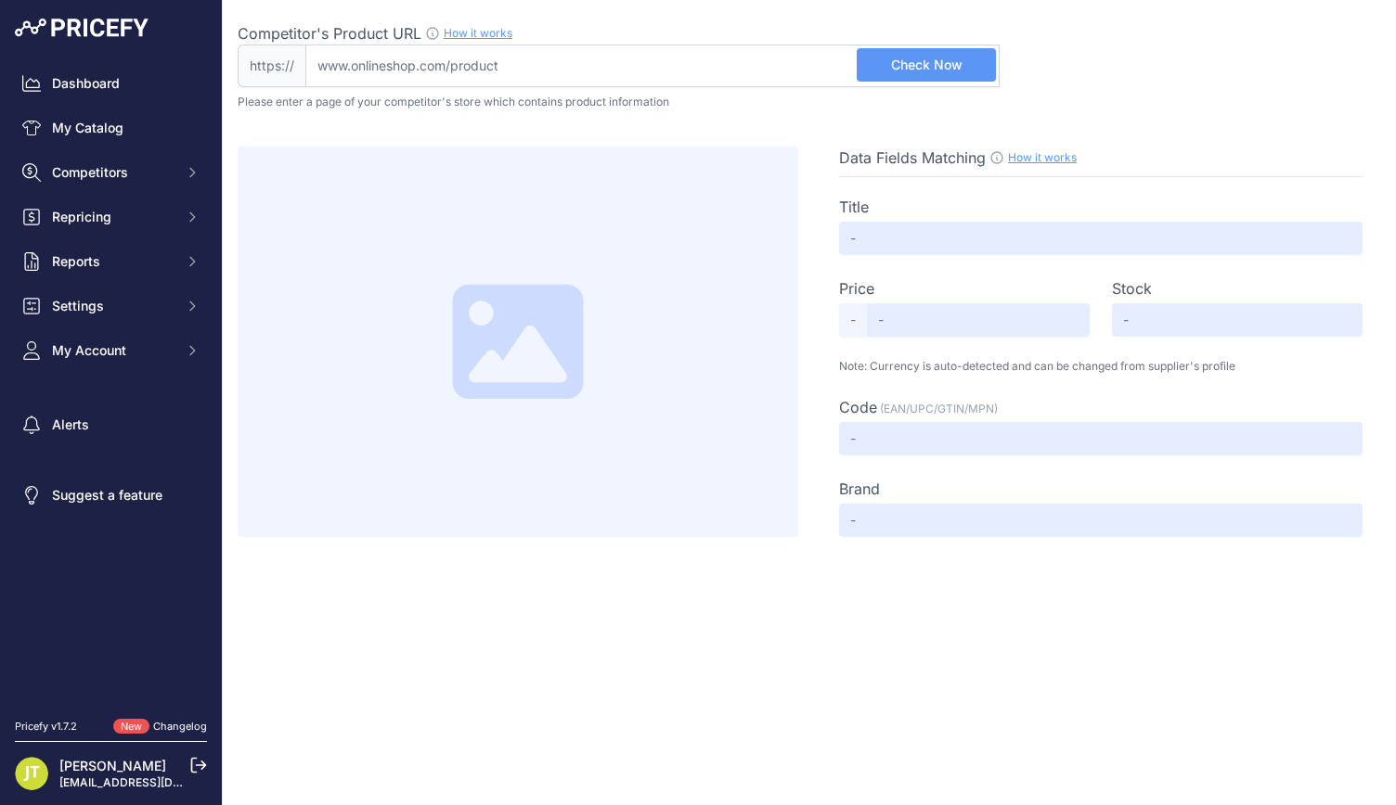
click at [619, 63] on input "Competitor's Product URL How it works In order to create your competitor's extr…" at bounding box center [652, 66] width 694 height 43
paste input "[URL][DOMAIN_NAME]"
type input "[DOMAIN_NAME][URL]"
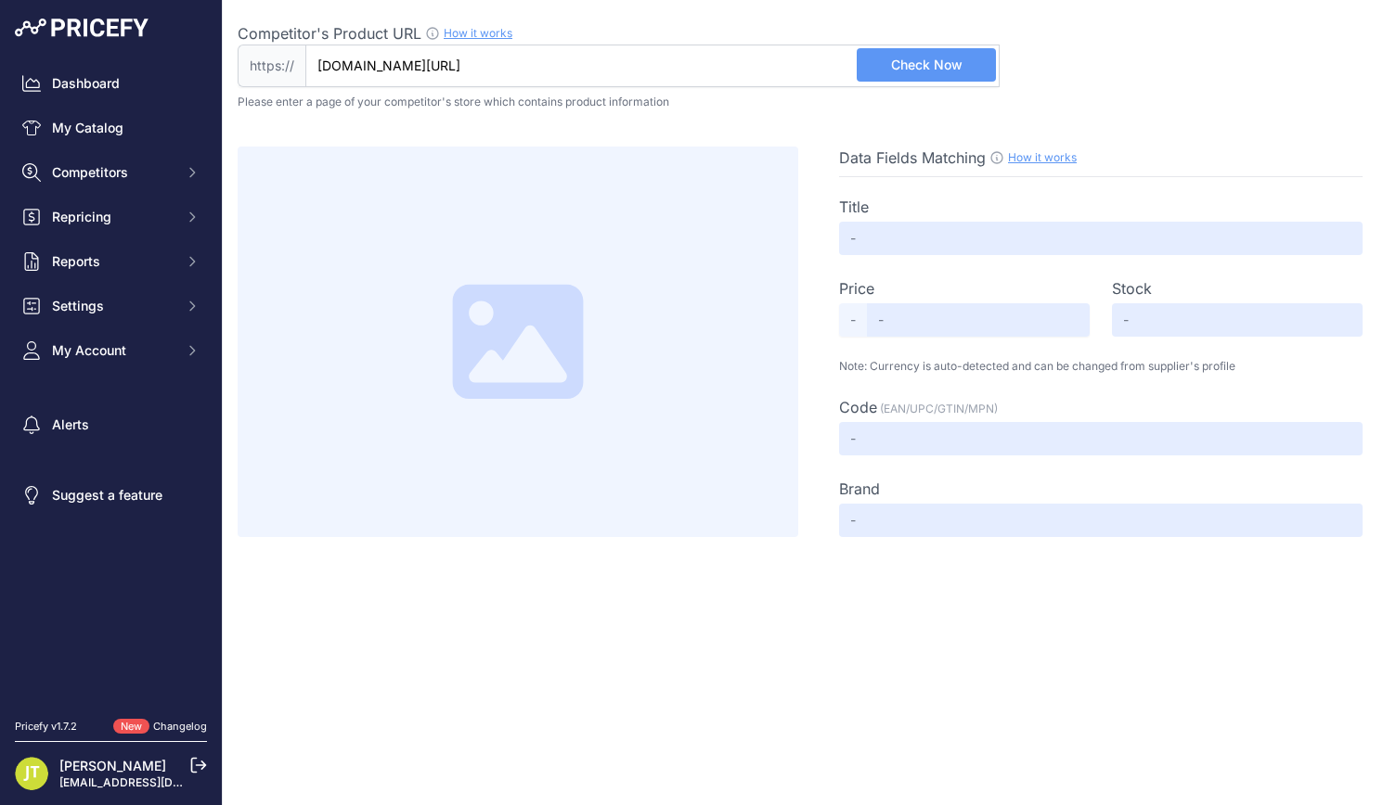
click at [905, 58] on span "Check Now" at bounding box center [926, 65] width 71 height 19
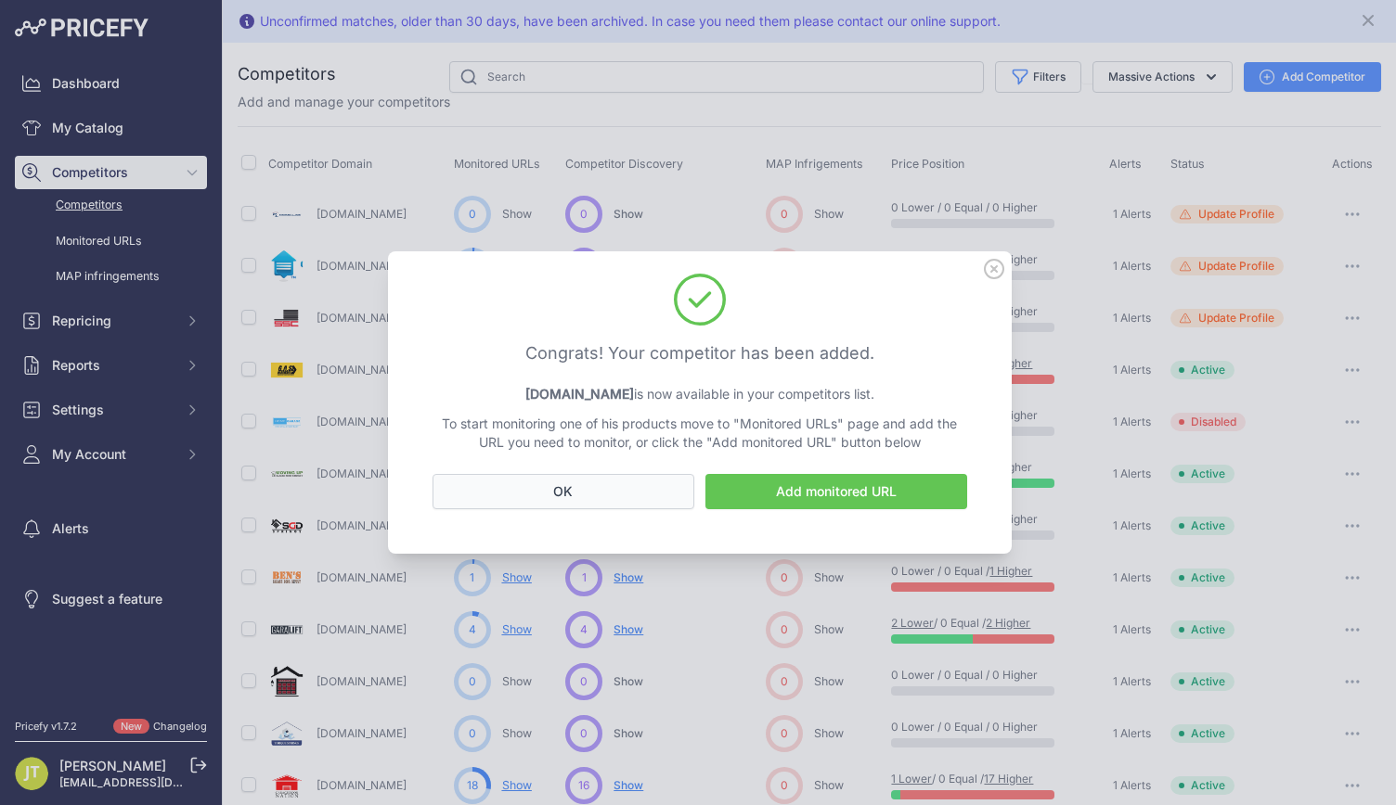
click at [656, 493] on button "OK" at bounding box center [563, 491] width 262 height 35
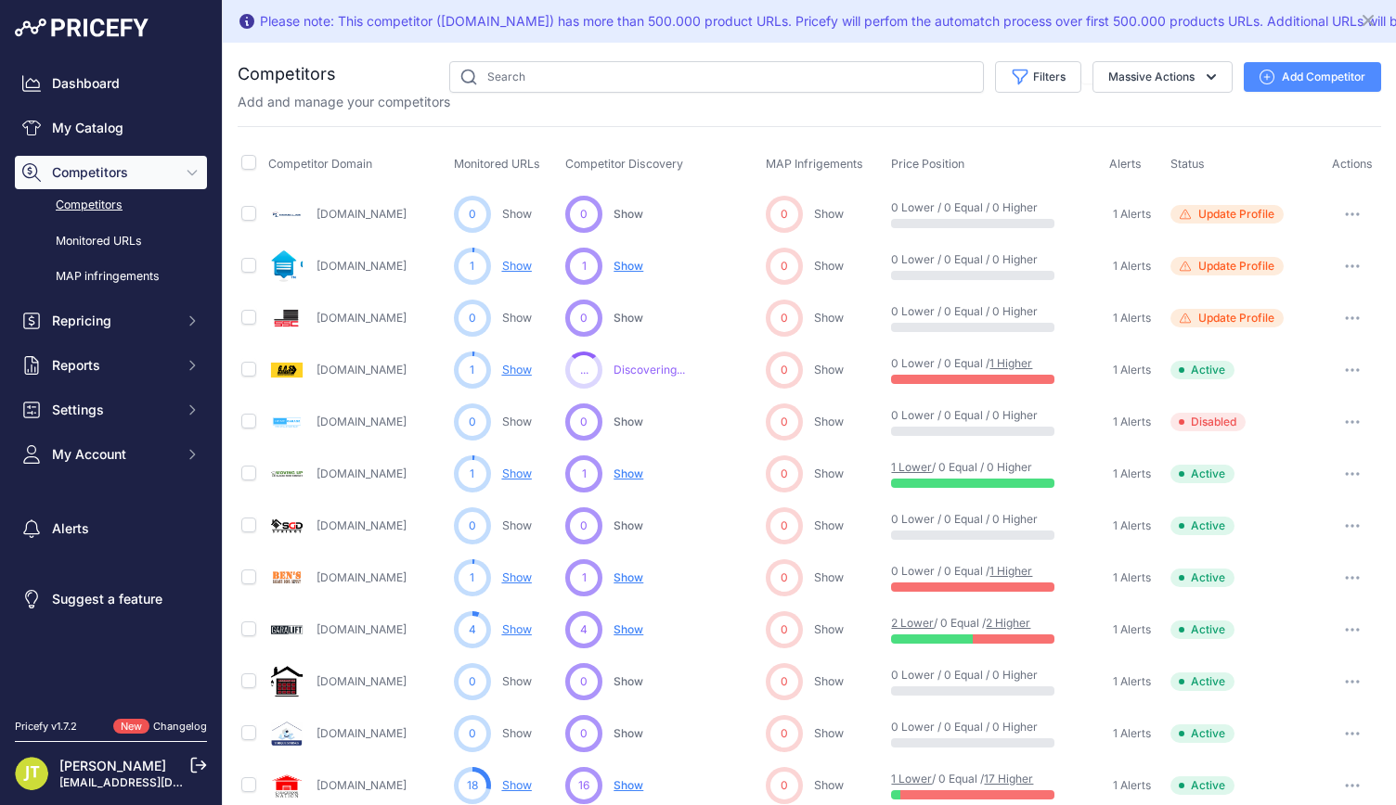
click at [1264, 73] on button "Add Competitor" at bounding box center [1311, 77] width 137 height 30
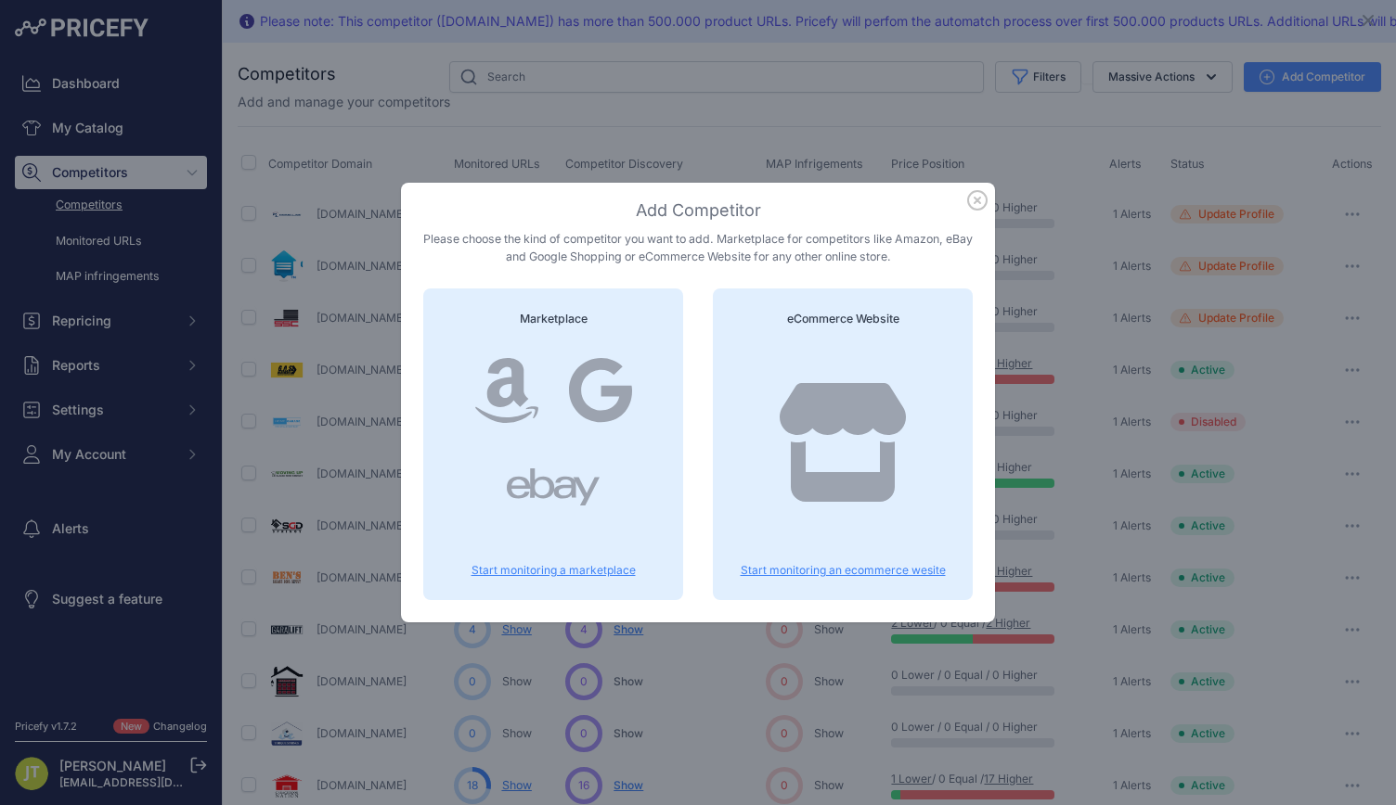
click at [909, 398] on div at bounding box center [842, 461] width 215 height 238
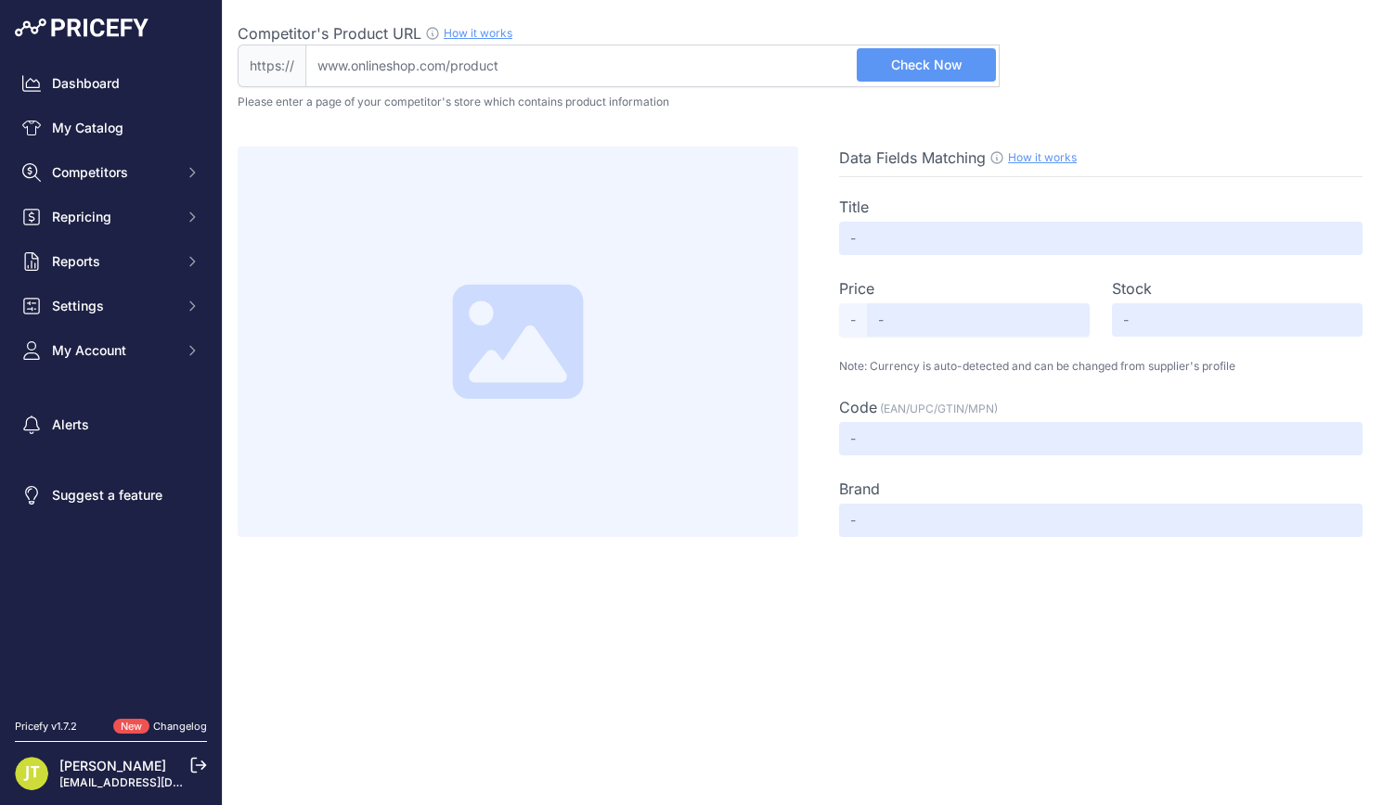
click at [585, 80] on input "Competitor's Product URL How it works In order to create your competitor's extr…" at bounding box center [652, 66] width 694 height 43
paste input "https://www.amazon.com/KaiMinDogz-Non-Slip-Precision-Electrophoresis-Replacemen…"
type input "www.amazon.com/KaiMinDogz-Non-Slip-Precision-Electrophoresis-Replacement/dp/B0C…"
click at [896, 59] on span "Check Now" at bounding box center [926, 65] width 71 height 19
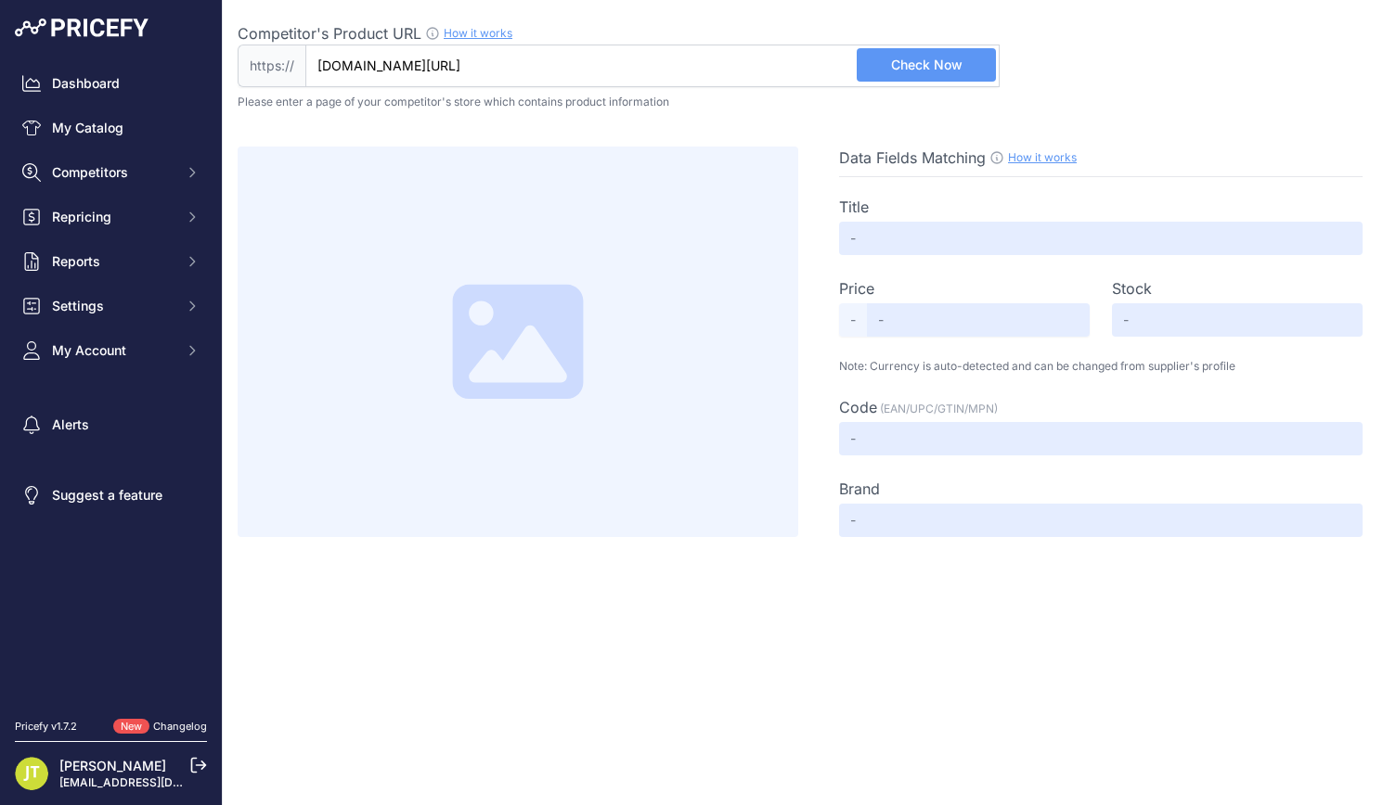
scroll to position [0, 0]
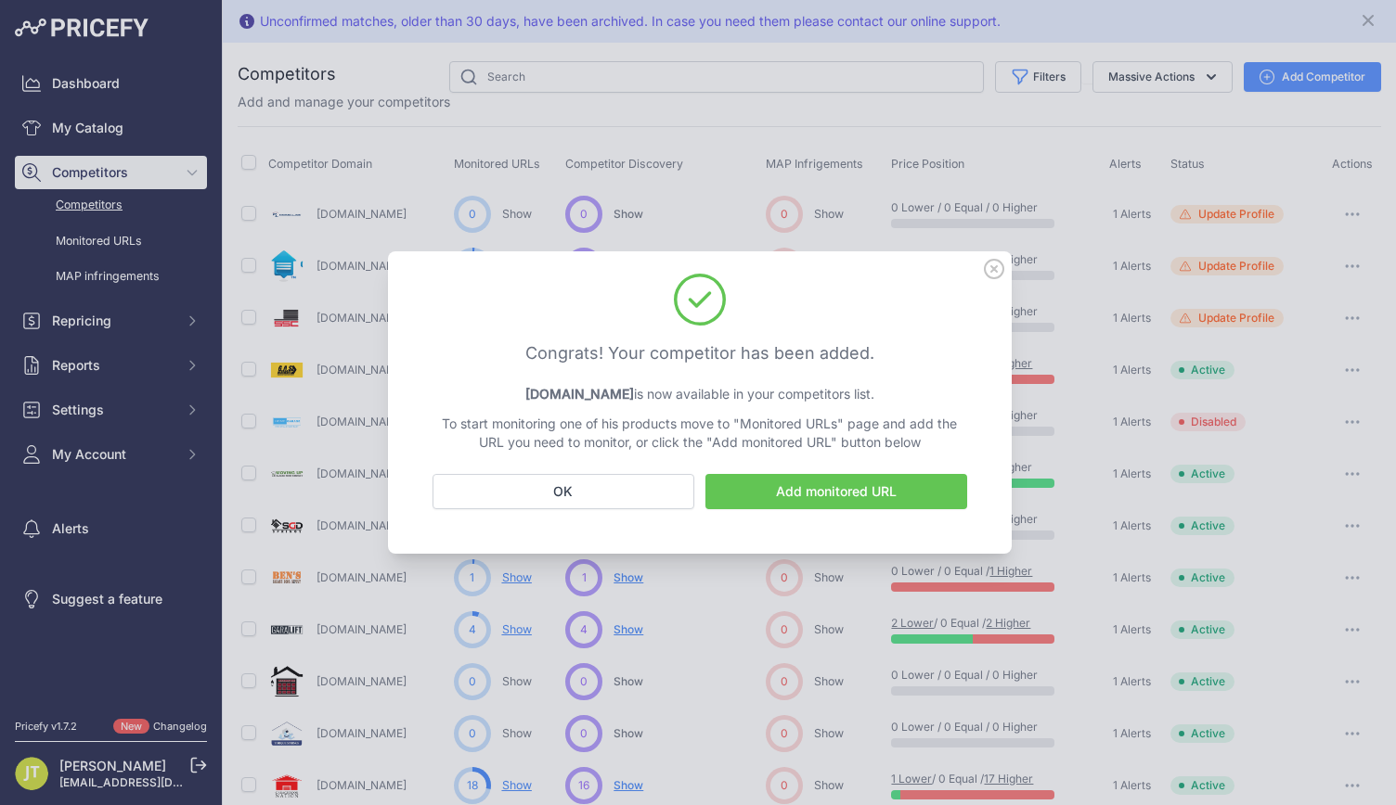
click at [873, 491] on link "Add monitored URL" at bounding box center [836, 491] width 262 height 35
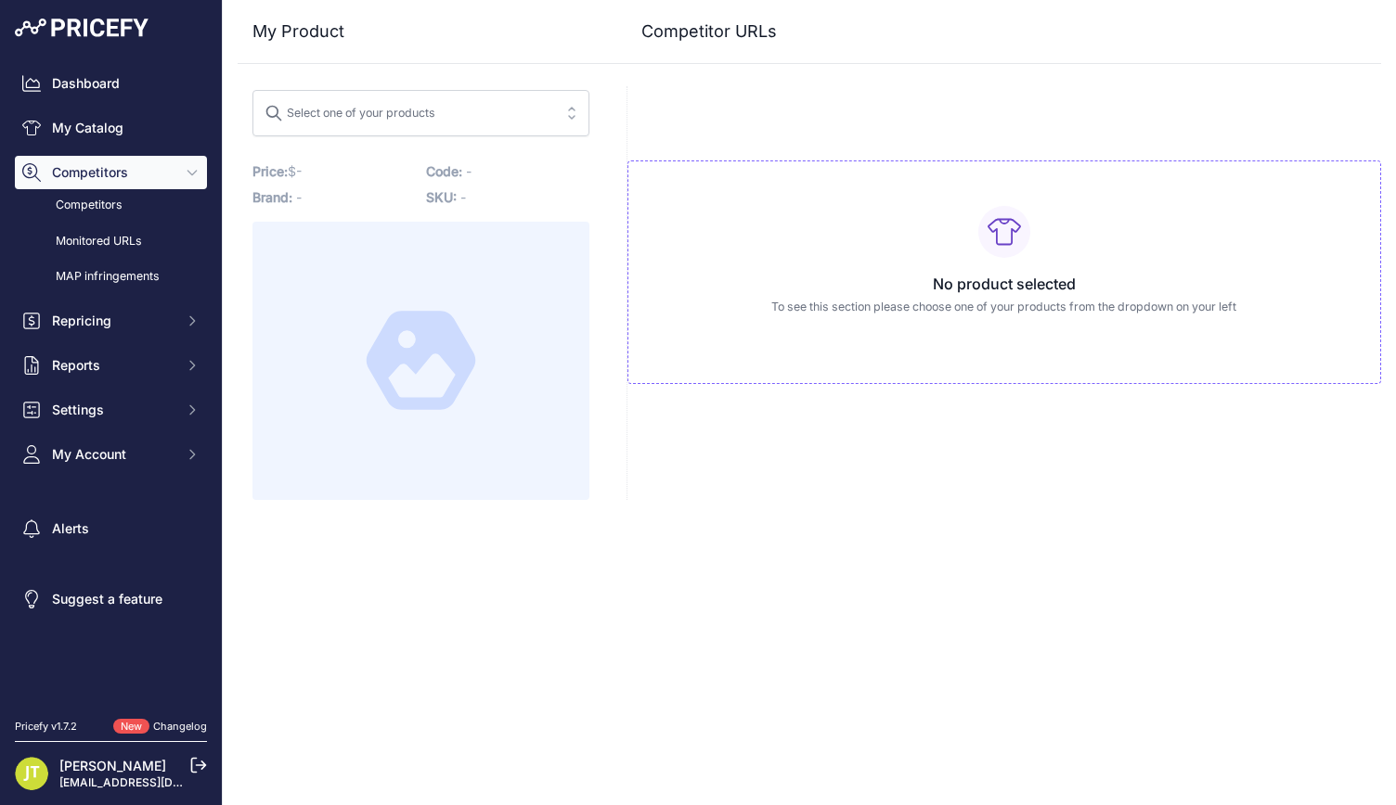
click at [503, 105] on span "Select one of your products" at bounding box center [407, 113] width 287 height 30
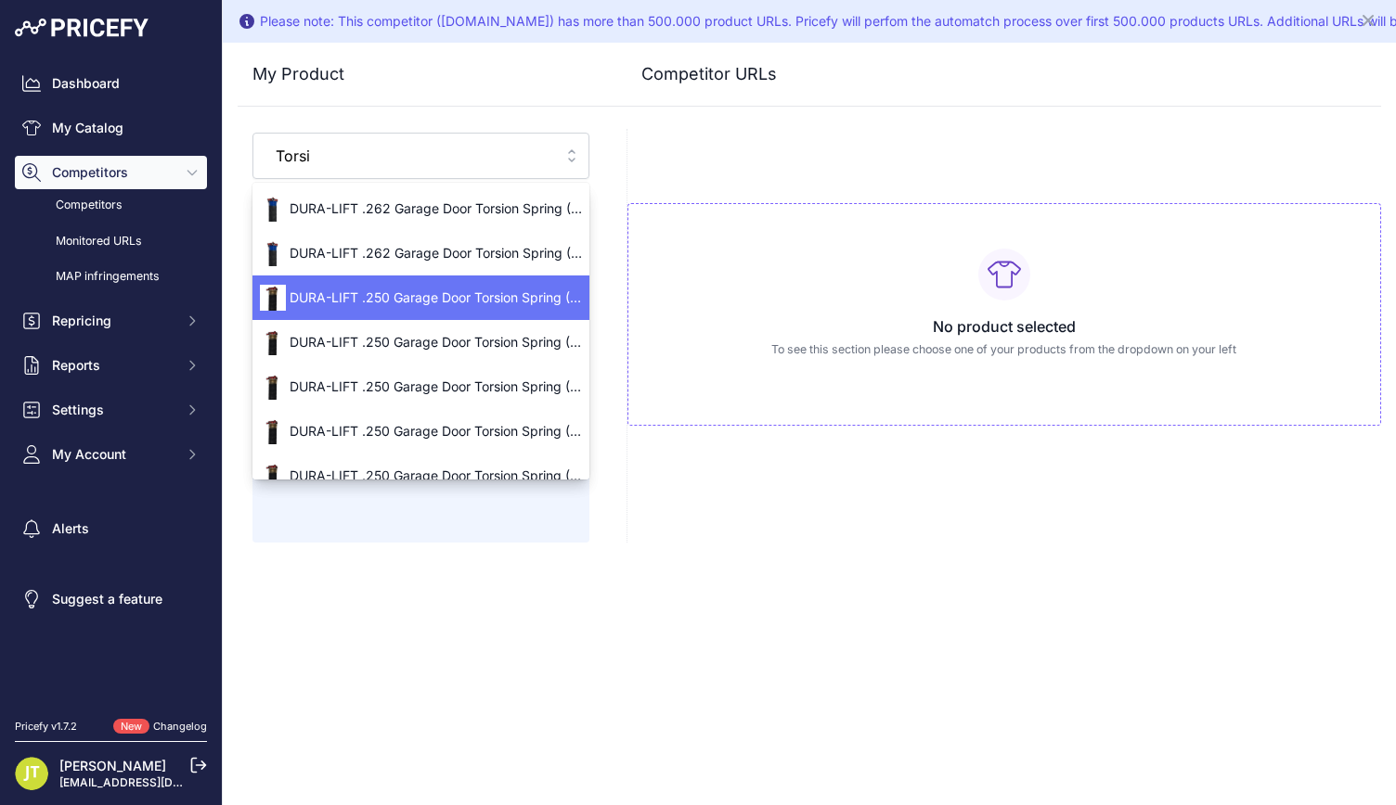
type input "Torsi"
click at [423, 289] on span "DURA-LIFT .250 Garage Door Torsion Spring (Gold) - Left & Right (2 springs) / 1…" at bounding box center [420, 298] width 337 height 19
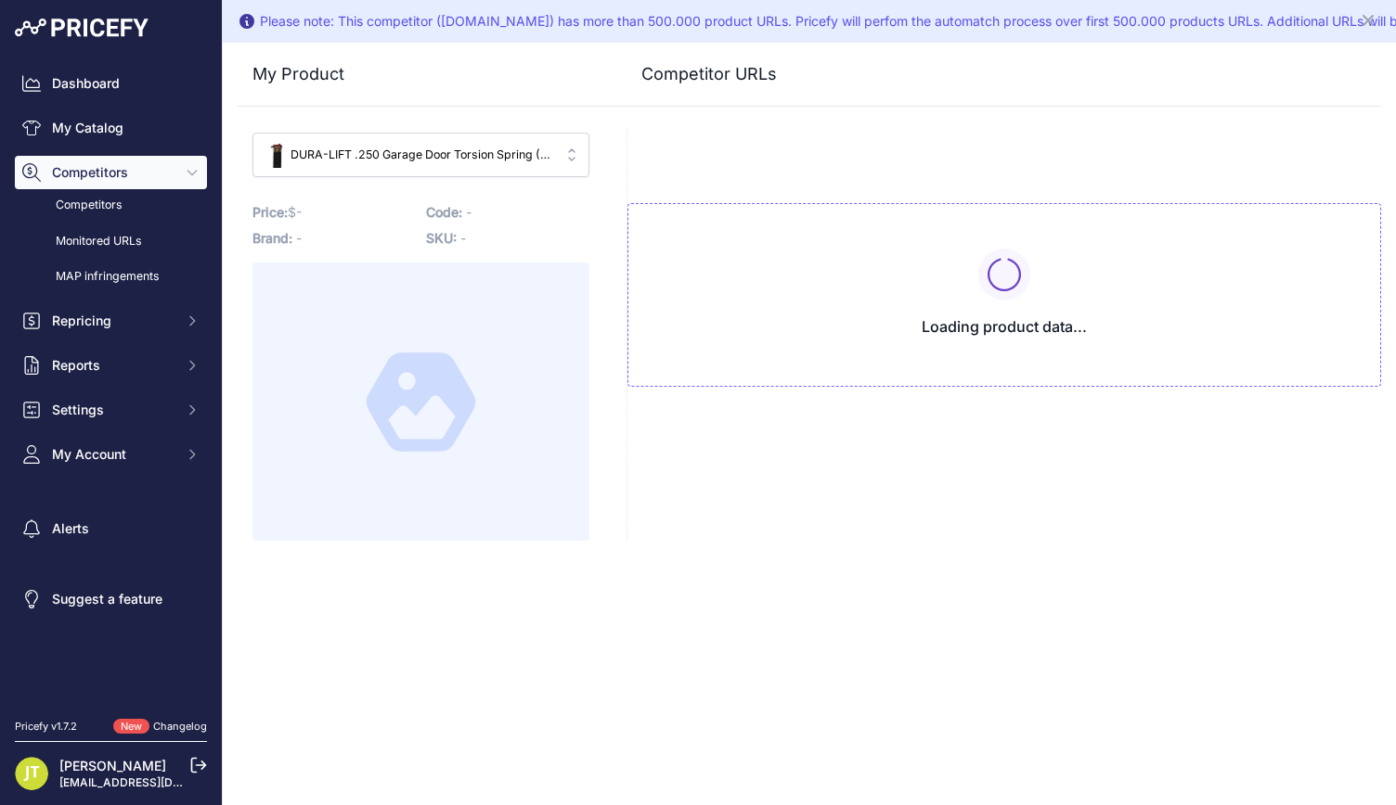
type input "[DOMAIN_NAME][URL]"
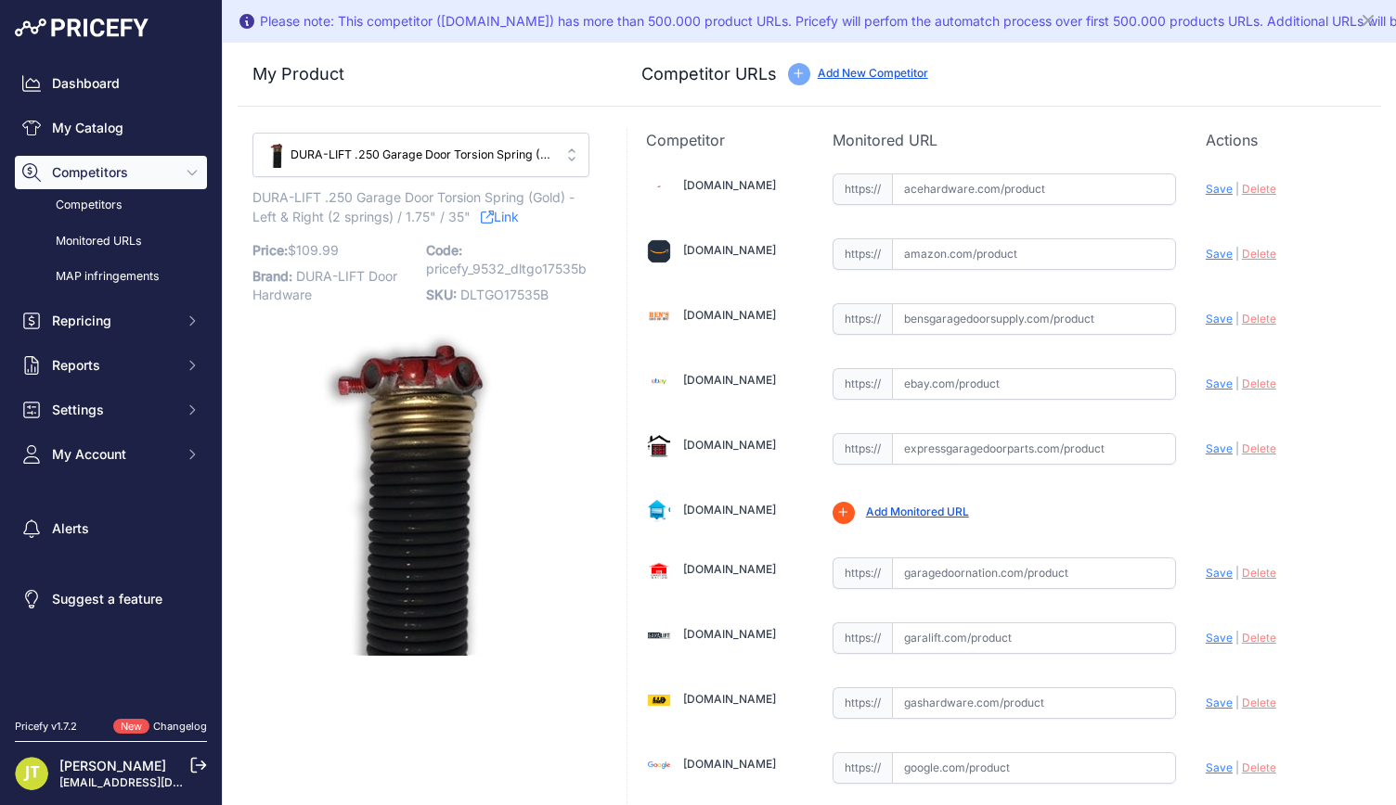
click at [501, 163] on div "DURA-LIFT .250 Garage Door Torsion Spring (Gold) - Left & Right (2 springs) / 1…" at bounding box center [407, 155] width 287 height 29
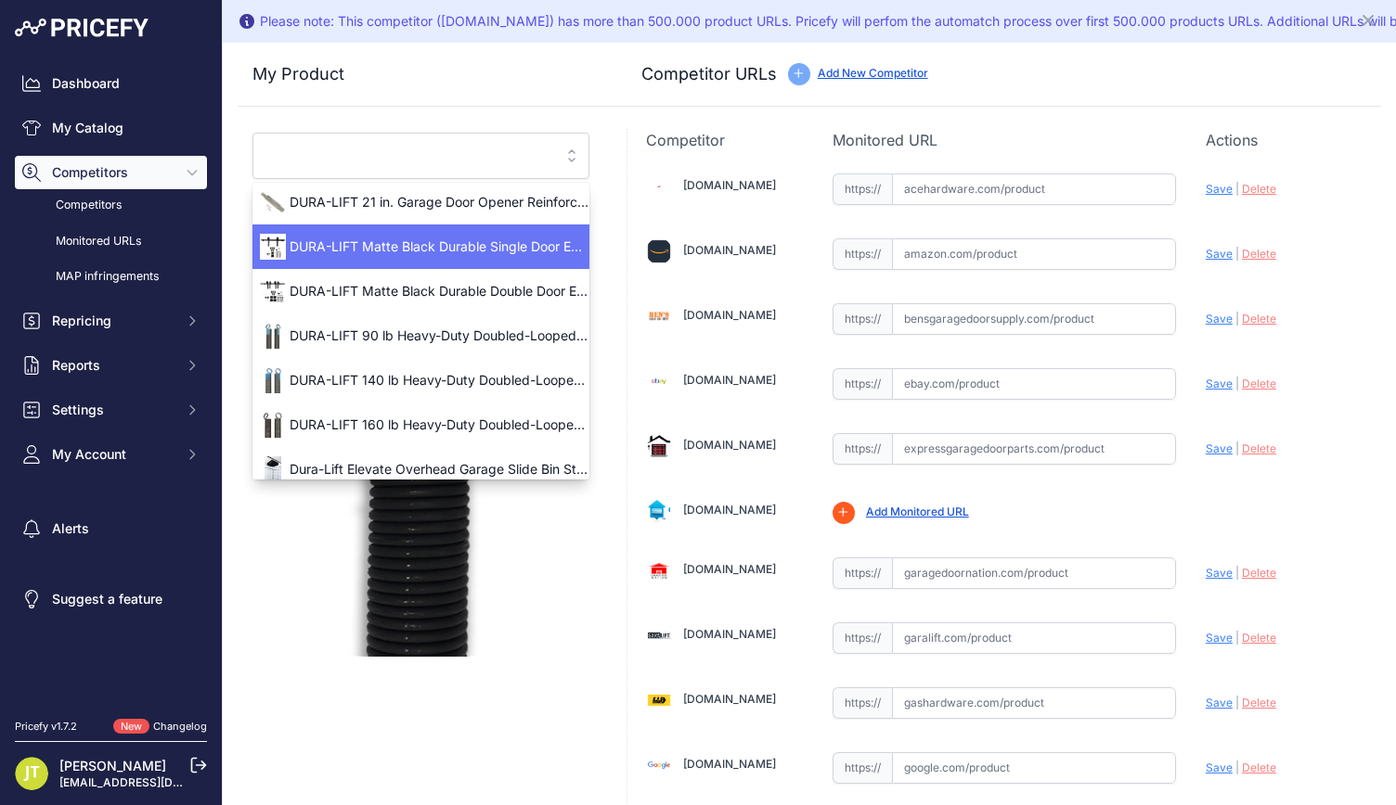
scroll to position [156, 0]
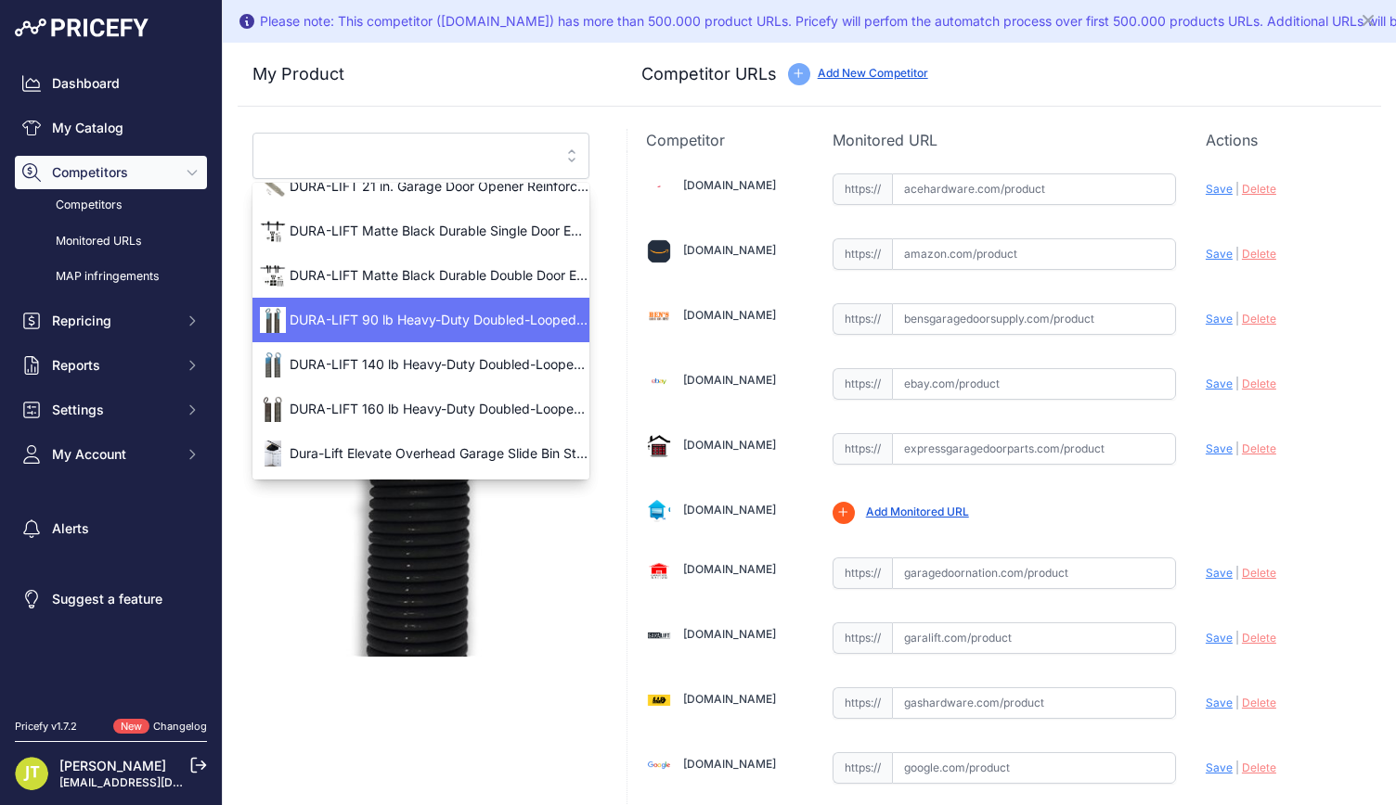
click at [460, 318] on span "DURA-LIFT 90 lb Heavy-Duty Doubled-Looped Garage Door Extension Spring (2-Pack)…" at bounding box center [420, 320] width 337 height 19
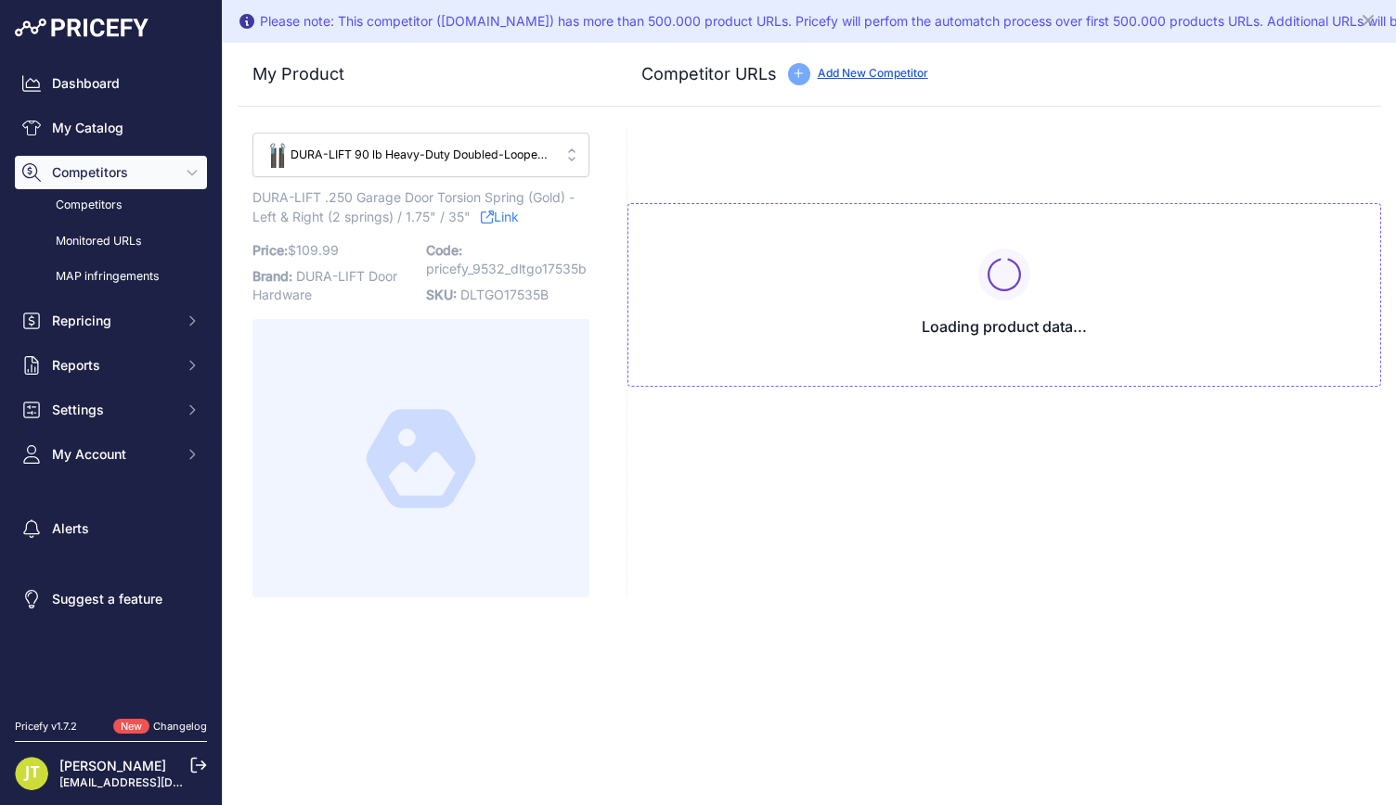
type input "www.ebay.com/itm/387299075058?chn=ps&mkcid=28&google_free_listing_action=view_i…"
type input "www.google.com/shopping/product/17205566585230953505?prirule_jdsnikfkfjsd=9532"
type input "www.homedepot.com/p/Prime-Line-Extension-Spring-with-Cable-90-lb-Light-Blue-GD-…"
type input "www.lowes.com/pd/Blue-Hawk-2-Pack-27-5-in-Black-Steel-Garage-Door-Extension-Spr…"
type input "www.walmart.com/ip/American-Garage-Door-Supply-Extension-Spring-90-lb-8-ft-Door…"
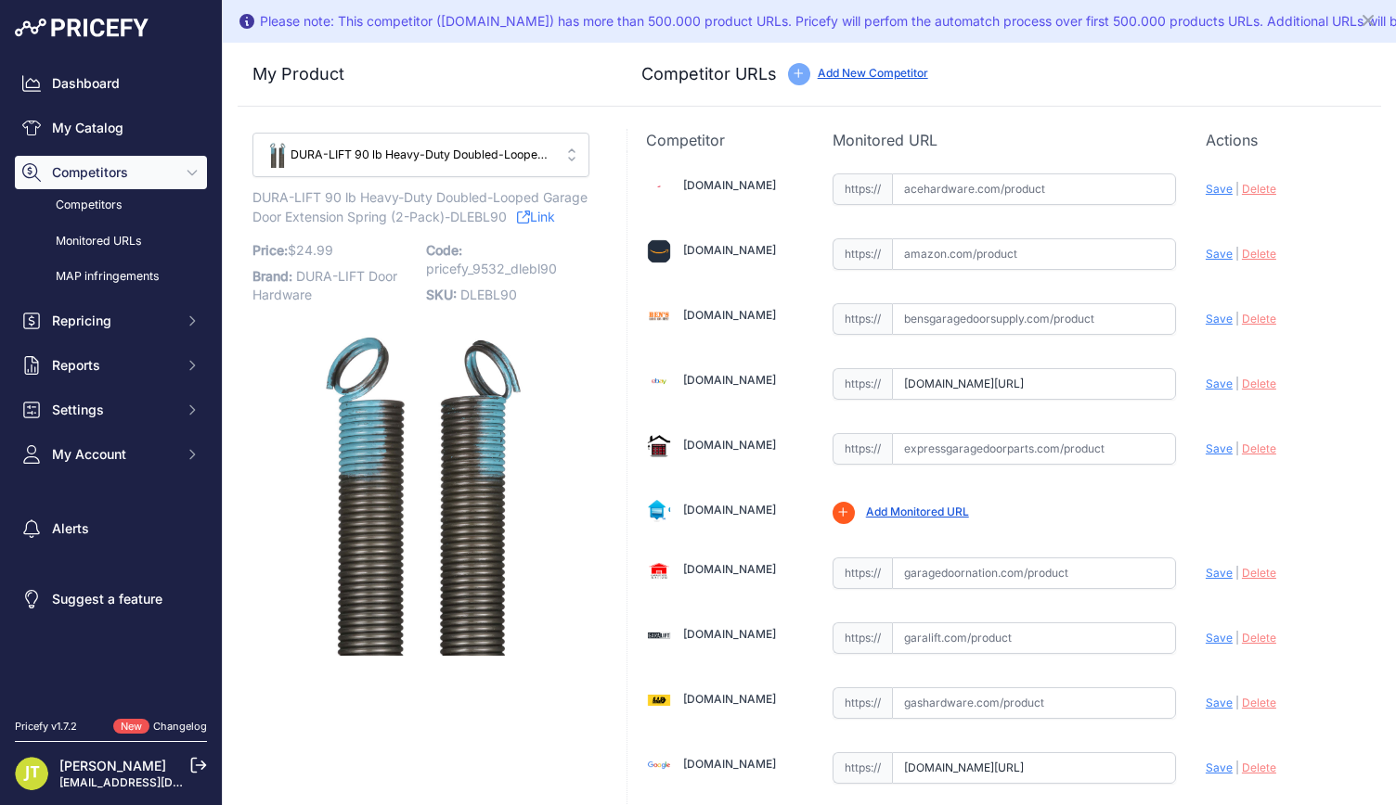
click at [948, 250] on input "text" at bounding box center [1034, 254] width 284 height 32
paste input "https://www.amazon.com/Extension-Springs-Precision-Electrophoresis-Replacement/…"
click at [1205, 251] on span "Save" at bounding box center [1218, 254] width 27 height 14
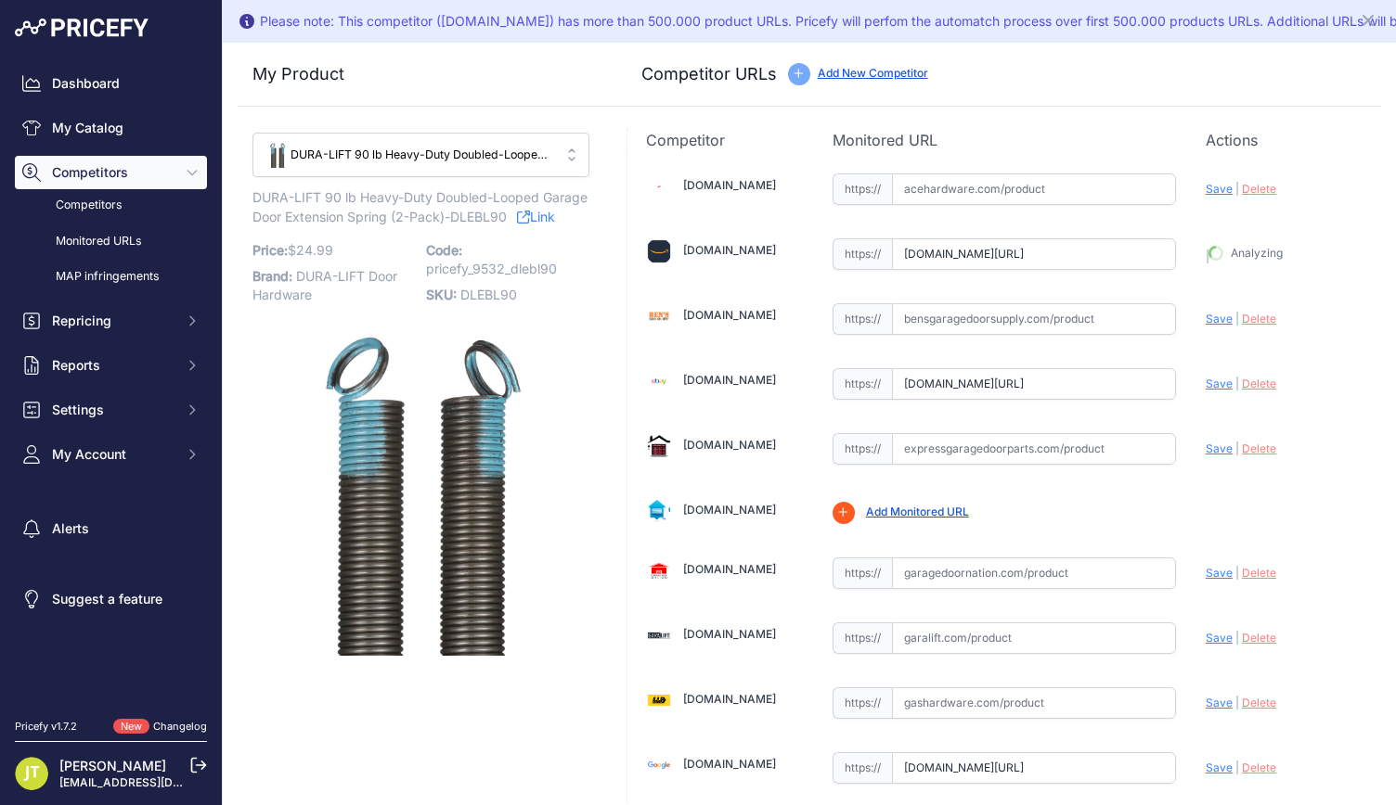
type input "https://www.amazon.com/Extension-Springs-Precision-Electrophoresis-Replacement/…"
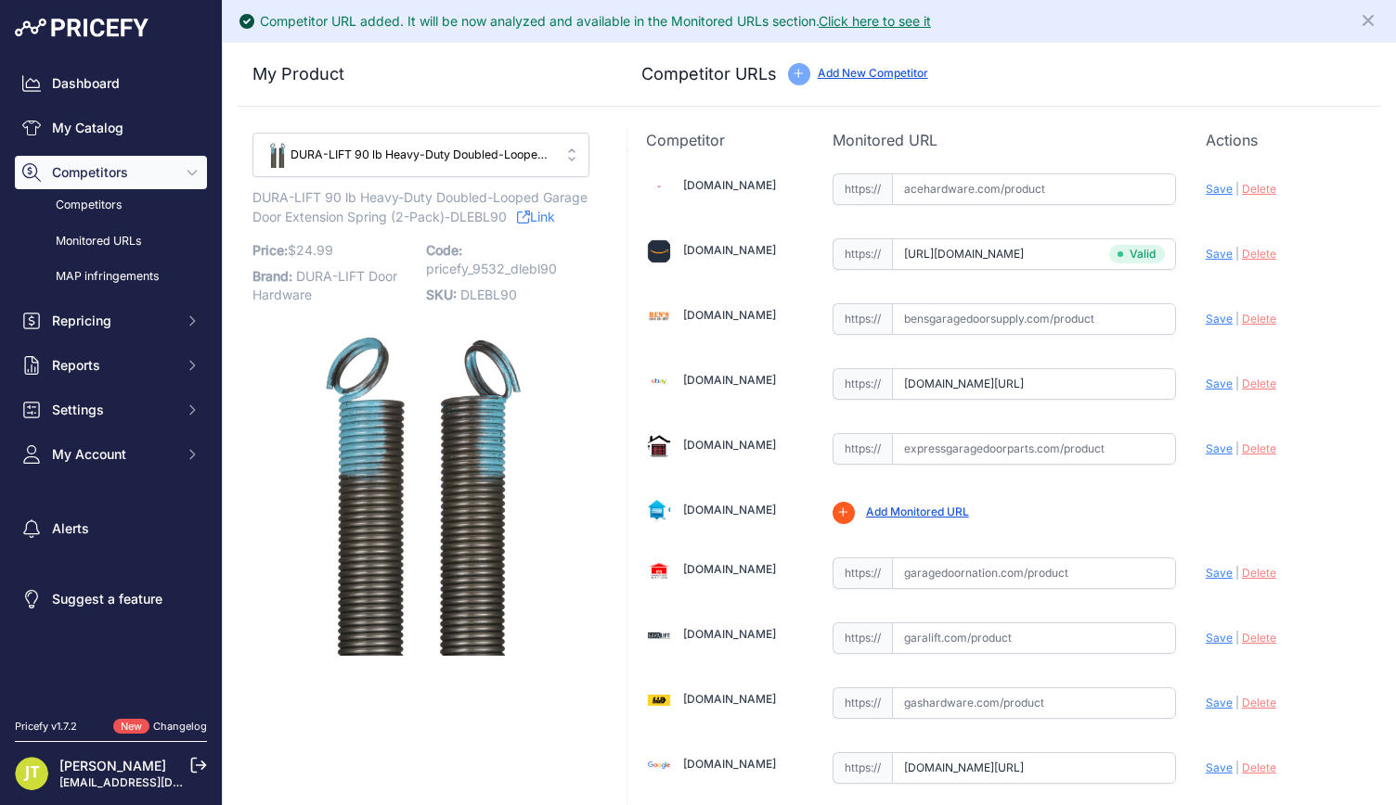
click at [919, 22] on link "Click here to see it" at bounding box center [874, 21] width 112 height 16
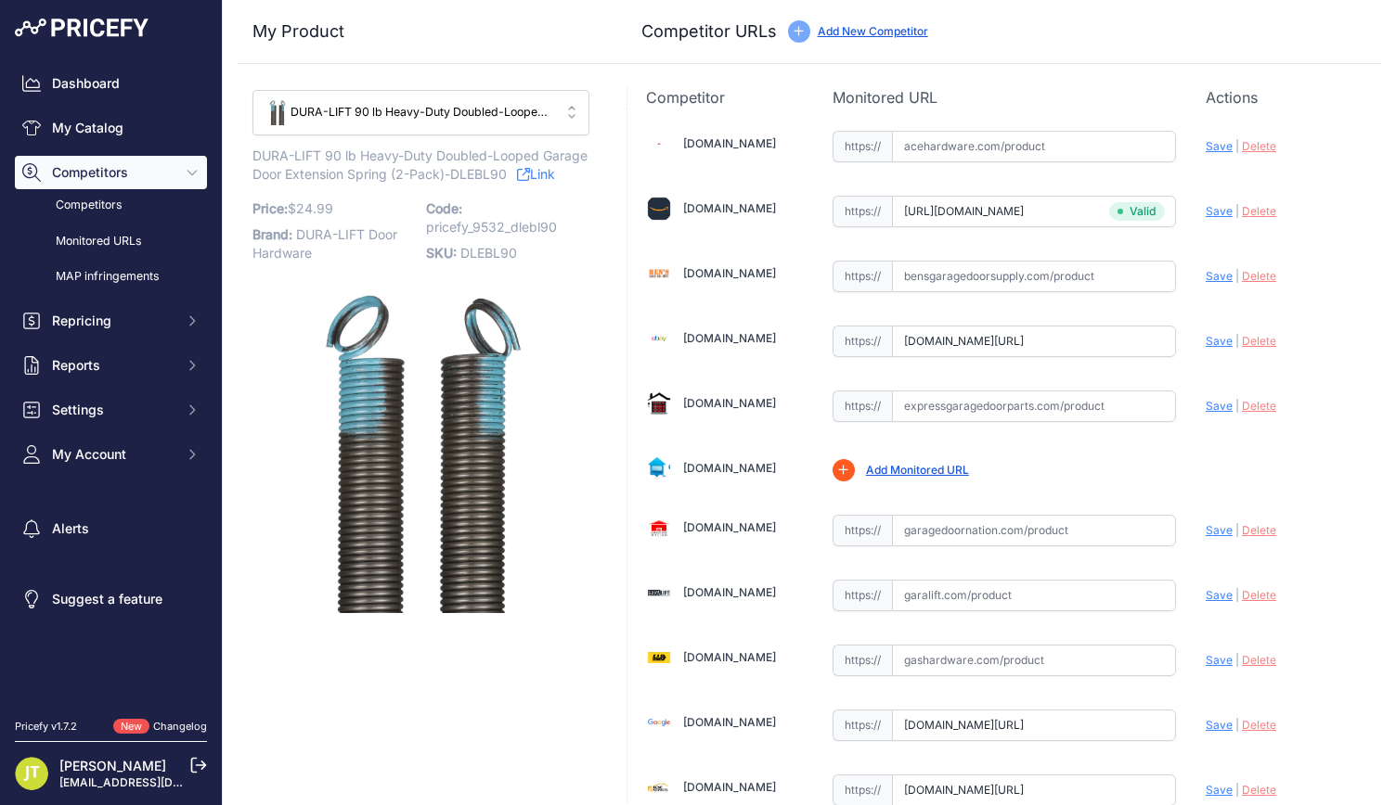
click at [516, 101] on div "DURA-LIFT 90 lb Heavy-Duty Doubled-Looped Garage Door Extension Spring (2-Pack)…" at bounding box center [407, 112] width 287 height 29
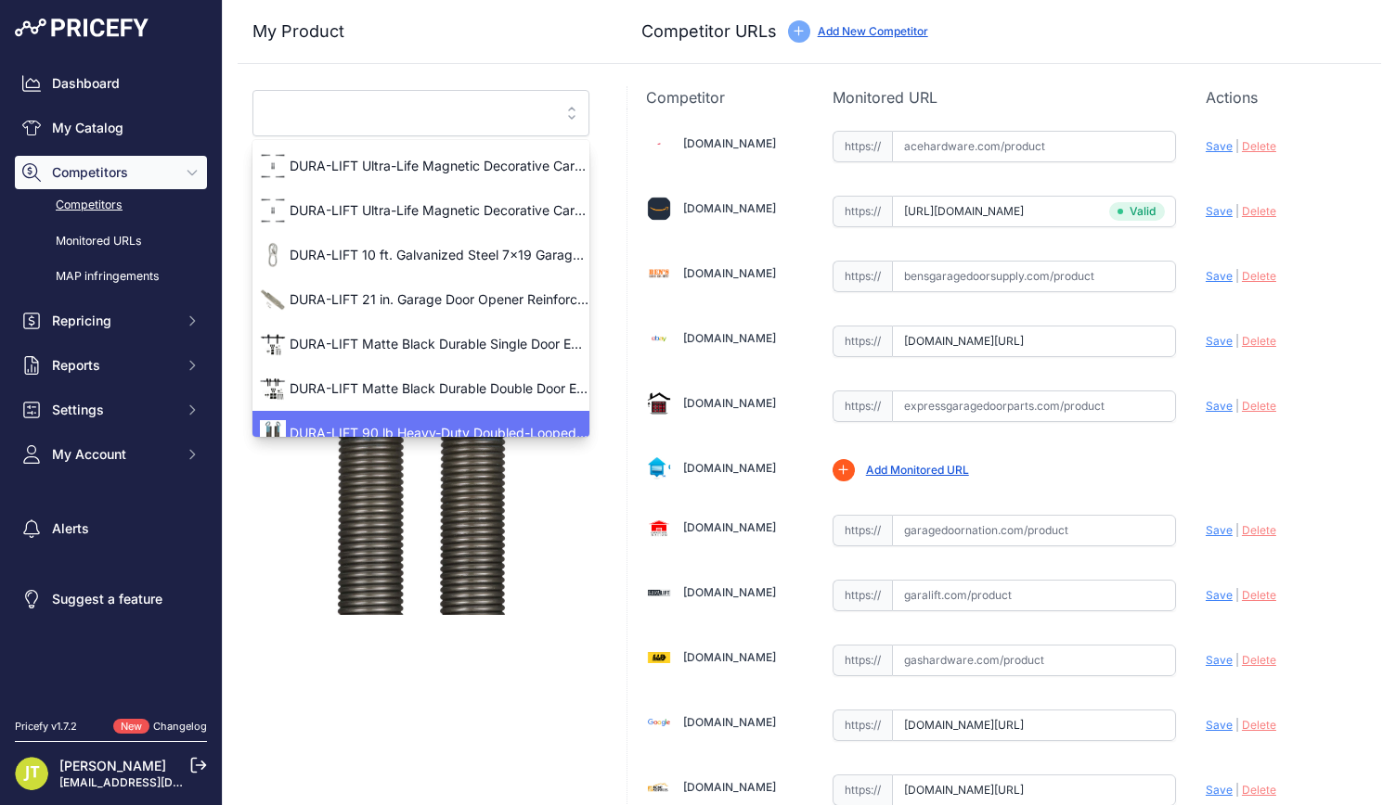
click at [126, 214] on link "Competitors" at bounding box center [111, 205] width 192 height 32
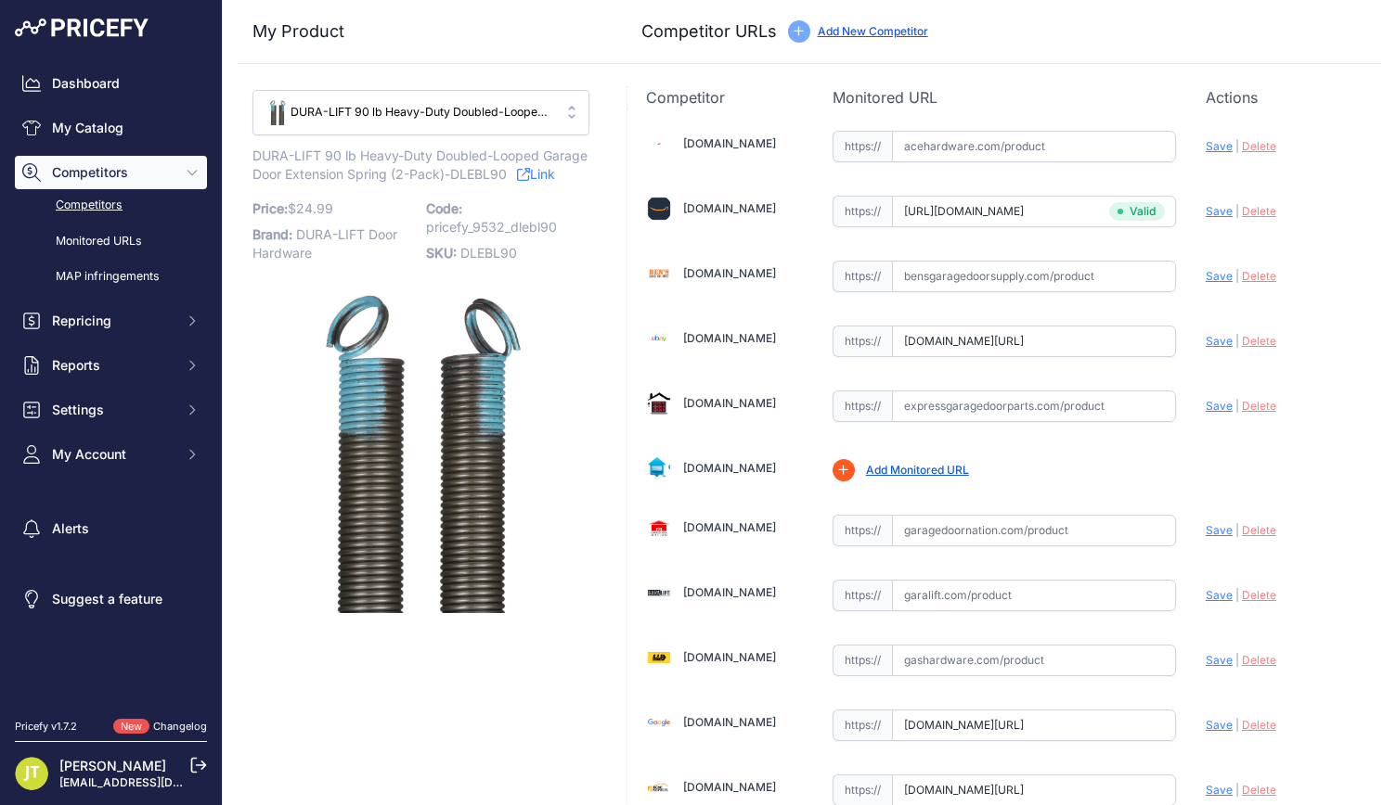
click at [96, 205] on link "Competitors" at bounding box center [111, 205] width 192 height 32
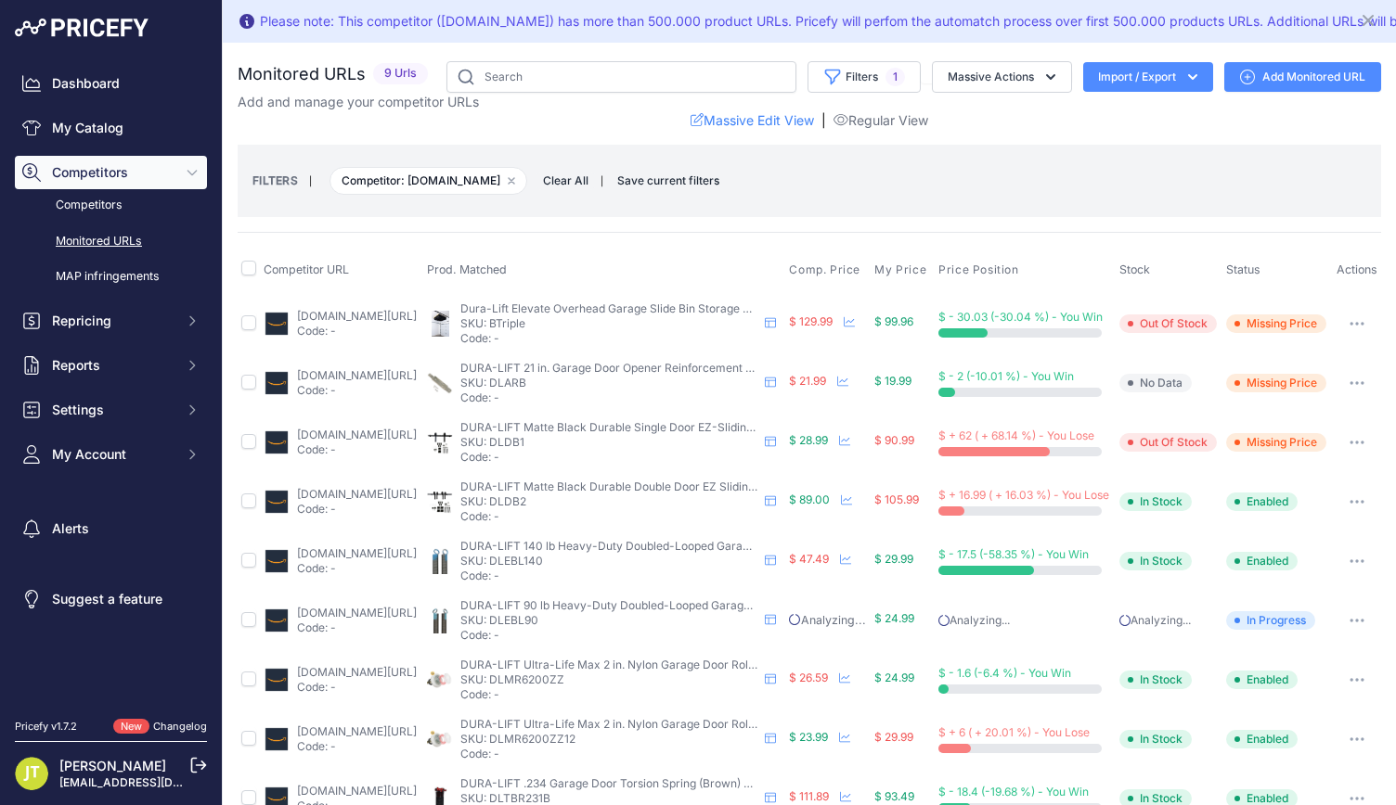
click at [355, 560] on link "amazon.com/hardwarexsupply-electrophoresis-extension-springs-140lb-blue/dp/b0c7…" at bounding box center [357, 554] width 120 height 14
click at [395, 442] on link "amazon.com/matte-durable-single-ez-sliding-hardware/dp/b0bvbwbtrd?prirule_jdsni…" at bounding box center [357, 435] width 120 height 14
click at [417, 323] on link "amazon.com/dp/b0cplgwm6p/ref=sspa_dk_detail_2?pd_rd_i=b0cplgwm6p&pd_rd_w=00sqp&…" at bounding box center [357, 316] width 120 height 14
click at [417, 382] on link "amazon.com/dura-lift-garage-opener-reinforcement-bracket/dp/b08pq32mwp?prirule_…" at bounding box center [357, 375] width 120 height 14
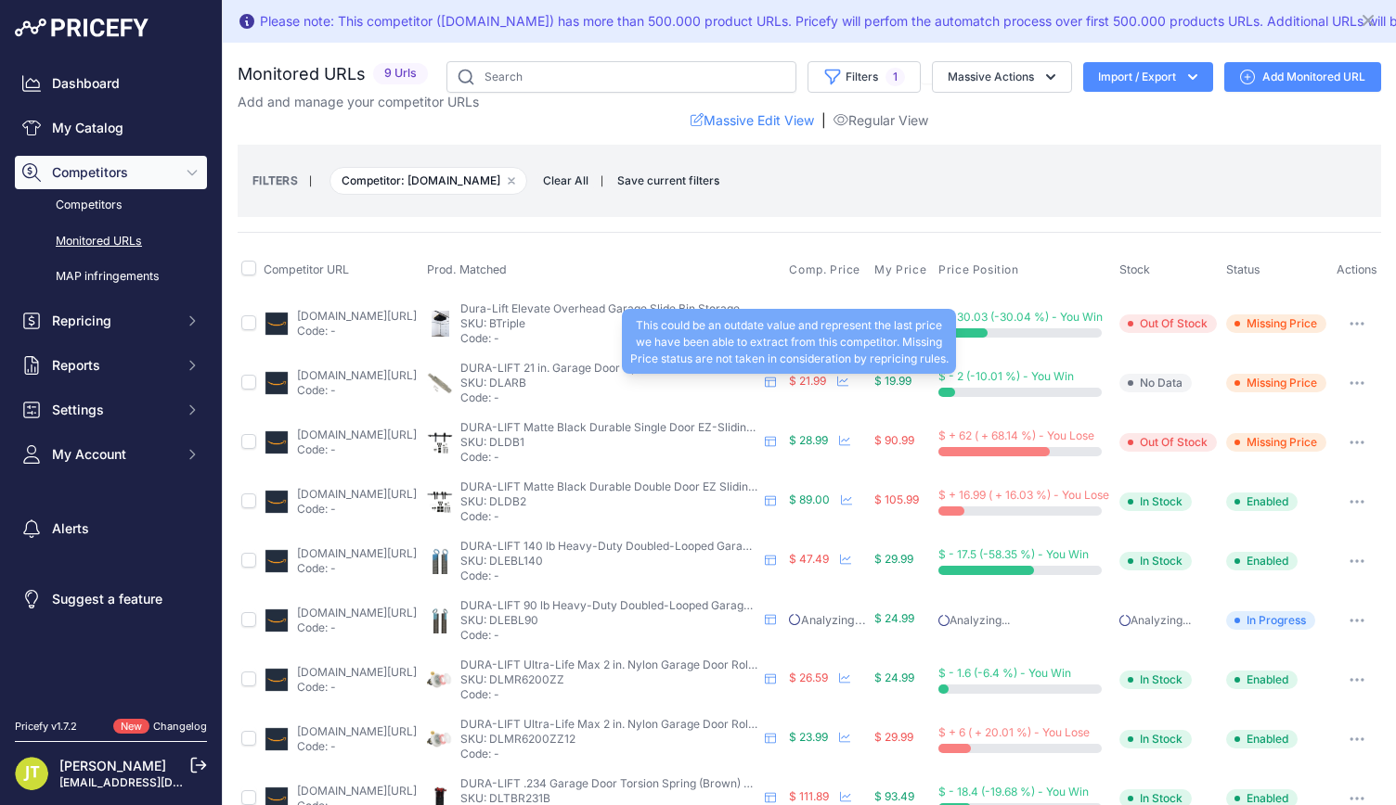
scroll to position [63, 0]
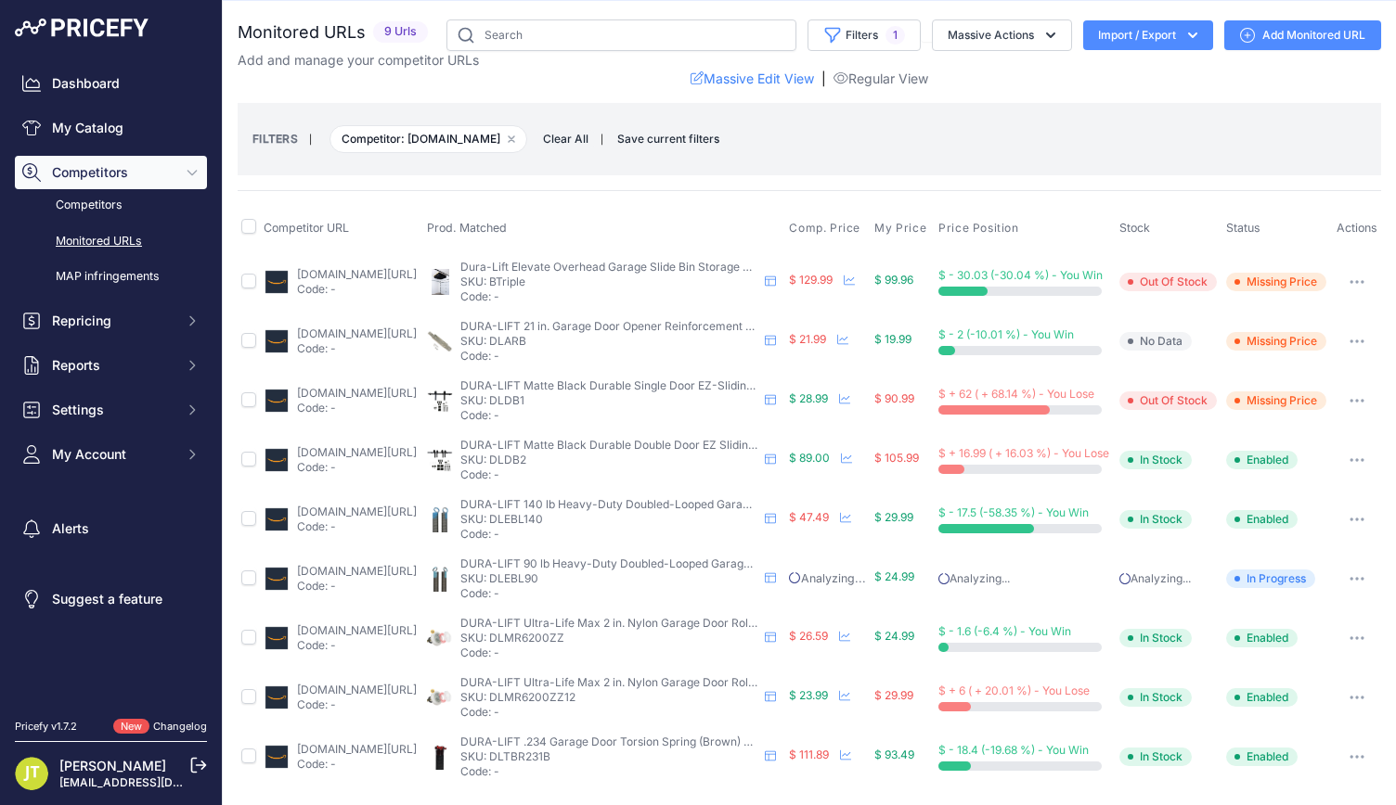
click at [384, 564] on link "amazon.com/extension-springs-precision-electrophoresis-replacement/dp/b0bw912xl…" at bounding box center [357, 571] width 120 height 14
click at [1183, 26] on icon "button" at bounding box center [1192, 35] width 19 height 19
click at [1123, 59] on div "Import" at bounding box center [1146, 74] width 148 height 33
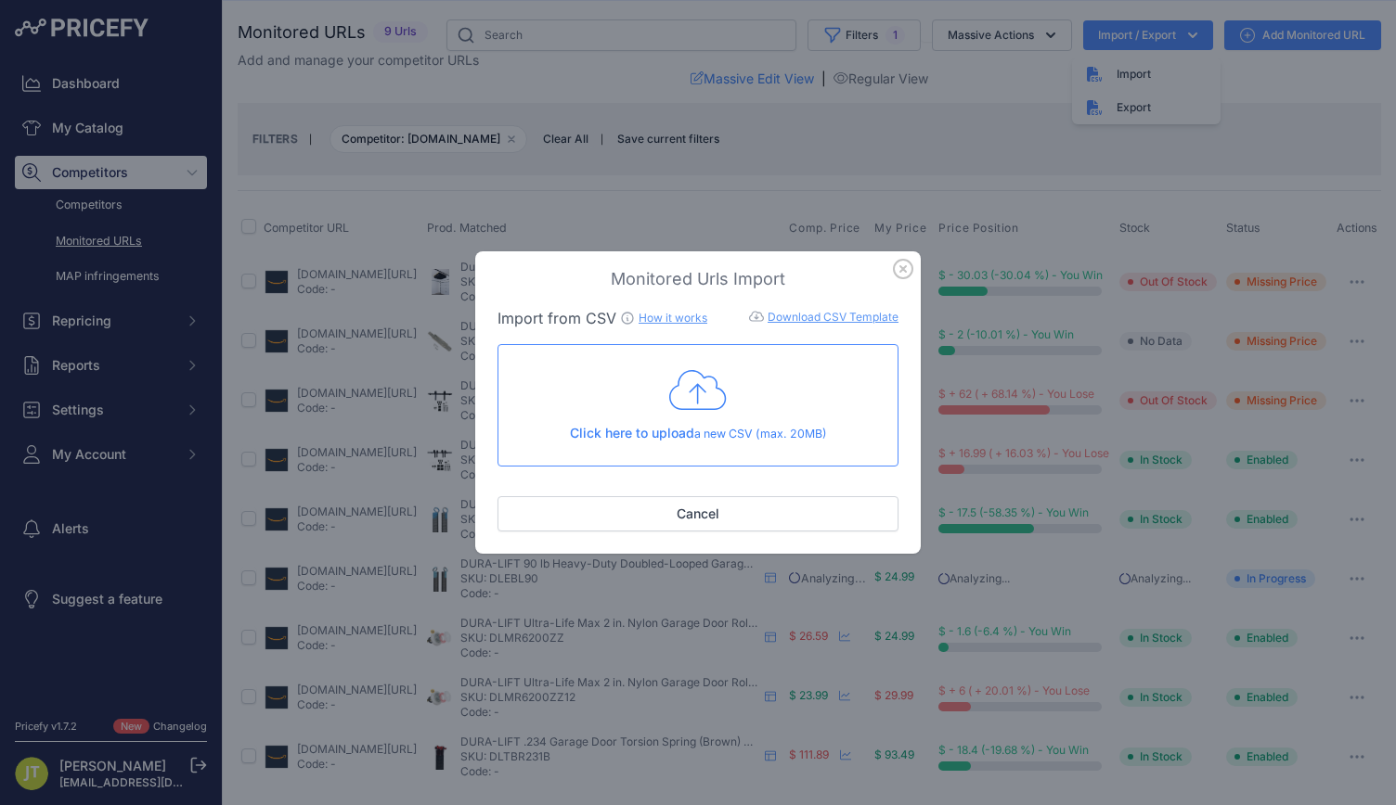
click at [727, 402] on div "Click here to upload a new CSV (max. 20MB)" at bounding box center [697, 405] width 369 height 76
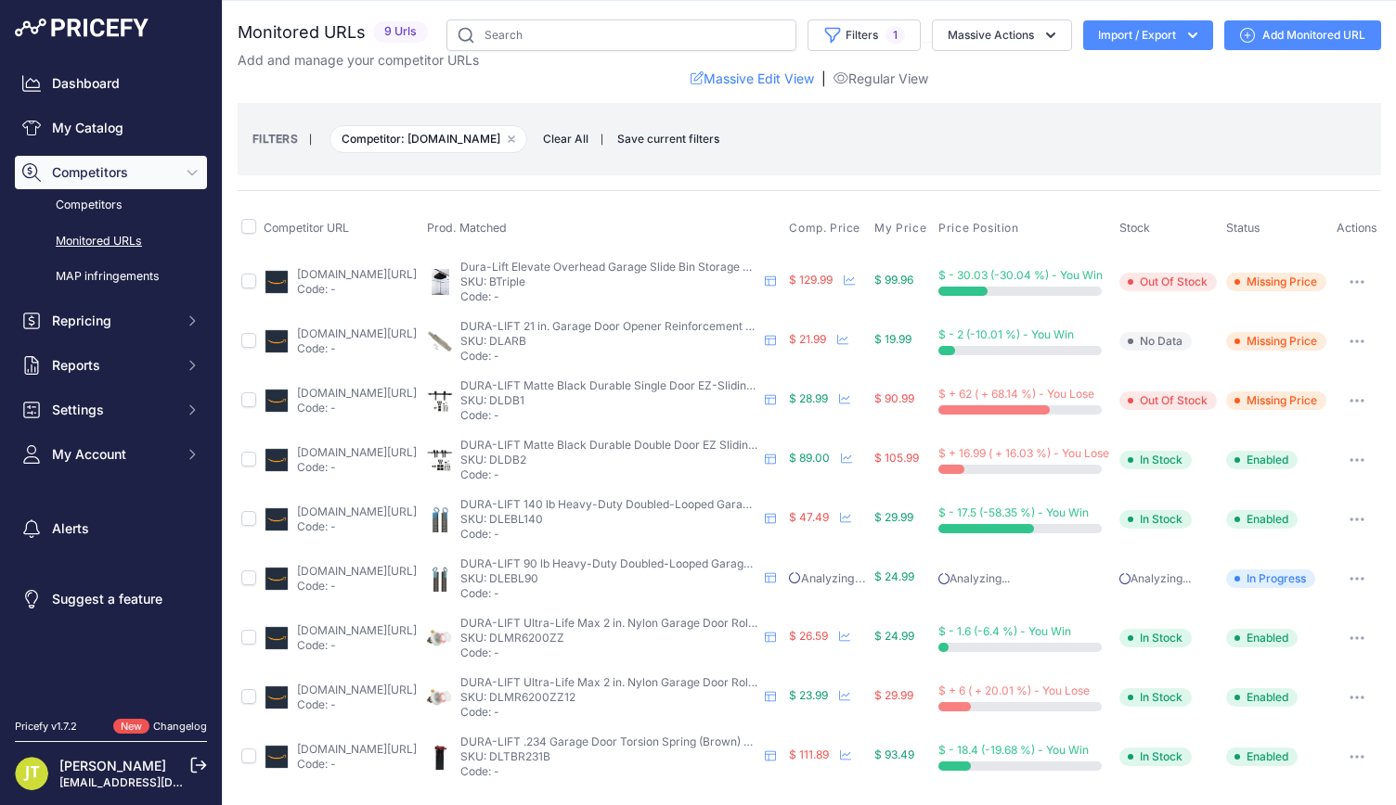
scroll to position [0, 0]
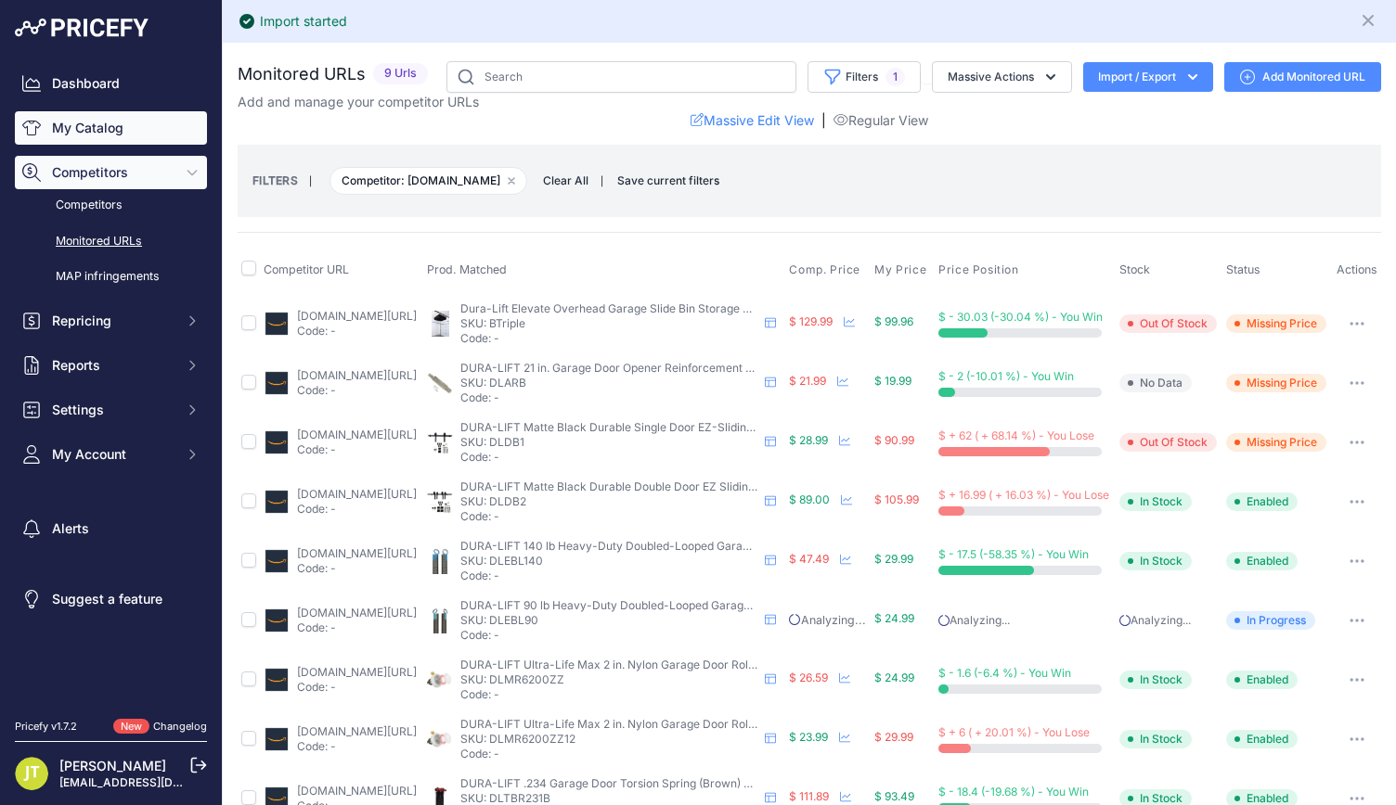
click at [100, 139] on link "My Catalog" at bounding box center [111, 127] width 192 height 33
click at [109, 114] on link "My Catalog" at bounding box center [111, 127] width 192 height 33
click at [122, 128] on link "My Catalog" at bounding box center [111, 127] width 192 height 33
click at [75, 117] on link "My Catalog" at bounding box center [111, 127] width 192 height 33
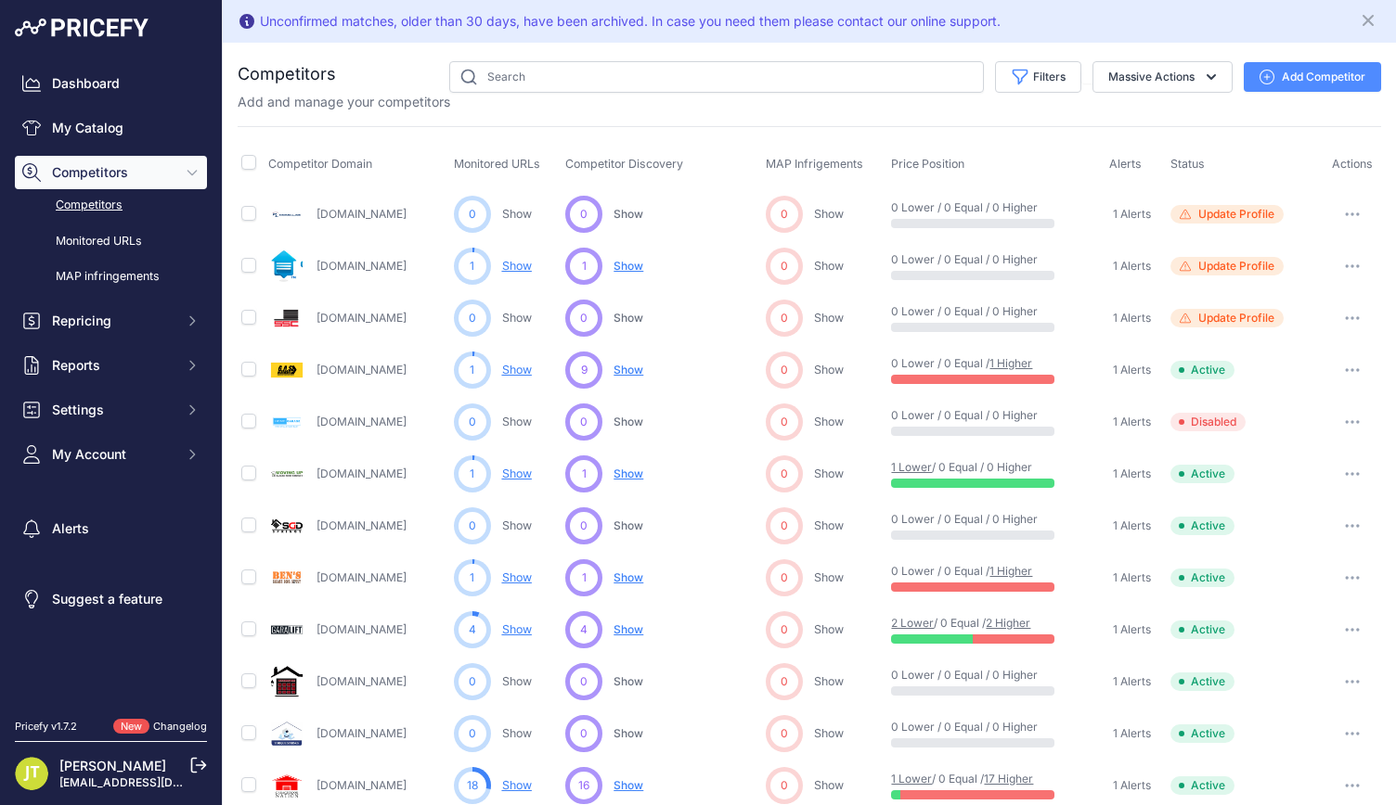
click at [616, 367] on span "Show" at bounding box center [628, 370] width 30 height 14
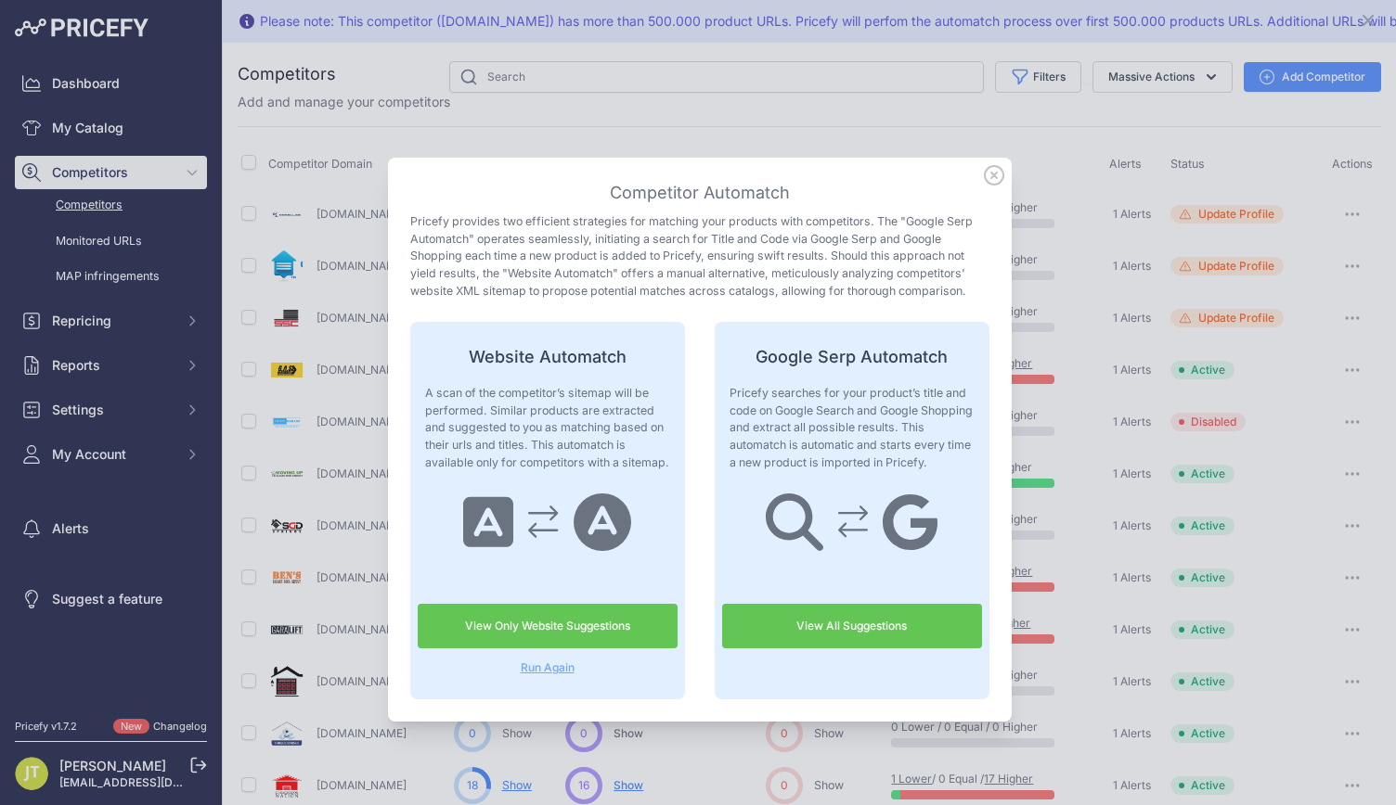
click at [802, 638] on link "View All Suggestions" at bounding box center [852, 626] width 260 height 45
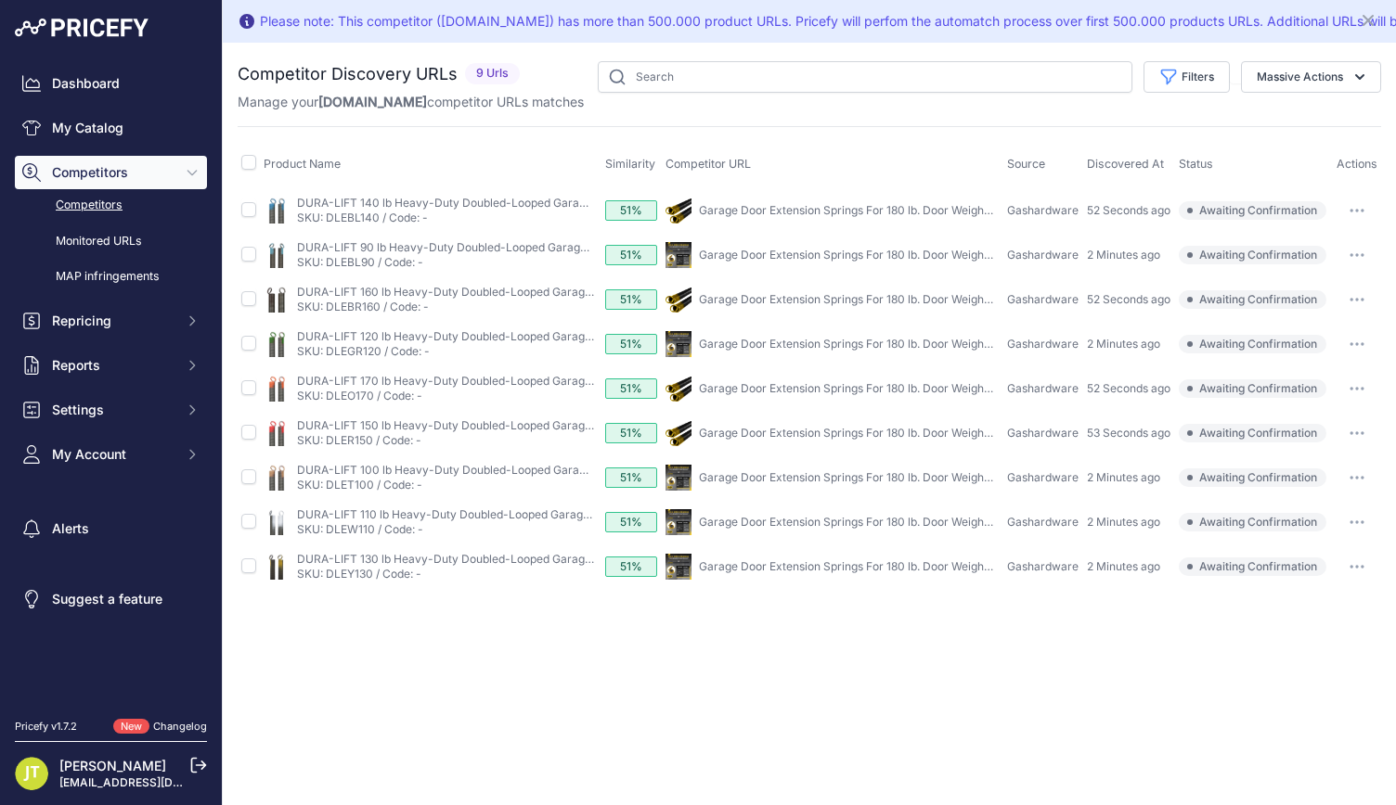
click at [1358, 204] on button "button" at bounding box center [1356, 211] width 37 height 26
click at [1361, 315] on button "Report Incorrect Match" at bounding box center [1301, 309] width 152 height 30
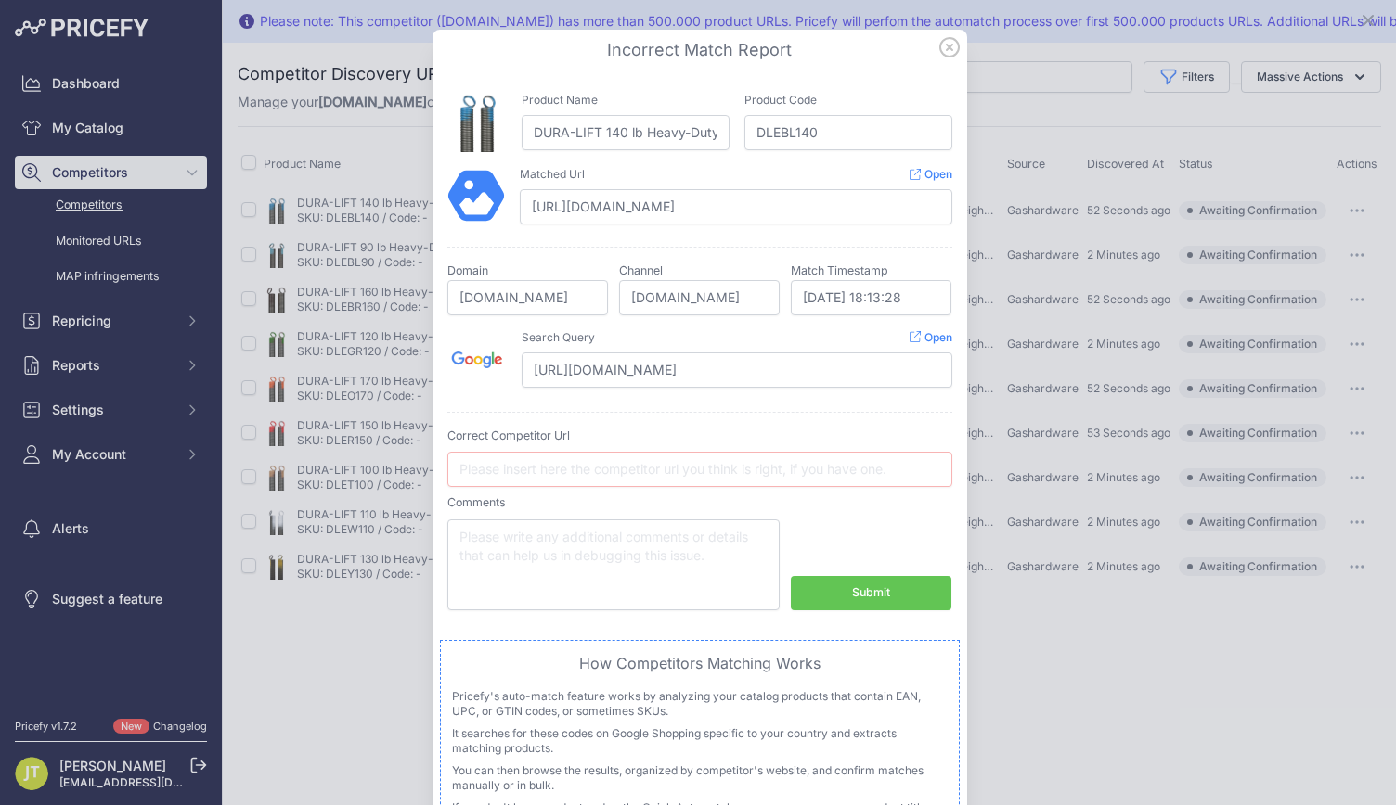
click at [944, 49] on icon at bounding box center [949, 47] width 19 height 19
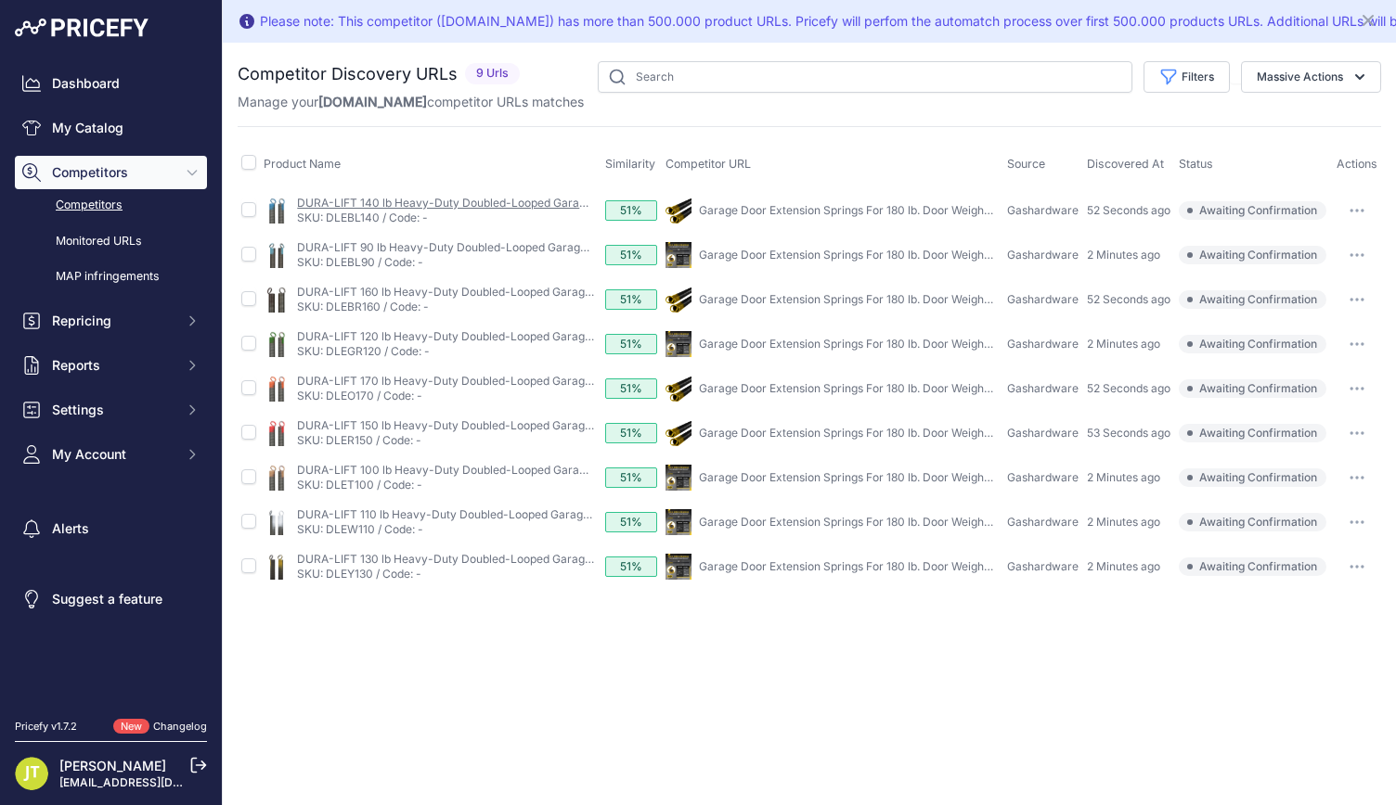
click at [356, 199] on link "DURA-LIFT 140 lb Heavy-Duty Doubled-Looped Garage Door Extension Spring (2-Pack…" at bounding box center [558, 203] width 523 height 14
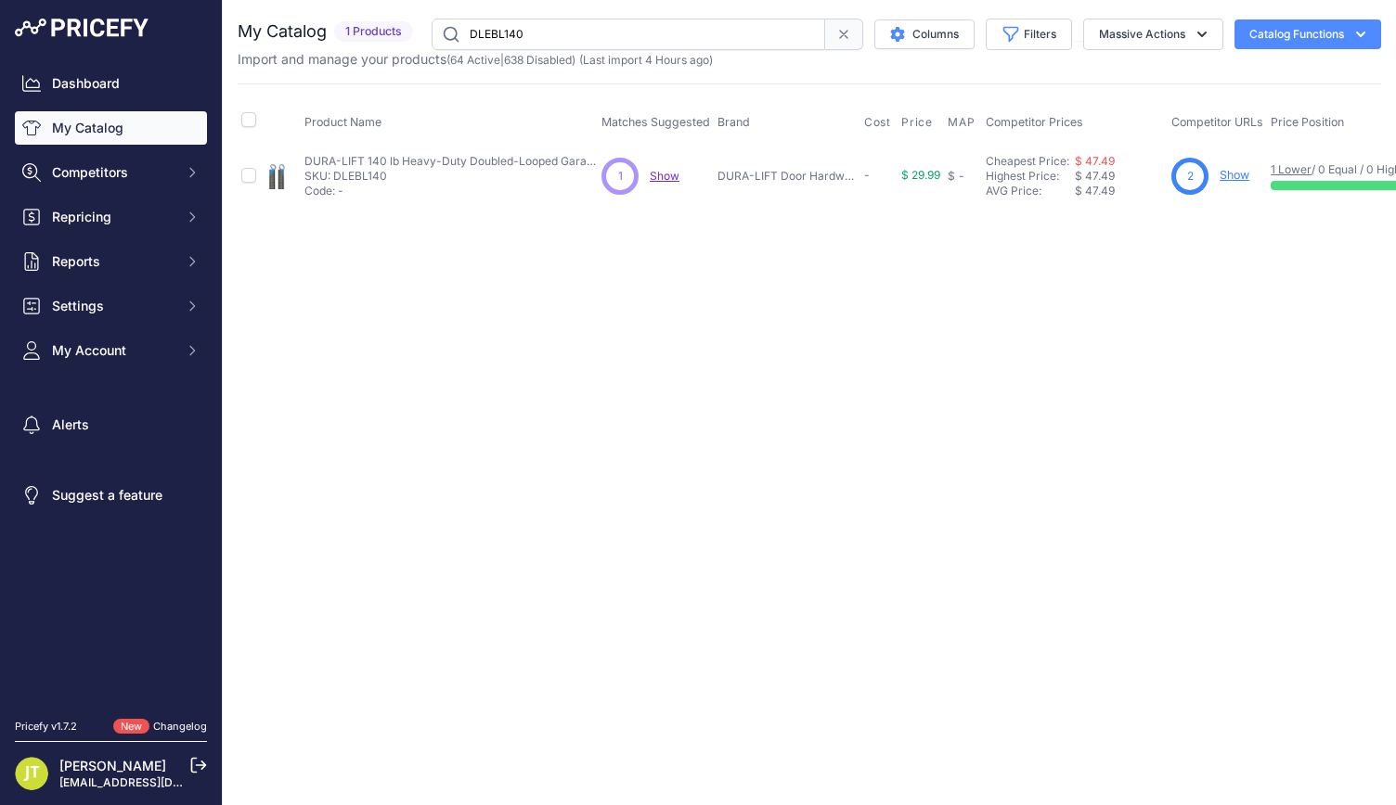
click at [645, 180] on div "1 1 Show Discovering..." at bounding box center [655, 176] width 109 height 37
click at [652, 179] on span "Show" at bounding box center [665, 176] width 30 height 14
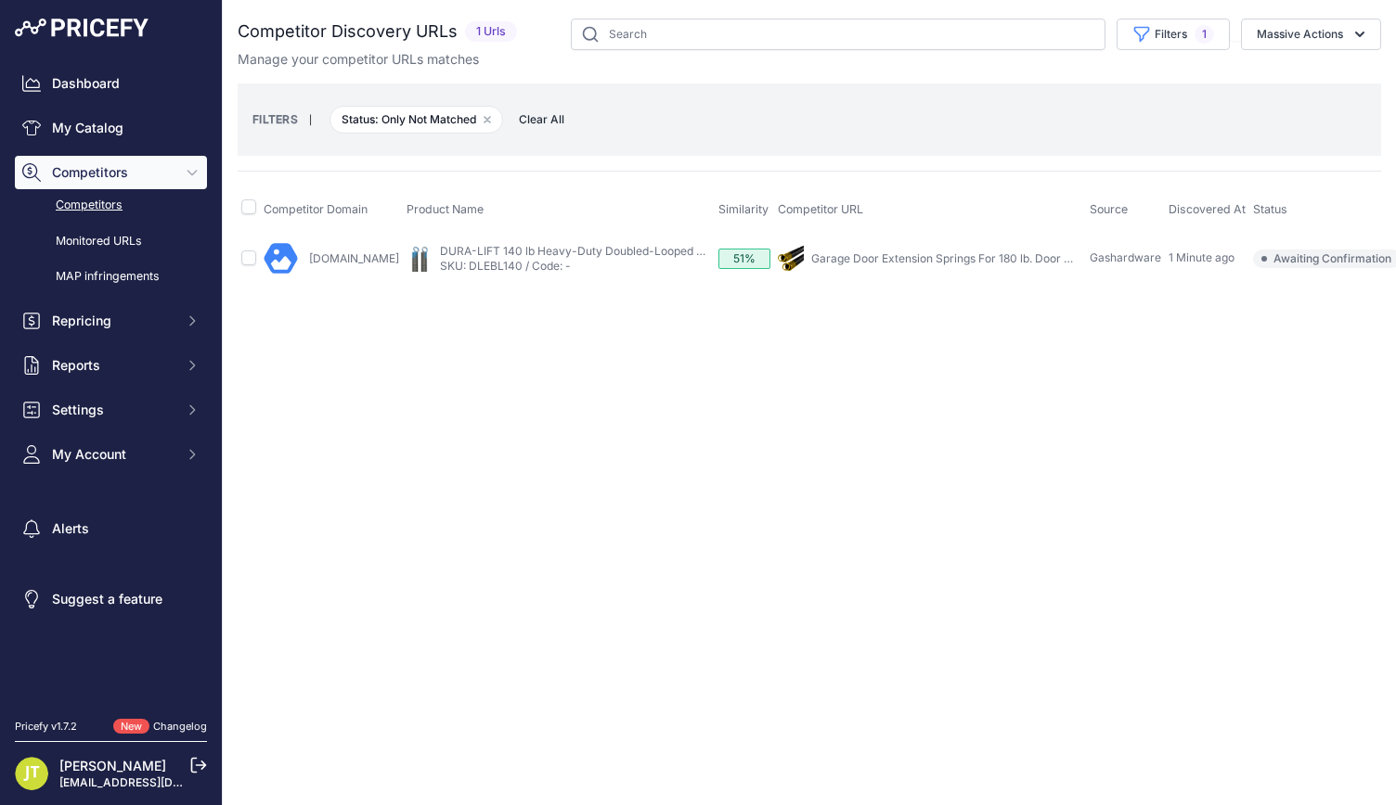
click at [844, 254] on table "Competitor Domain Product Name Similarity Competitor URL Source" at bounding box center [845, 235] width 1215 height 97
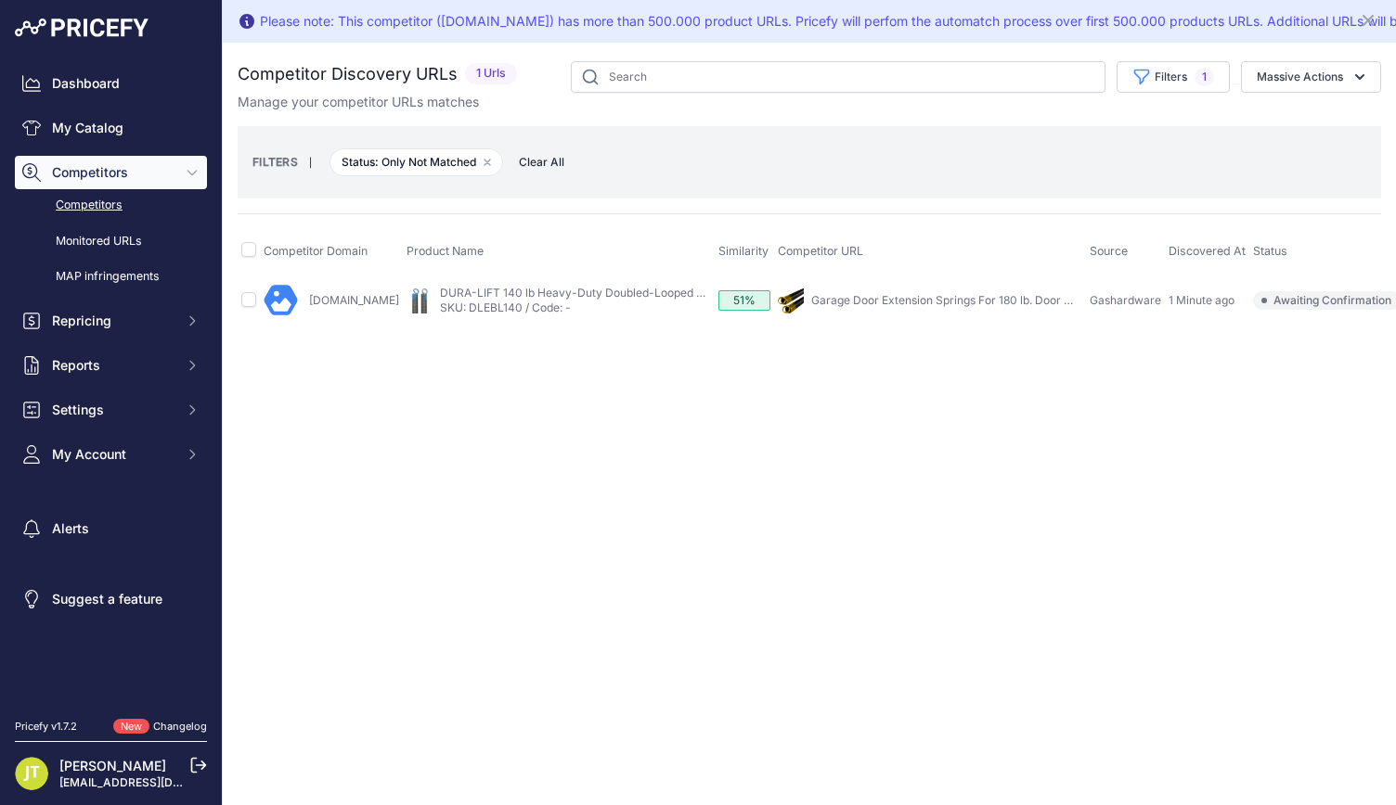
click at [855, 302] on link "Garage Door Extension Springs For 180 lb. Door Weight - Gold (Pair)" at bounding box center [988, 300] width 355 height 14
click at [490, 160] on icon "button" at bounding box center [487, 163] width 6 height 6
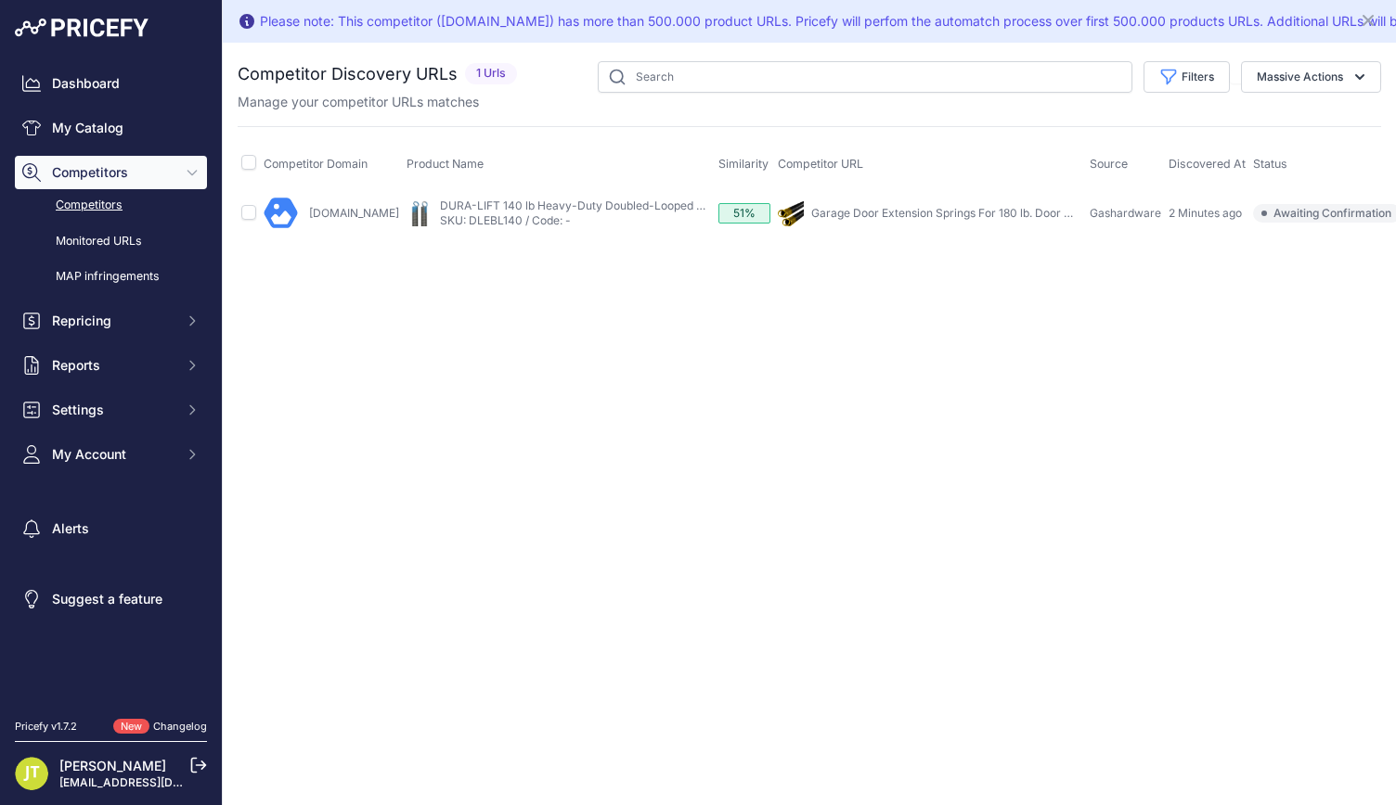
click at [240, 201] on td at bounding box center [249, 213] width 22 height 51
click at [247, 205] on input "checkbox" at bounding box center [248, 212] width 15 height 15
checkbox input "true"
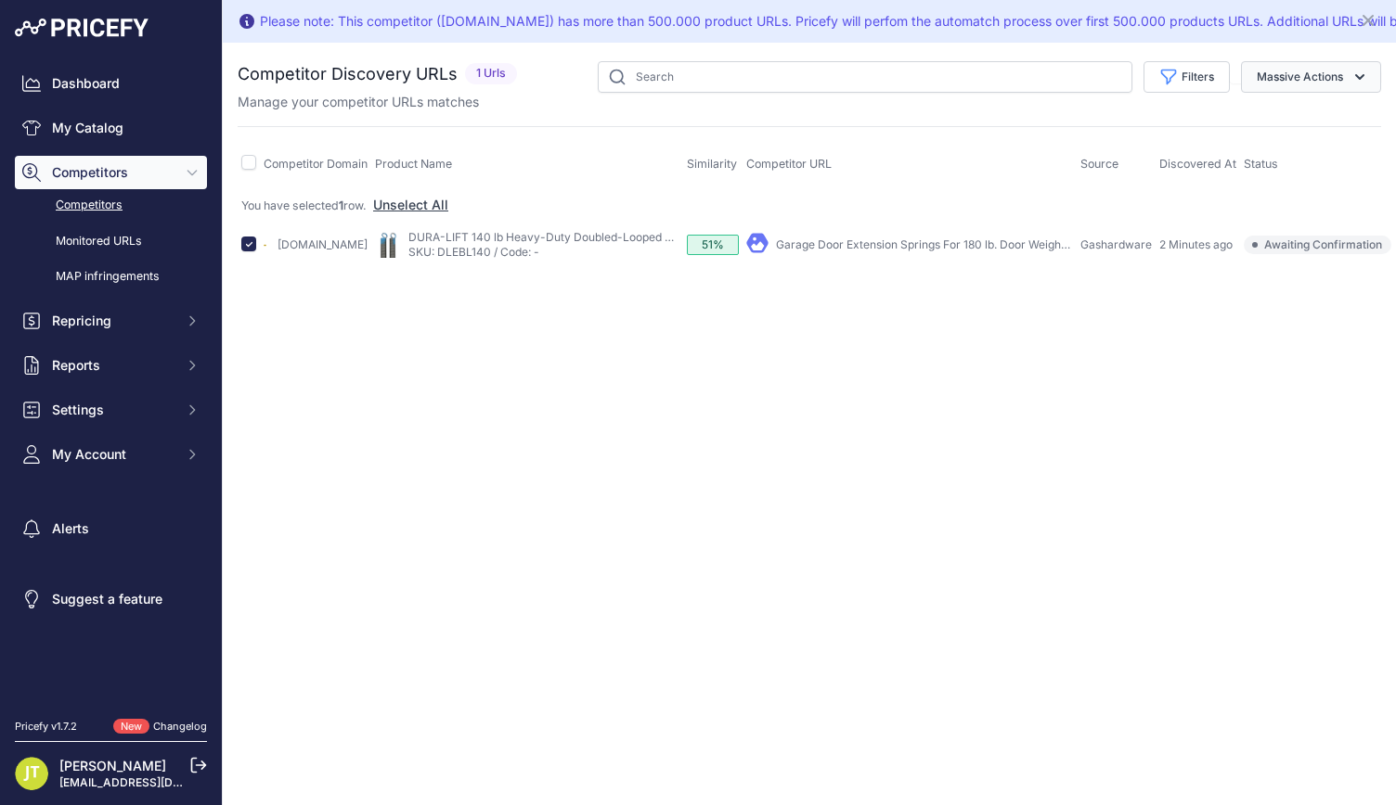
click at [1318, 68] on button "Massive Actions" at bounding box center [1311, 77] width 140 height 32
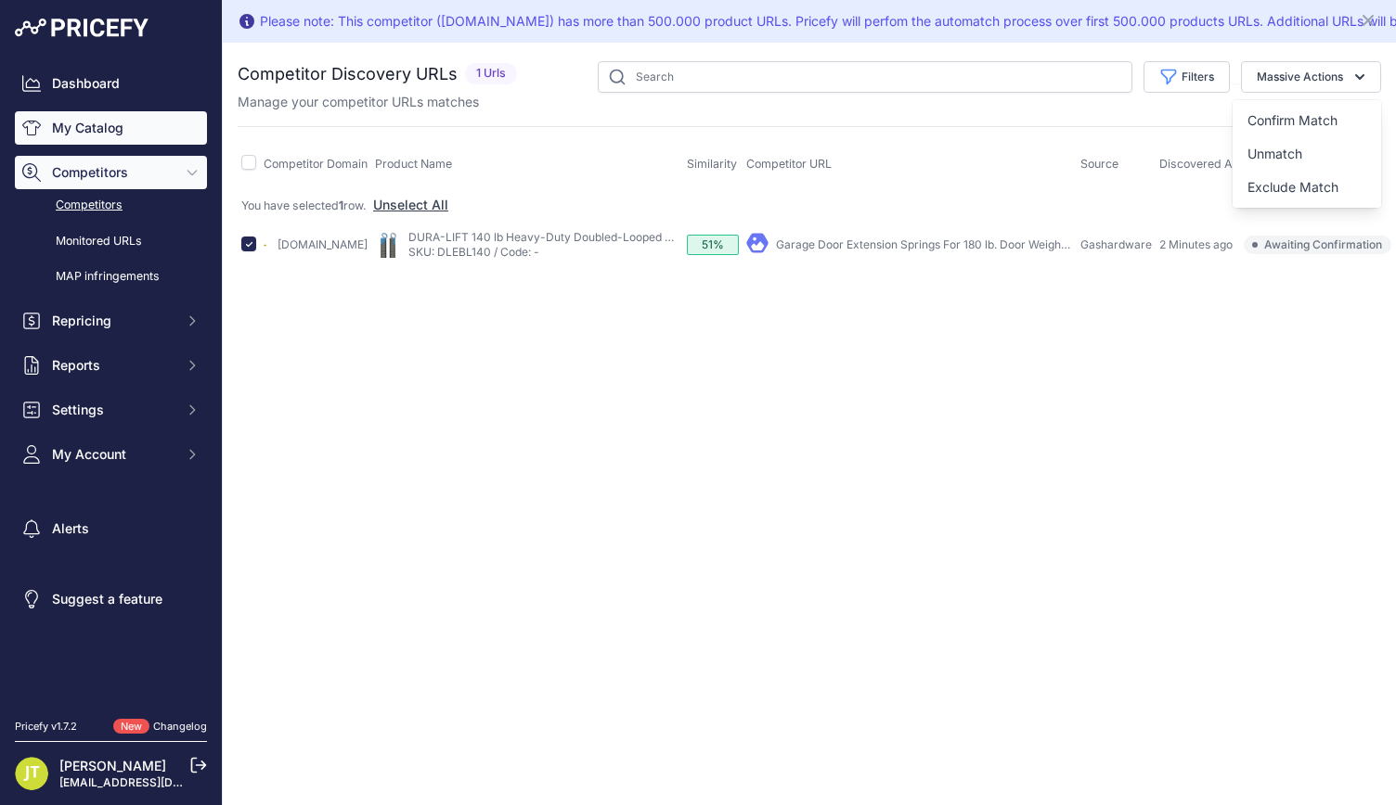
click at [95, 135] on link "My Catalog" at bounding box center [111, 127] width 192 height 33
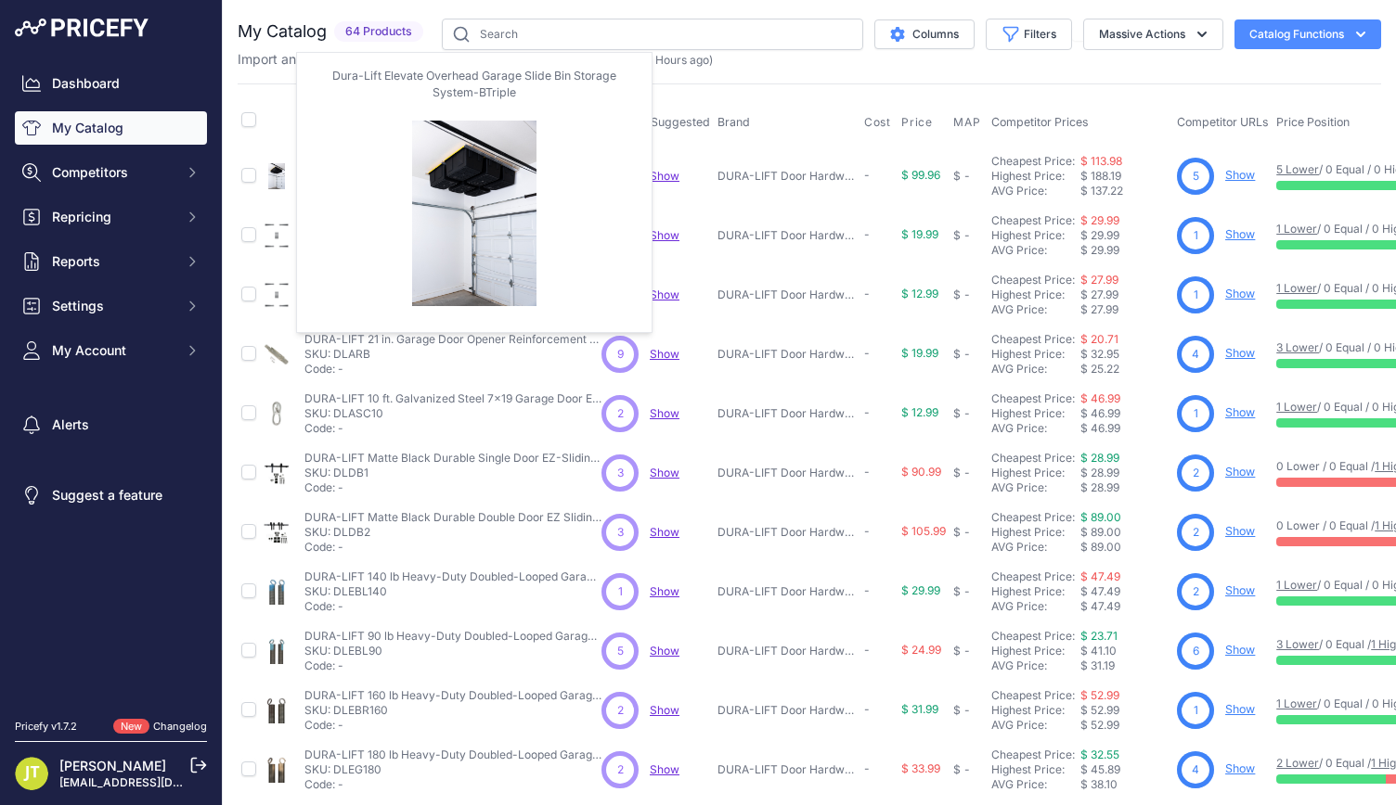
click at [271, 179] on img at bounding box center [277, 176] width 26 height 26
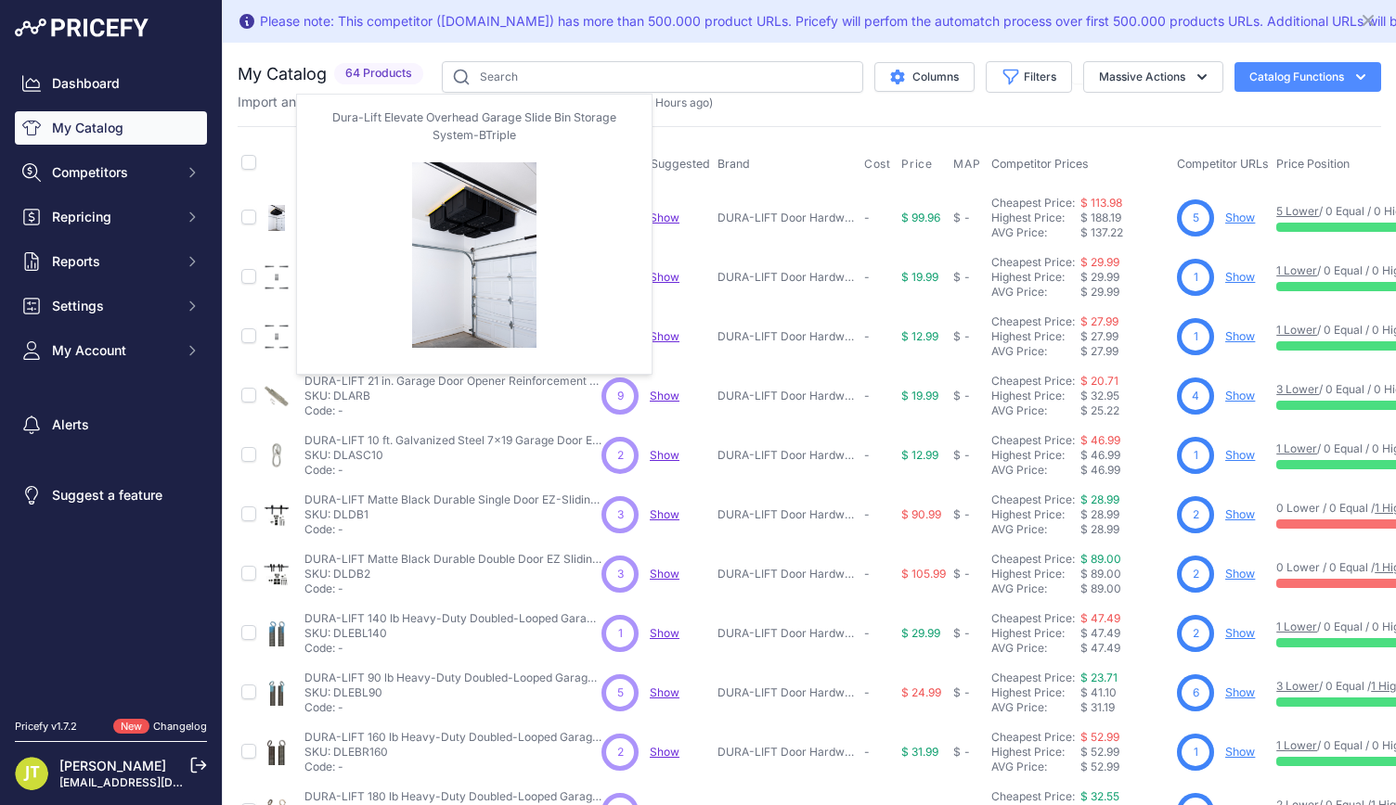
click at [280, 218] on img at bounding box center [277, 218] width 26 height 26
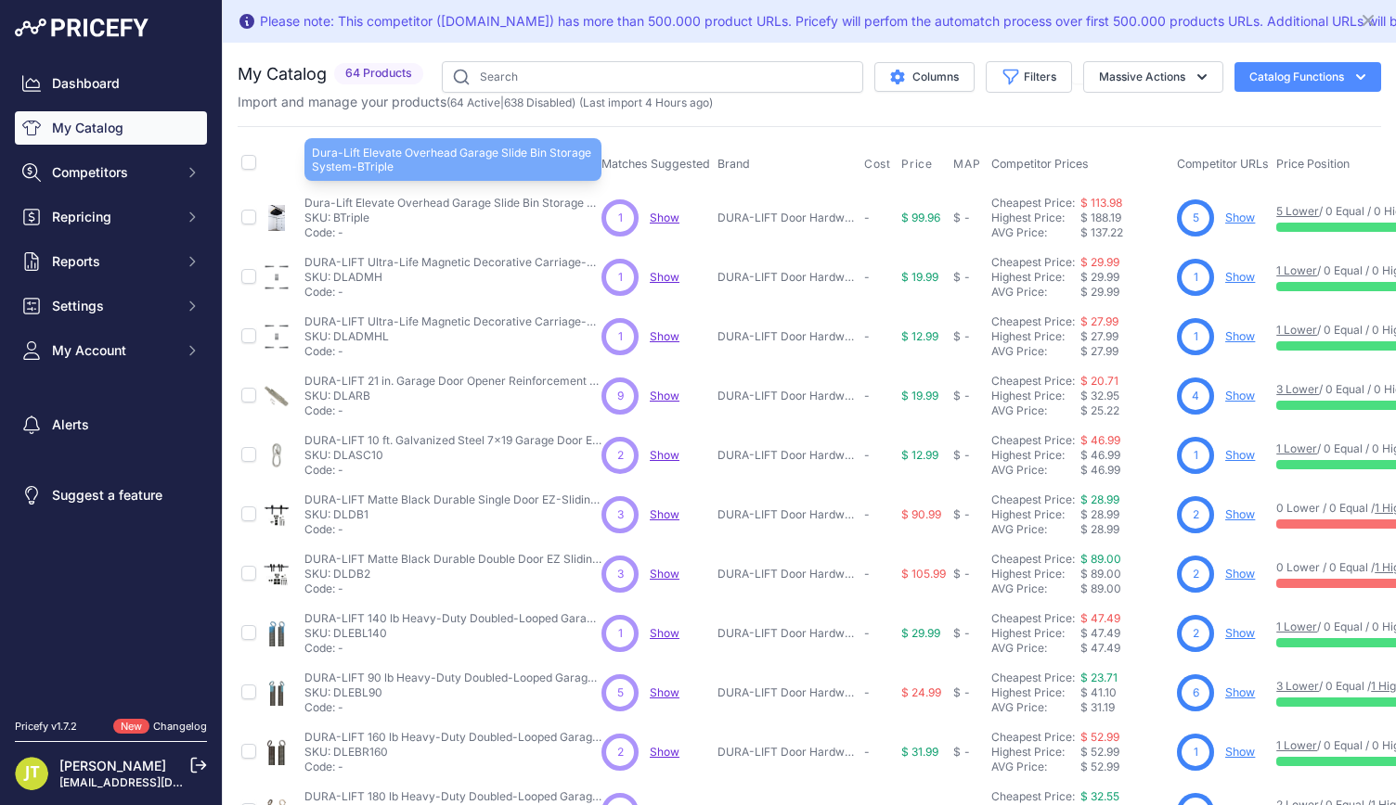
click at [504, 201] on p "Dura-Lift Elevate Overhead Garage Slide Bin Storage System-BTriple" at bounding box center [452, 203] width 297 height 15
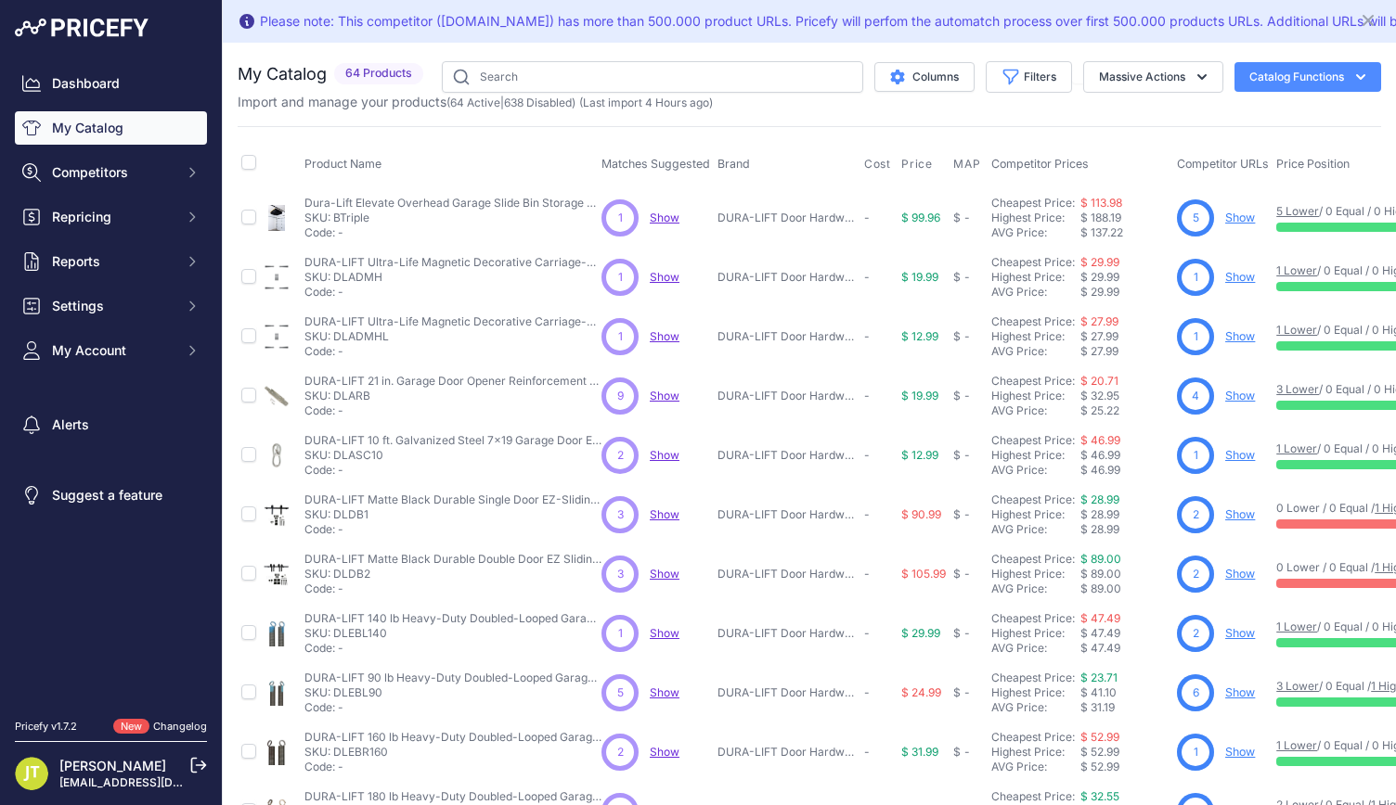
click at [655, 217] on span "Show" at bounding box center [665, 218] width 30 height 14
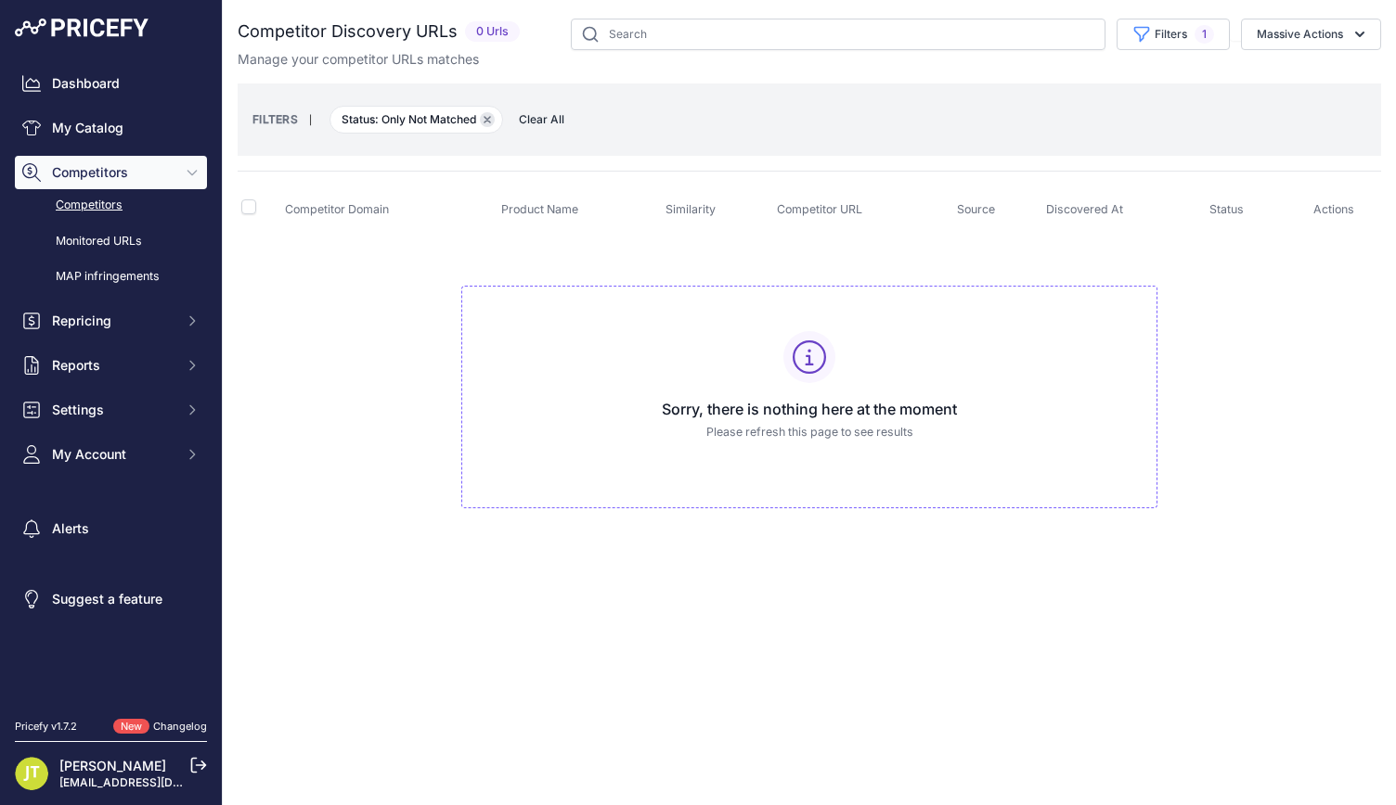
click at [490, 117] on icon "button" at bounding box center [487, 120] width 6 height 6
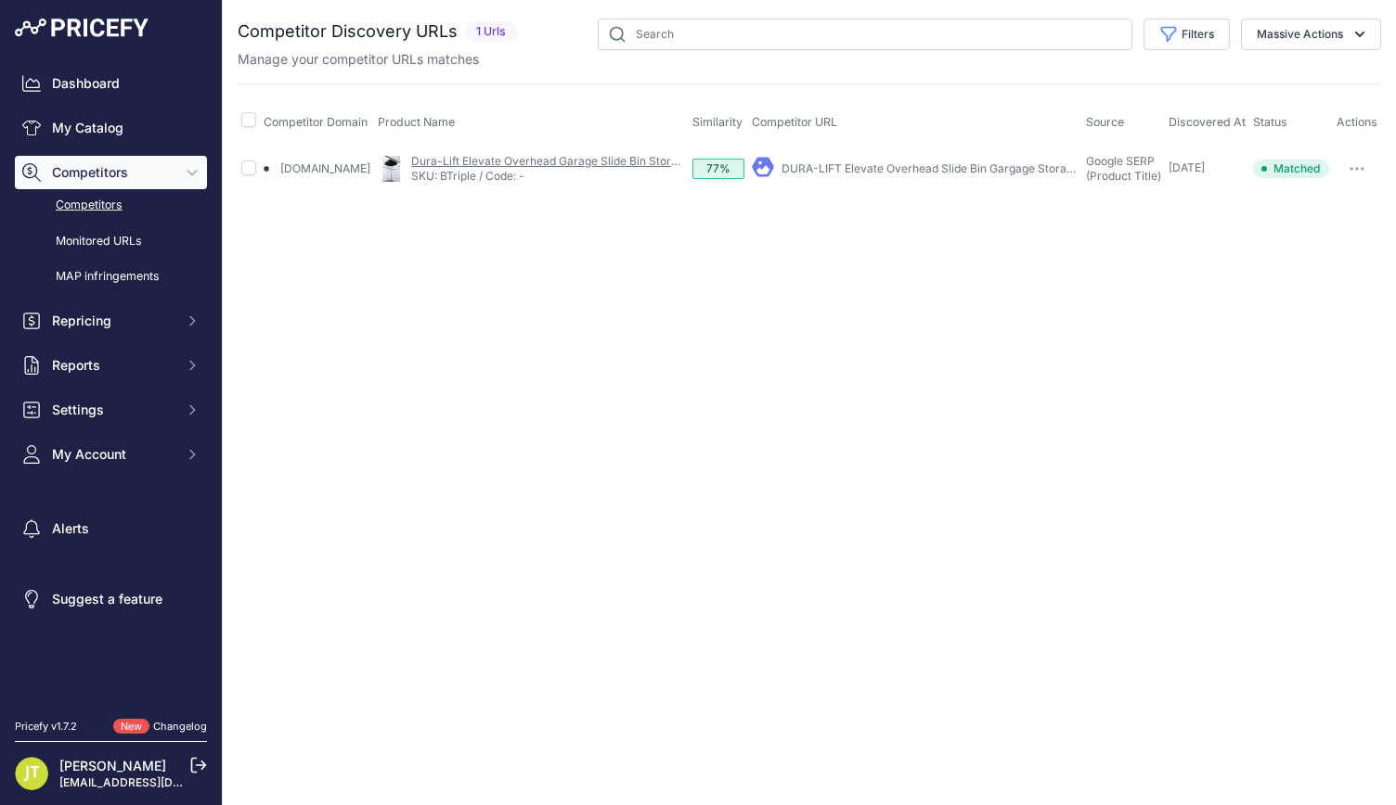
click at [458, 161] on link "Dura-Lift Elevate Overhead Garage Slide Bin Storage System-BTriple" at bounding box center [593, 161] width 364 height 14
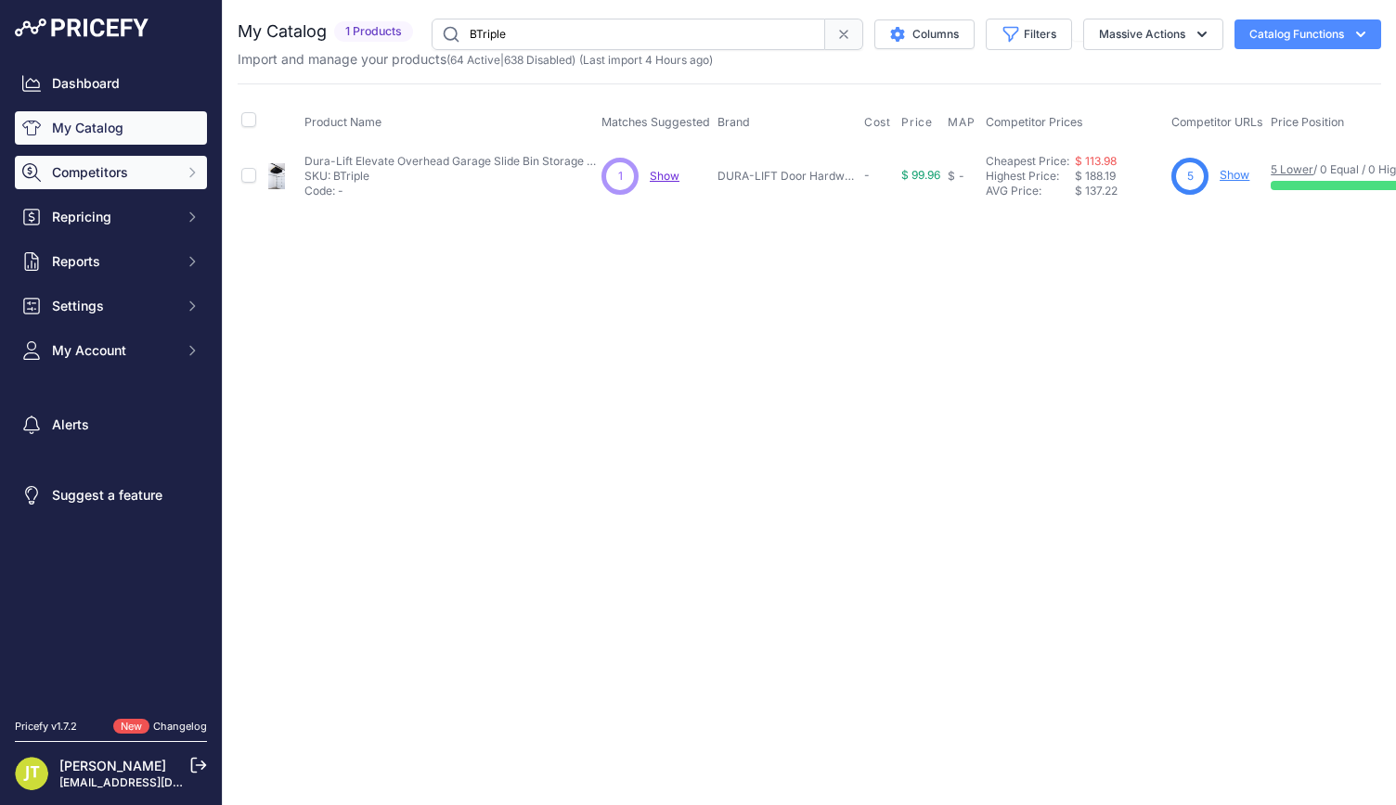
click at [93, 180] on span "Competitors" at bounding box center [113, 172] width 122 height 19
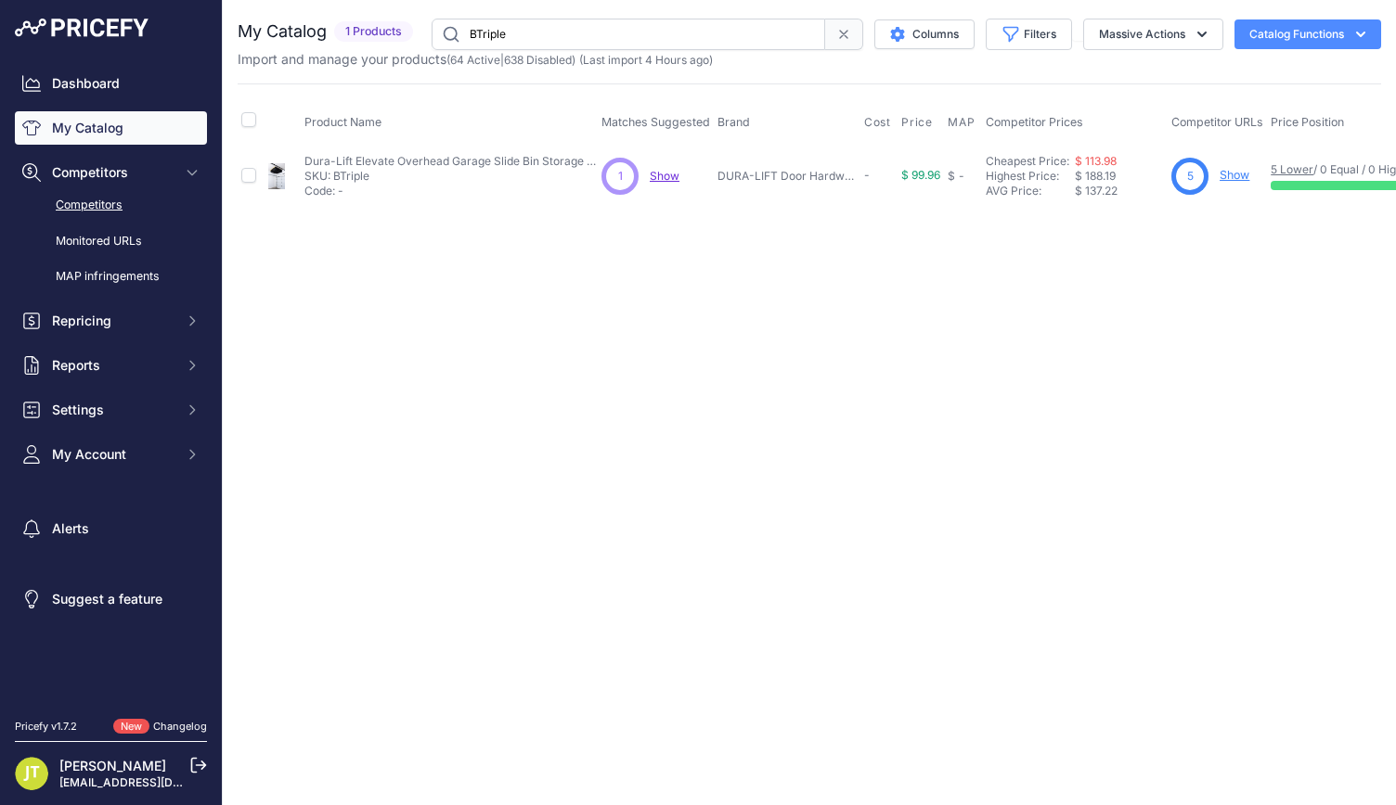
click at [105, 202] on link "Competitors" at bounding box center [111, 205] width 192 height 32
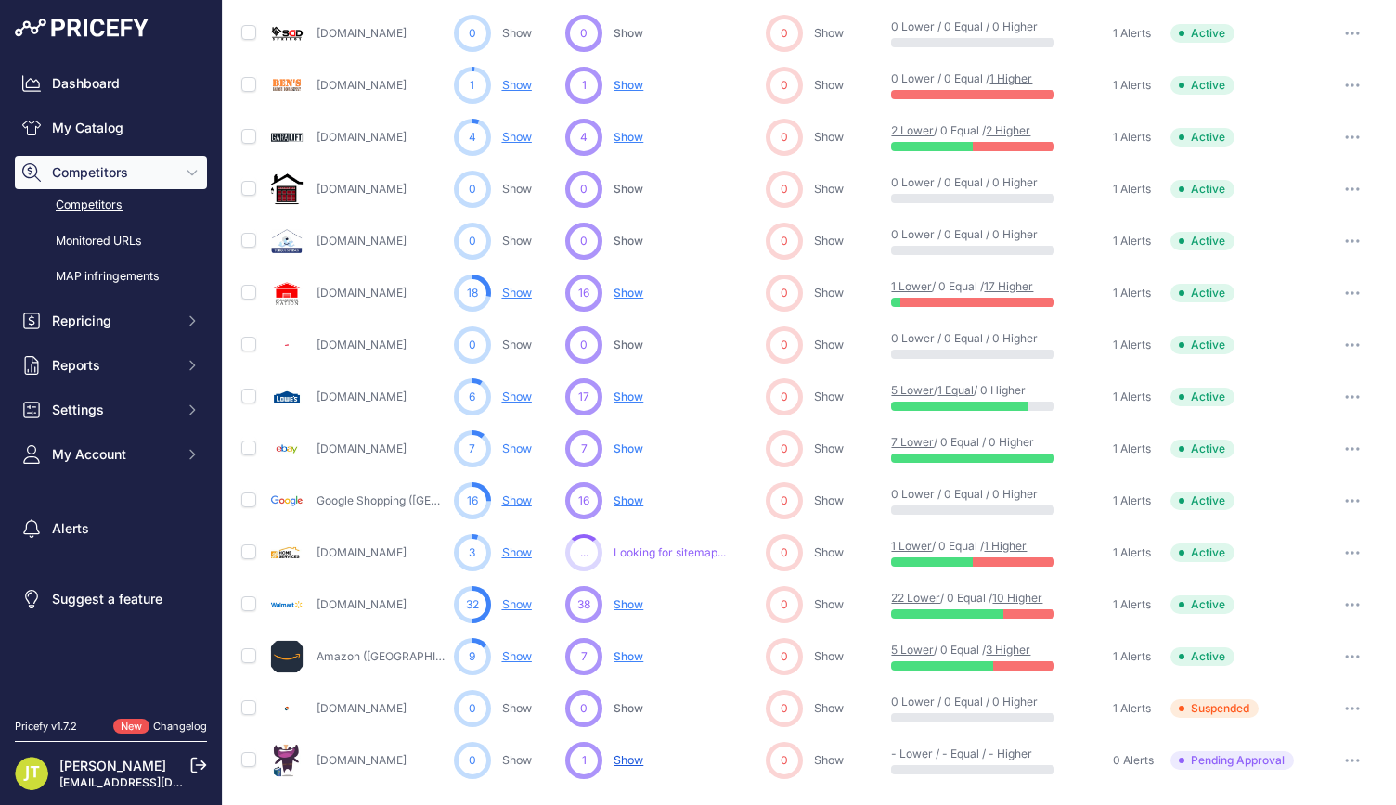
scroll to position [505, 0]
click at [1338, 748] on button "button" at bounding box center [1351, 761] width 37 height 26
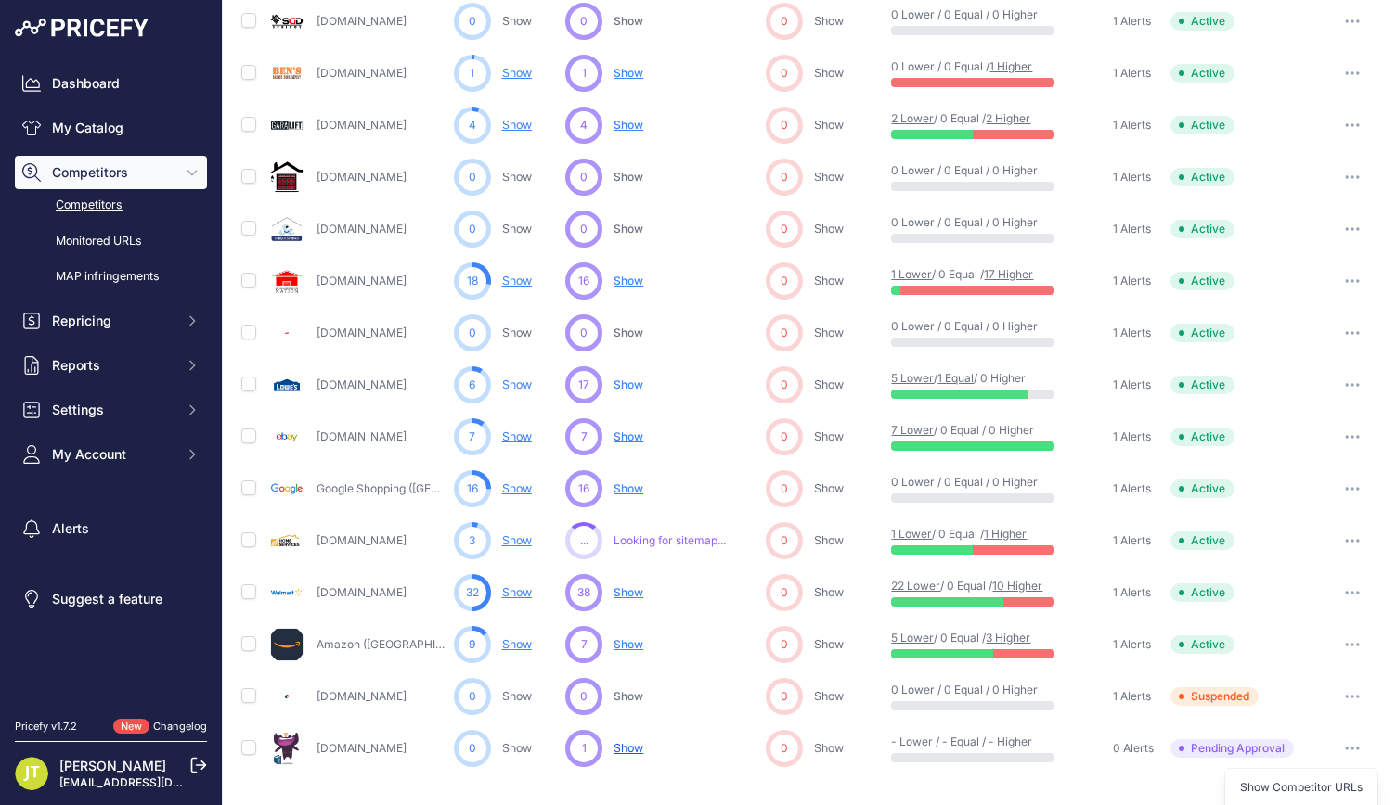
click at [1337, 751] on button "button" at bounding box center [1351, 749] width 37 height 26
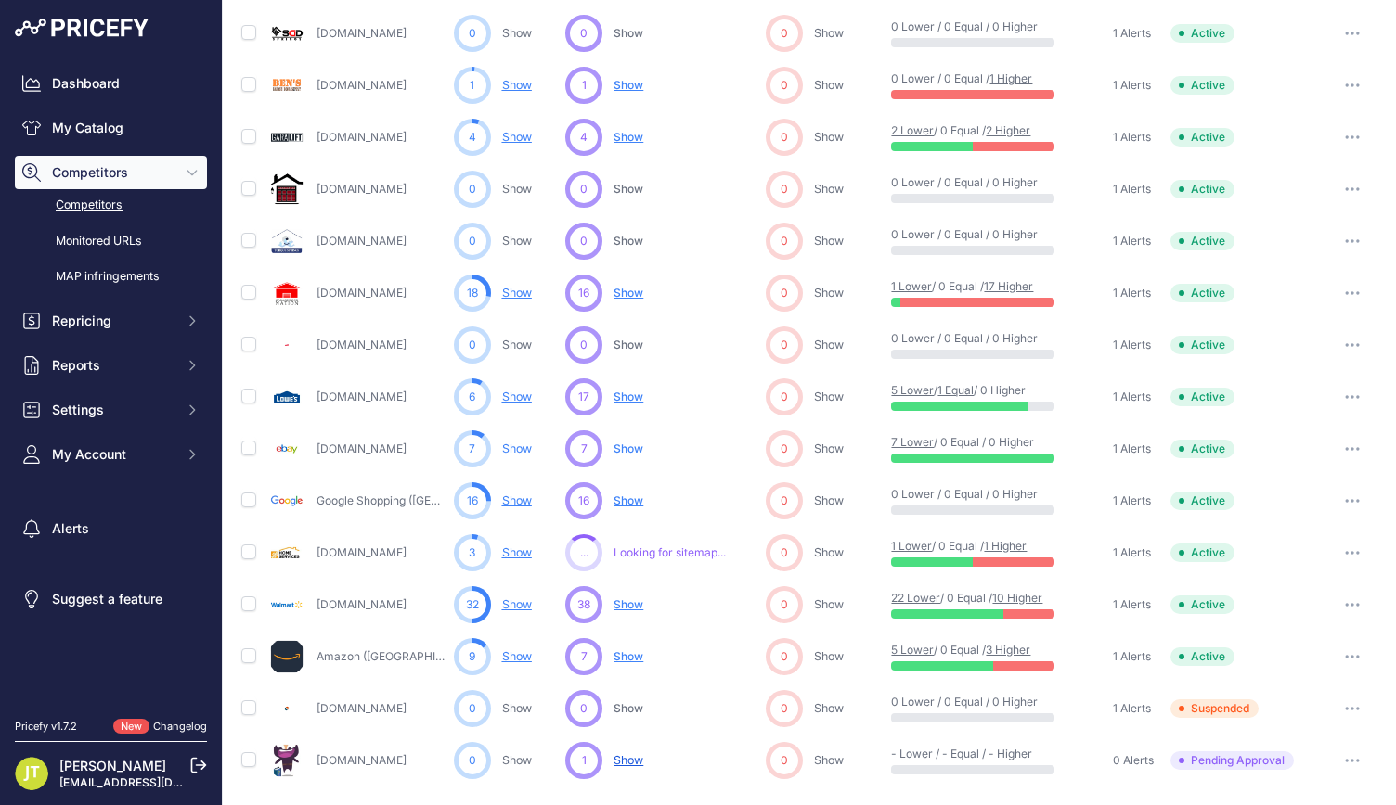
click at [1344, 759] on icon "button" at bounding box center [1351, 761] width 15 height 4
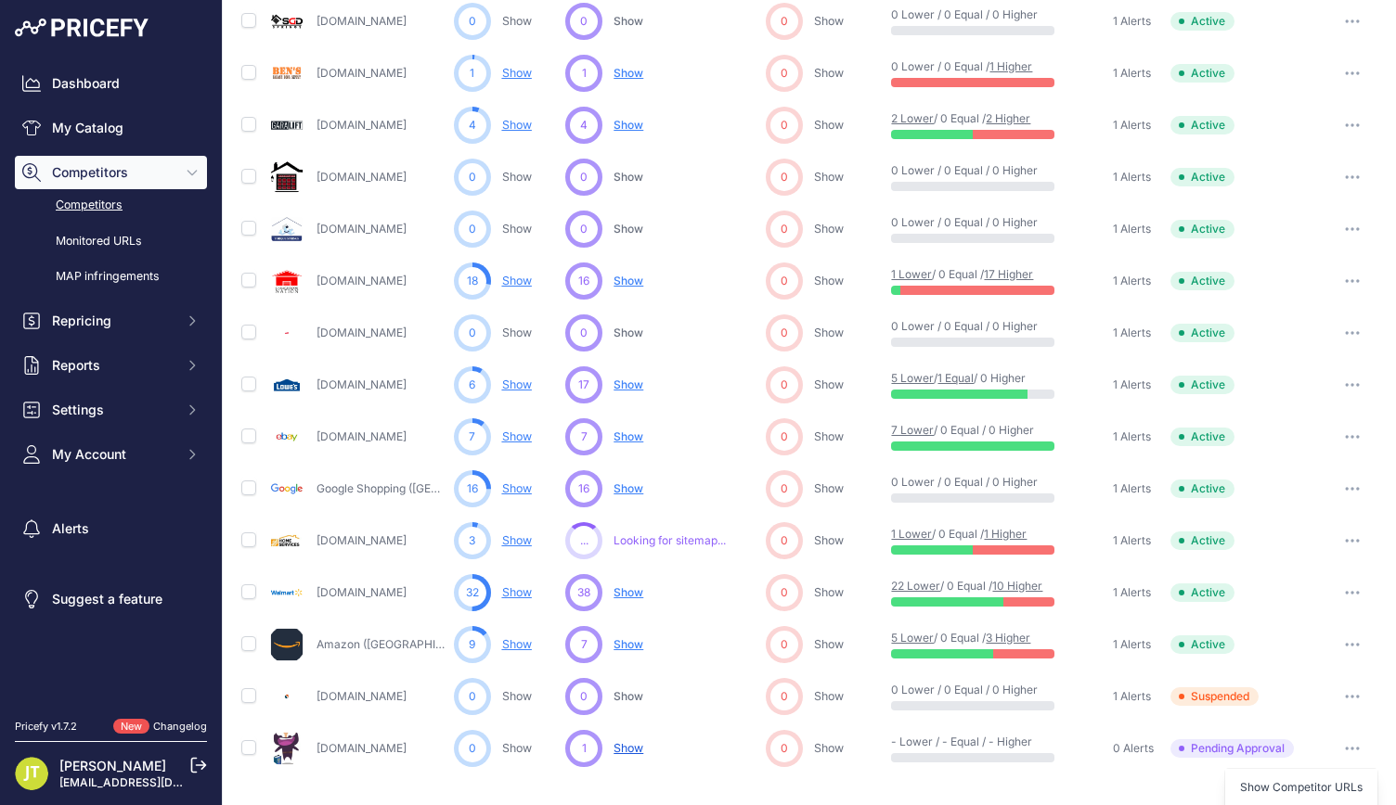
click at [627, 585] on span "Show" at bounding box center [628, 592] width 30 height 14
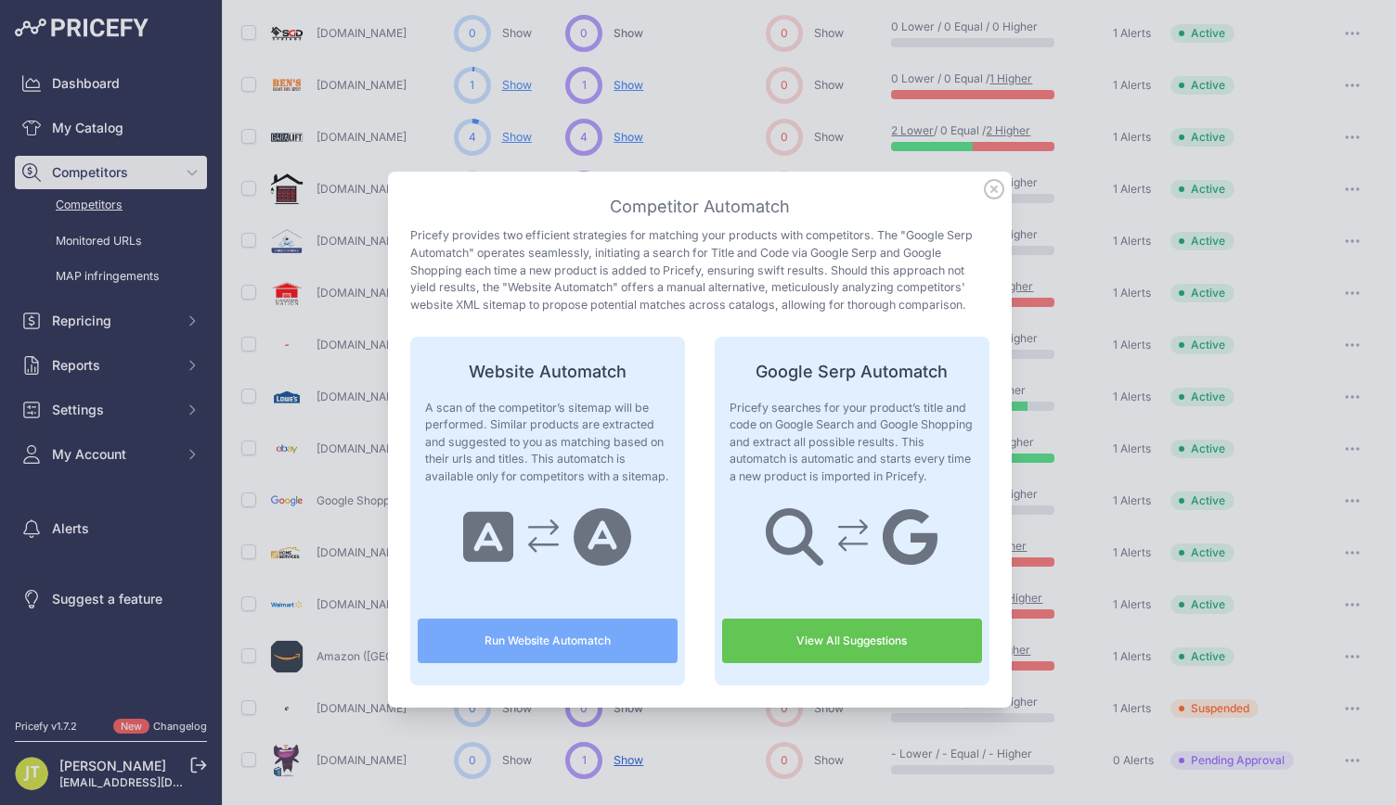
click at [902, 639] on link "View All Suggestions" at bounding box center [852, 641] width 260 height 45
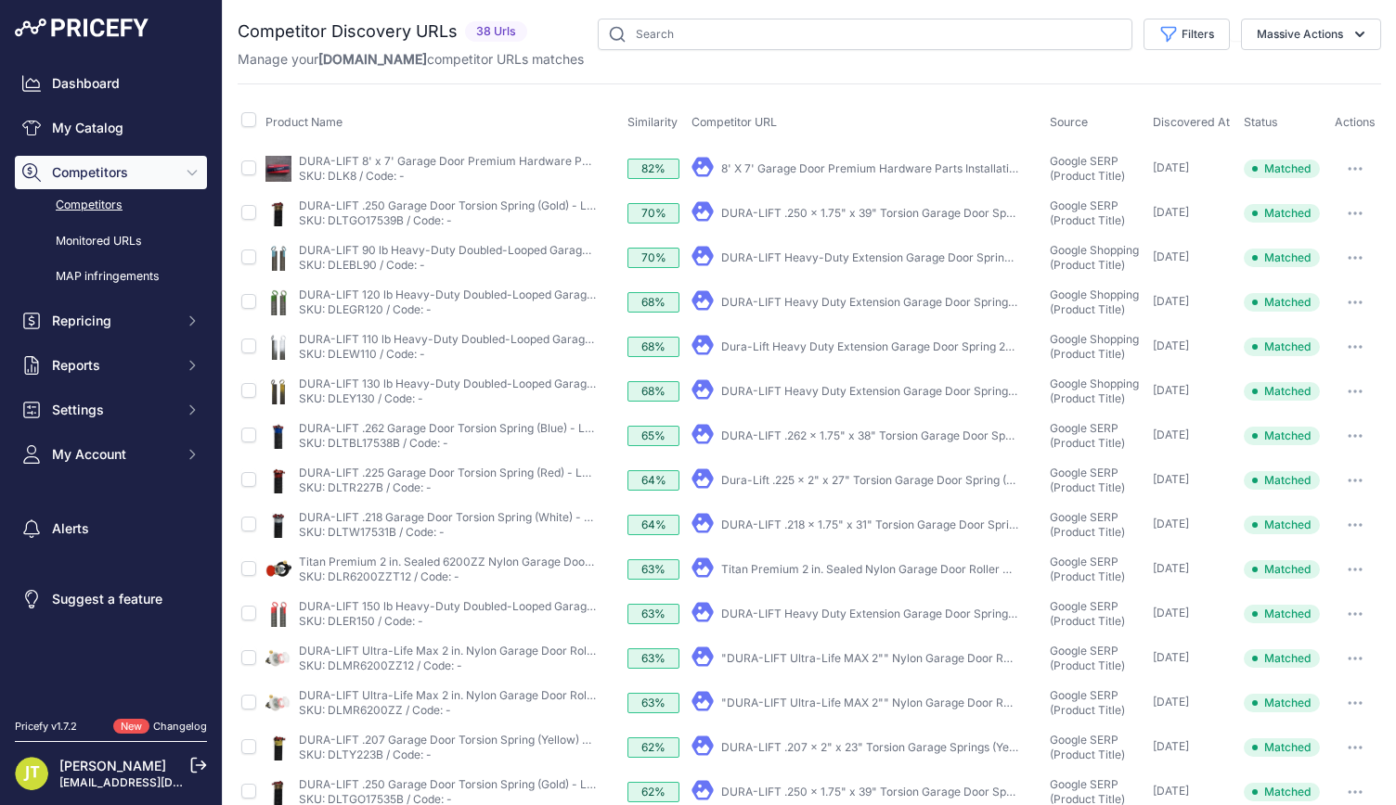
click at [827, 170] on link "8' X 7' Garage Door Premium Hardware Parts Installation ..." at bounding box center [877, 168] width 312 height 14
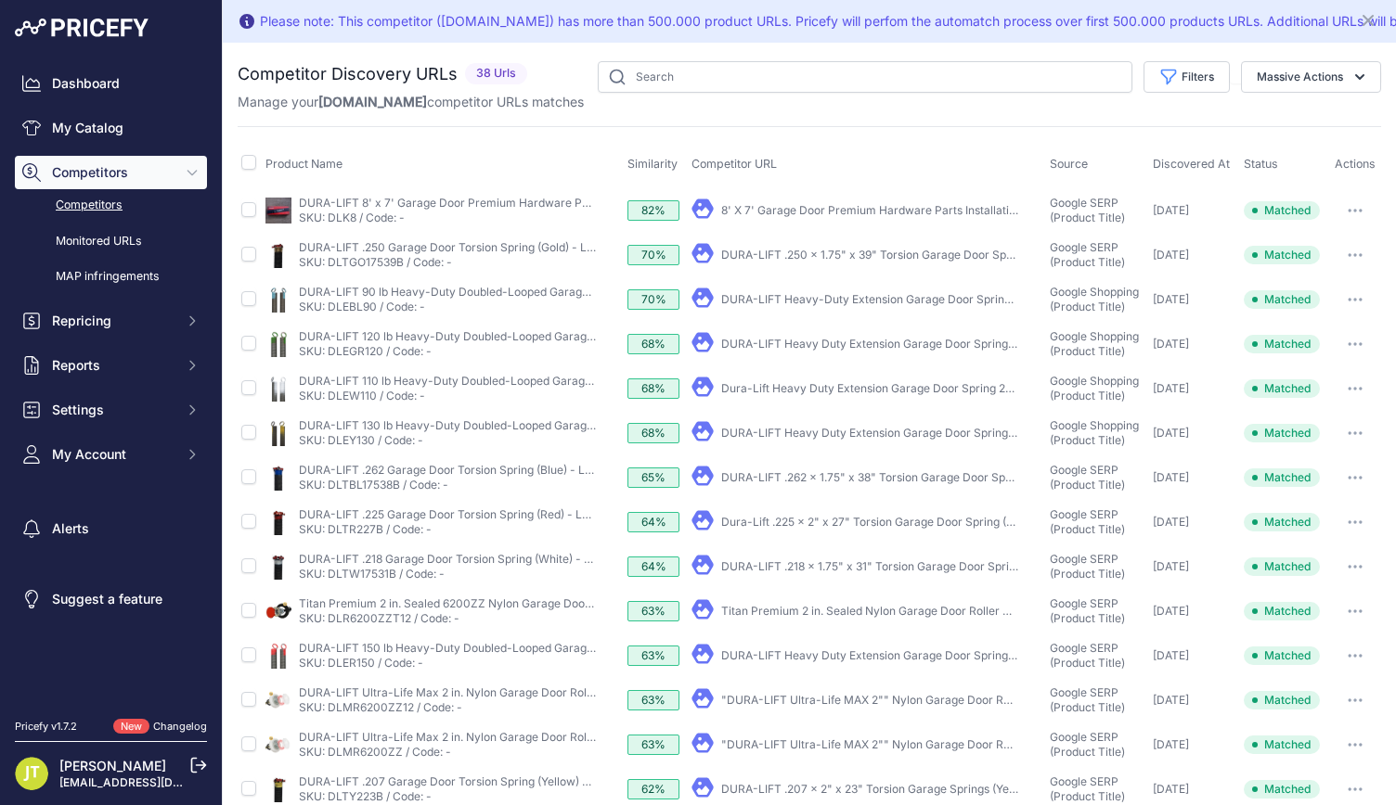
click at [771, 300] on link "DURA-LIFT Heavy-Duty Extension Garage Door Spring 2-Pack" at bounding box center [886, 299] width 331 height 14
click at [119, 199] on link "Competitors" at bounding box center [111, 205] width 192 height 32
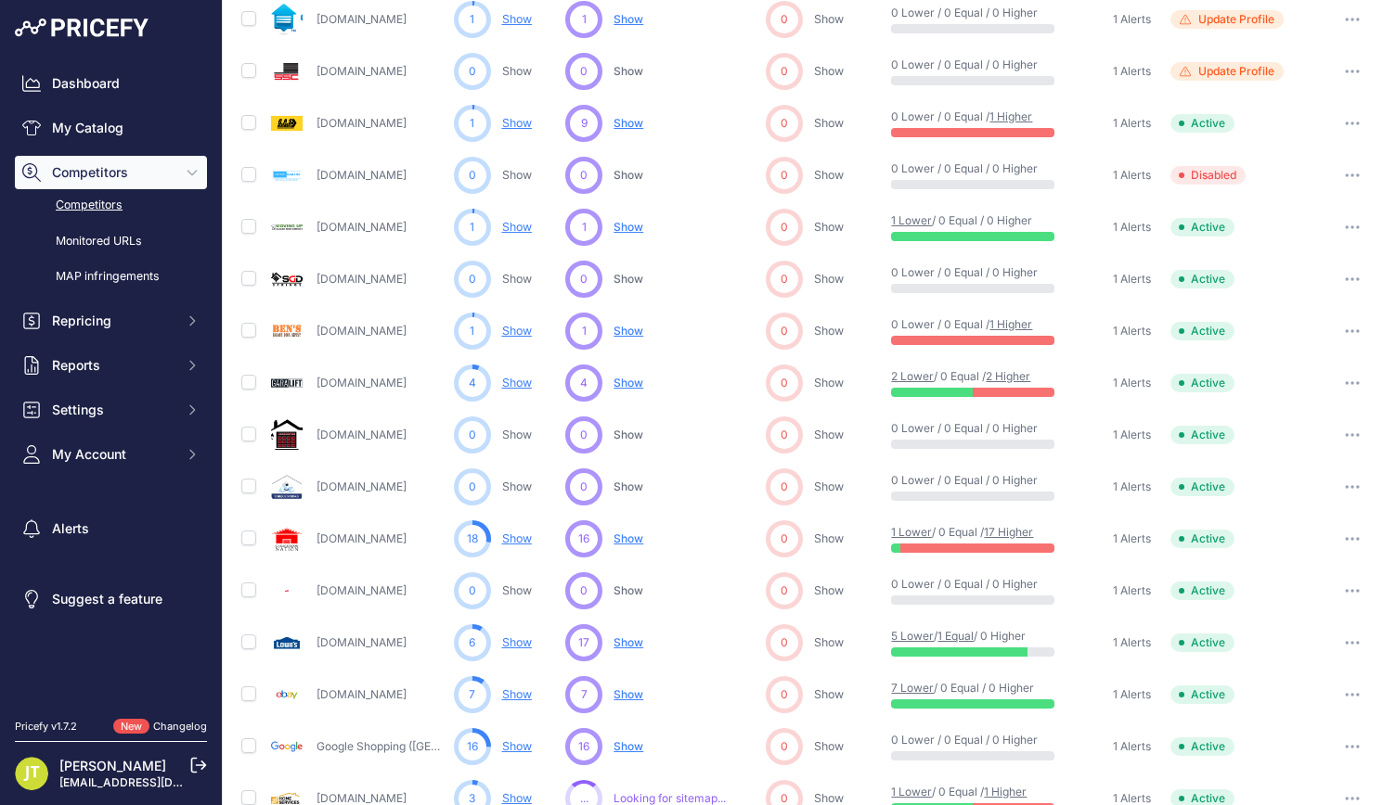
scroll to position [491, 0]
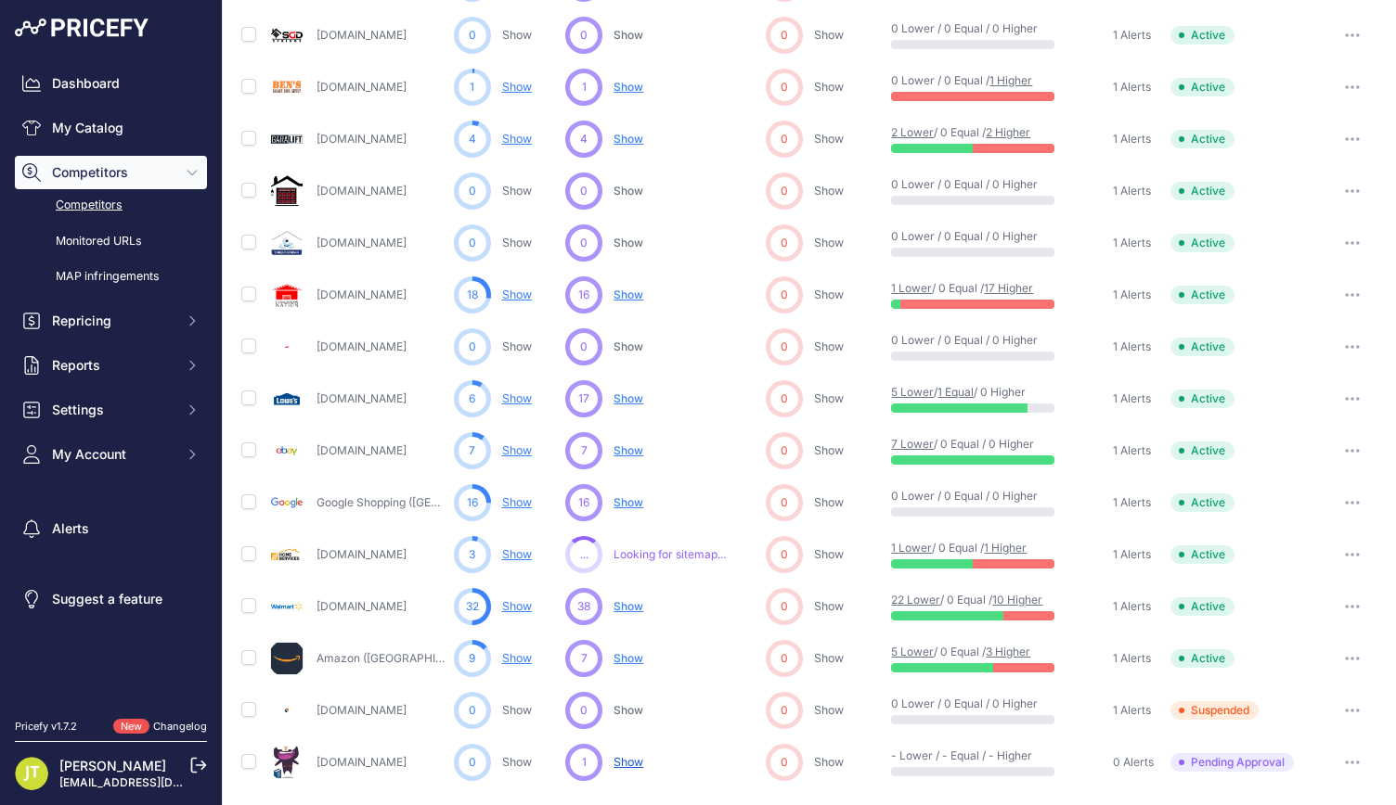
click at [642, 552] on span "Looking for sitemap..." at bounding box center [669, 554] width 112 height 15
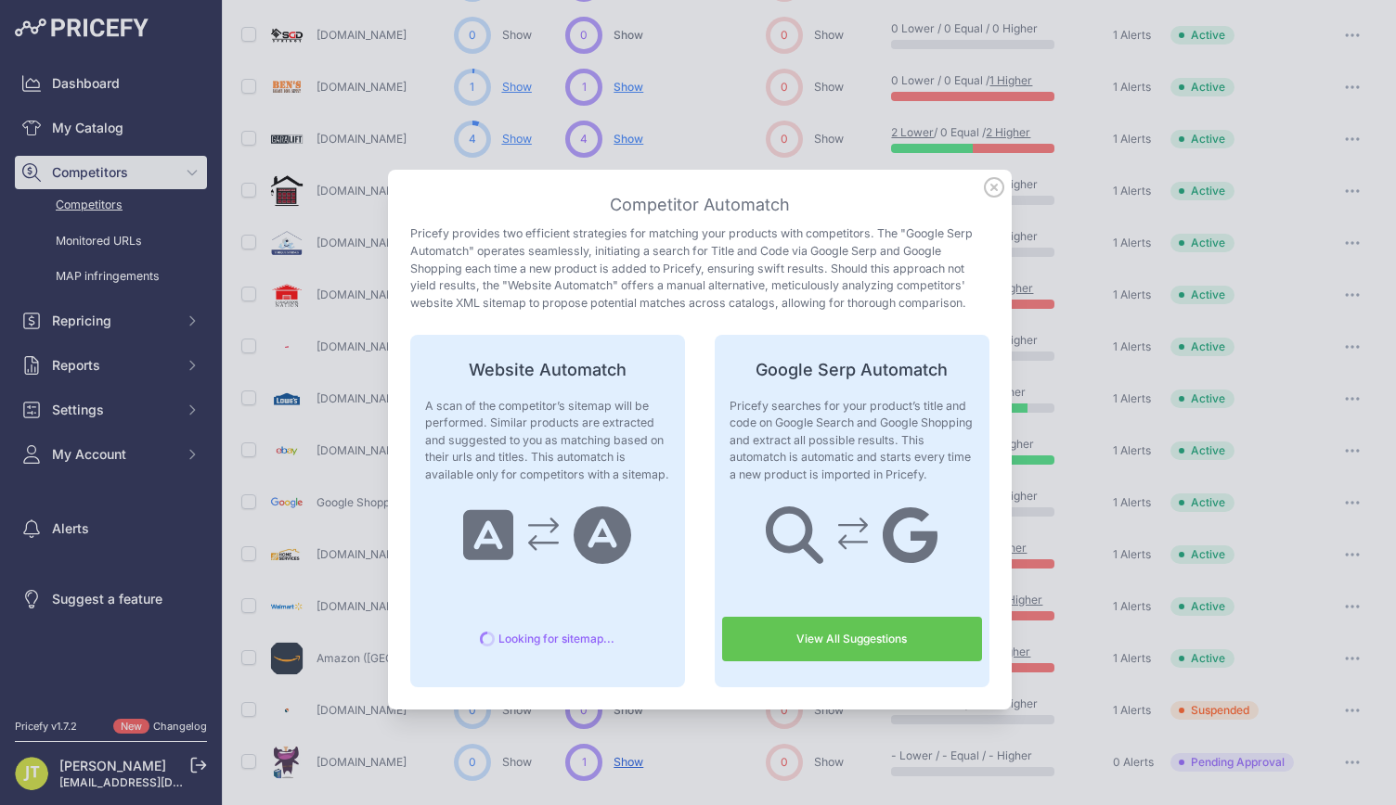
click at [754, 633] on link "View All Suggestions" at bounding box center [852, 639] width 260 height 45
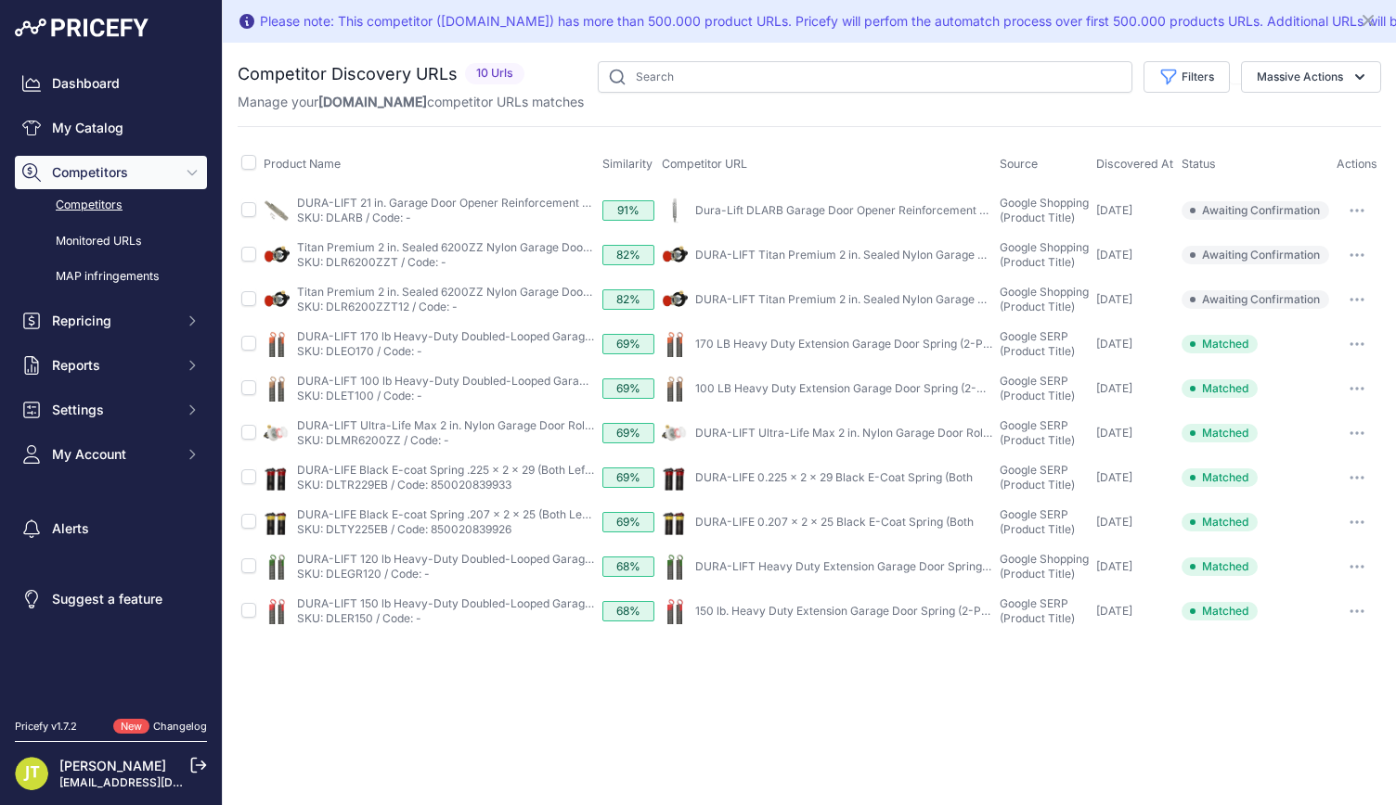
click at [114, 112] on link "My Catalog" at bounding box center [111, 127] width 192 height 33
click at [104, 89] on link "Dashboard" at bounding box center [111, 83] width 192 height 33
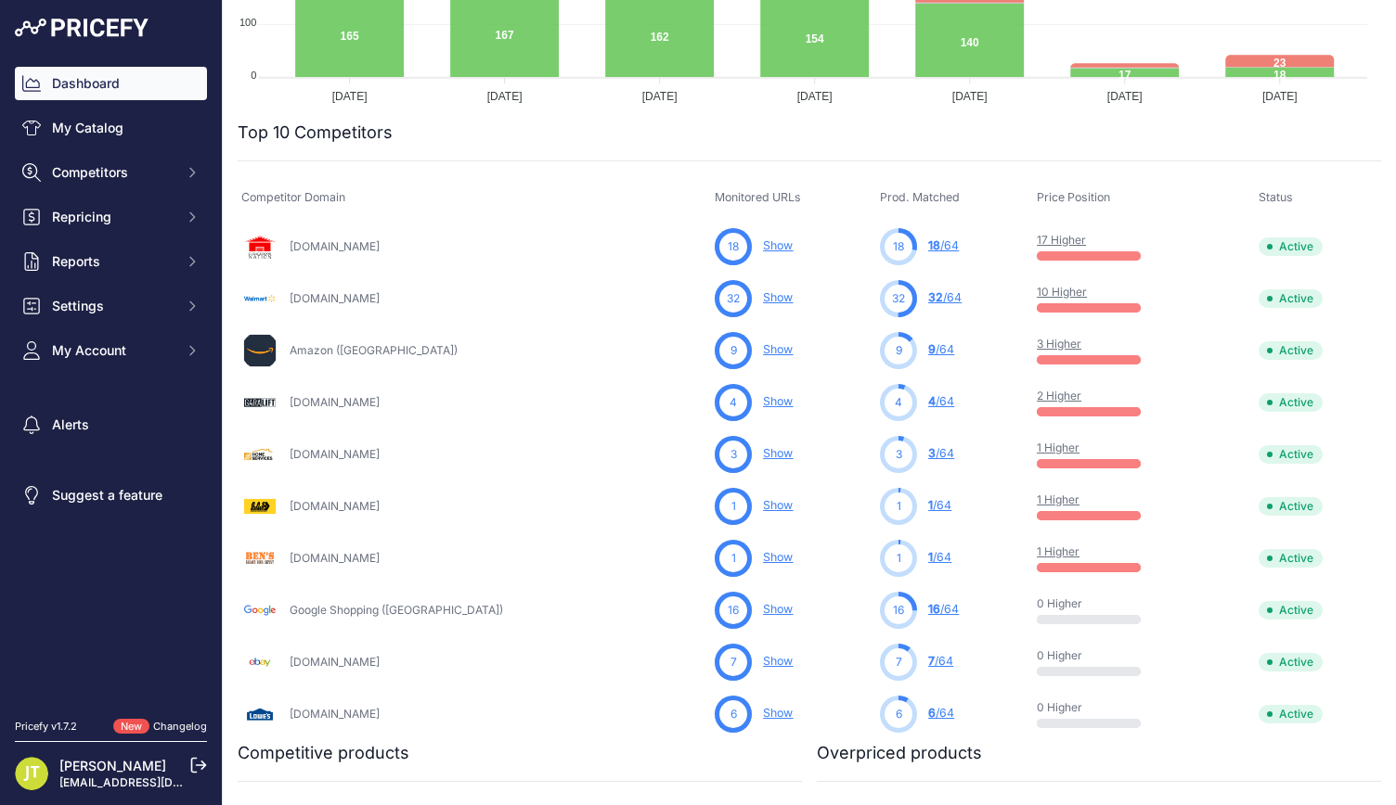
scroll to position [536, 0]
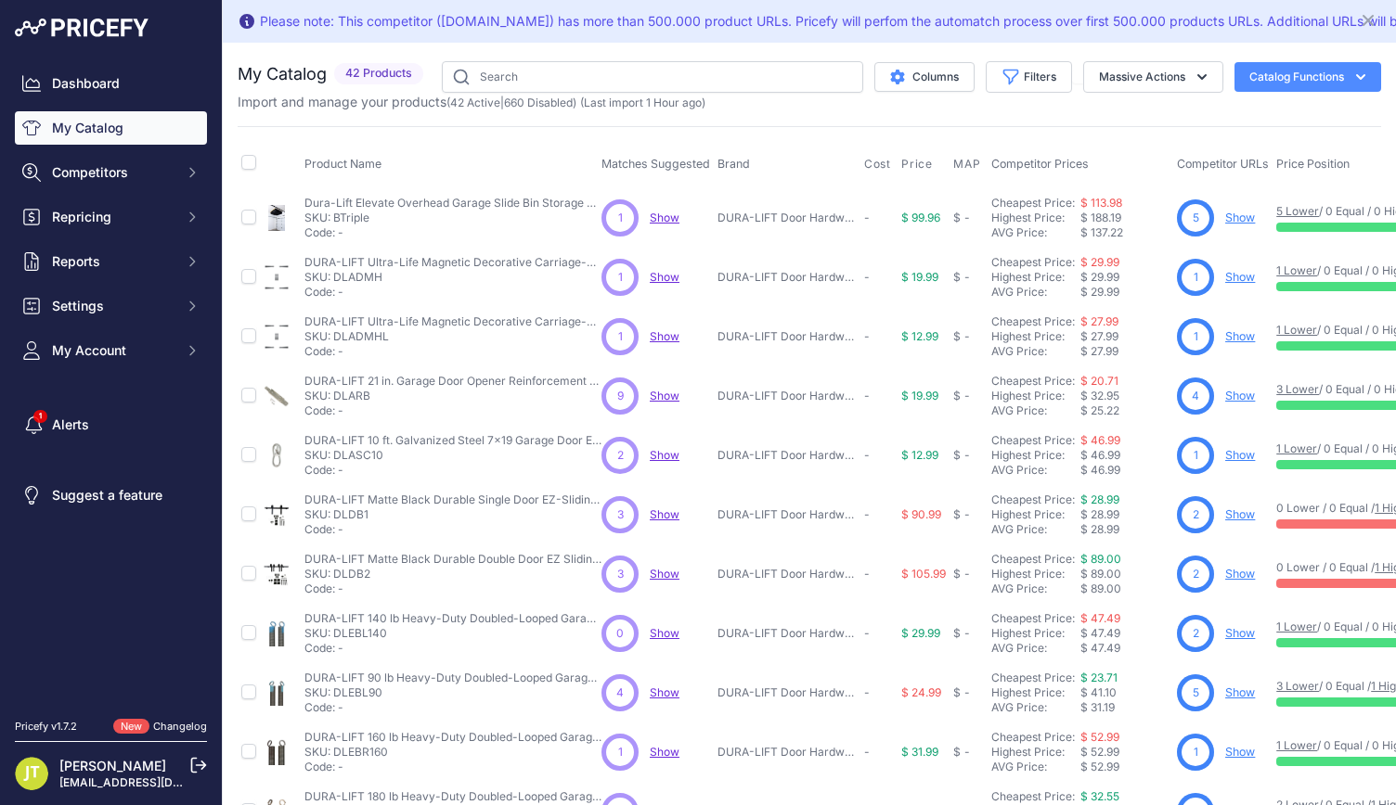
click at [124, 101] on div "Dashboard My Catalog Competitors Competitors Monitored URLs MAP infringements R…" at bounding box center [111, 217] width 192 height 301
click at [113, 83] on link "Dashboard" at bounding box center [111, 83] width 192 height 33
click at [74, 81] on link "Dashboard" at bounding box center [111, 83] width 192 height 33
click at [1230, 218] on link "Show" at bounding box center [1240, 218] width 30 height 14
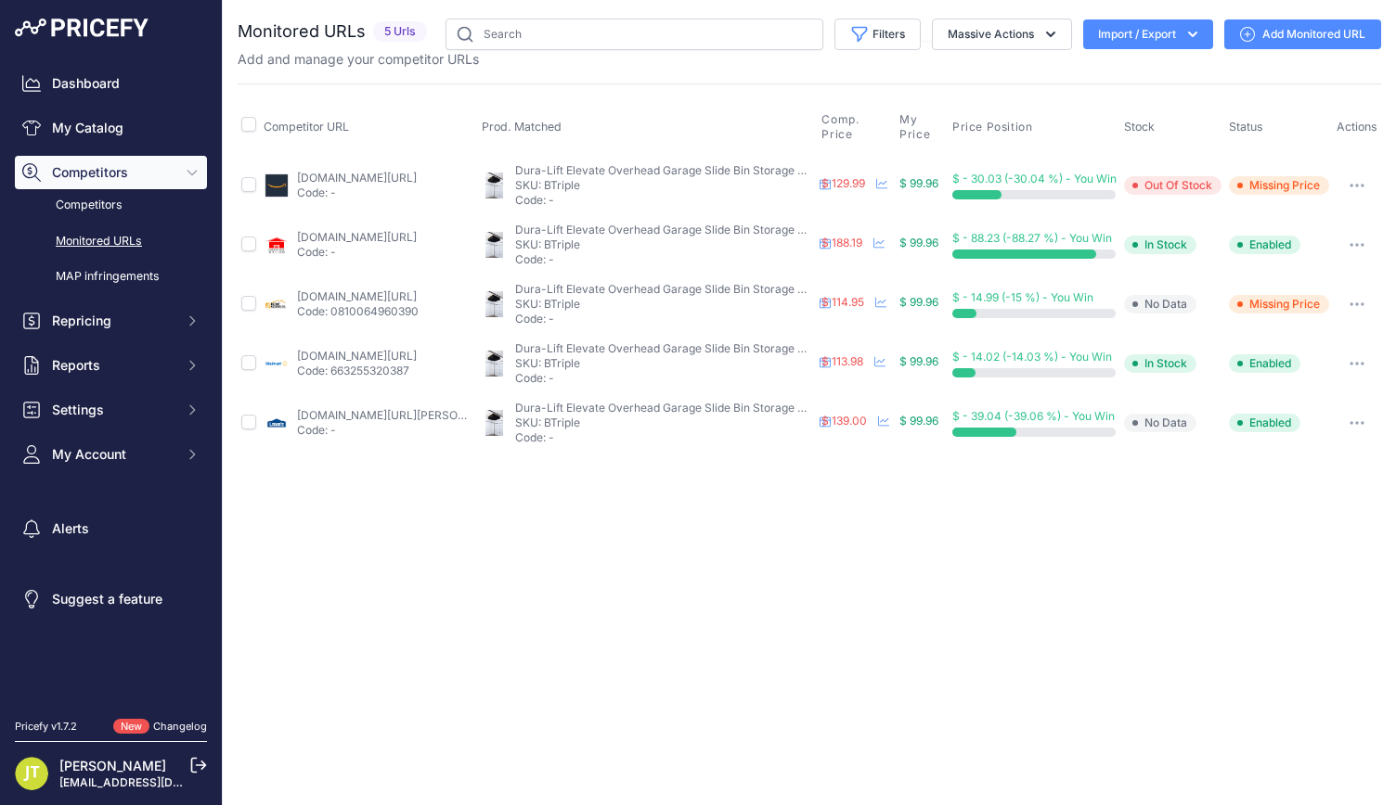
click at [358, 298] on link "[DOMAIN_NAME][URL]" at bounding box center [357, 296] width 120 height 14
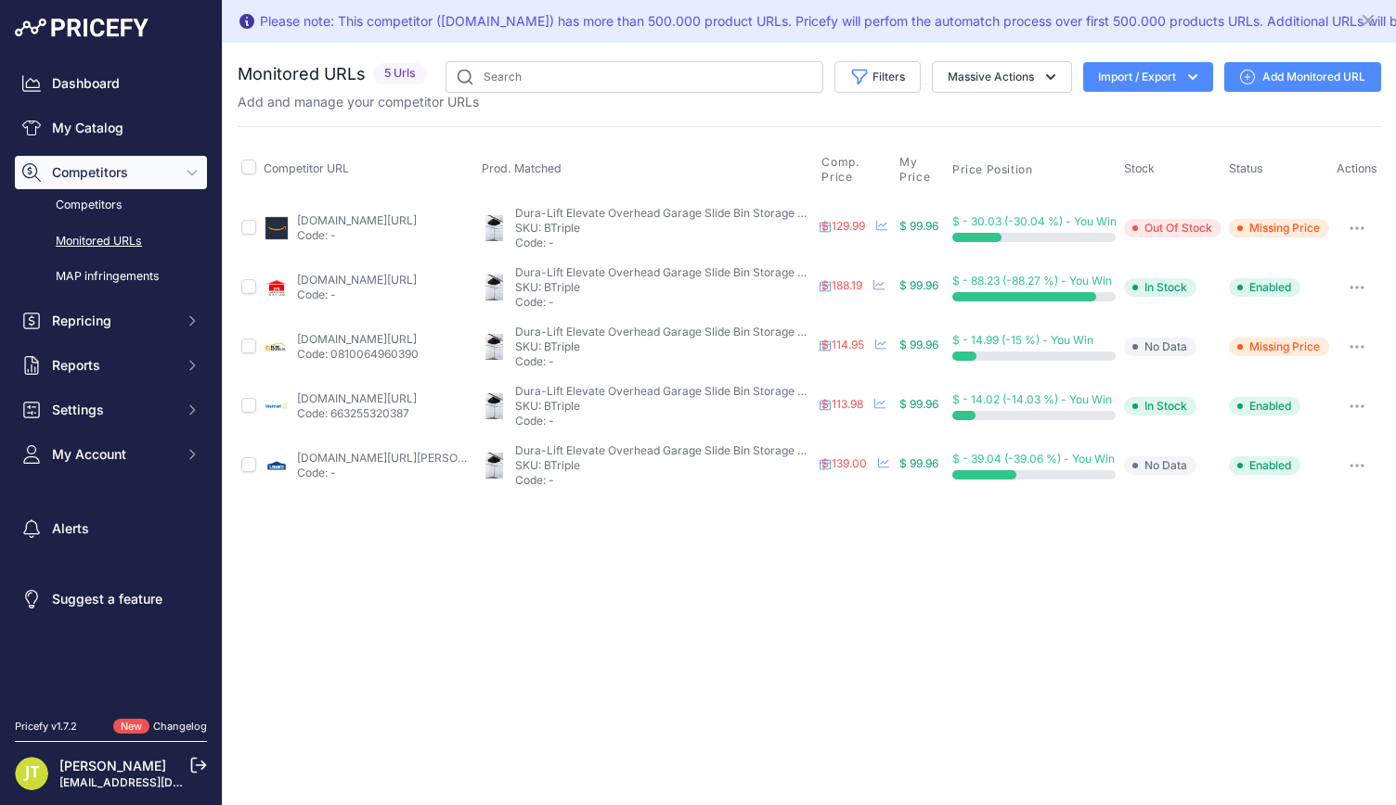
click at [1156, 64] on button "Import / Export" at bounding box center [1148, 77] width 130 height 30
click at [1149, 110] on span "Import" at bounding box center [1133, 116] width 34 height 15
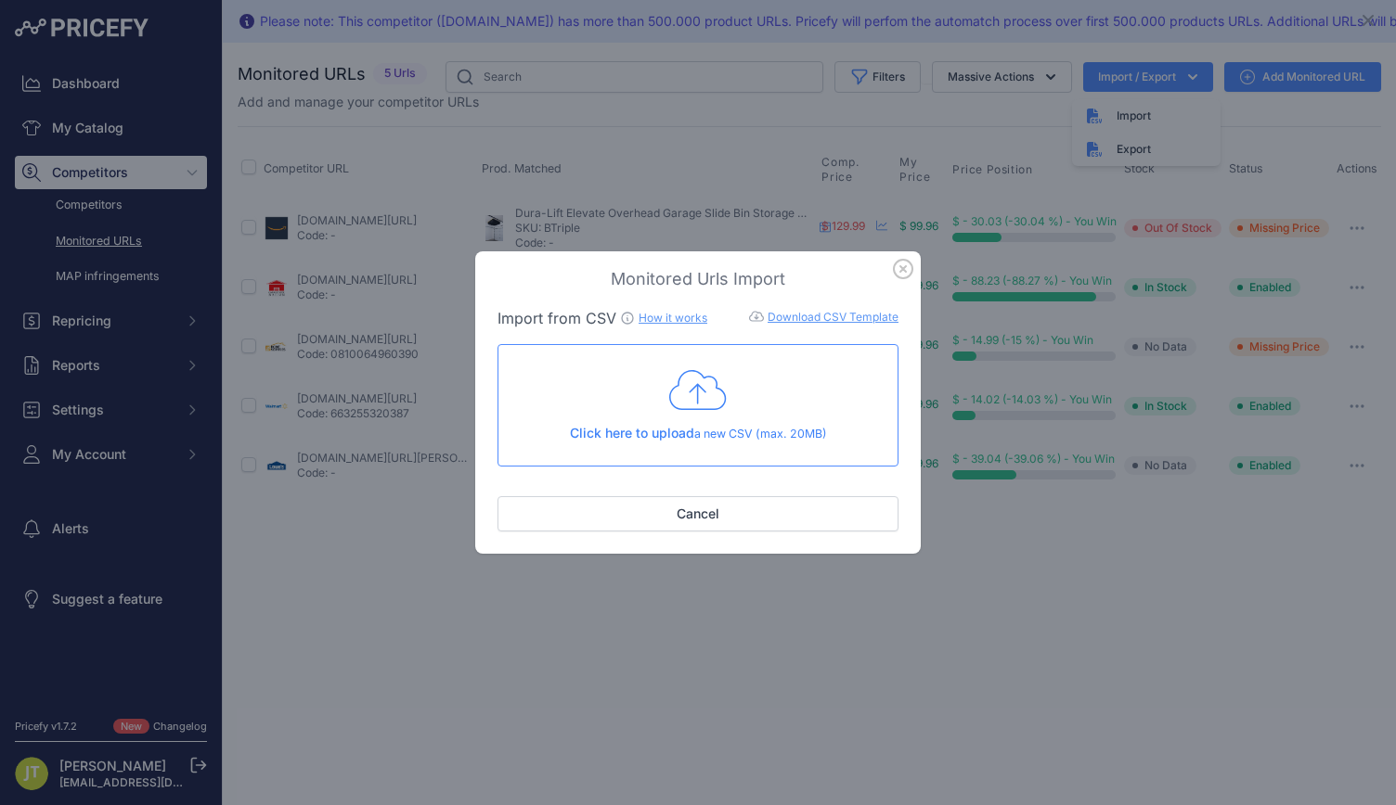
click at [716, 416] on div "Click here to upload a new CSV (max. 20MB)" at bounding box center [697, 405] width 369 height 76
click at [780, 319] on link "Download CSV Template" at bounding box center [832, 317] width 131 height 14
click at [900, 276] on icon "button" at bounding box center [903, 269] width 20 height 20
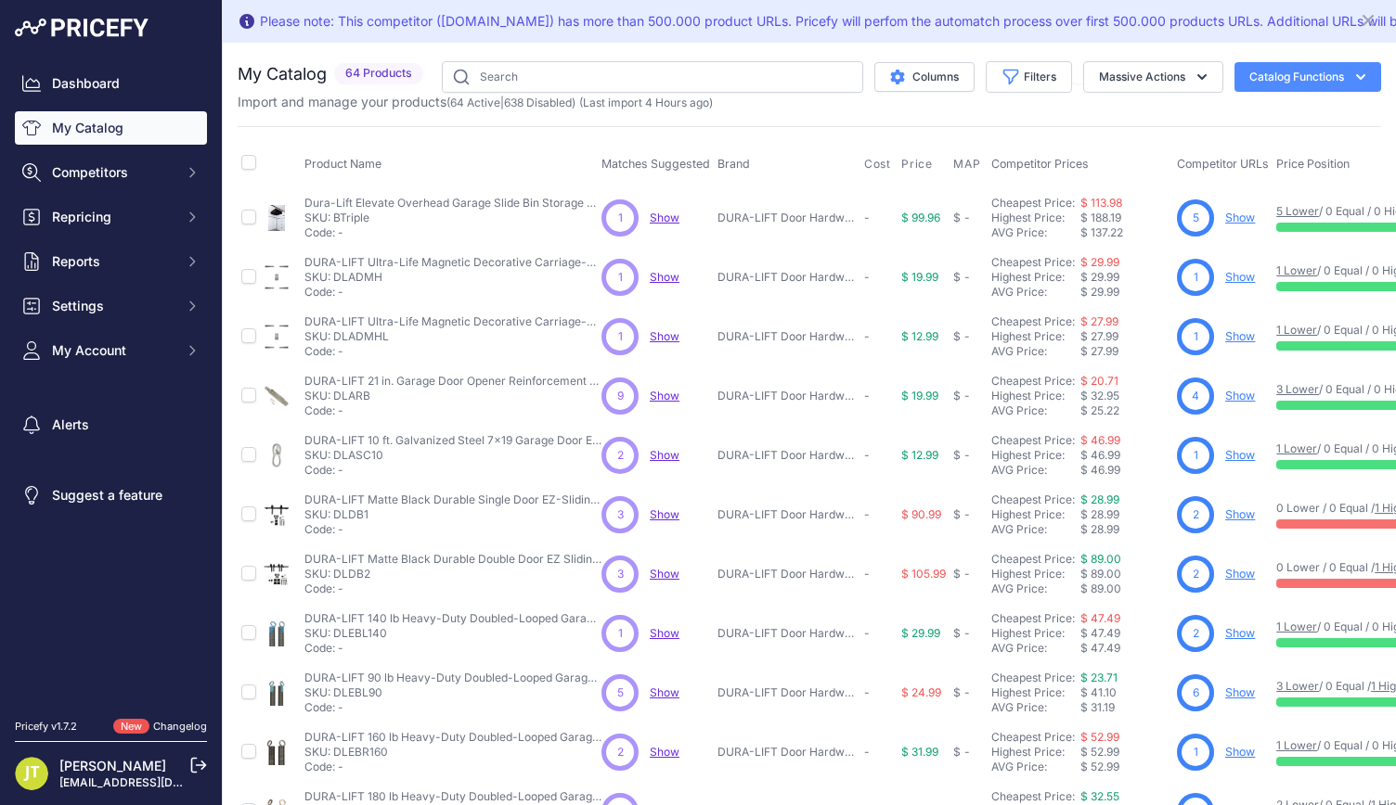
click at [1242, 217] on link "Show" at bounding box center [1240, 218] width 30 height 14
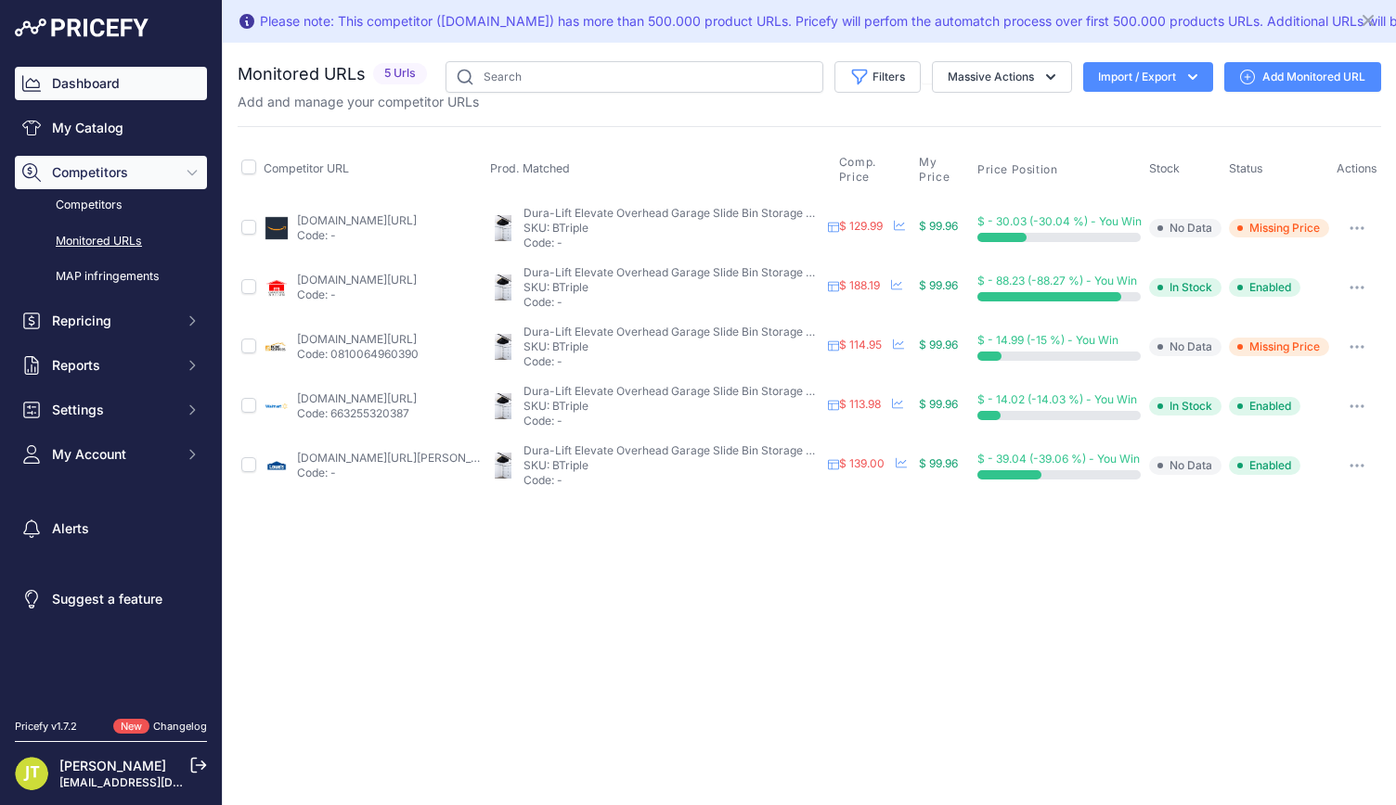
click at [109, 83] on link "Dashboard" at bounding box center [111, 83] width 192 height 33
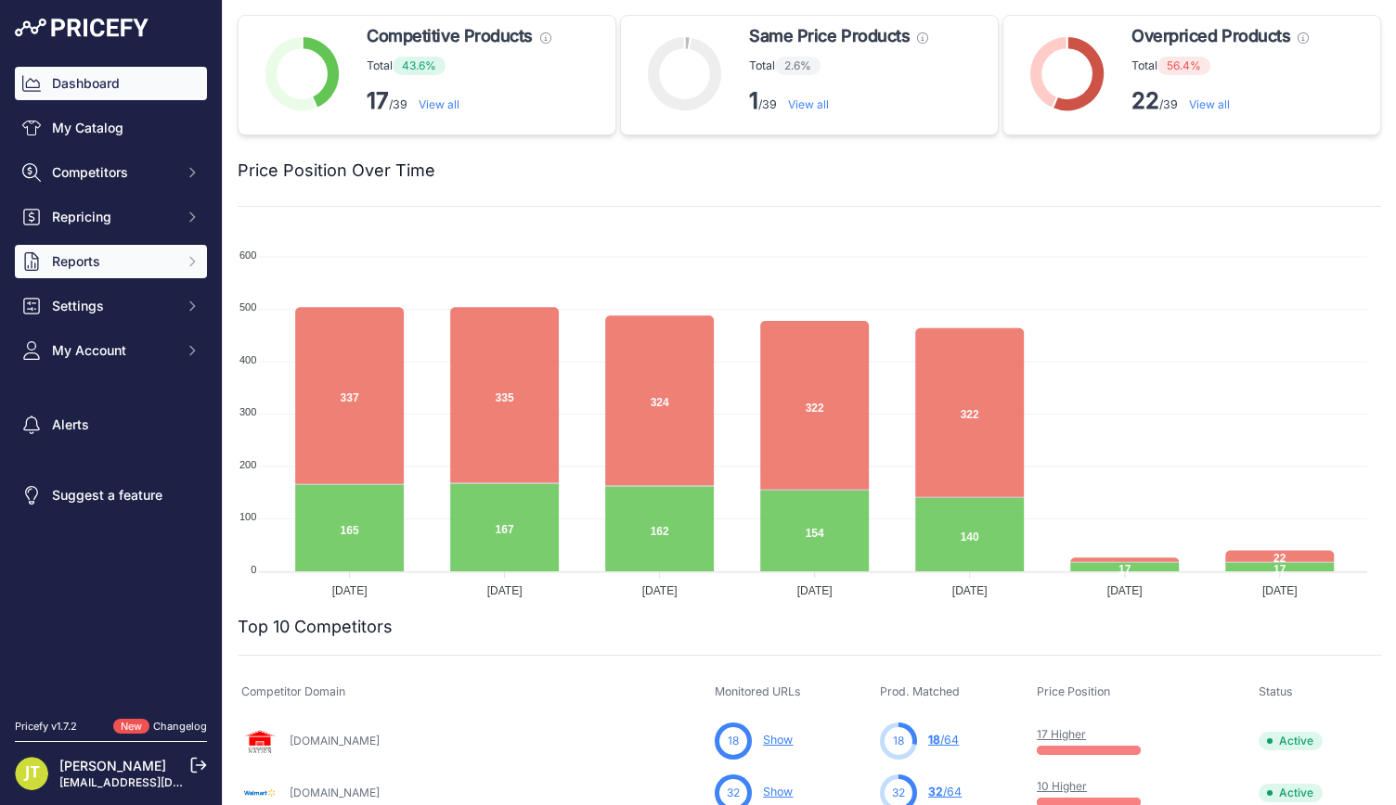
click at [143, 268] on span "Reports" at bounding box center [113, 261] width 122 height 19
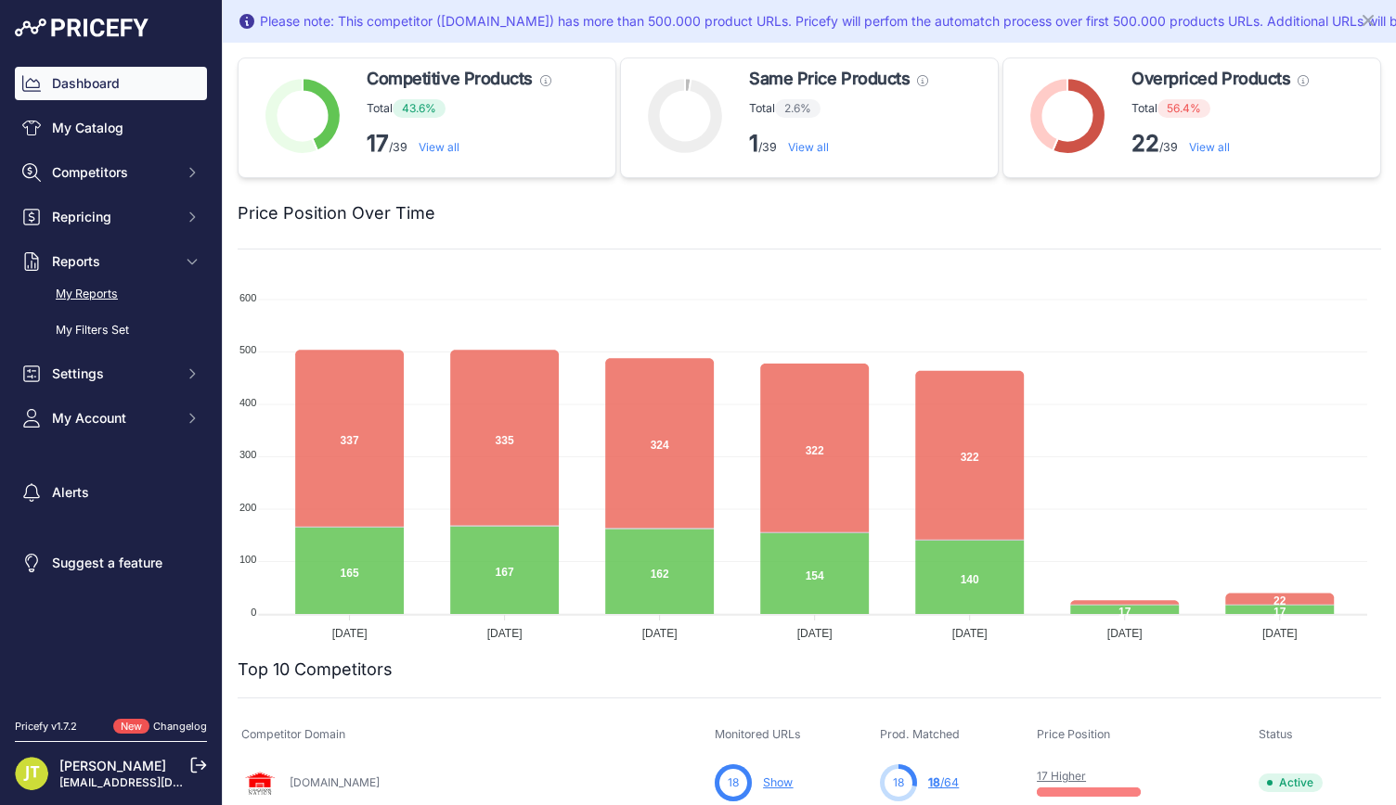
click at [147, 299] on link "My Reports" at bounding box center [111, 294] width 192 height 32
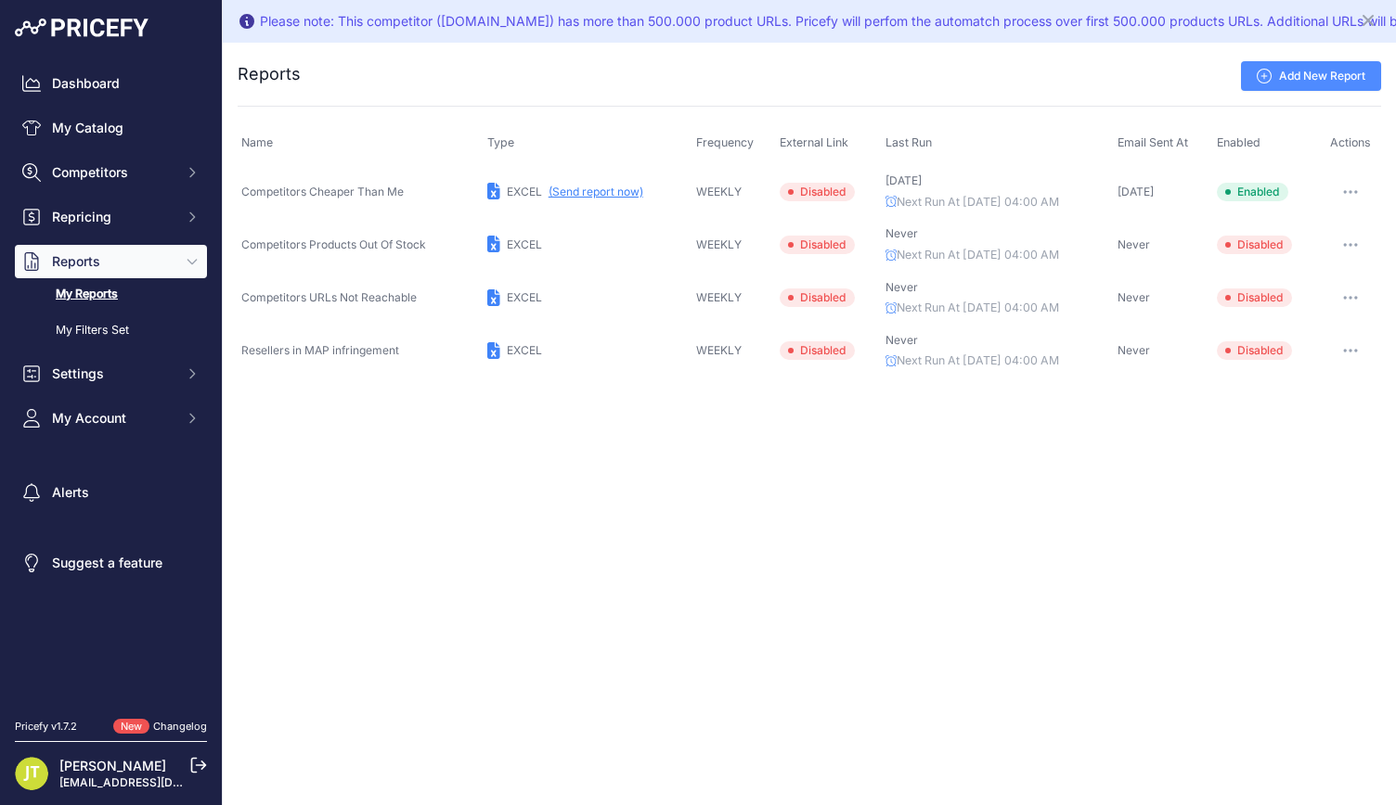
click at [1350, 246] on button "button" at bounding box center [1349, 245] width 37 height 26
click at [1293, 331] on button "Enable" at bounding box center [1317, 343] width 119 height 30
click at [586, 193] on button "(Send report now)" at bounding box center [595, 192] width 95 height 15
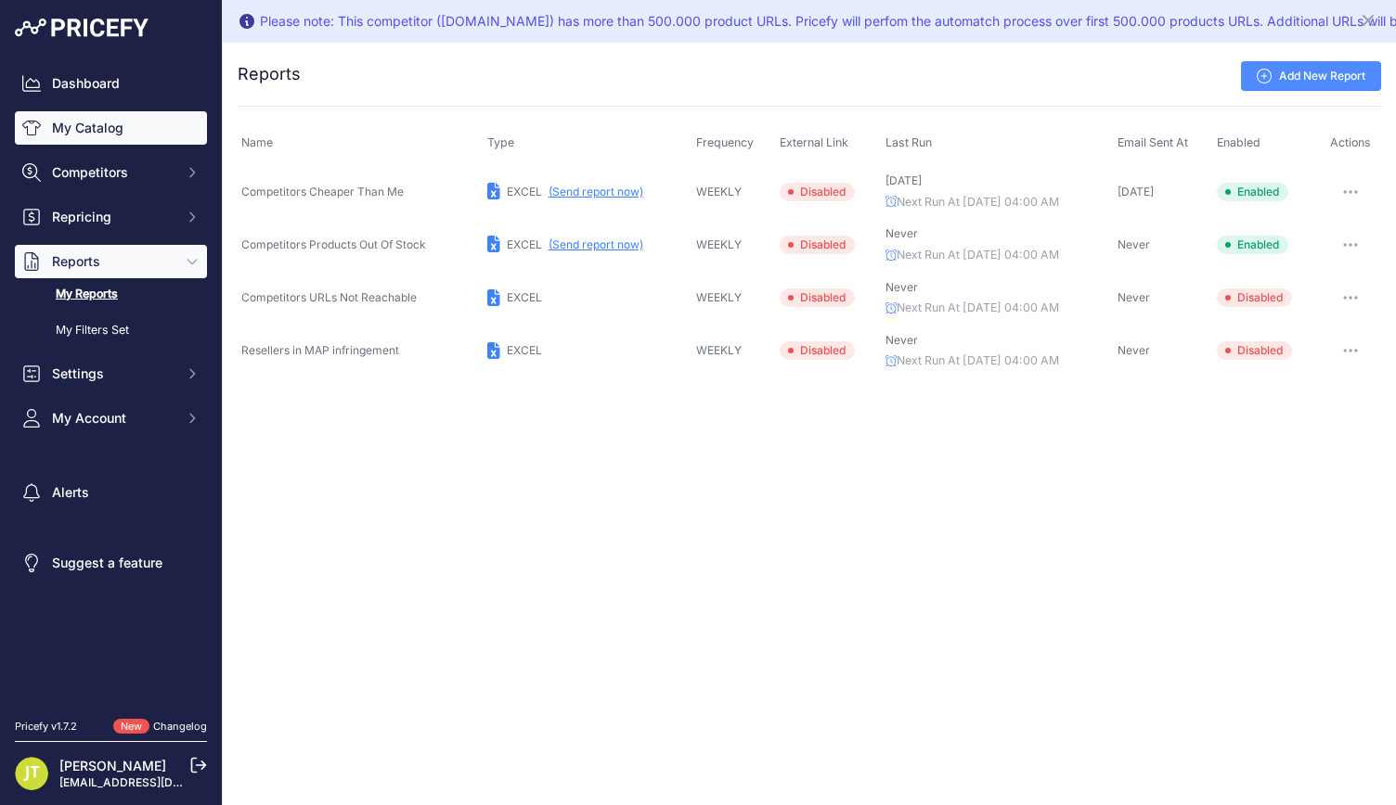
click at [120, 131] on link "My Catalog" at bounding box center [111, 127] width 192 height 33
click at [104, 128] on link "My Catalog" at bounding box center [111, 127] width 192 height 33
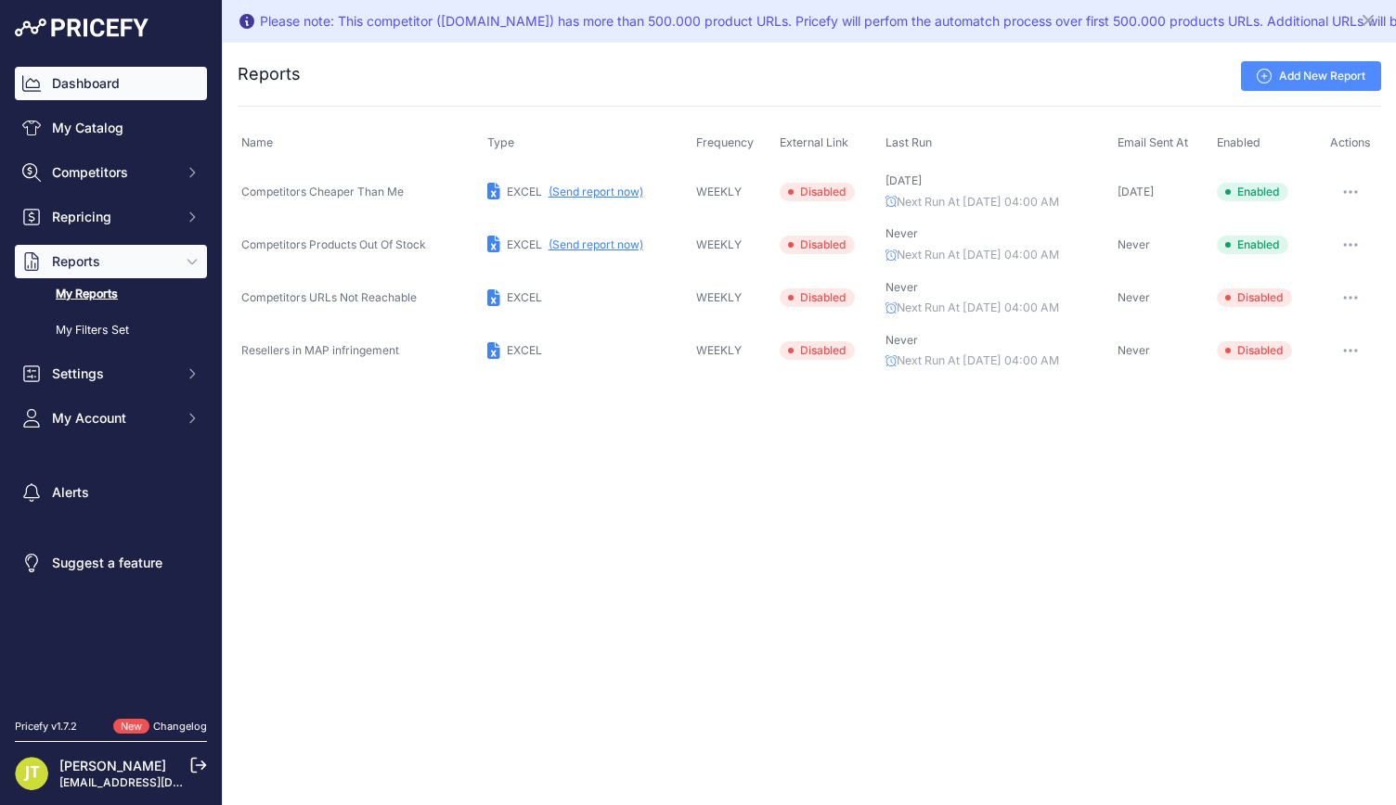
click at [96, 85] on link "Dashboard" at bounding box center [111, 83] width 192 height 33
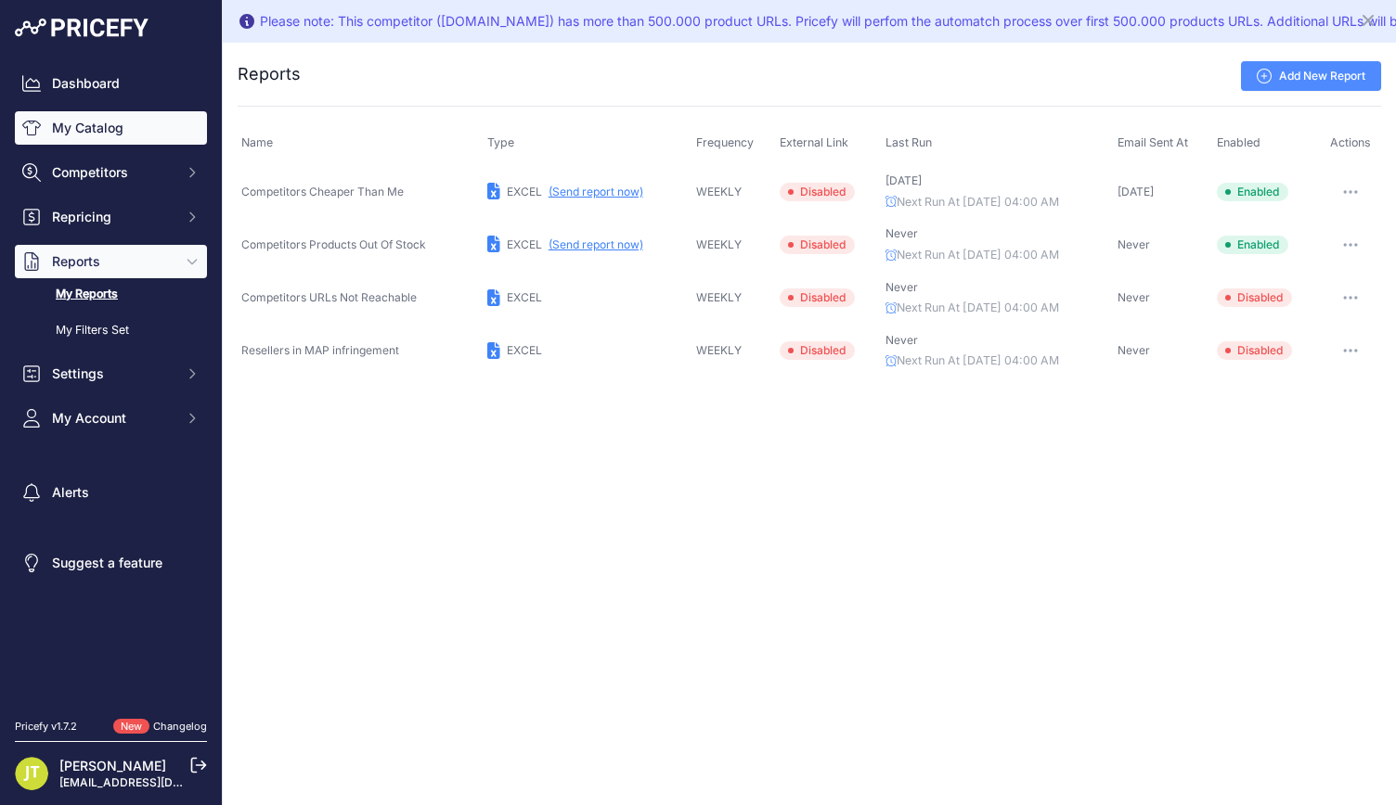
click at [96, 122] on link "My Catalog" at bounding box center [111, 127] width 192 height 33
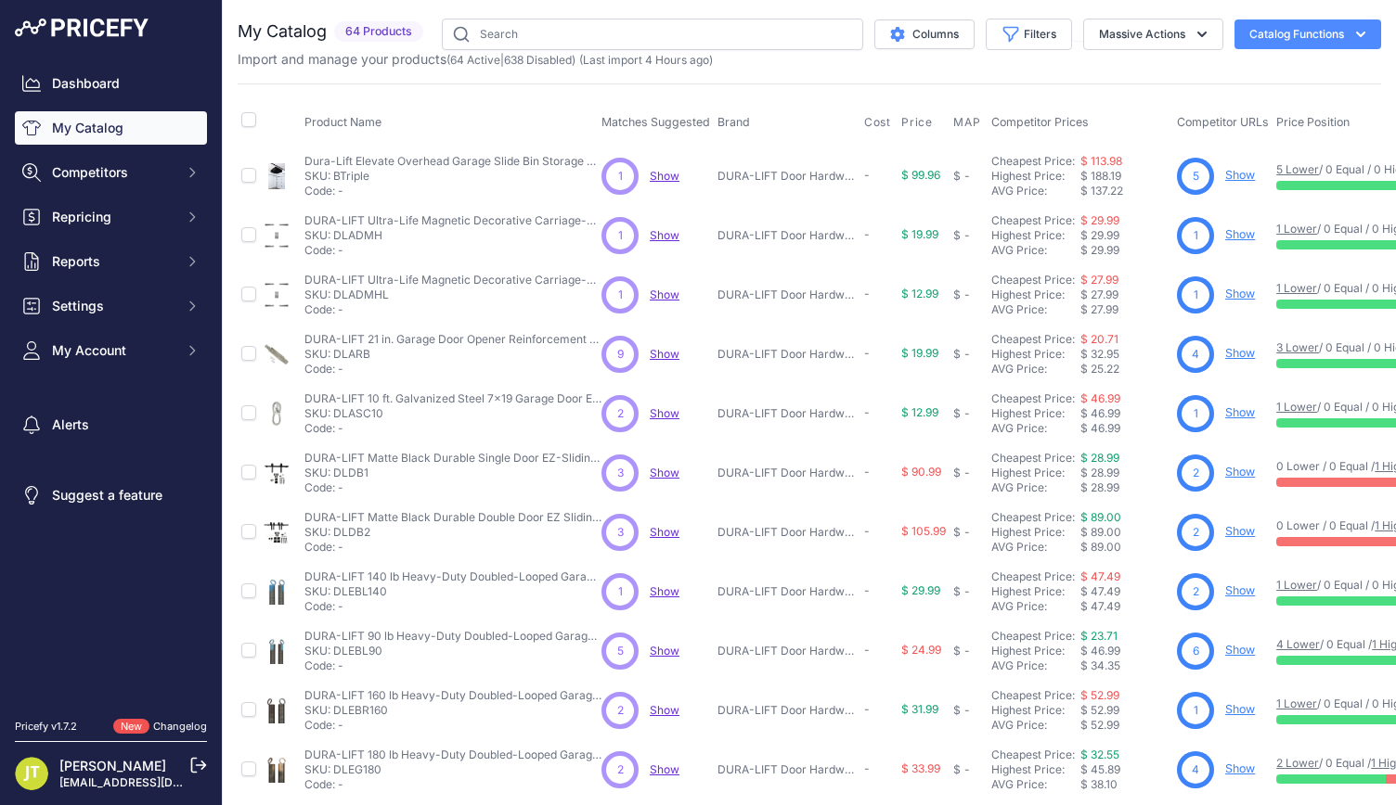
click at [708, 53] on span "(Last import 4 Hours ago)" at bounding box center [646, 60] width 134 height 14
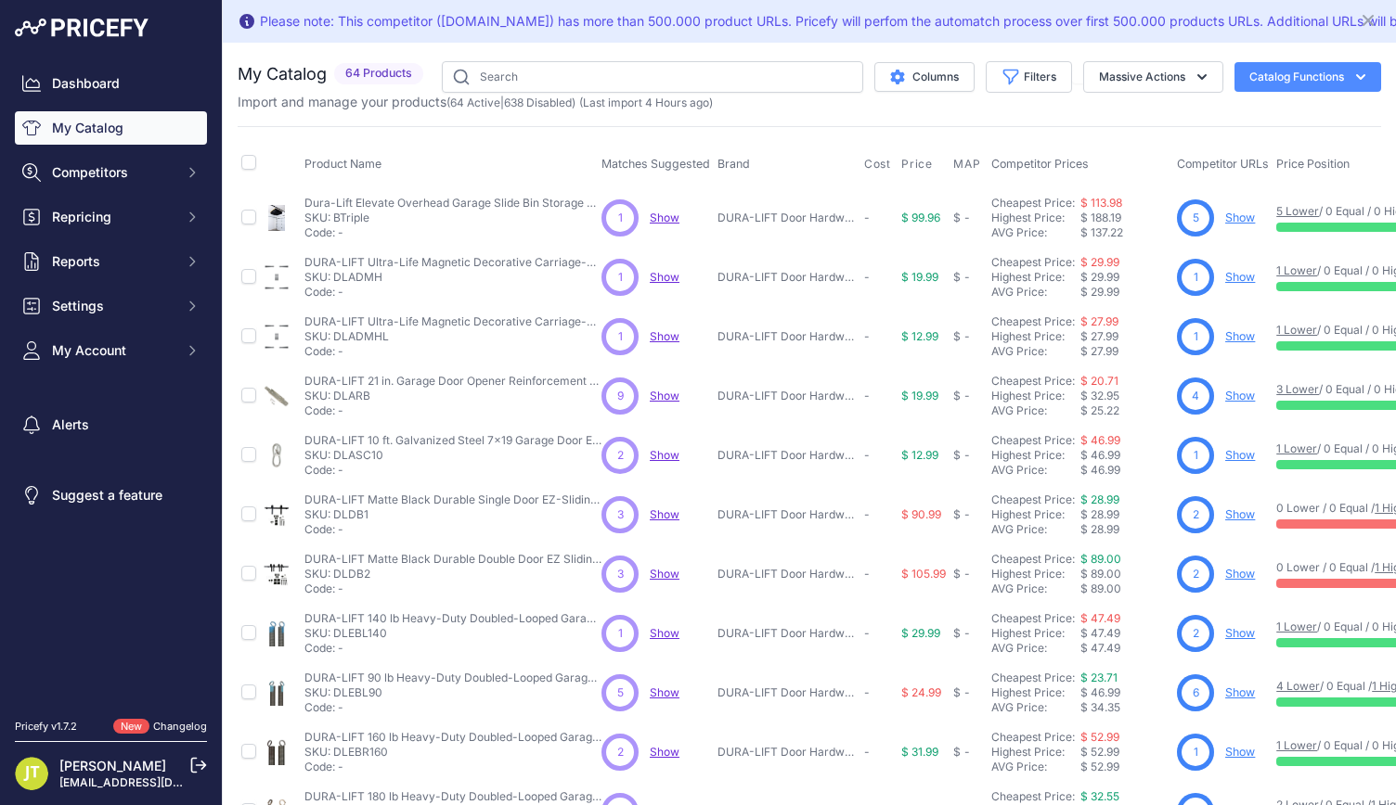
drag, startPoint x: 708, startPoint y: 50, endPoint x: 366, endPoint y: 215, distance: 380.1
click at [366, 215] on p "SKU: BTriple" at bounding box center [452, 218] width 297 height 15
copy p "BTriple"
click at [86, 28] on img at bounding box center [82, 28] width 134 height 19
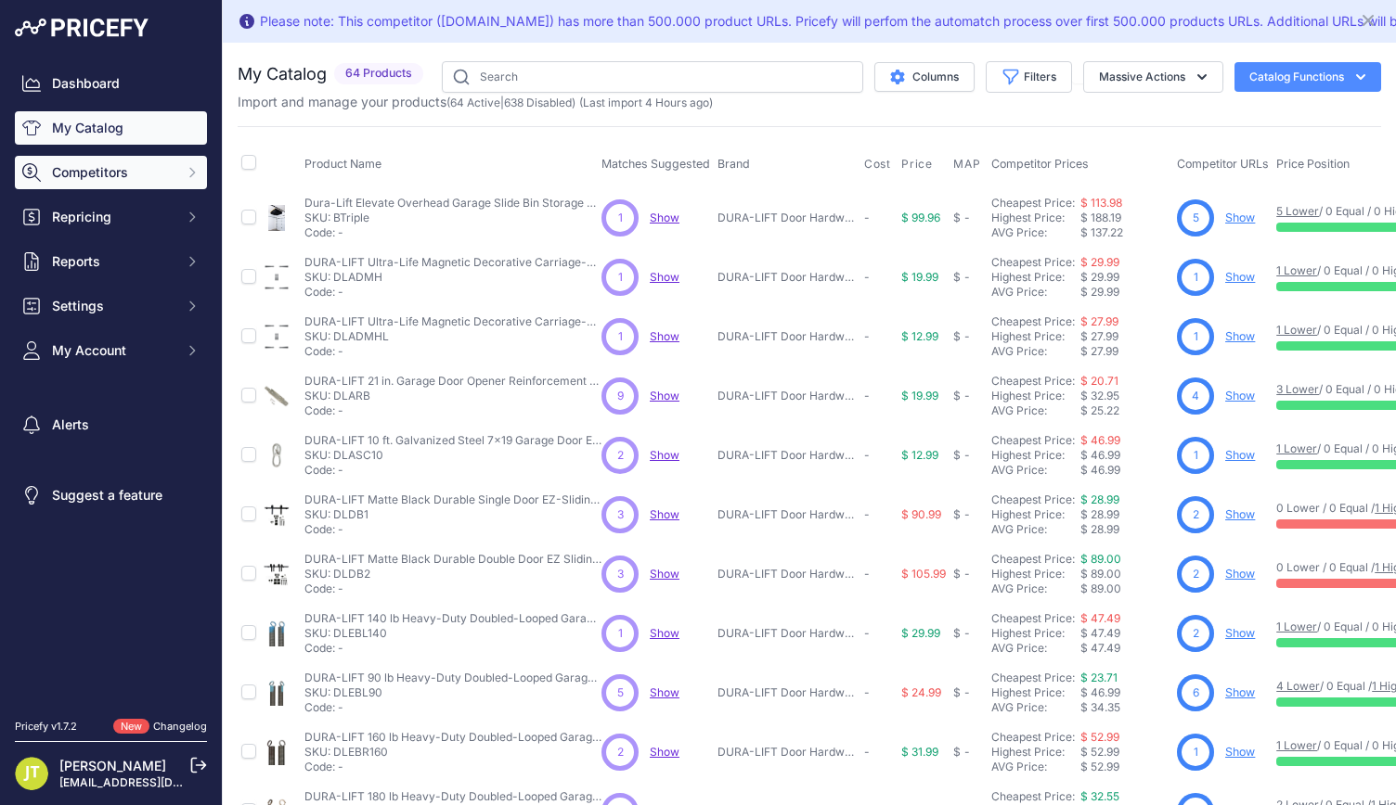
click at [90, 188] on button "Competitors" at bounding box center [111, 172] width 192 height 33
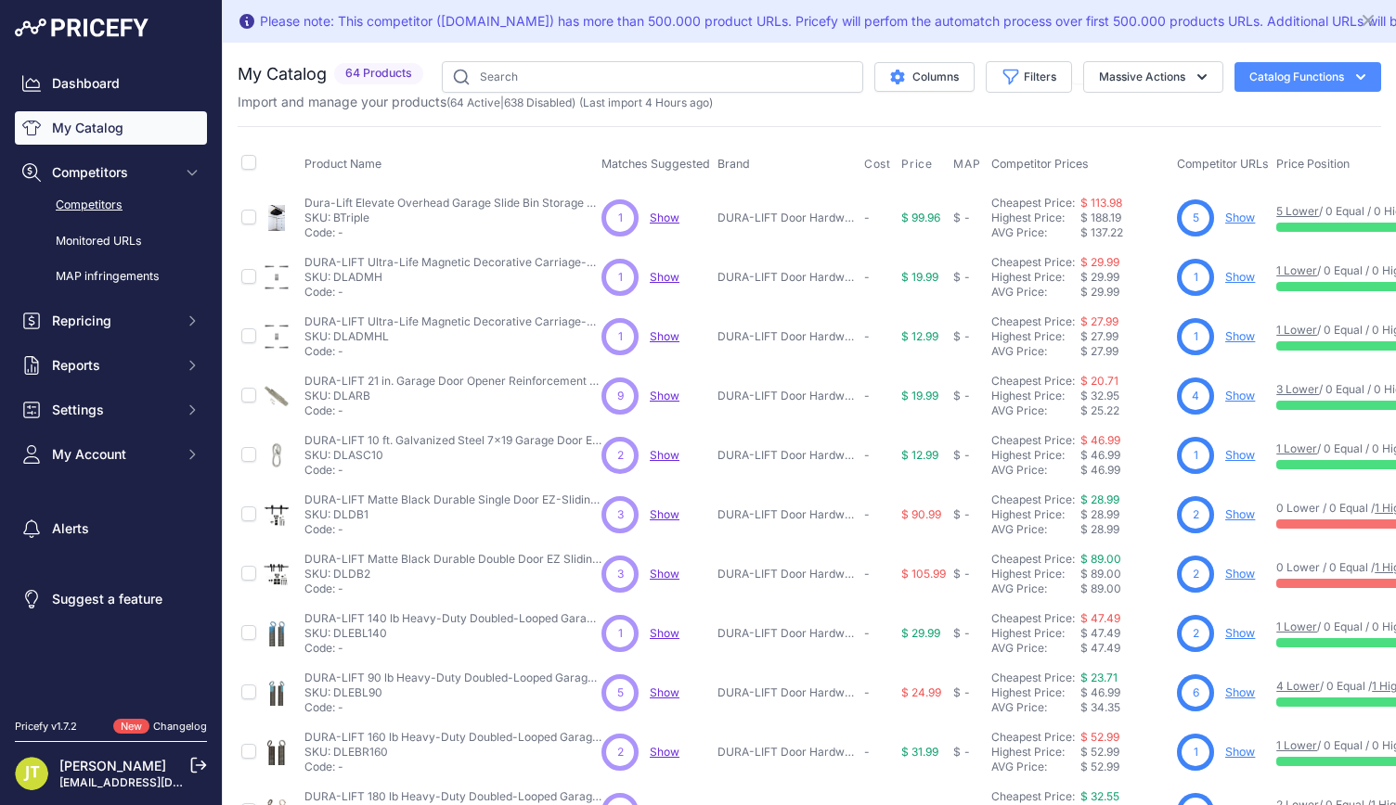
click at [91, 200] on link "Competitors" at bounding box center [111, 205] width 192 height 32
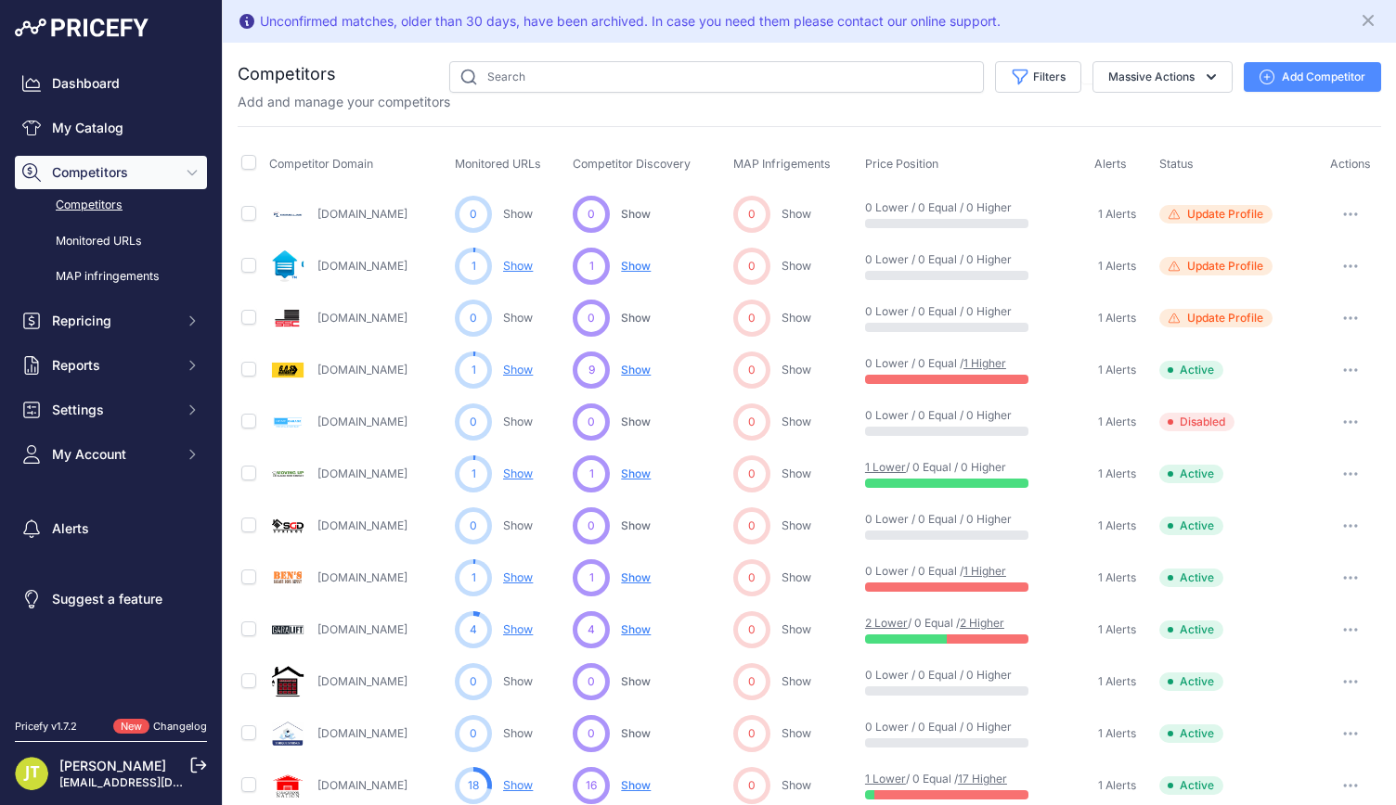
click at [1279, 69] on button "Add Competitor" at bounding box center [1311, 77] width 137 height 30
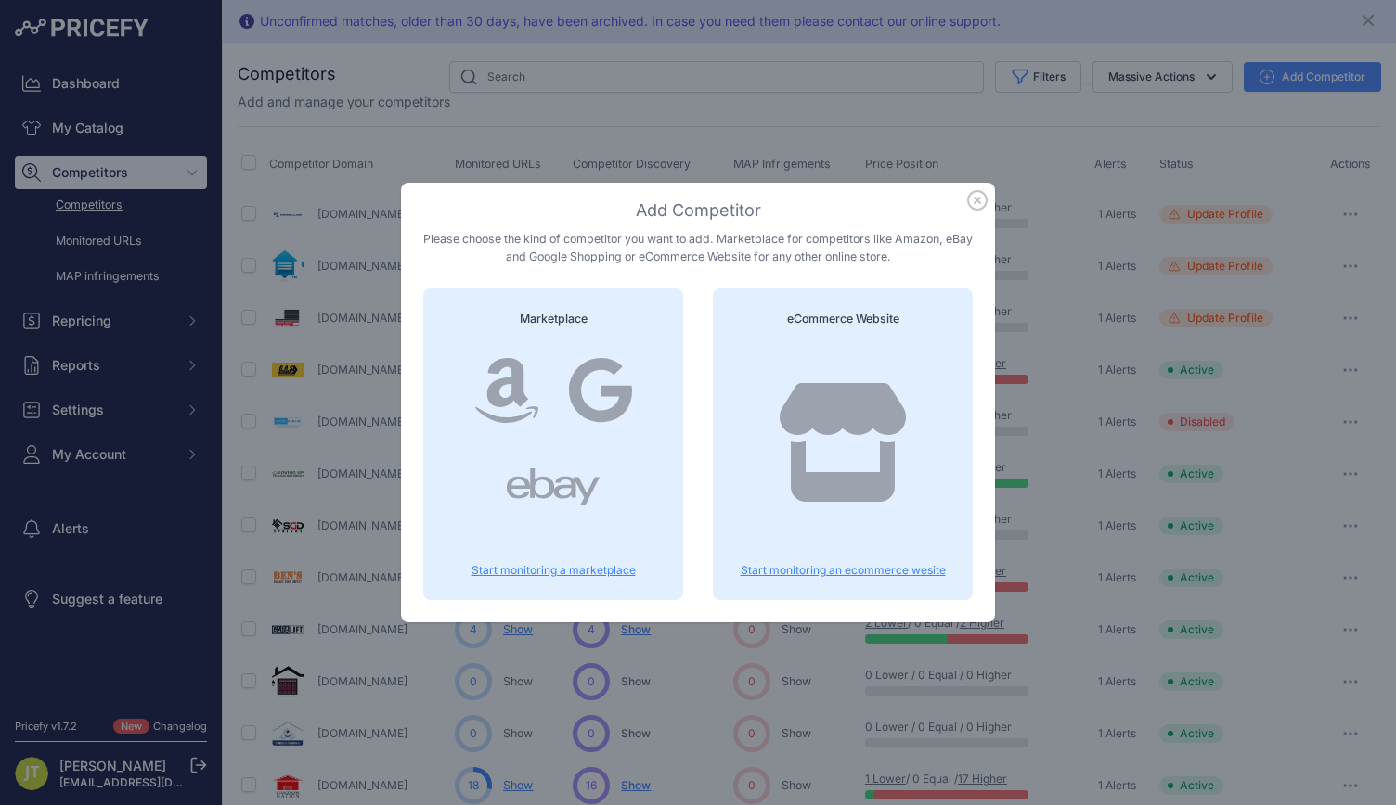
click at [980, 194] on icon "button" at bounding box center [977, 200] width 20 height 20
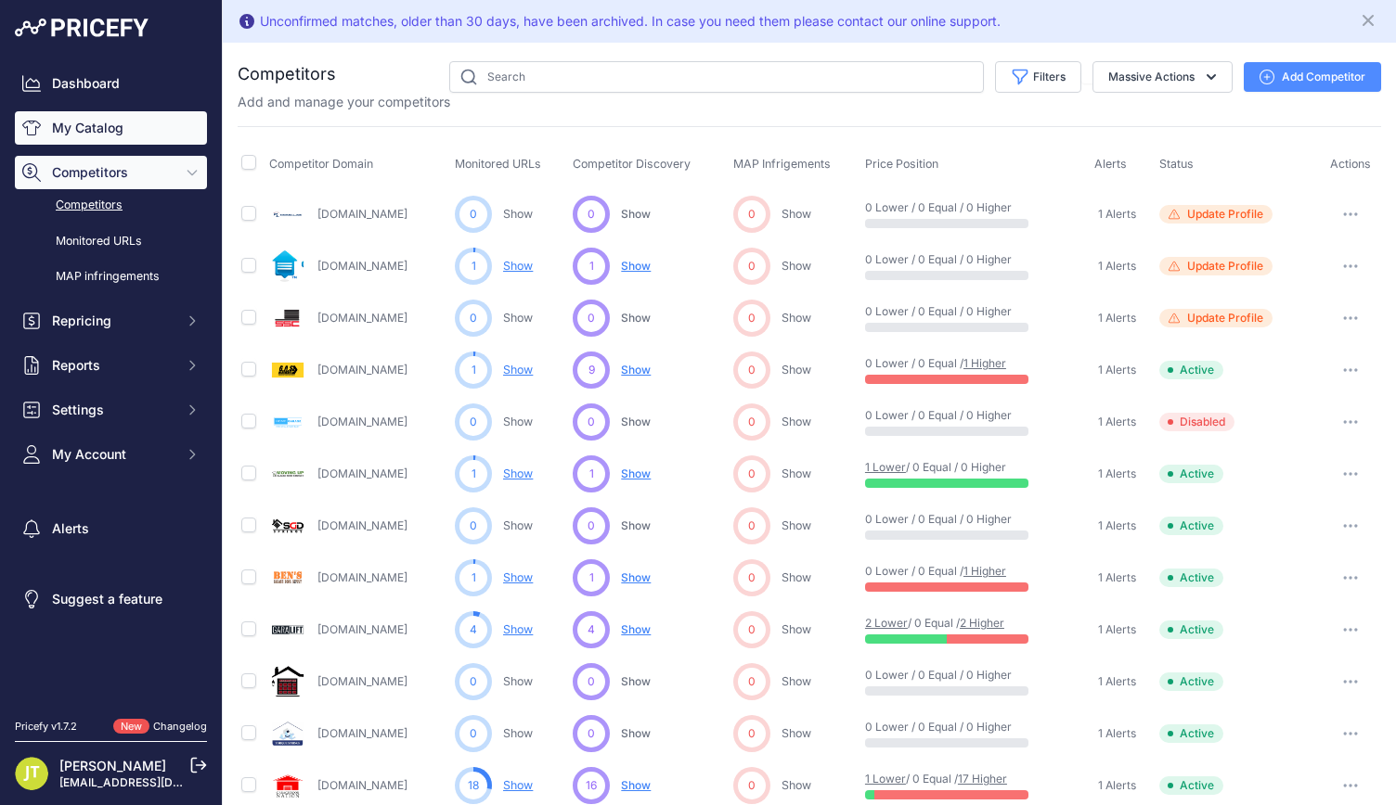
click at [129, 123] on link "My Catalog" at bounding box center [111, 127] width 192 height 33
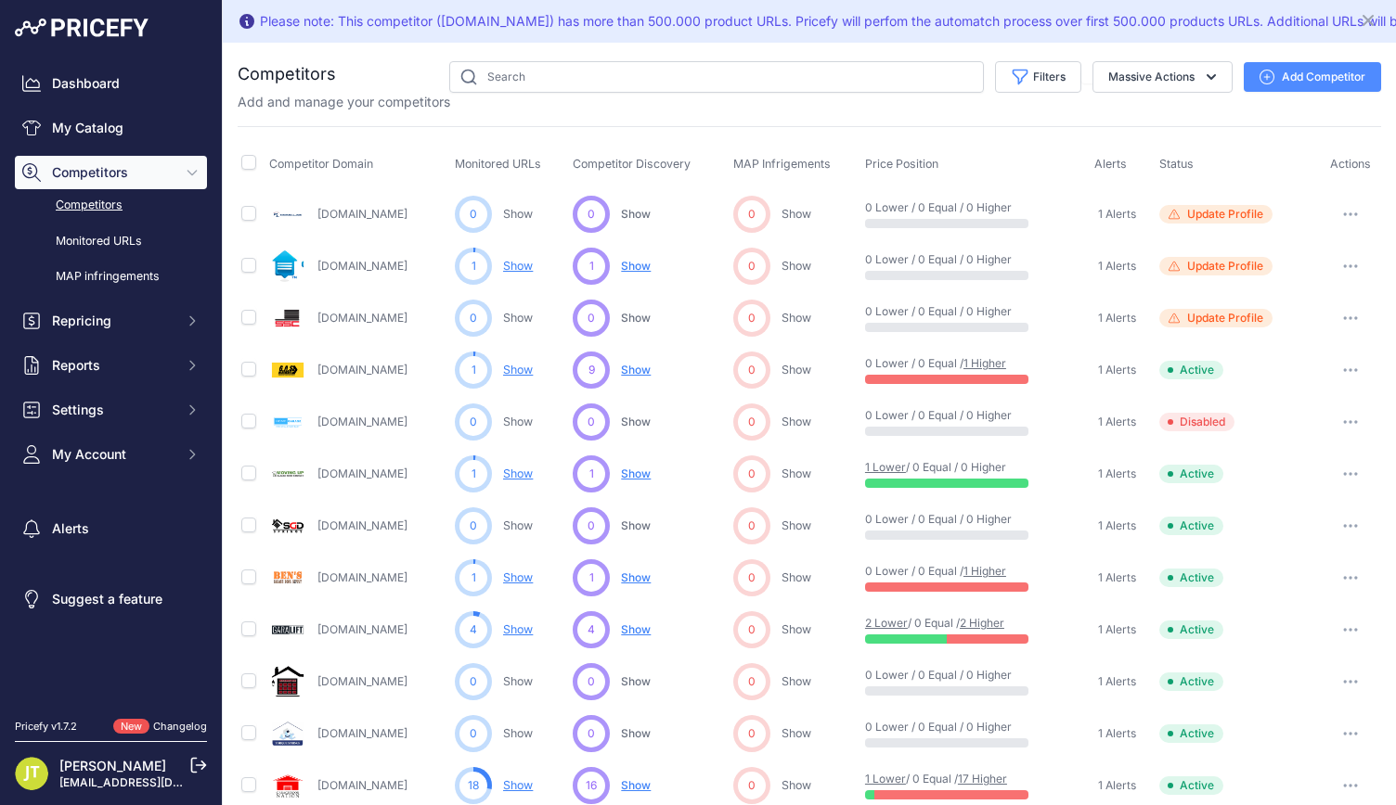
click at [1317, 64] on button "Add Competitor" at bounding box center [1311, 77] width 137 height 30
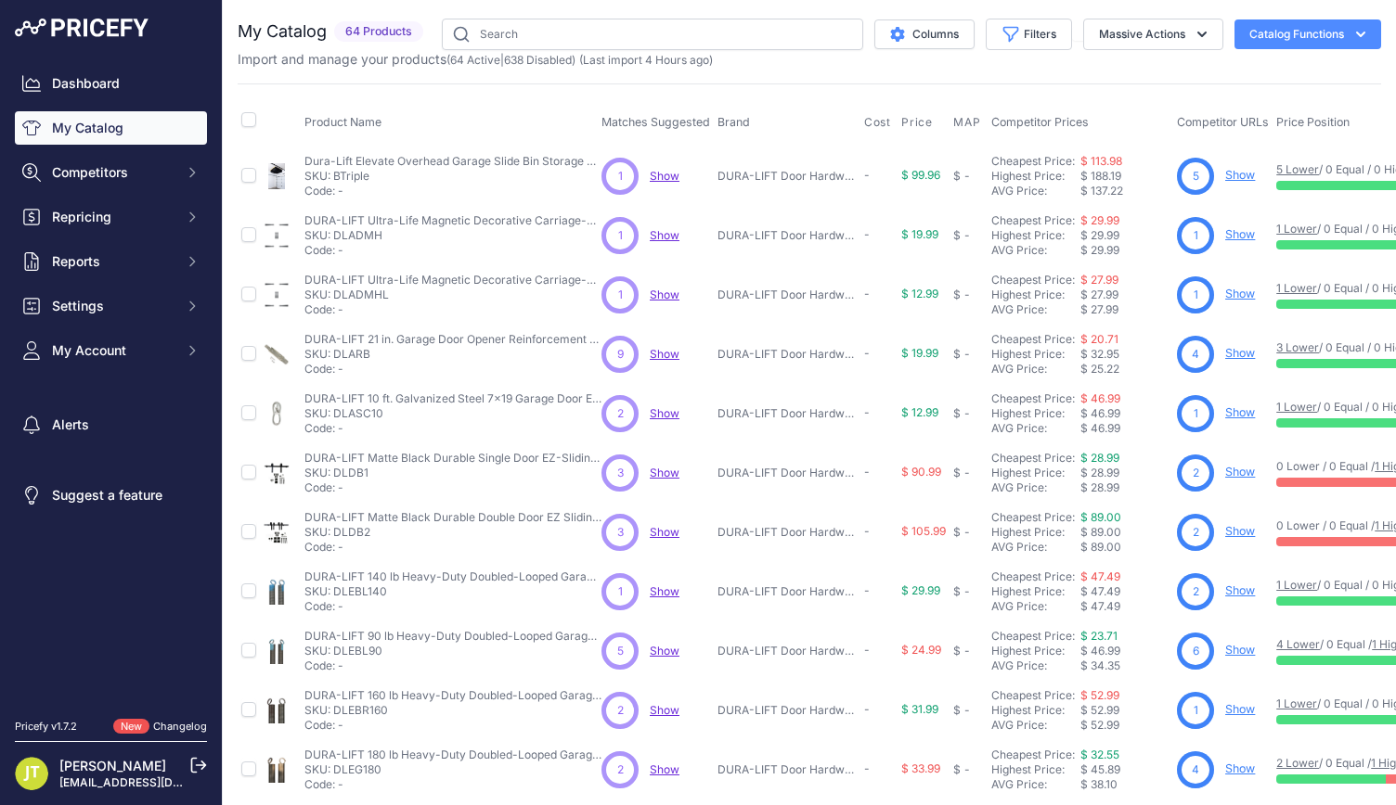
click at [1267, 40] on button "Catalog Functions" at bounding box center [1307, 34] width 147 height 30
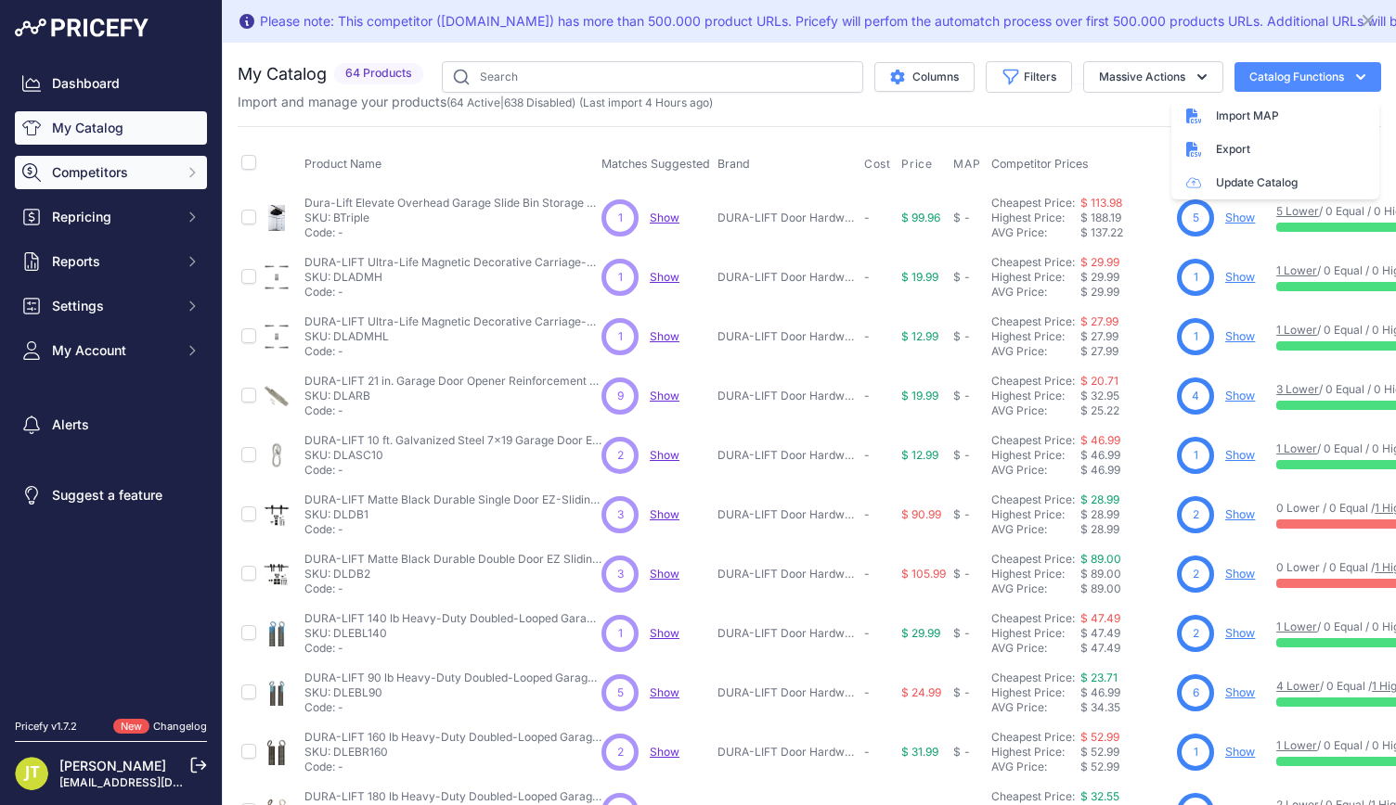
click at [116, 163] on span "Competitors" at bounding box center [113, 172] width 122 height 19
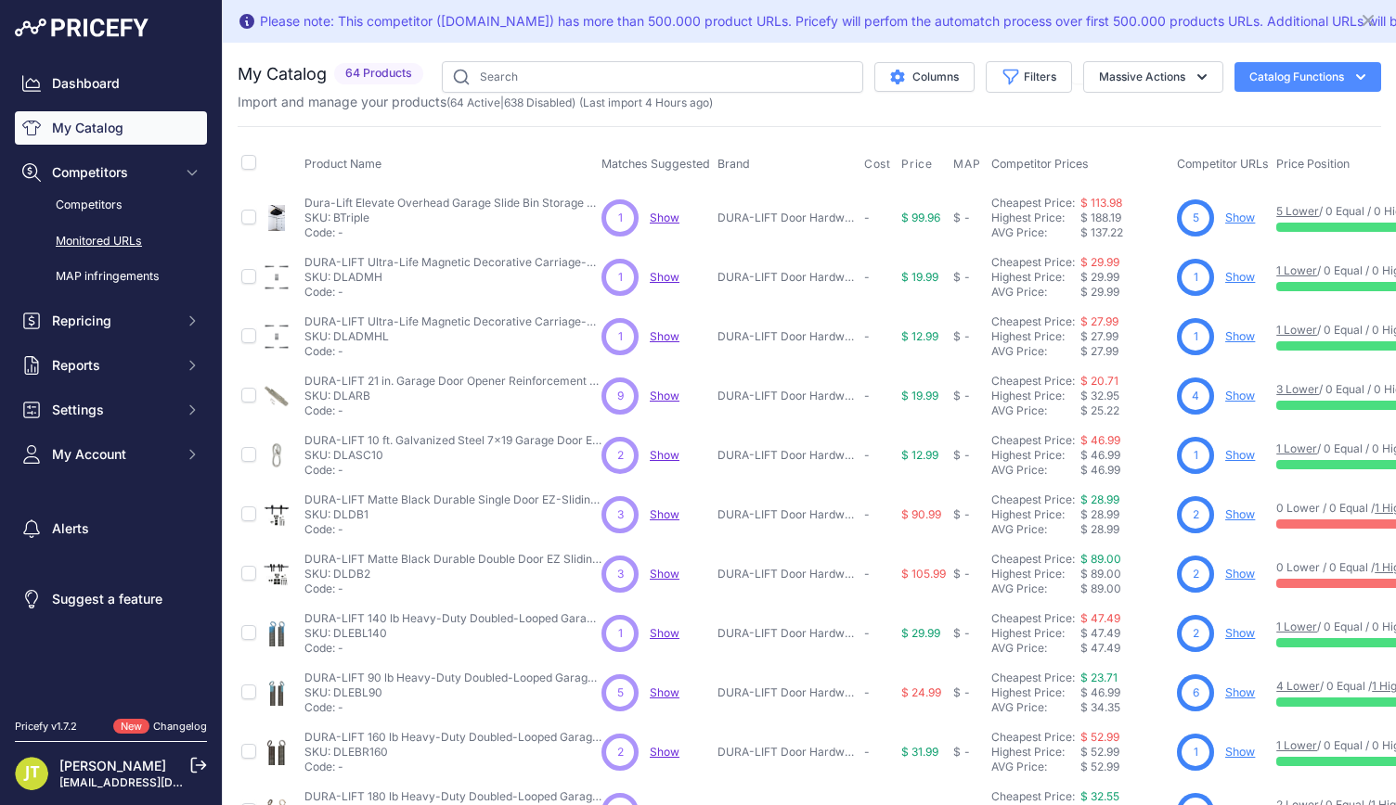
click at [130, 234] on link "Monitored URLs" at bounding box center [111, 241] width 192 height 32
click at [111, 229] on link "Monitored URLs" at bounding box center [111, 241] width 192 height 32
click at [110, 240] on link "Monitored URLs" at bounding box center [111, 241] width 192 height 32
click at [102, 240] on link "Monitored URLs" at bounding box center [111, 241] width 192 height 32
click at [61, 244] on link "Monitored URLs" at bounding box center [111, 241] width 192 height 32
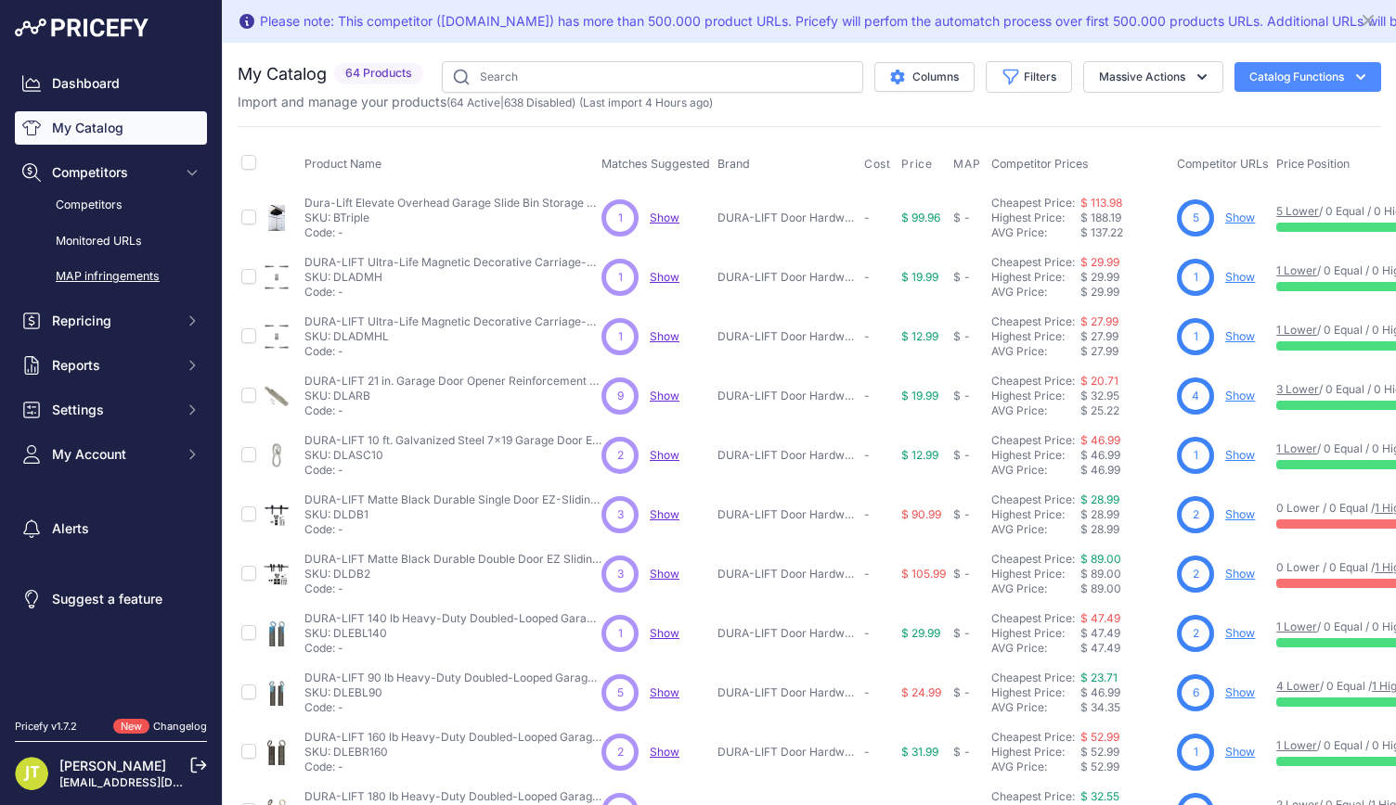
click at [97, 289] on link "MAP infringements" at bounding box center [111, 277] width 192 height 32
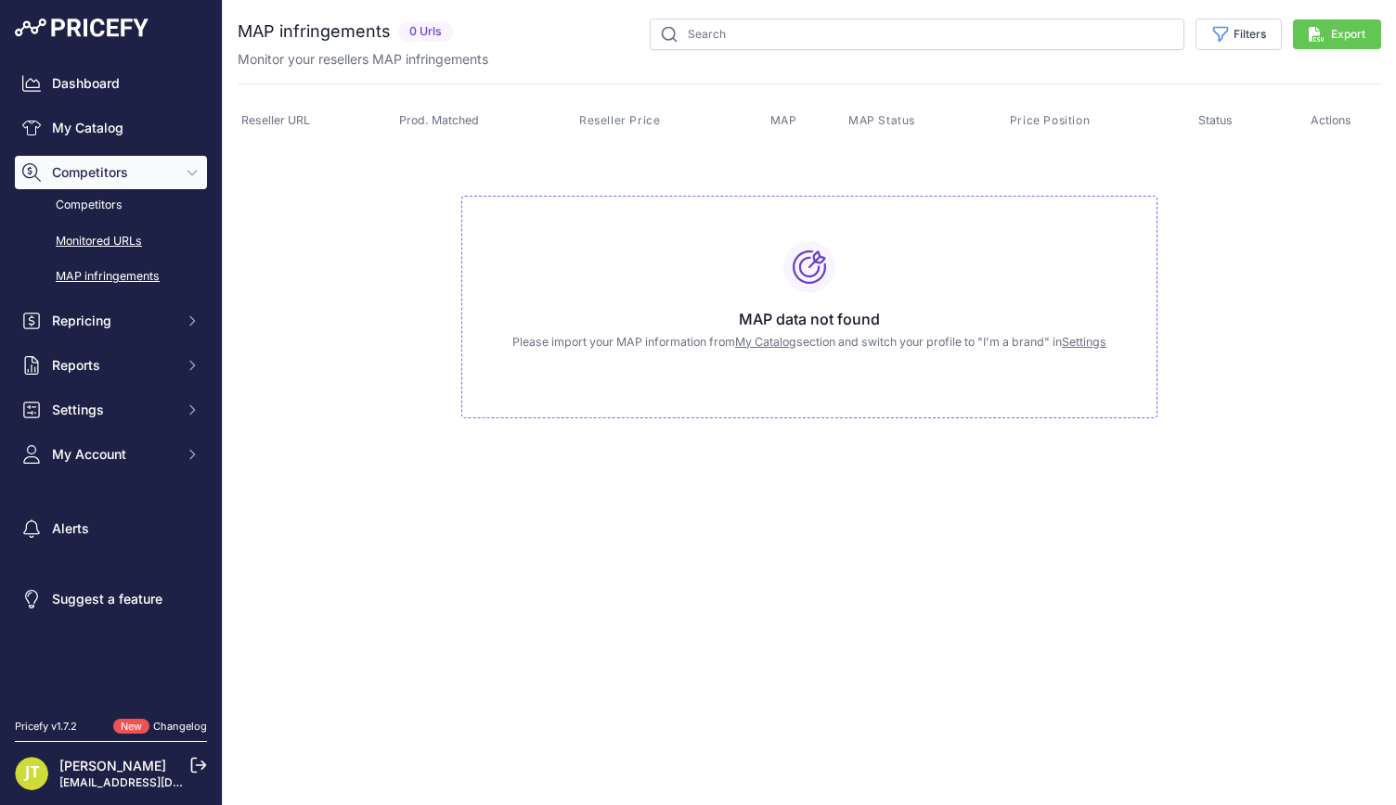
click at [94, 240] on link "Monitored URLs" at bounding box center [111, 241] width 192 height 32
click at [95, 237] on link "Monitored URLs" at bounding box center [111, 241] width 192 height 32
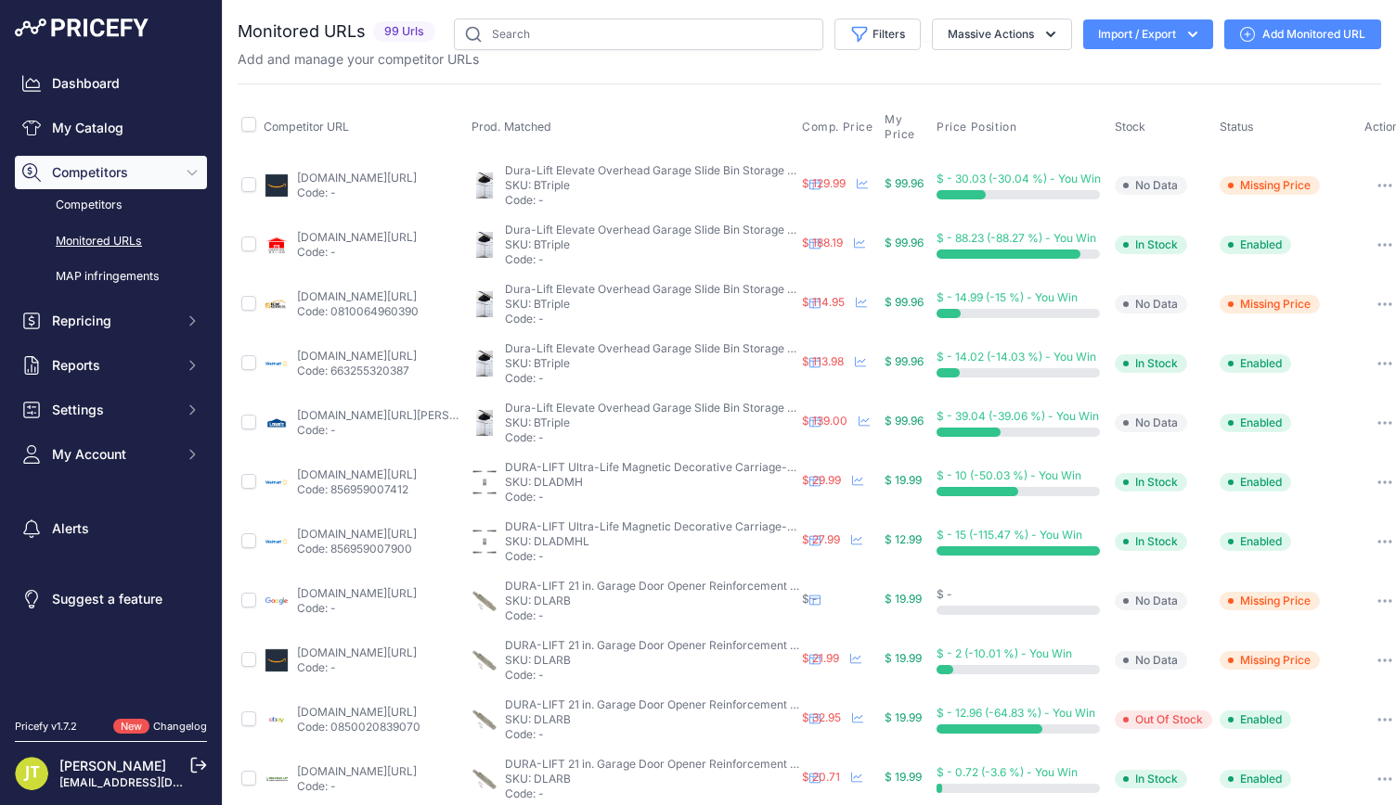
click at [1143, 28] on button "Import / Export" at bounding box center [1148, 34] width 130 height 30
click at [1145, 69] on div "Import" at bounding box center [1146, 73] width 148 height 33
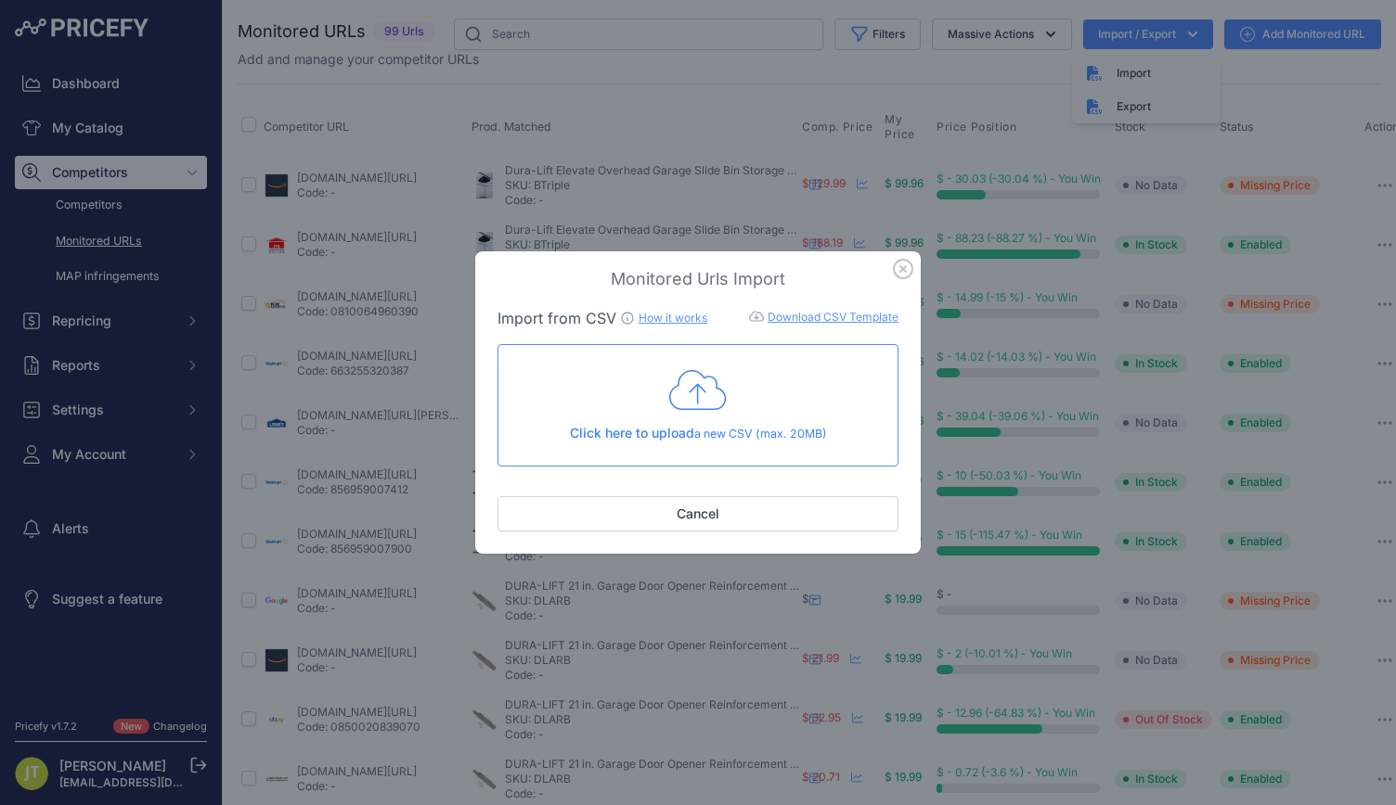
click at [714, 389] on icon at bounding box center [698, 390] width 58 height 46
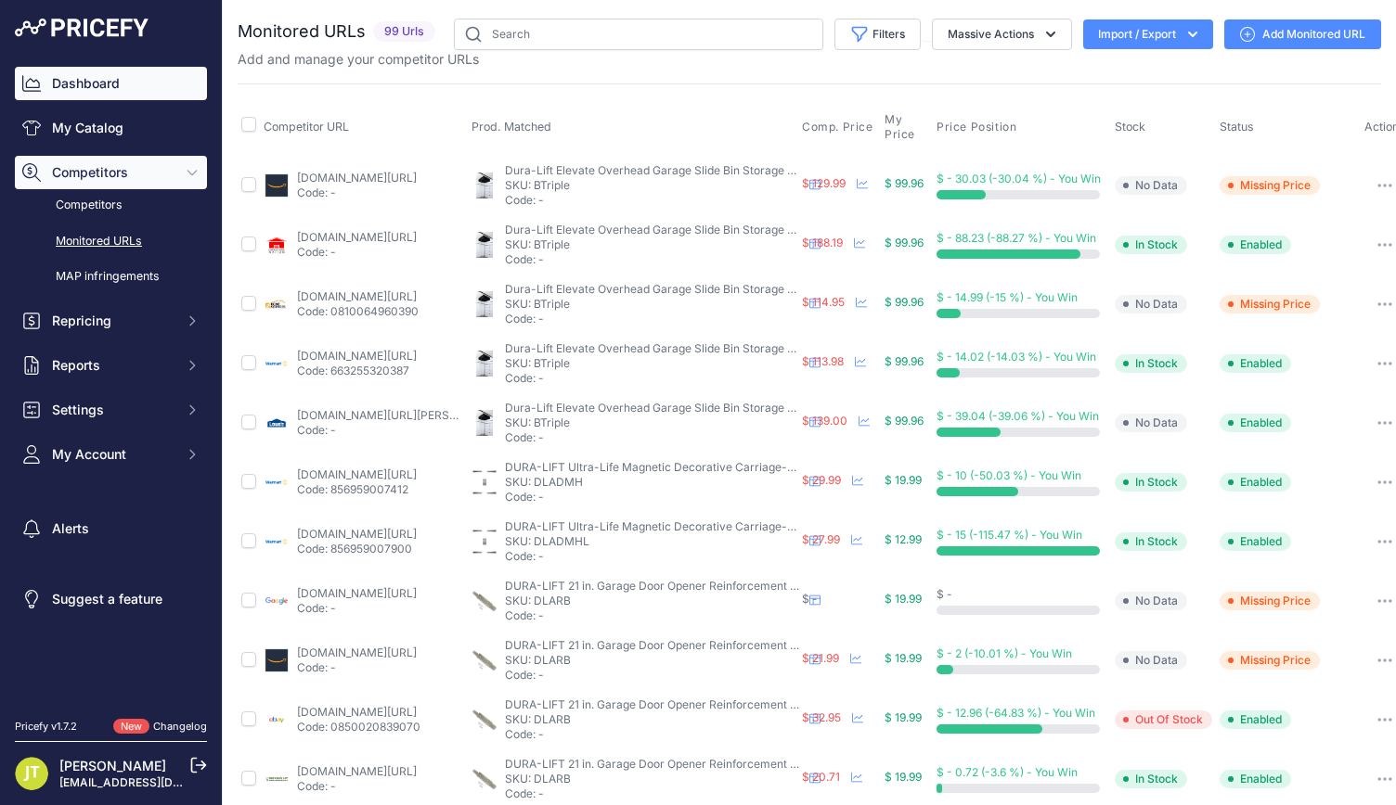
click at [89, 82] on link "Dashboard" at bounding box center [111, 83] width 192 height 33
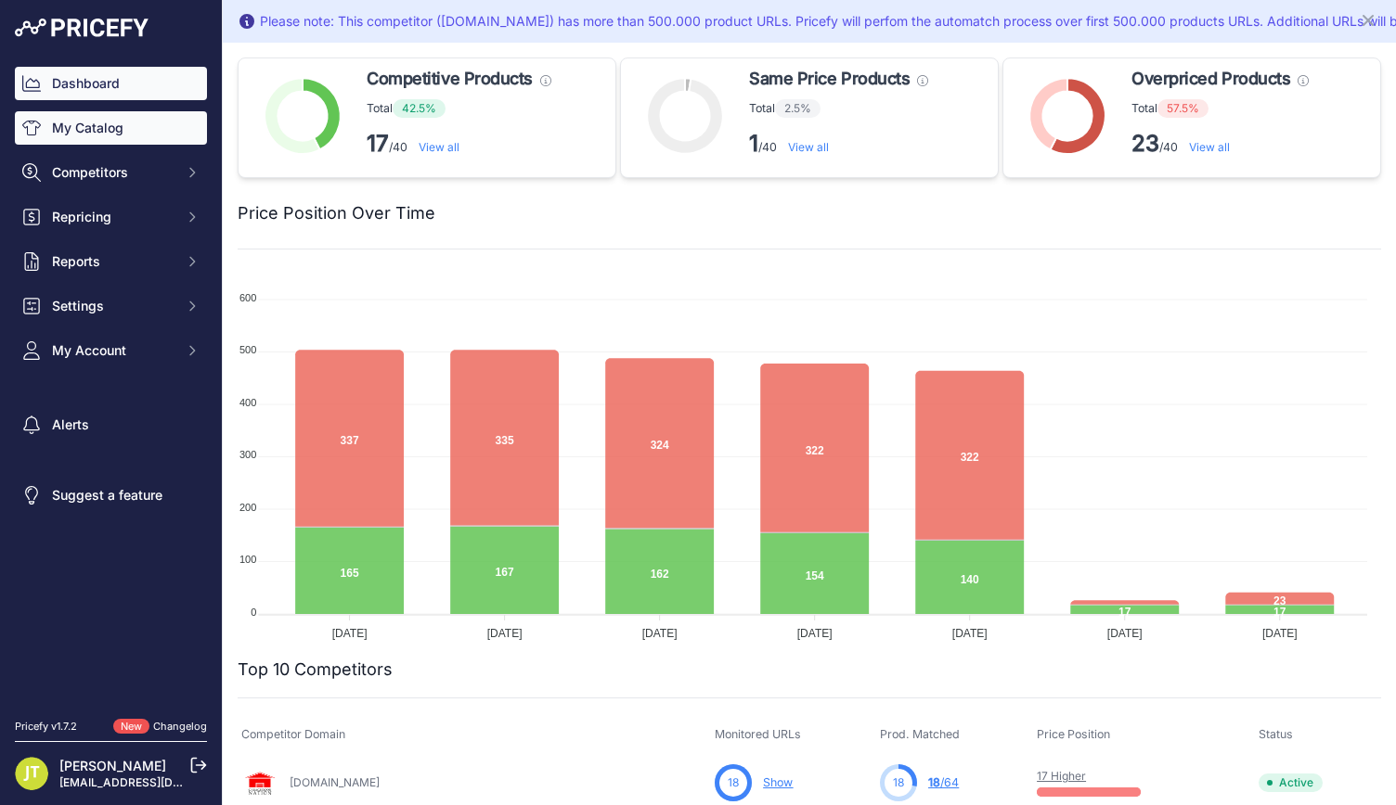
click at [133, 124] on link "My Catalog" at bounding box center [111, 127] width 192 height 33
click at [137, 122] on link "My Catalog" at bounding box center [111, 127] width 192 height 33
click at [85, 141] on link "My Catalog" at bounding box center [111, 127] width 192 height 33
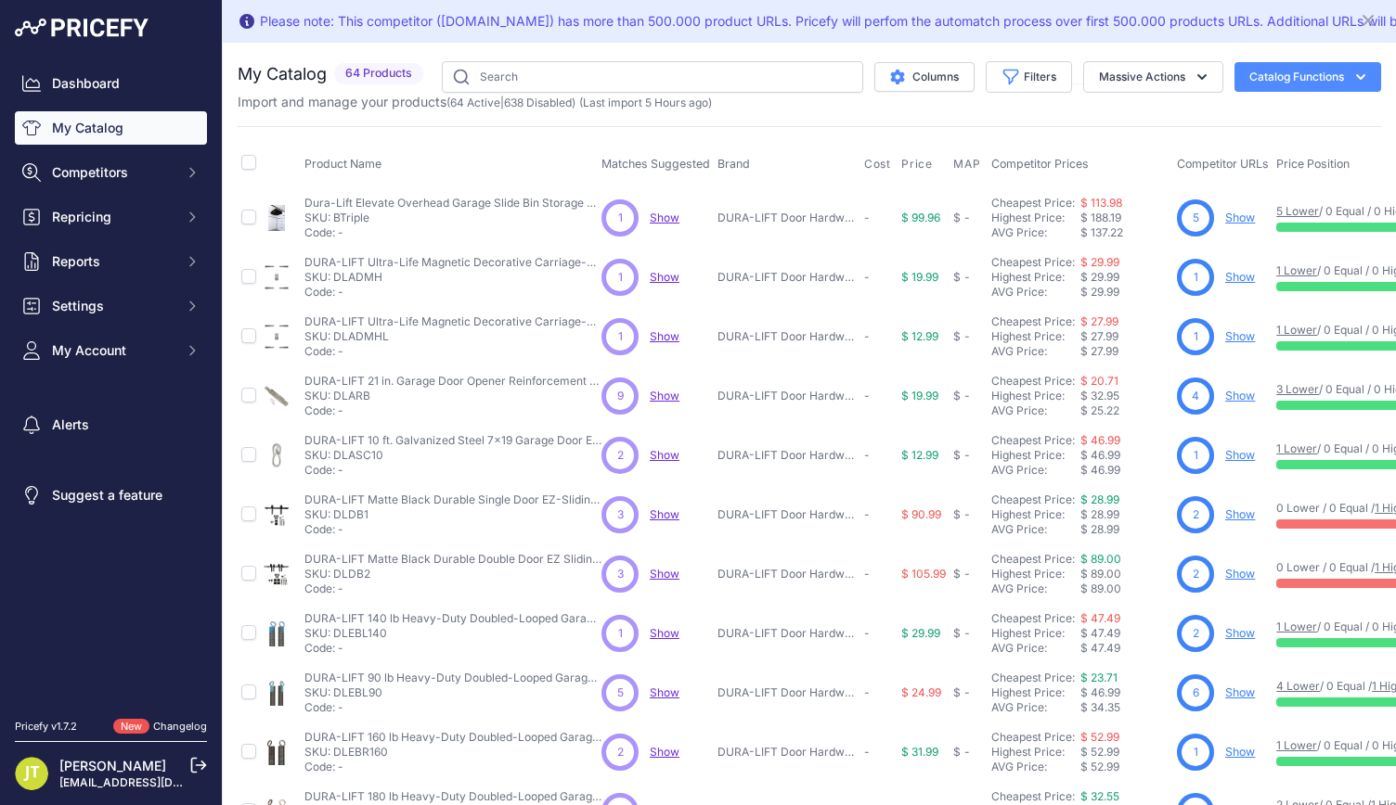
click at [366, 277] on p "SKU: DLADMH" at bounding box center [452, 277] width 297 height 15
copy p "DLADMH"
click at [169, 179] on span "Competitors" at bounding box center [113, 172] width 122 height 19
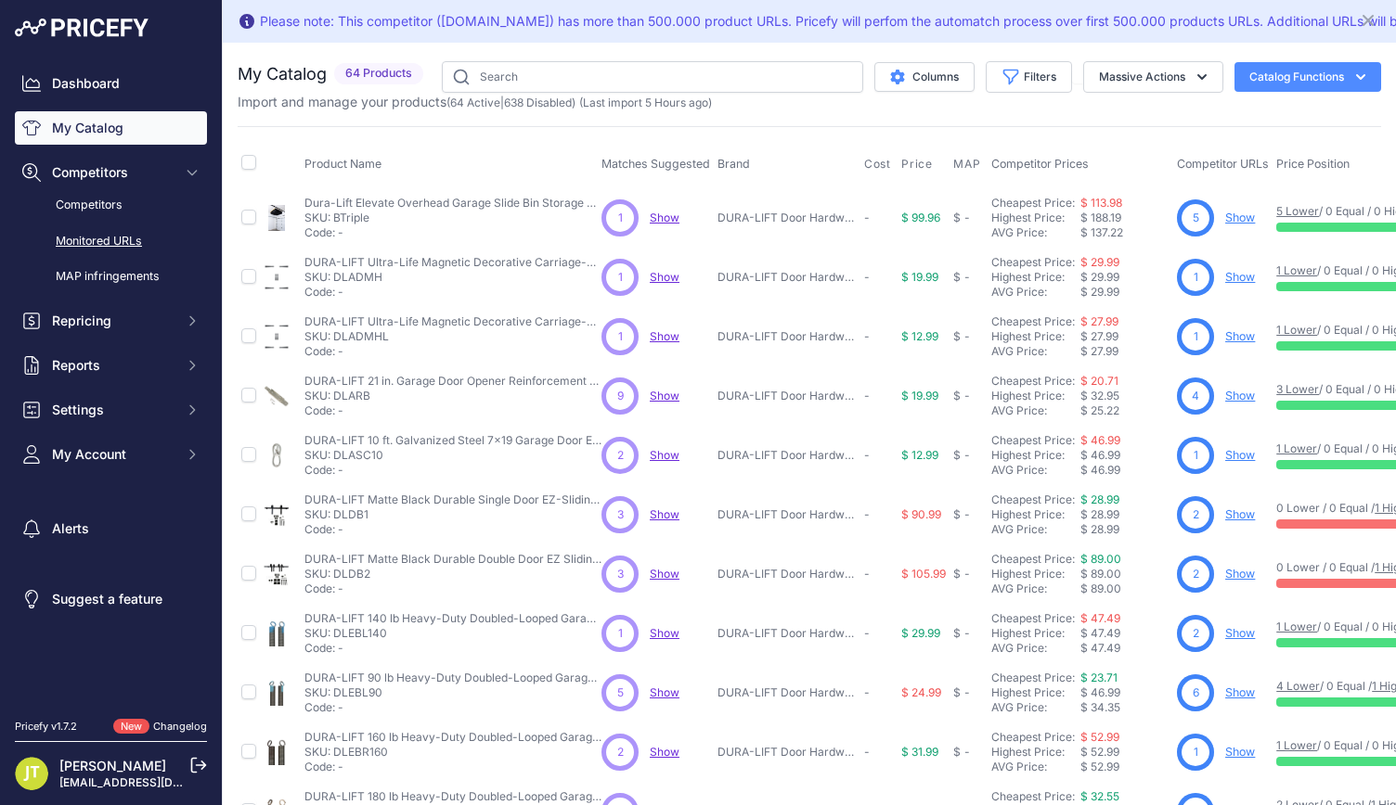
click at [126, 225] on link "Monitored URLs" at bounding box center [111, 241] width 192 height 32
click at [124, 244] on link "Monitored URLs" at bounding box center [111, 241] width 192 height 32
click at [93, 236] on link "Monitored URLs" at bounding box center [111, 241] width 192 height 32
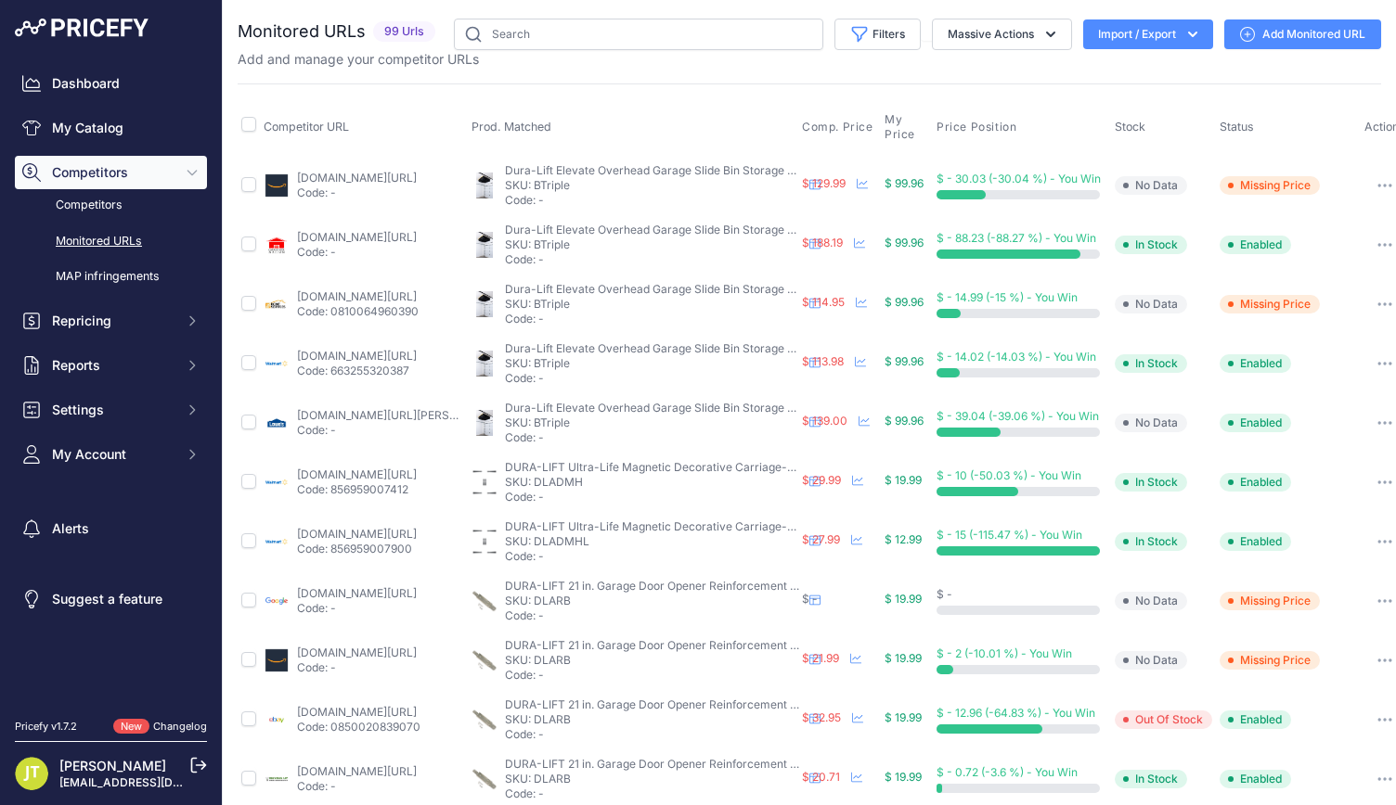
click at [1162, 50] on div "Add and manage your competitor URLs" at bounding box center [809, 59] width 1143 height 19
click at [1147, 16] on div "You are not connected to the internet. Monitored URLs" at bounding box center [809, 710] width 1143 height 1421
click at [1152, 50] on div "Add and manage your competitor URLs" at bounding box center [809, 59] width 1143 height 19
click at [1149, 40] on button "Import / Export" at bounding box center [1148, 34] width 130 height 30
click at [1146, 49] on button "Import / Export" at bounding box center [1148, 34] width 130 height 30
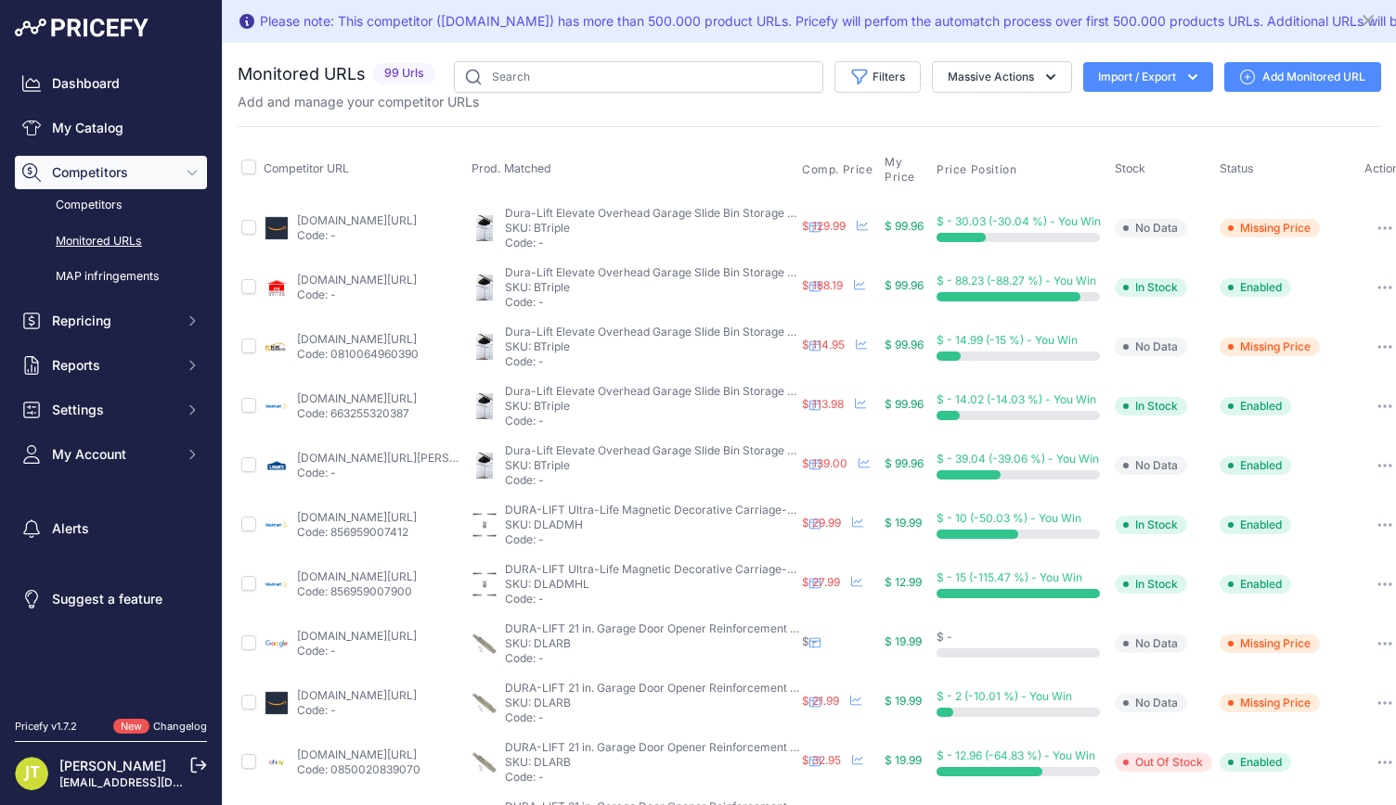
click at [1133, 77] on button "Import / Export" at bounding box center [1148, 77] width 130 height 30
click at [1127, 114] on span "Import" at bounding box center [1133, 116] width 34 height 15
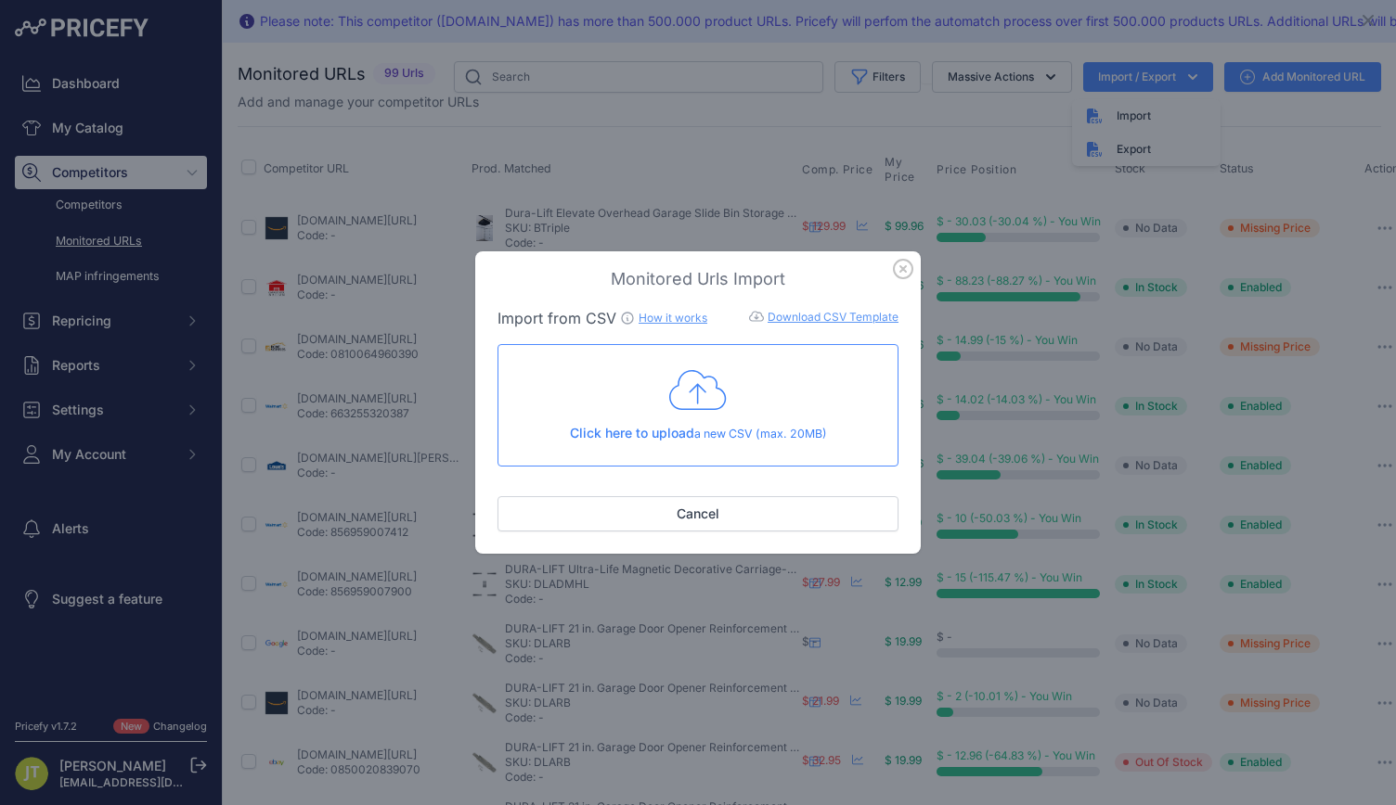
click at [672, 418] on div "Click here to upload a new CSV (max. 20MB)" at bounding box center [697, 405] width 369 height 76
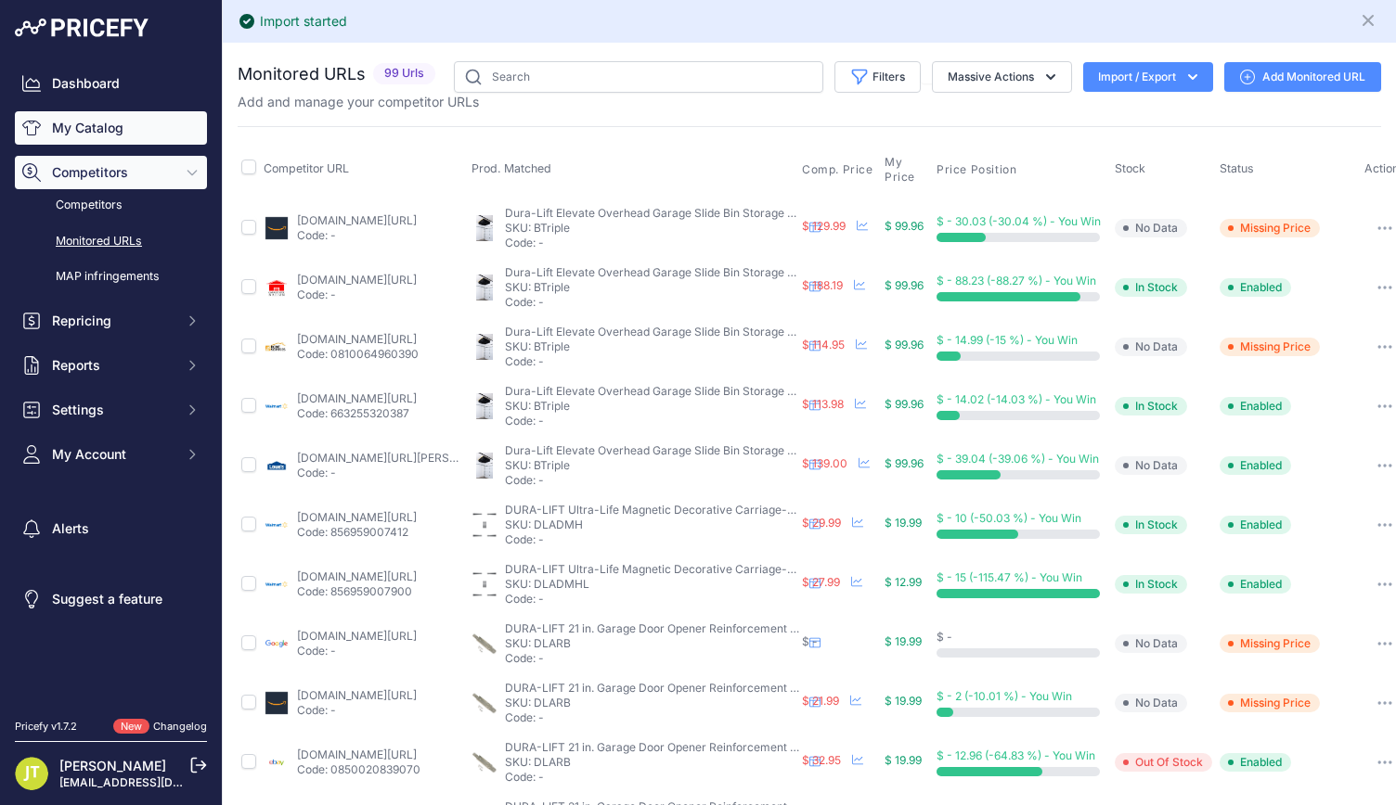
click at [122, 131] on link "My Catalog" at bounding box center [111, 127] width 192 height 33
click at [96, 199] on link "Competitors" at bounding box center [111, 205] width 192 height 32
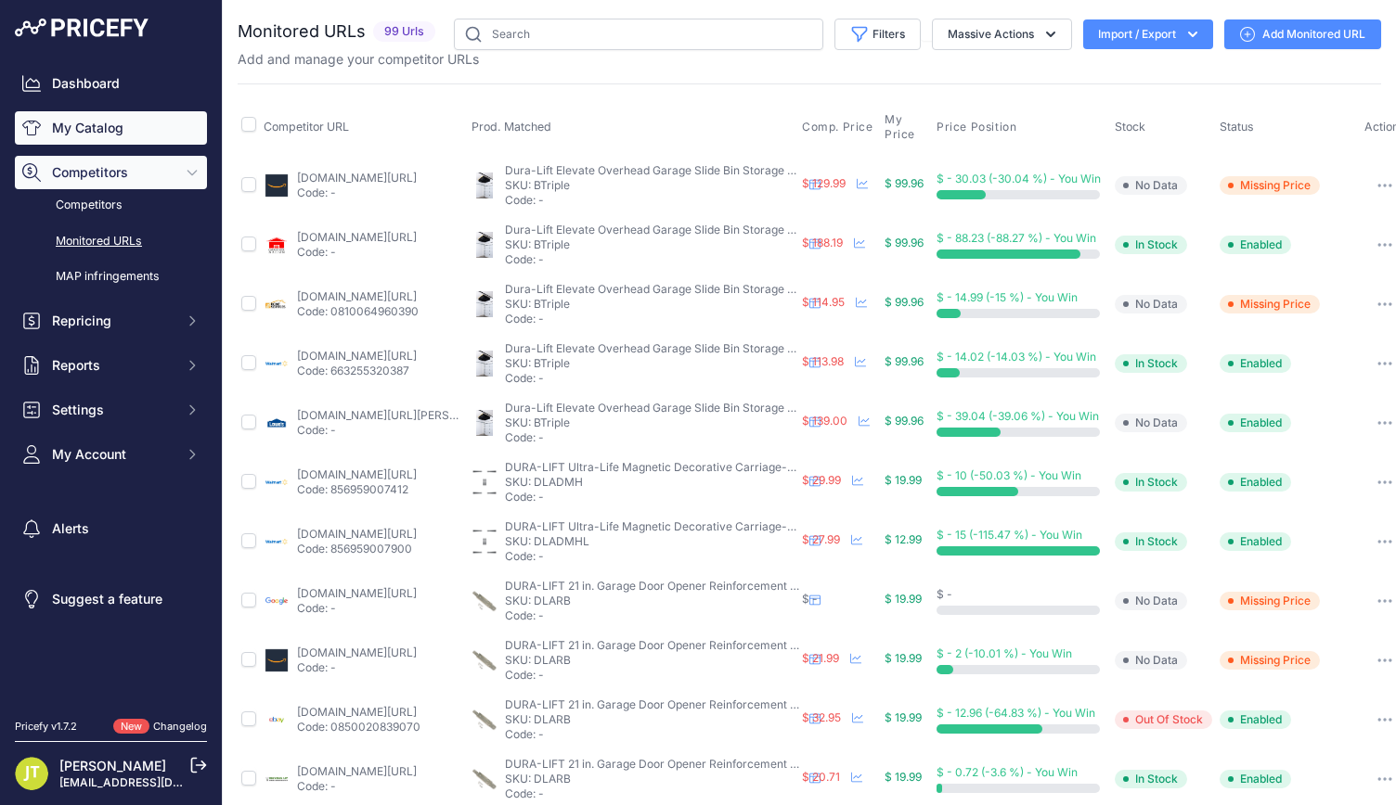
click at [89, 137] on link "My Catalog" at bounding box center [111, 127] width 192 height 33
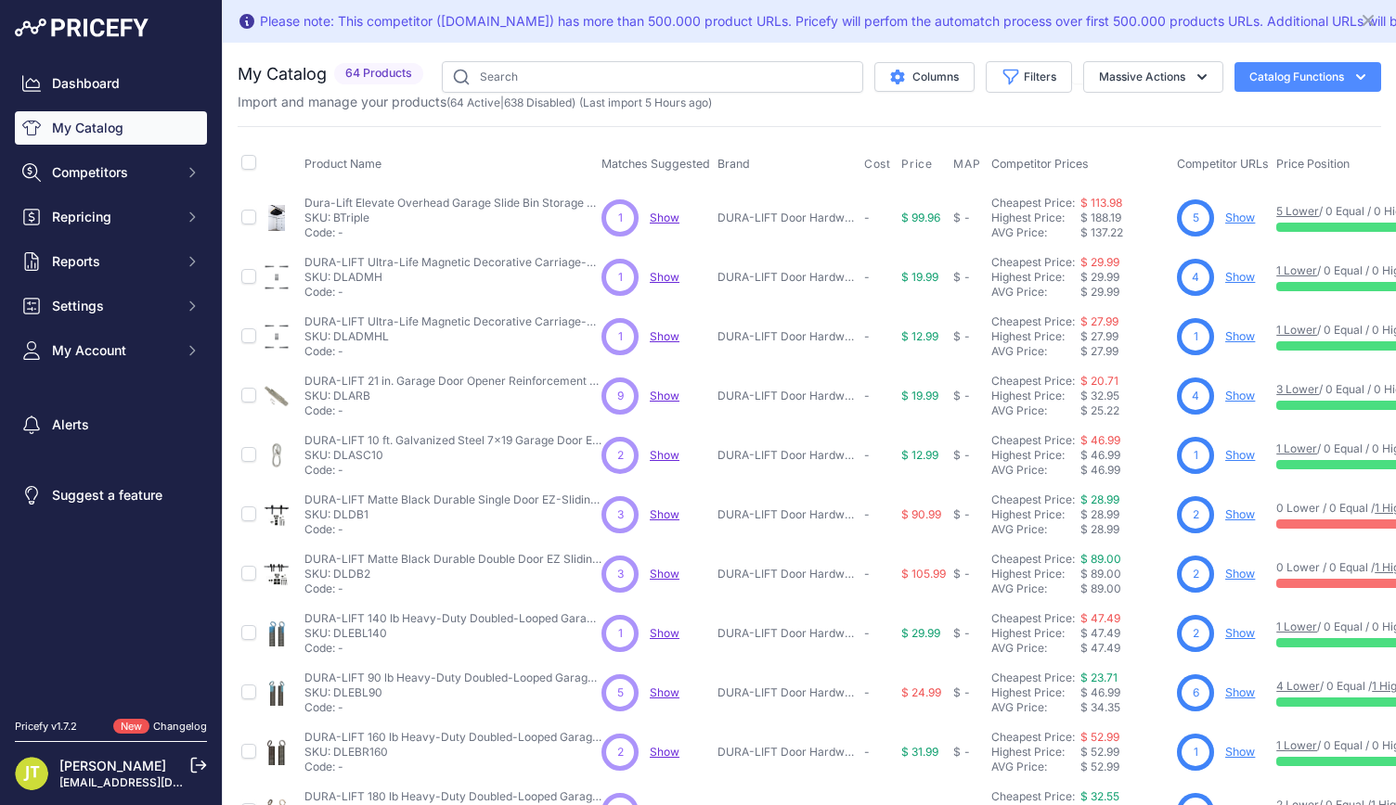
click at [358, 398] on p "SKU: DLARB" at bounding box center [452, 396] width 297 height 15
copy p "DLARB"
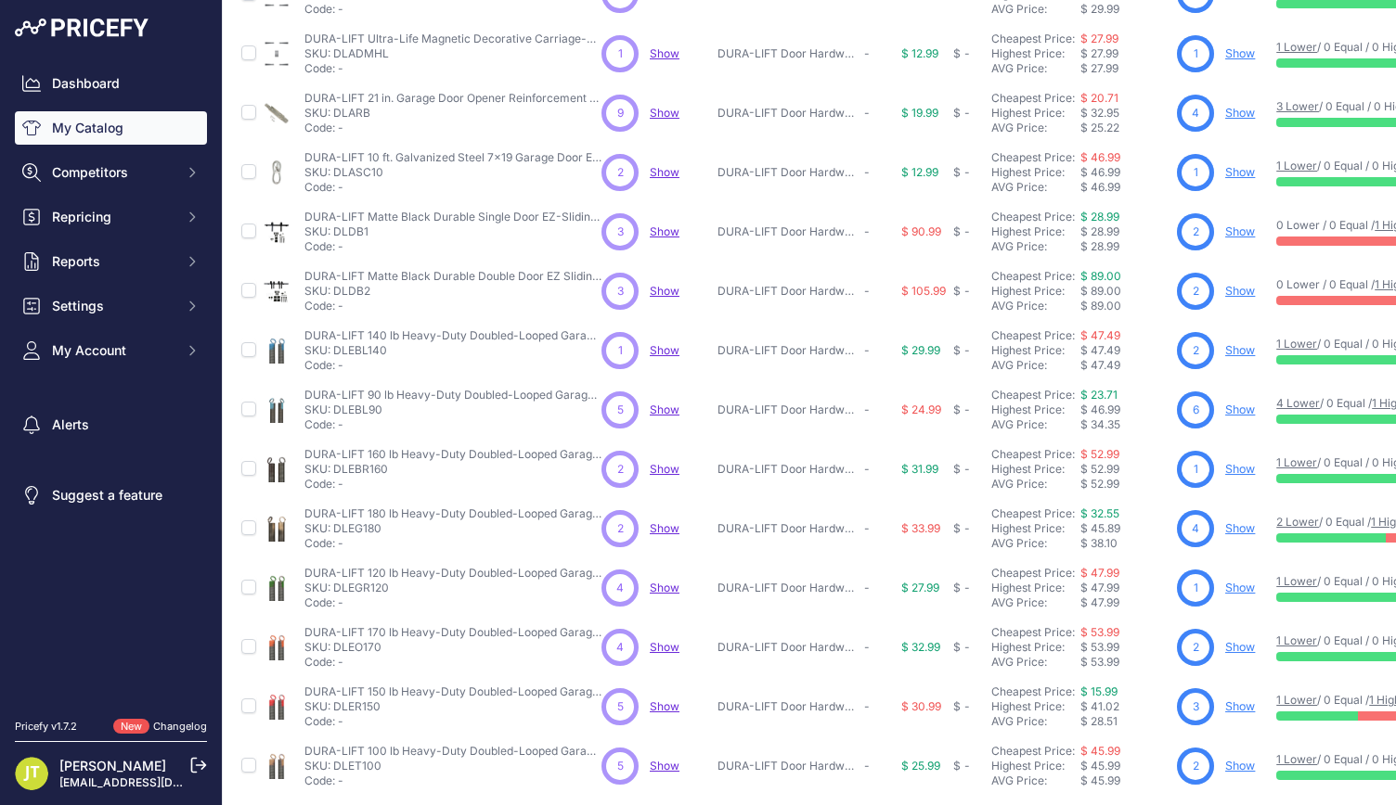
scroll to position [363, 0]
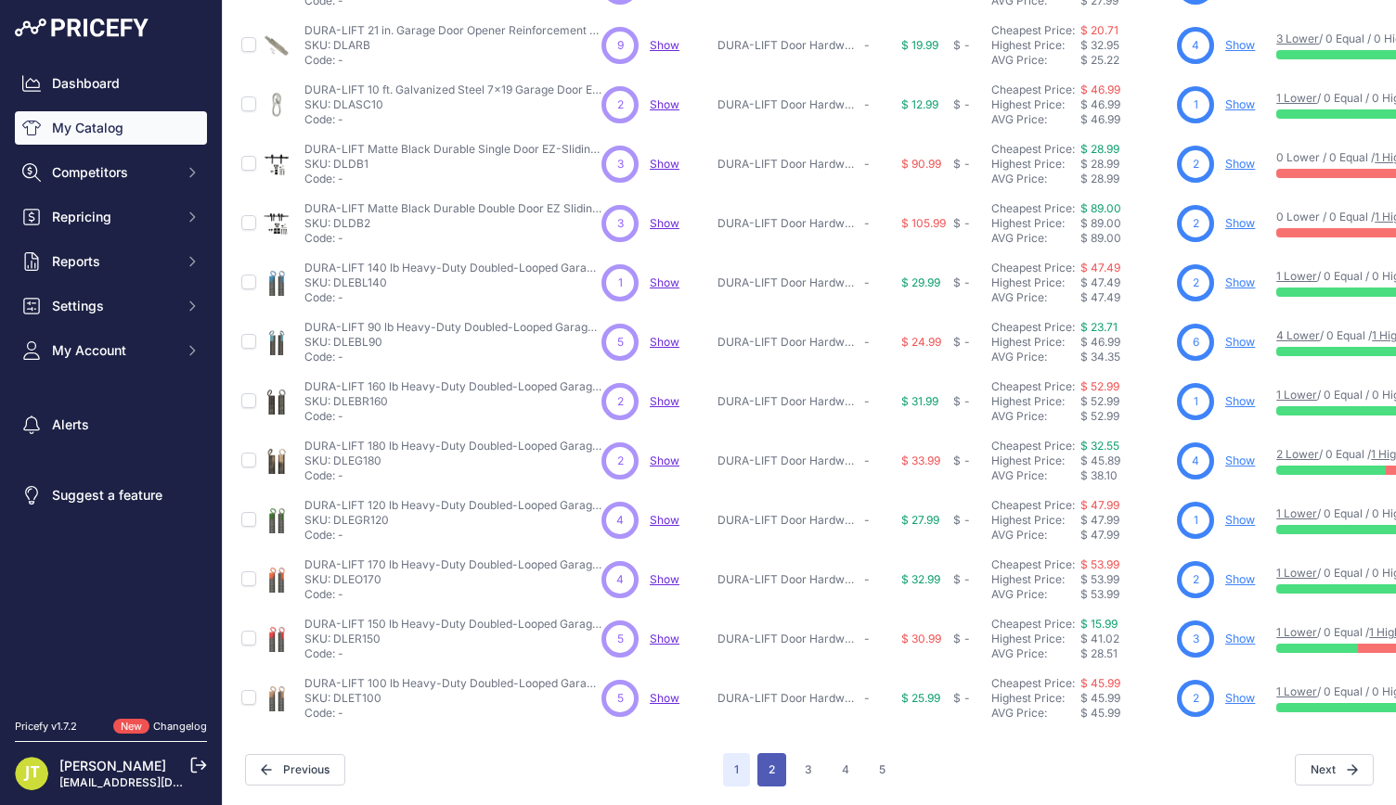
click at [767, 753] on button "2" at bounding box center [771, 769] width 29 height 33
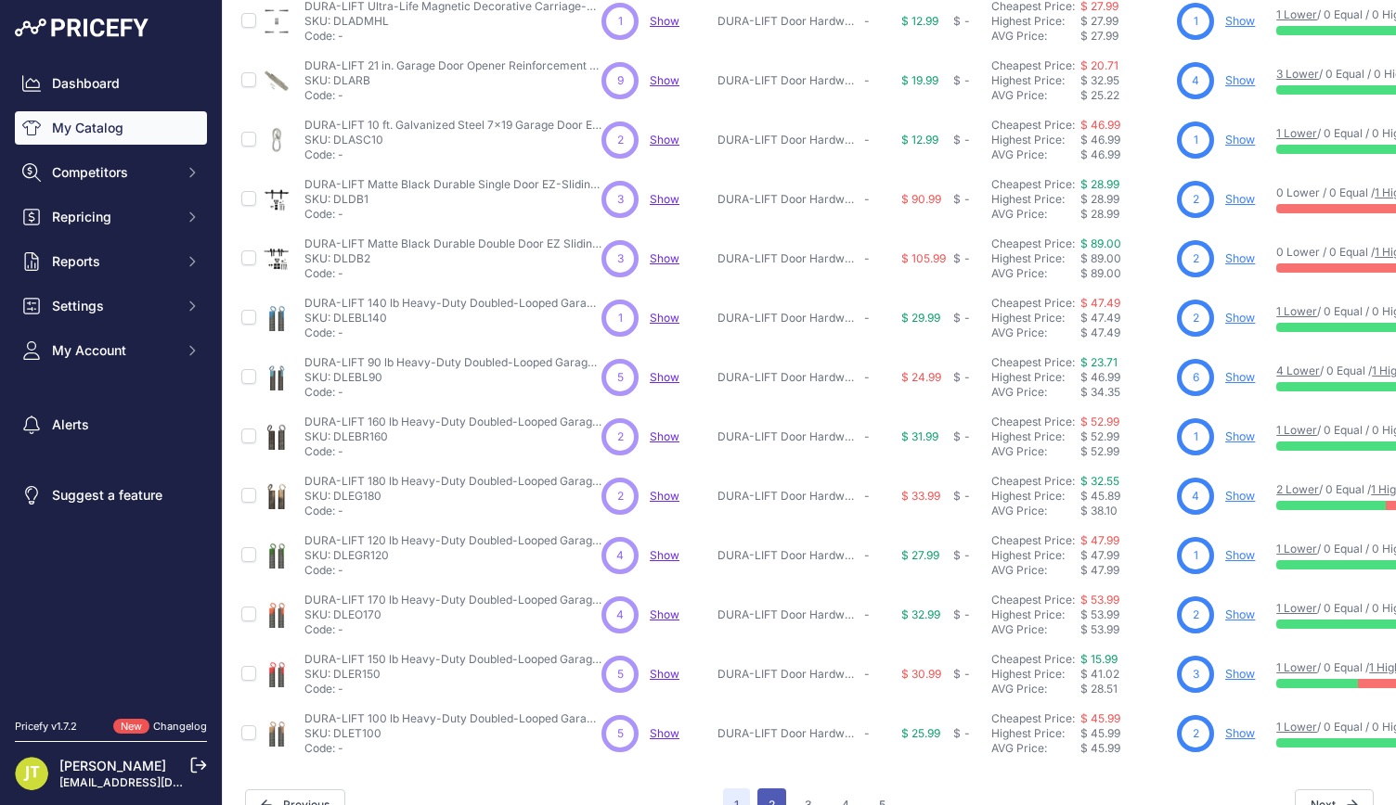
scroll to position [410, 0]
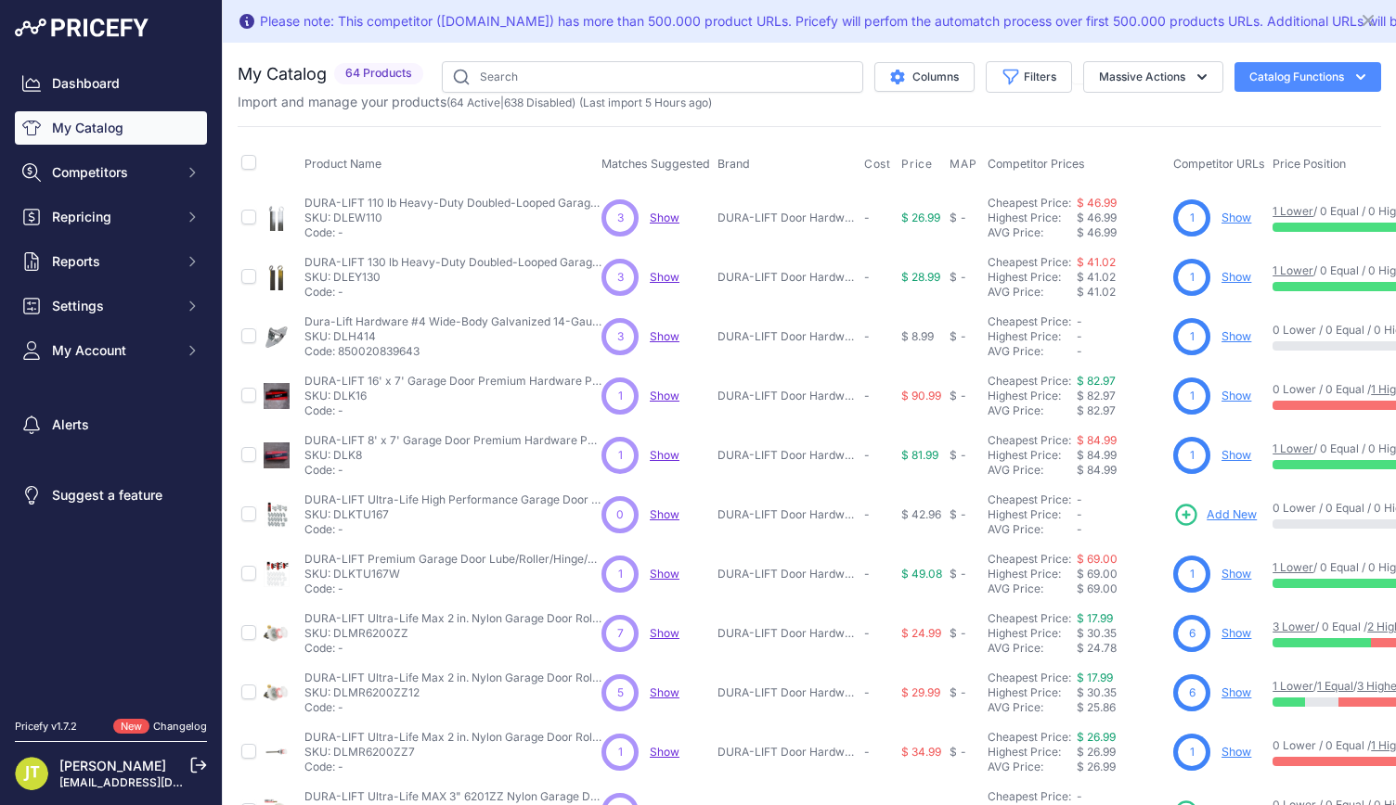
scroll to position [363, 0]
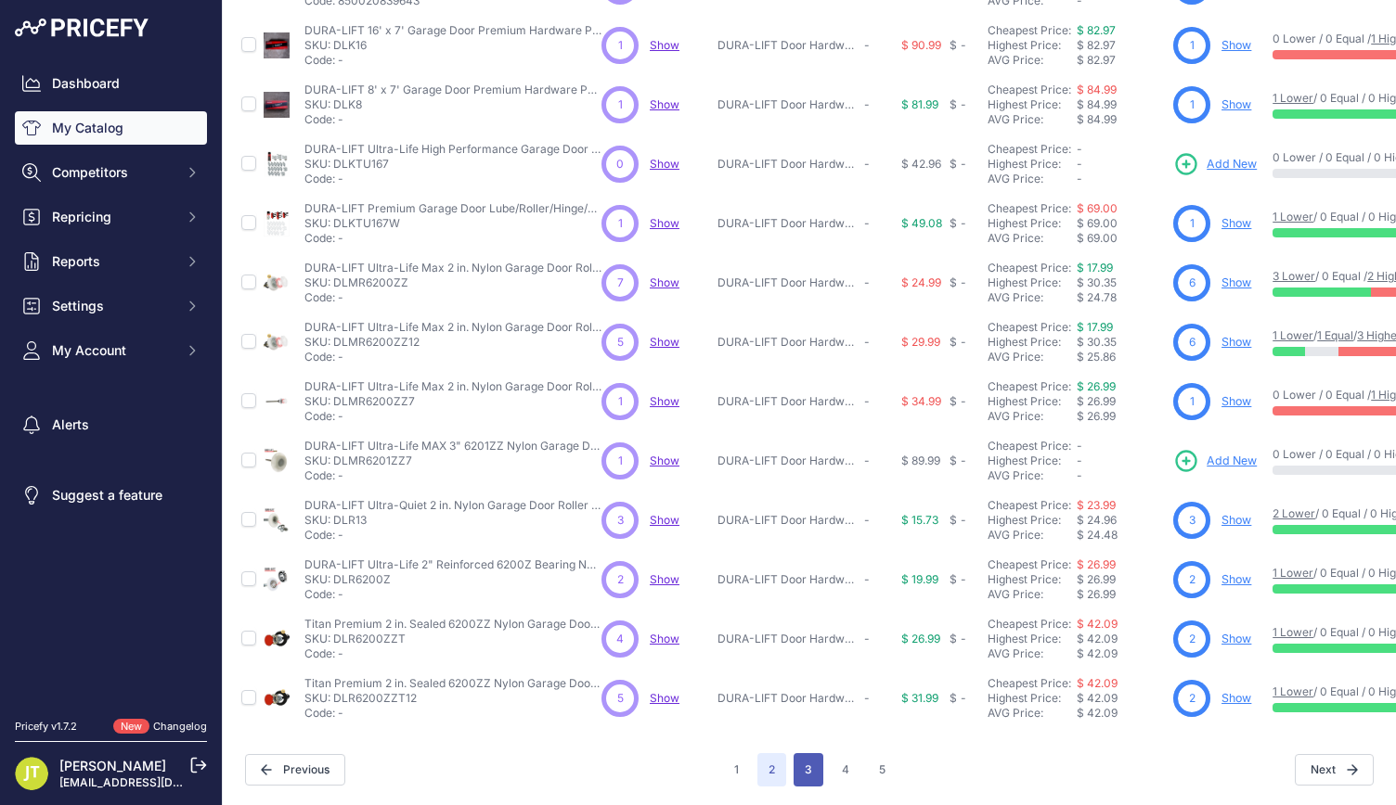
click at [803, 753] on button "3" at bounding box center [808, 769] width 30 height 33
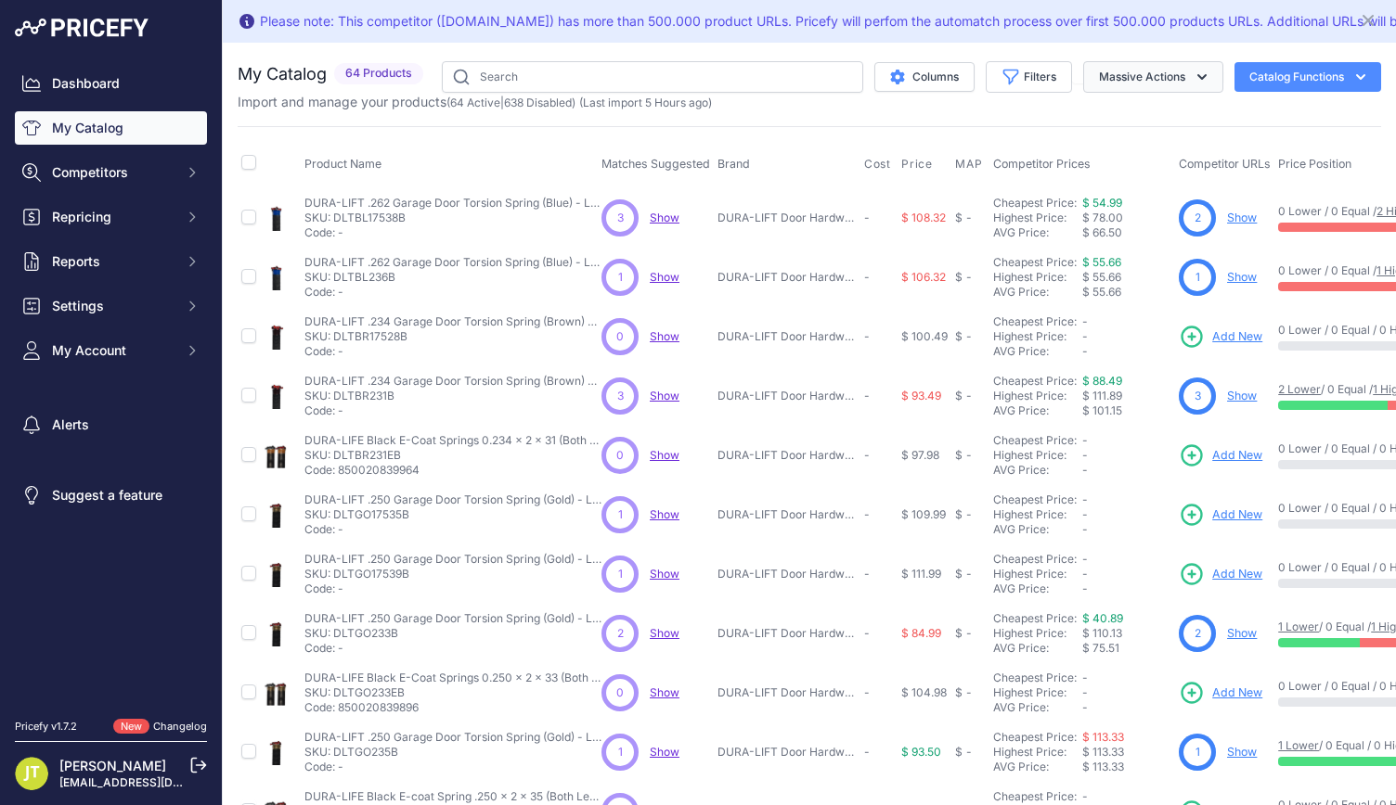
click at [1095, 71] on button "Massive Actions" at bounding box center [1153, 77] width 140 height 32
click at [251, 159] on input "checkbox" at bounding box center [248, 162] width 15 height 15
checkbox input "true"
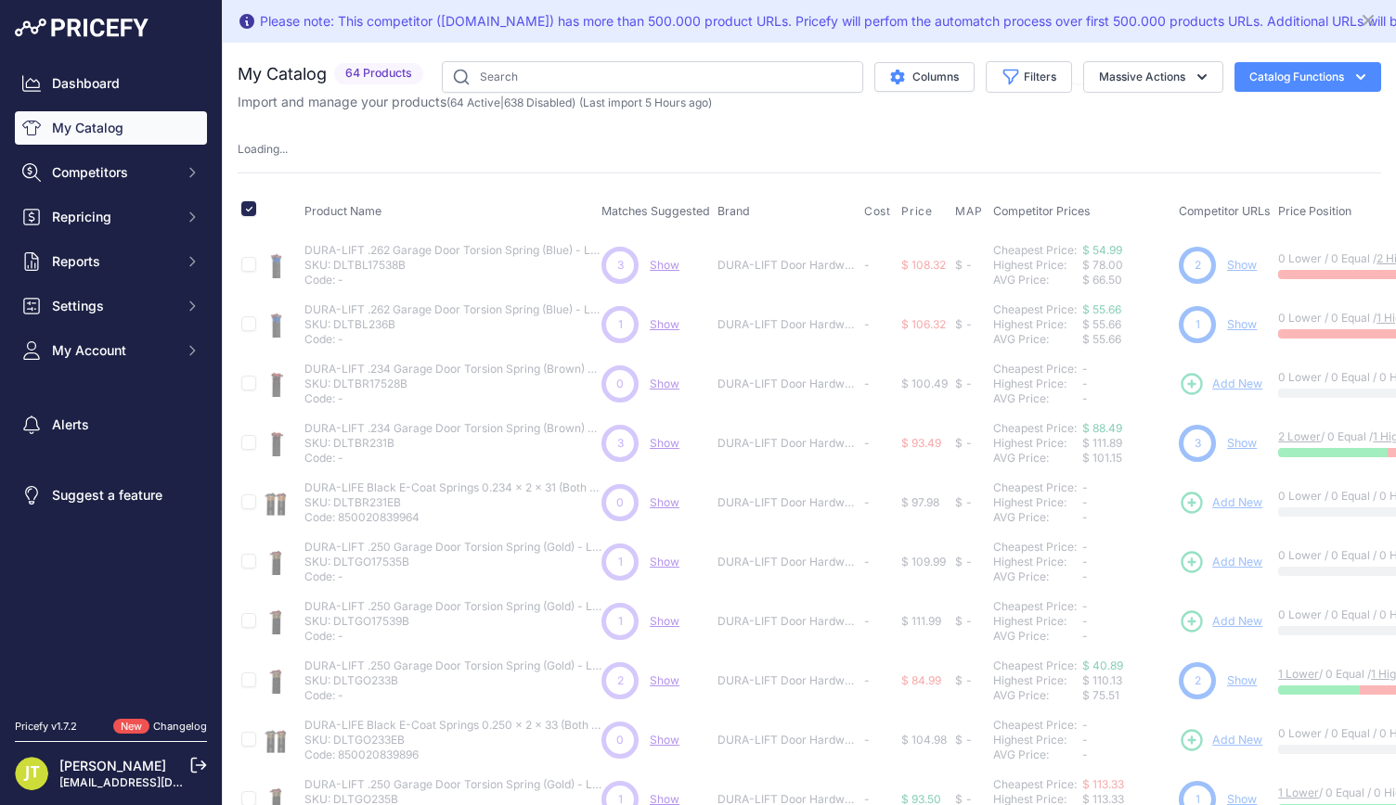
click at [1308, 99] on div "Import and manage your products ( 64 Active | 638 Disabled ) (Last import 5 Hou…" at bounding box center [809, 102] width 1143 height 19
click at [1305, 84] on button "Catalog Functions" at bounding box center [1307, 77] width 147 height 30
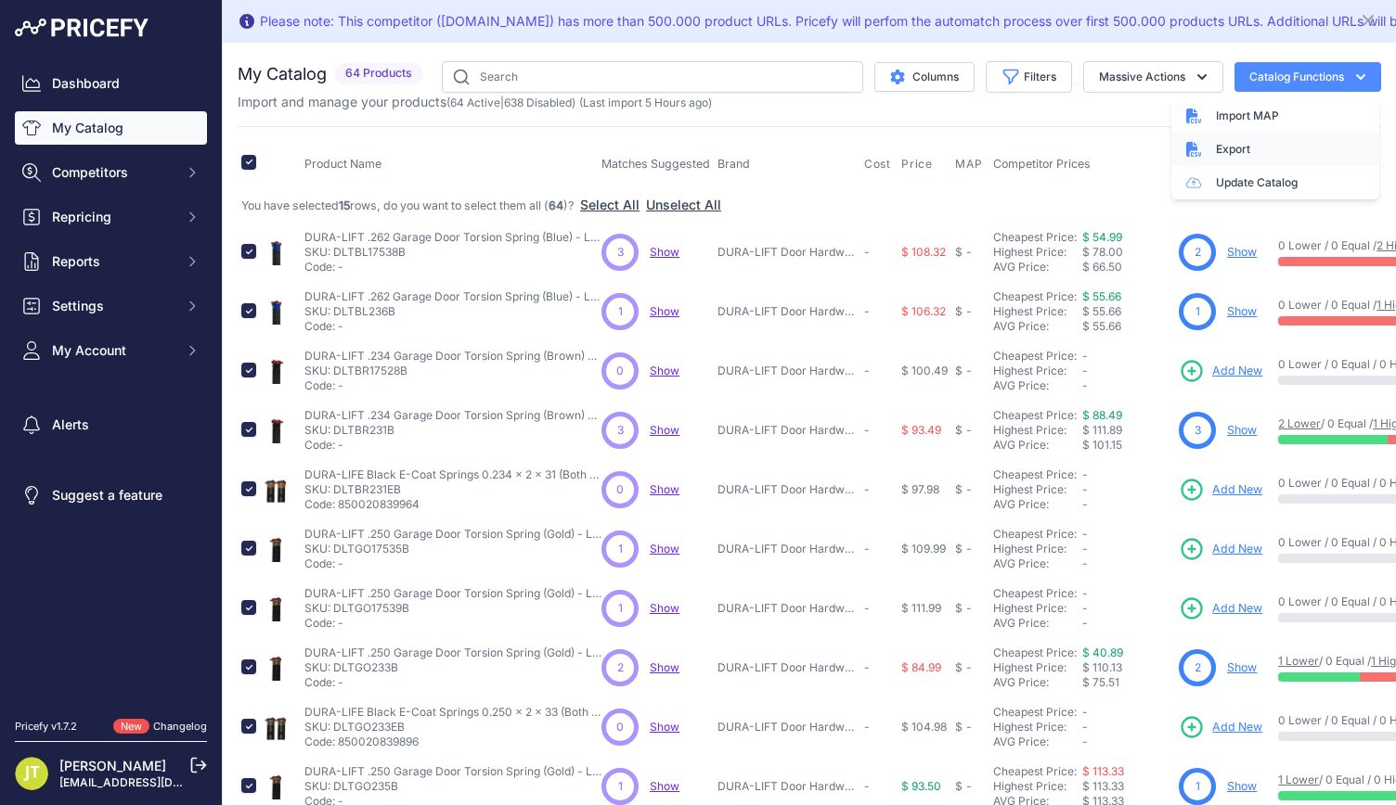
click at [1255, 142] on div "Export" at bounding box center [1275, 149] width 208 height 33
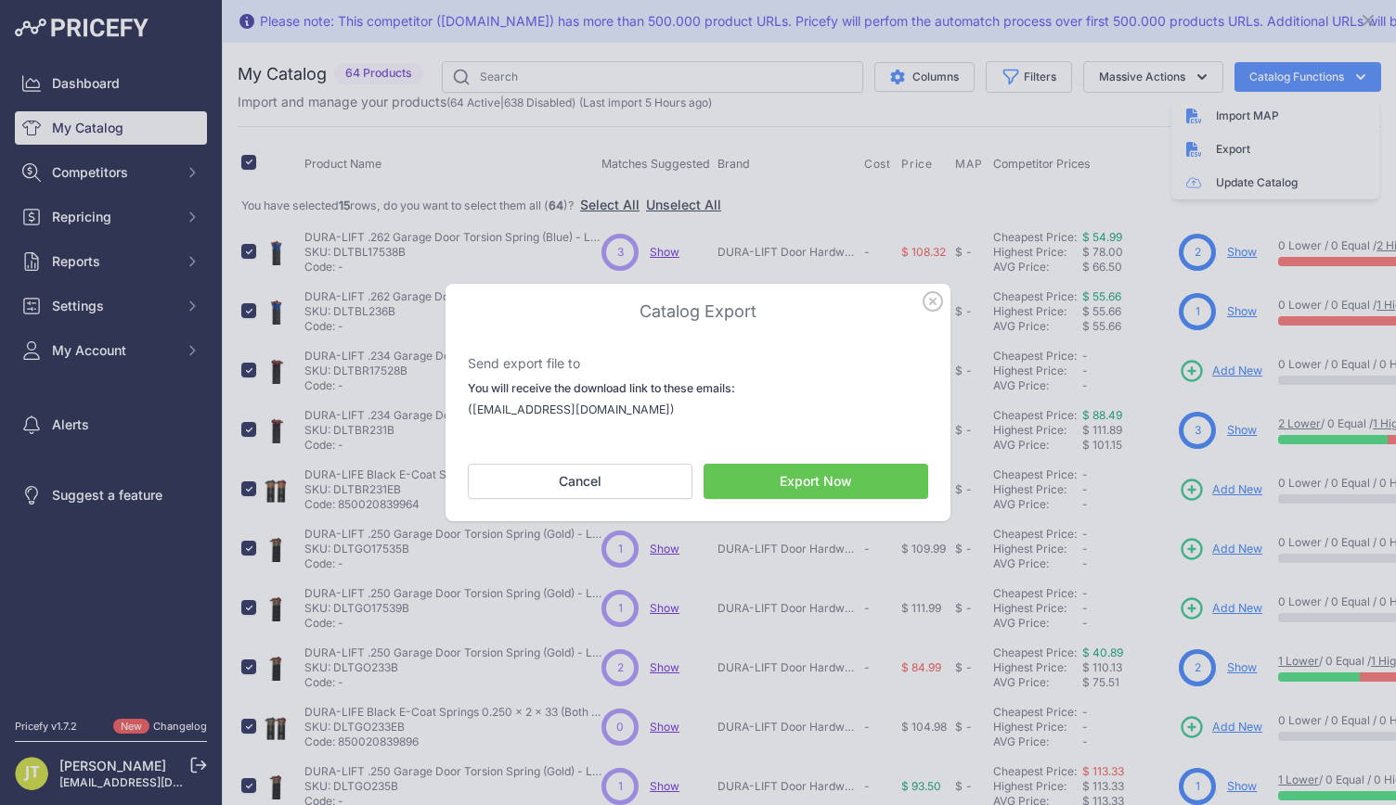
click at [894, 483] on button "Export Now" at bounding box center [815, 481] width 225 height 35
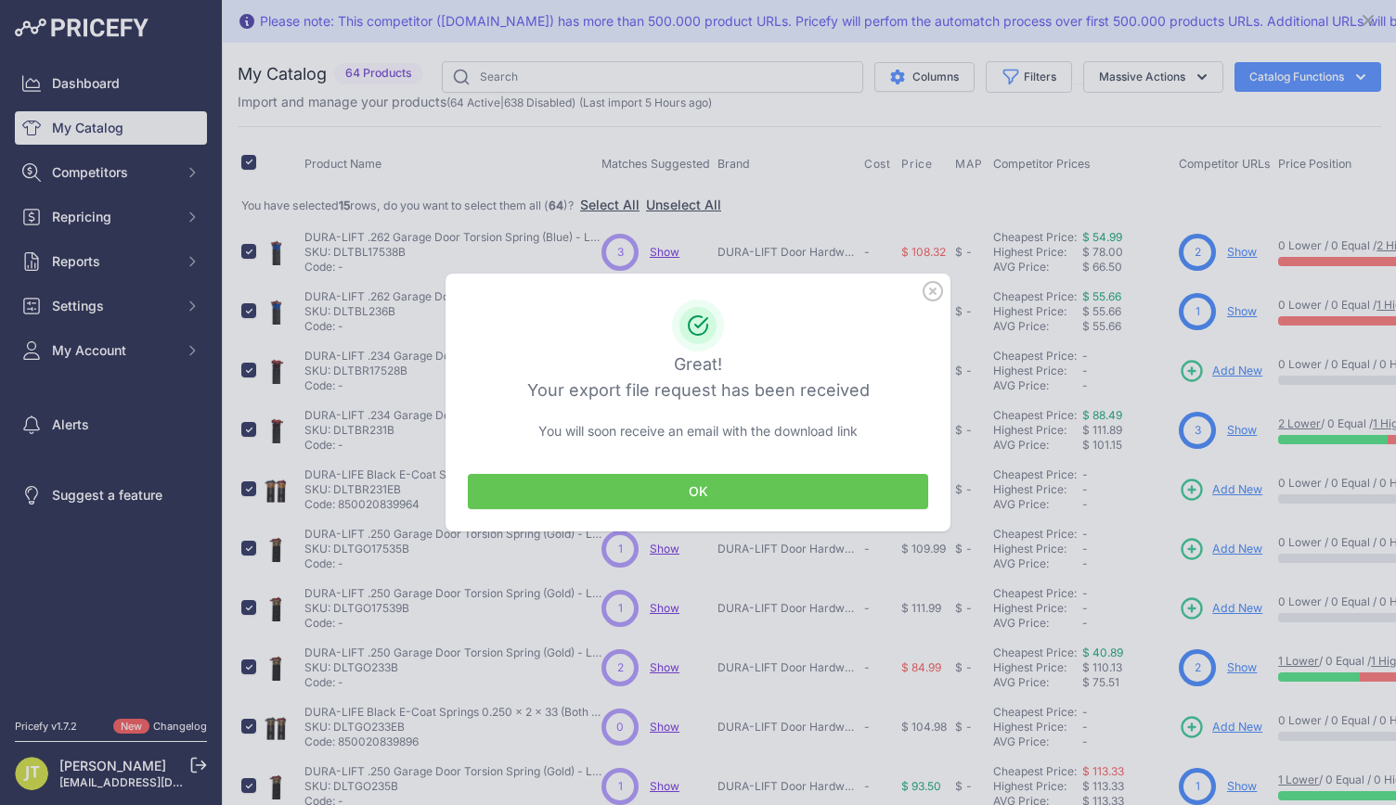
click at [894, 483] on button "OK" at bounding box center [698, 491] width 460 height 35
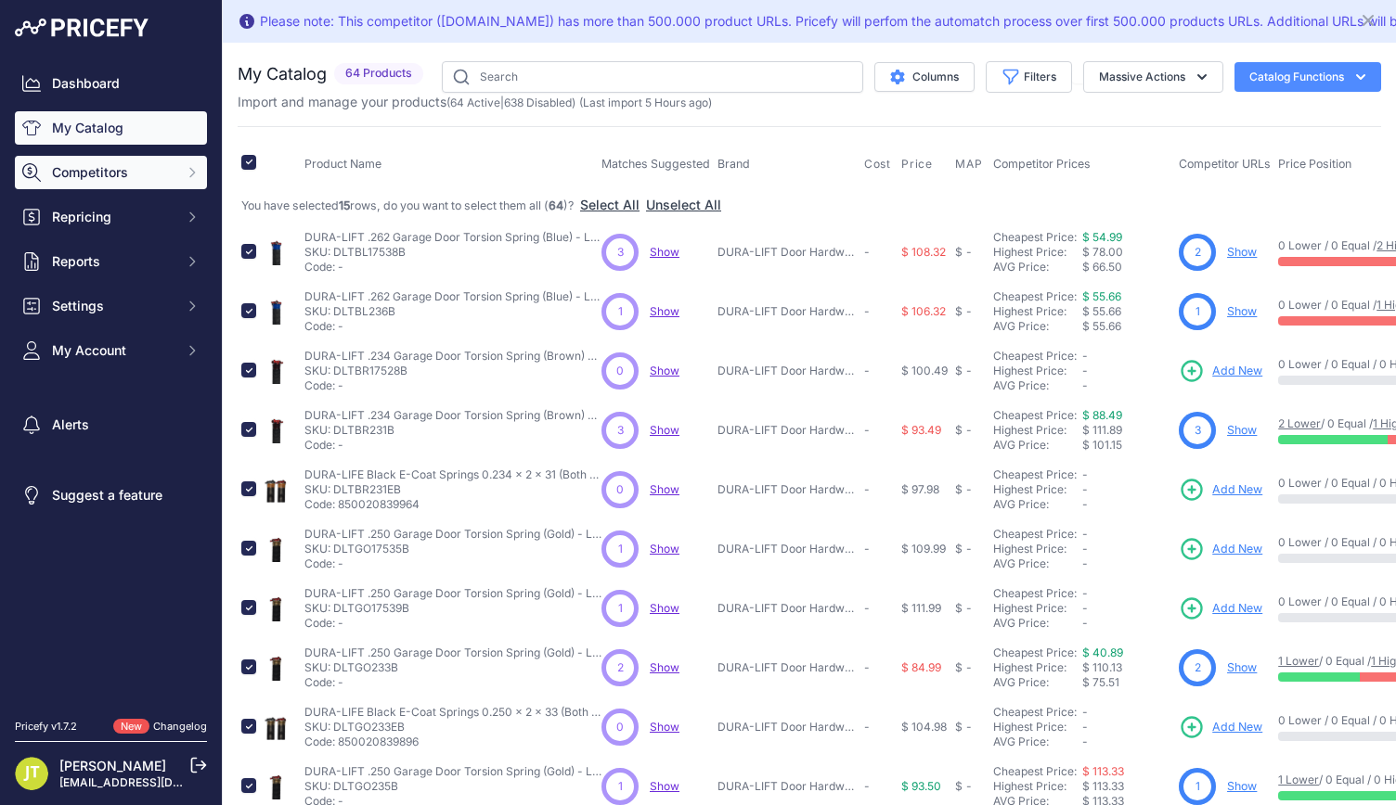
click at [163, 185] on button "Competitors" at bounding box center [111, 172] width 192 height 33
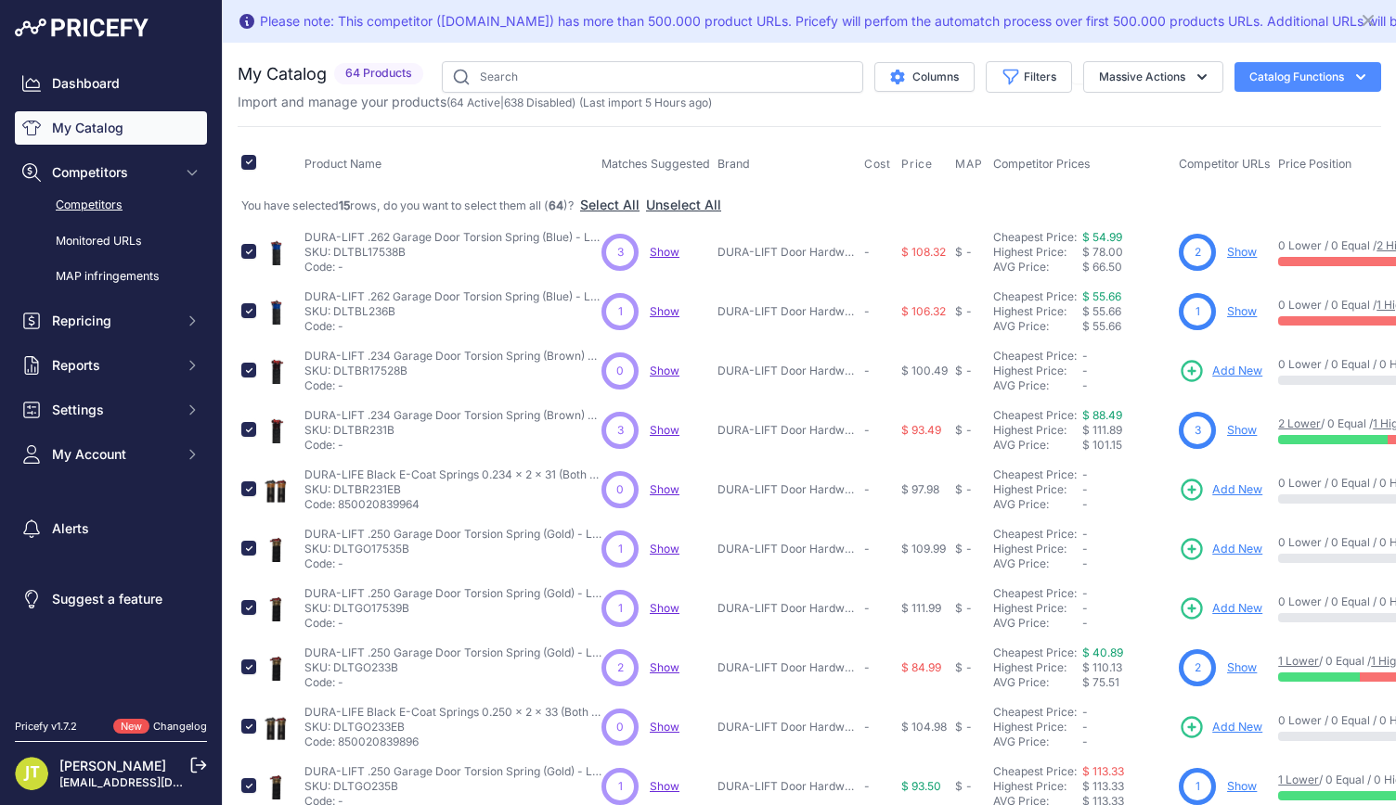
click at [151, 213] on link "Competitors" at bounding box center [111, 205] width 192 height 32
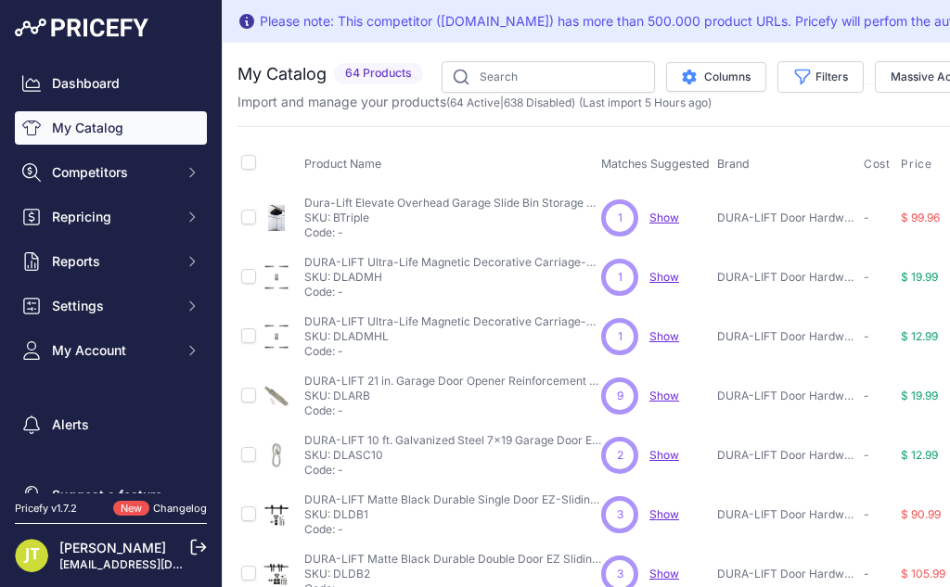
click at [663, 396] on span "Show" at bounding box center [665, 396] width 30 height 14
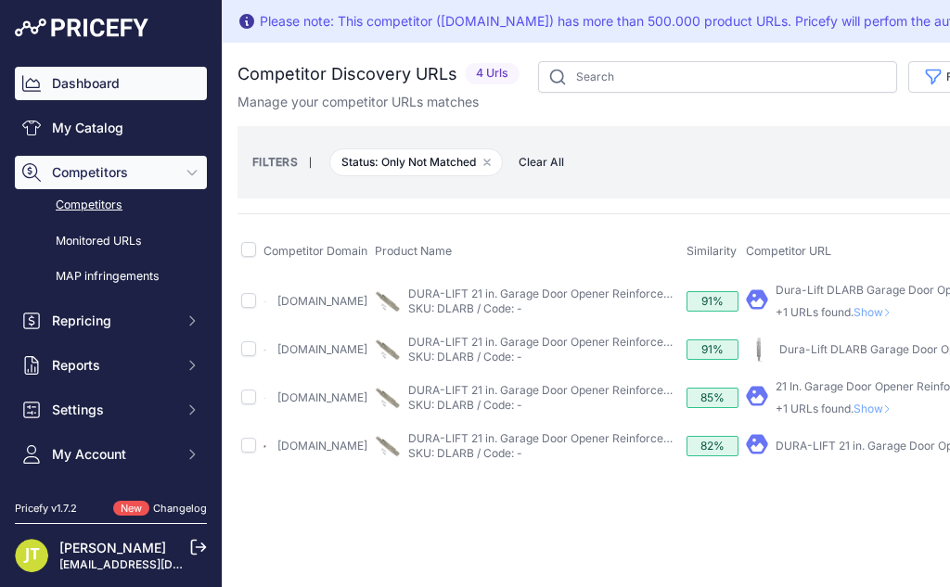
click at [98, 81] on link "Dashboard" at bounding box center [111, 83] width 192 height 33
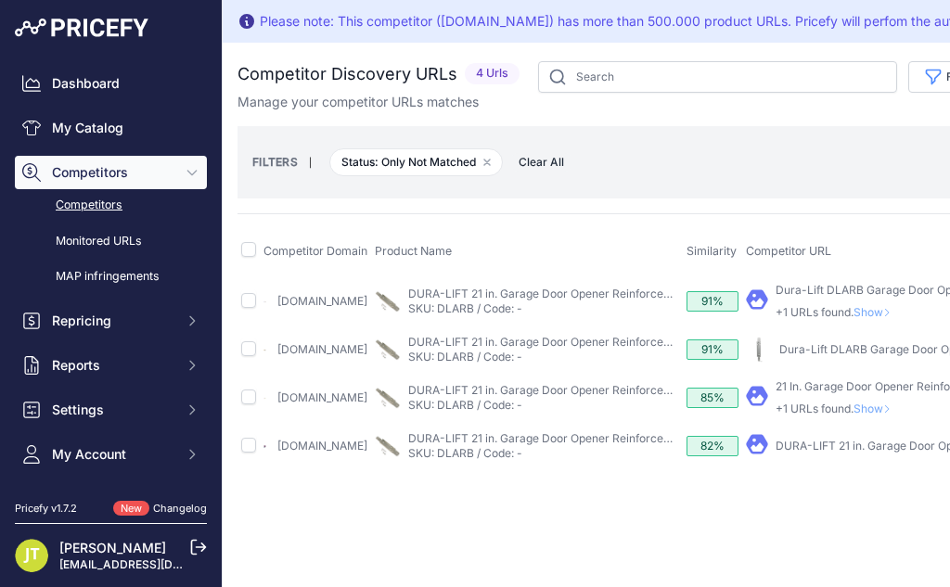
click at [89, 37] on div "Dashboard My Catalog Competitors Competitors Monitored URLs MAP infringements R…" at bounding box center [111, 247] width 222 height 494
